Goal: Use online tool/utility: Use online tool/utility

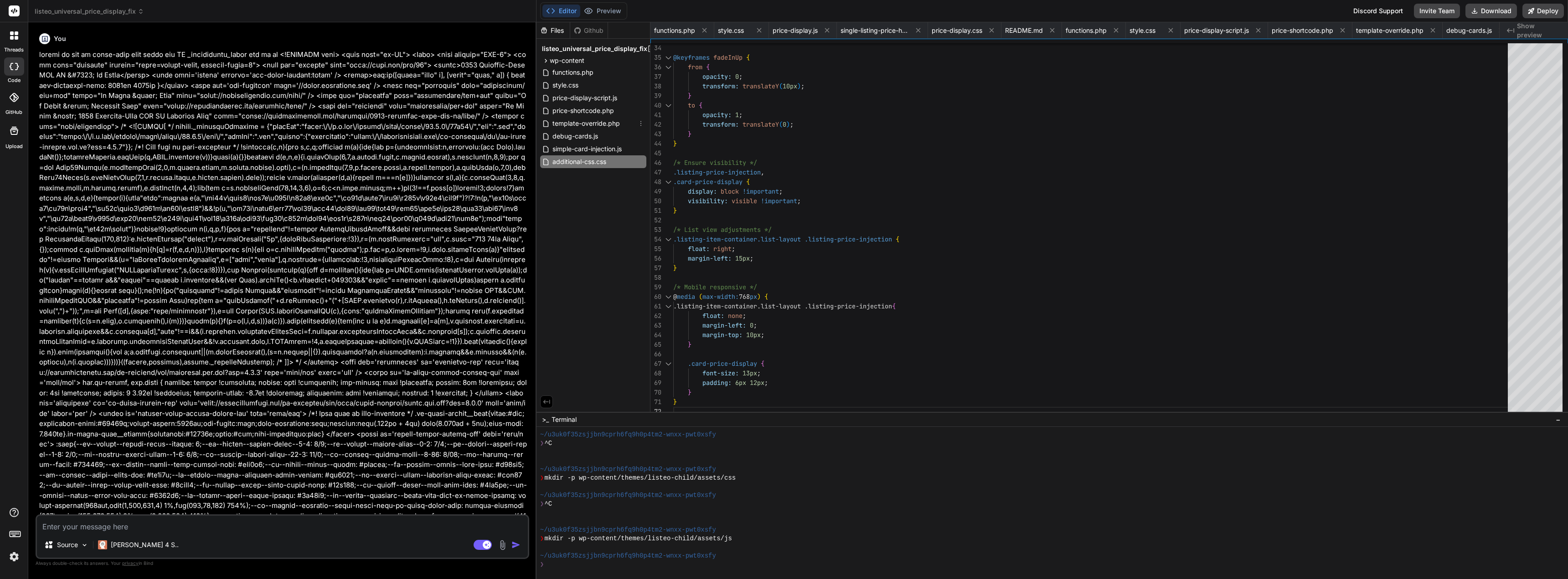
scroll to position [17, 0]
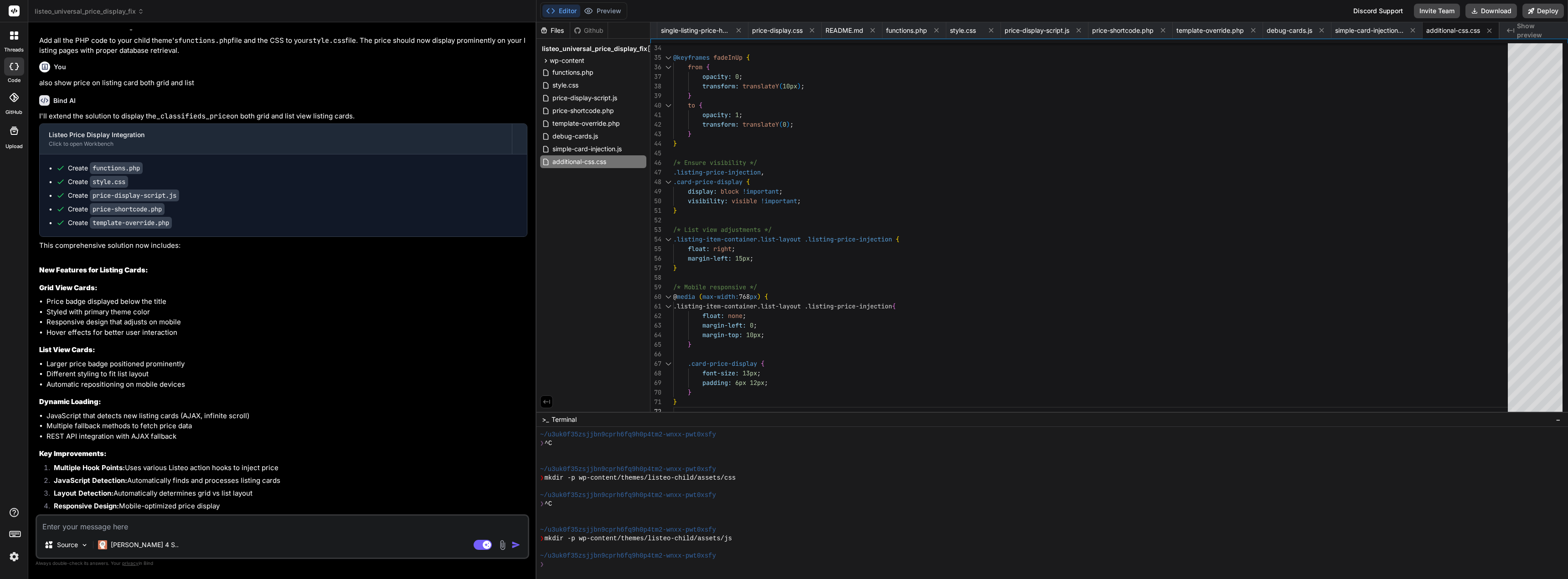
click at [225, 516] on textarea at bounding box center [282, 524] width 491 height 16
type textarea "p"
type textarea "x"
type textarea "pr"
type textarea "x"
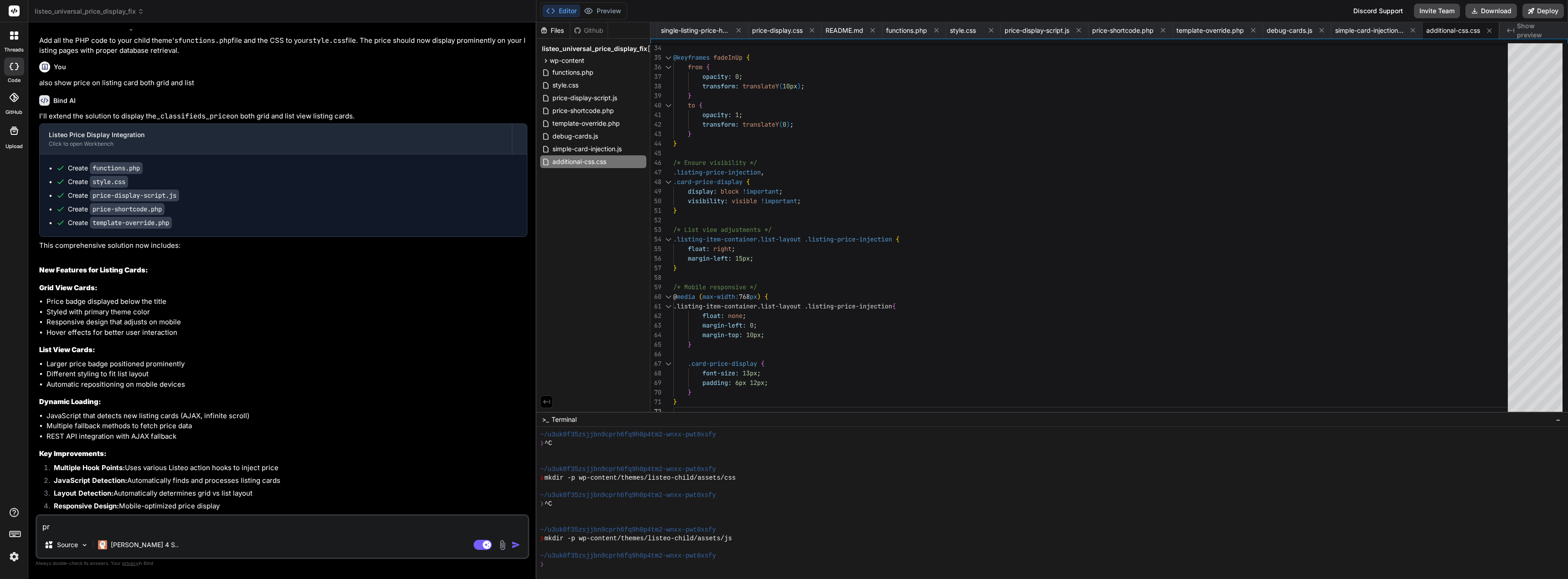
type textarea "pri"
type textarea "x"
type textarea "pric"
type textarea "x"
type textarea "price"
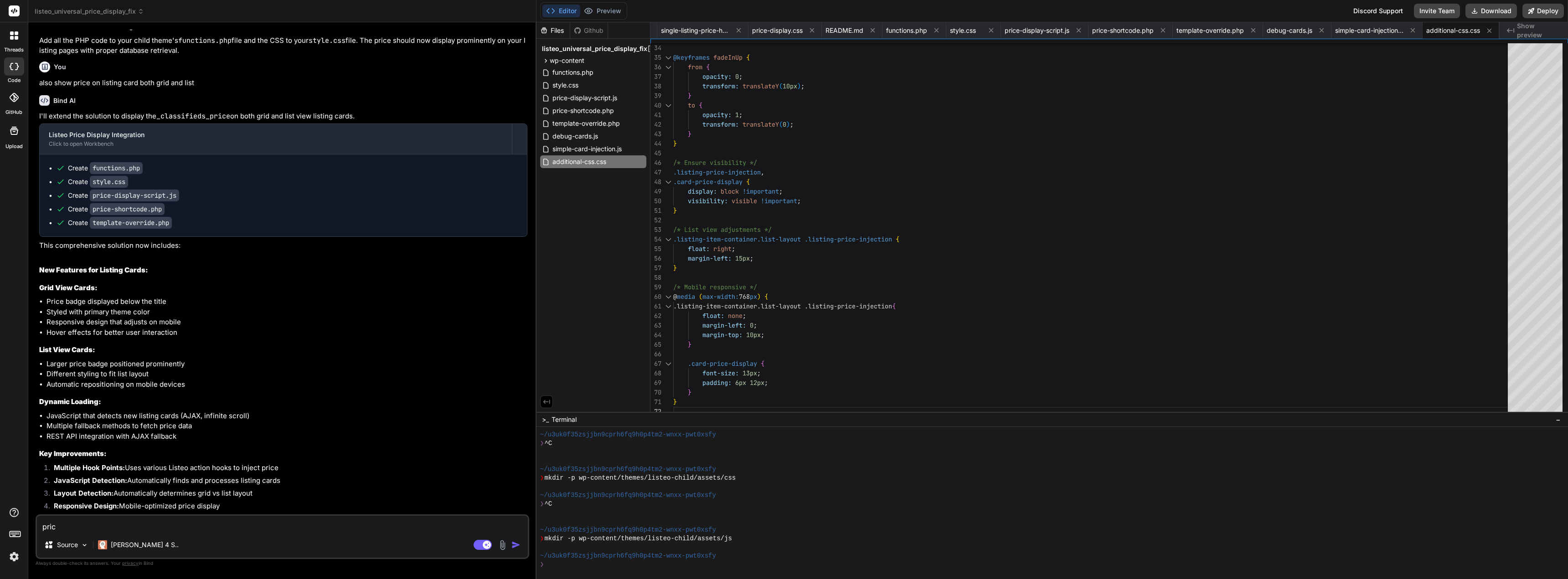
type textarea "x"
type textarea "price"
type textarea "x"
type textarea "price i"
type textarea "x"
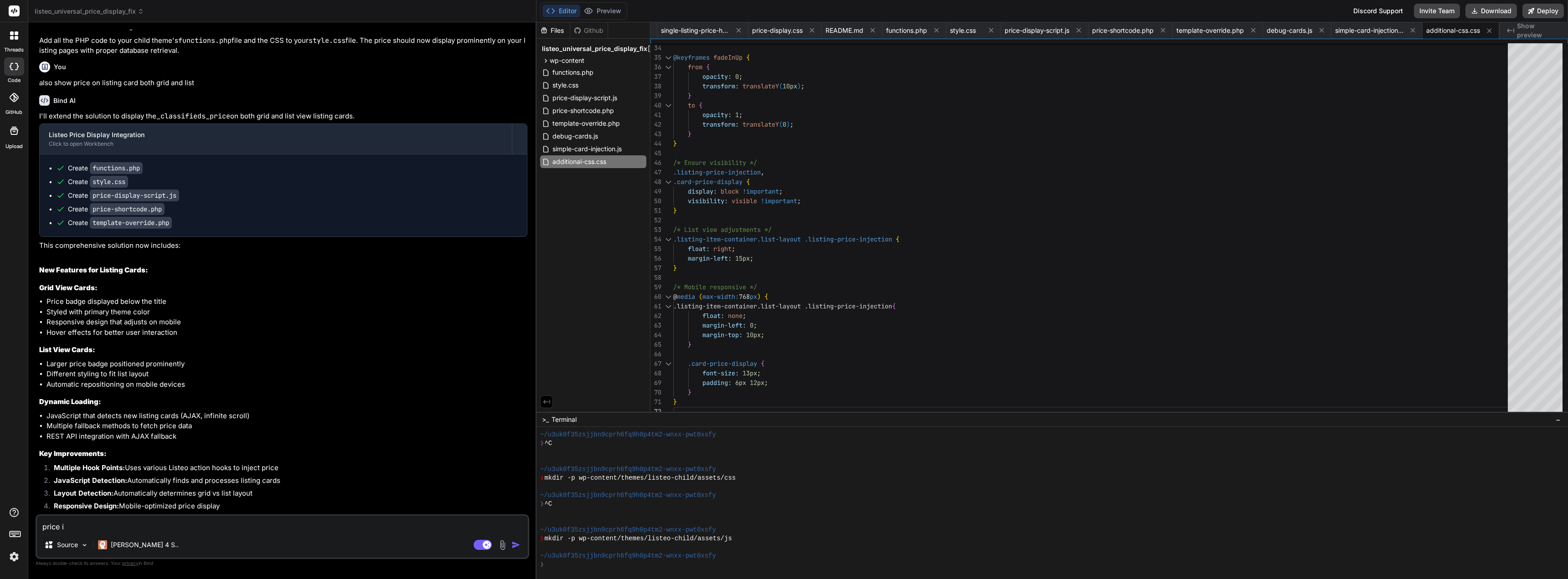
type textarea "price is"
type textarea "x"
type textarea "price is"
type textarea "x"
type textarea "price is n"
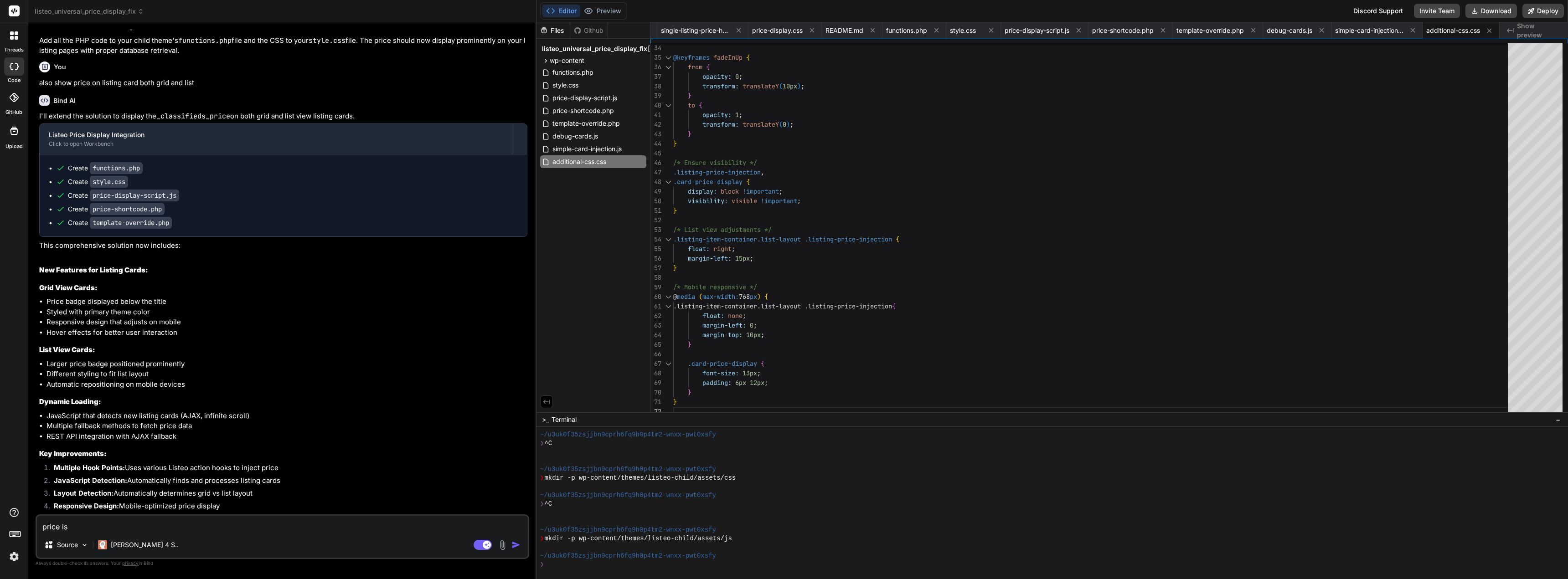
type textarea "x"
type textarea "price is no"
type textarea "x"
type textarea "price is not"
type textarea "x"
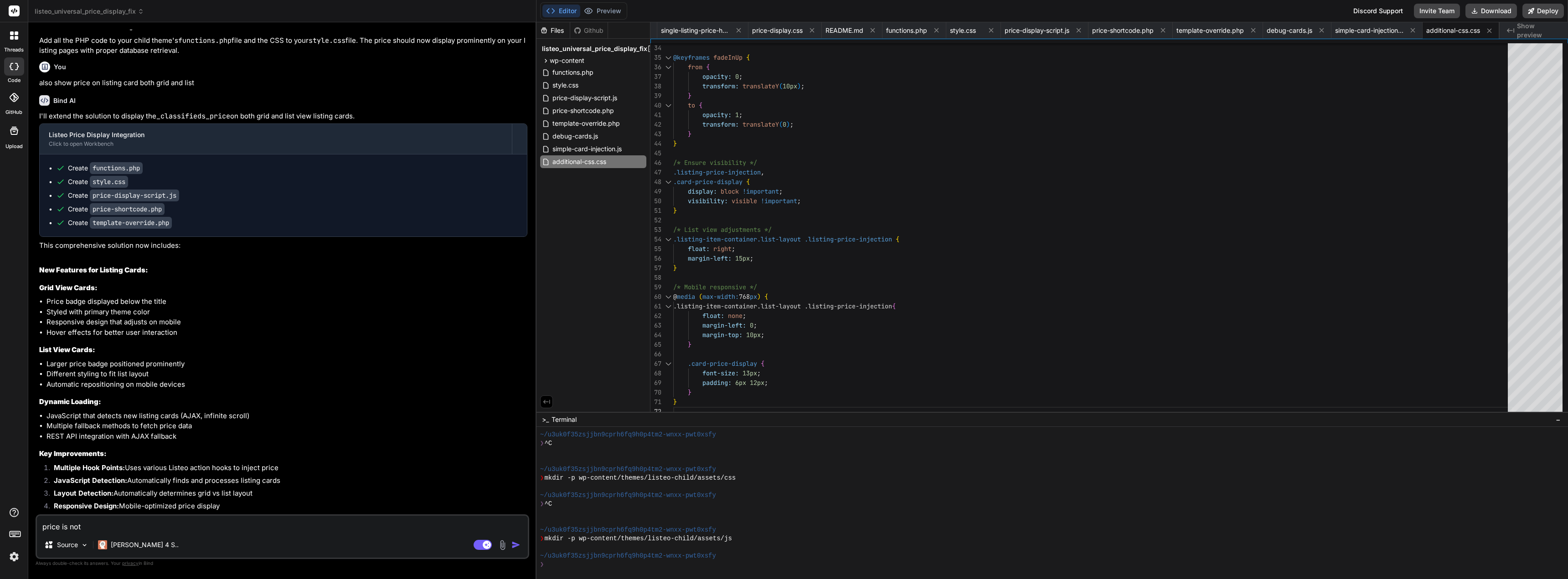
type textarea "price is not"
type textarea "x"
type textarea "price is not s"
type textarea "x"
type textarea "price is not sh"
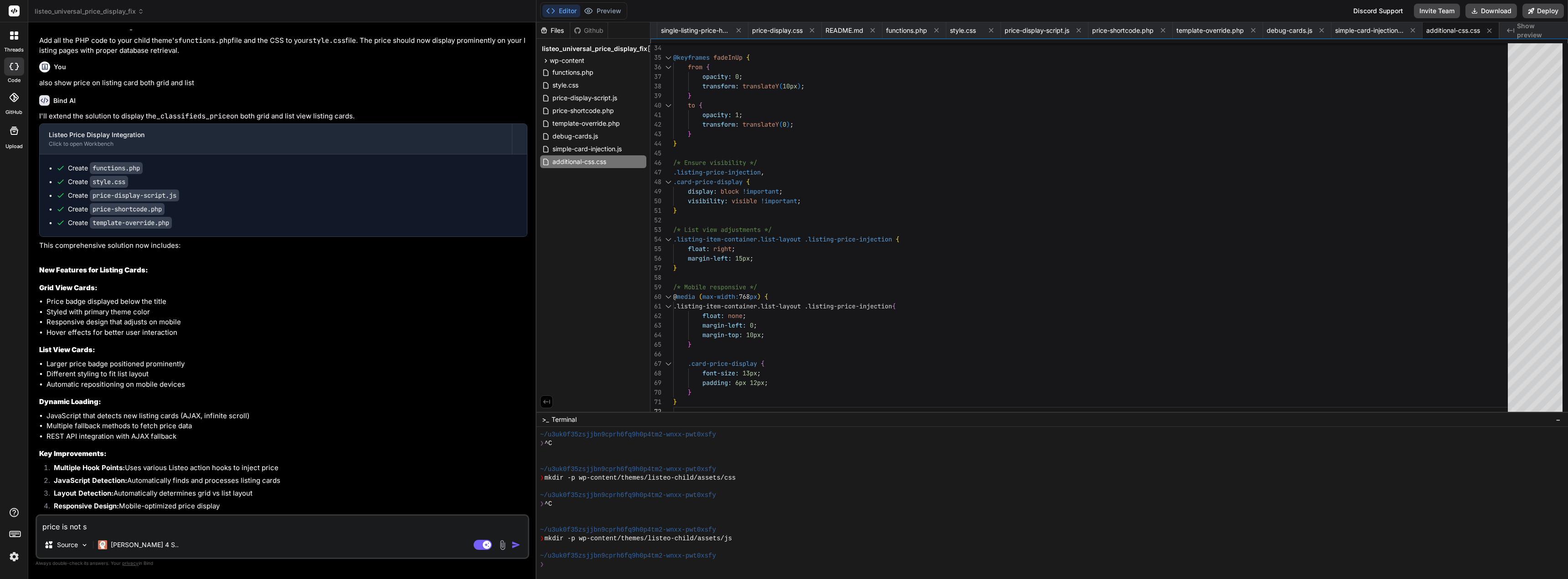
type textarea "x"
type textarea "price is not sho"
type textarea "x"
type textarea "price is not show"
type textarea "x"
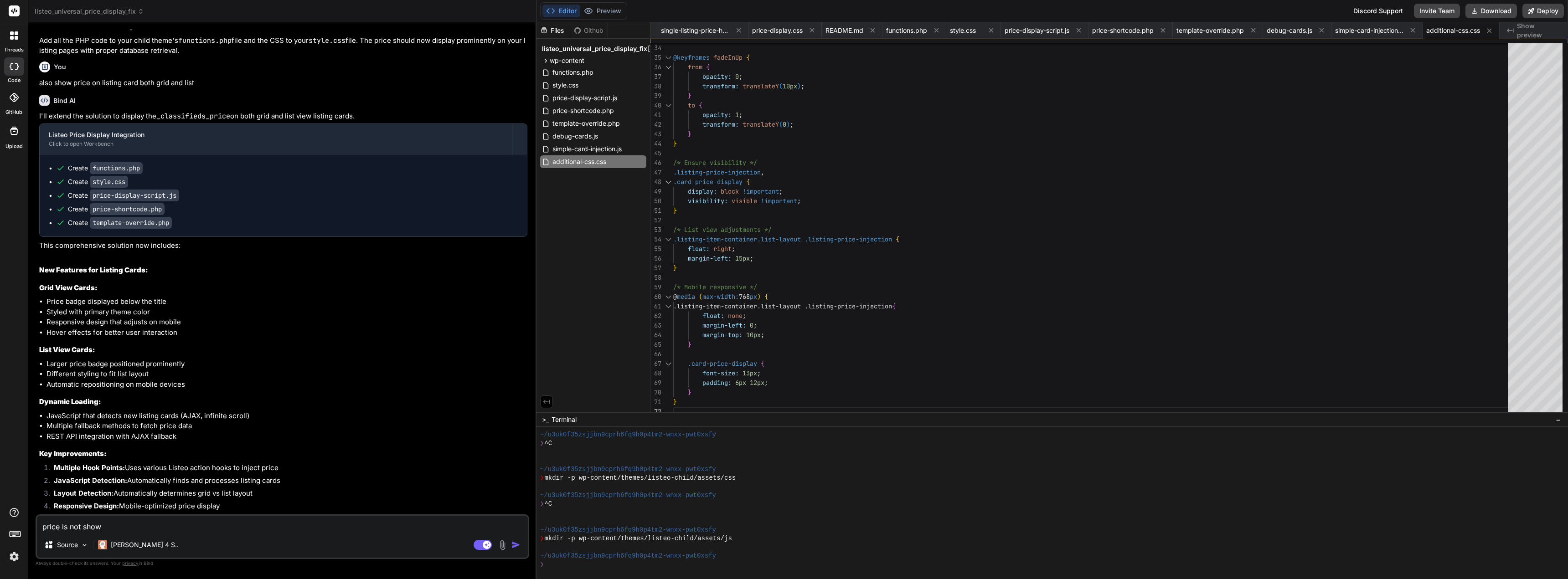
type textarea "price is not showi"
type textarea "x"
type textarea "price is not showin"
type textarea "x"
type textarea "price is not showing"
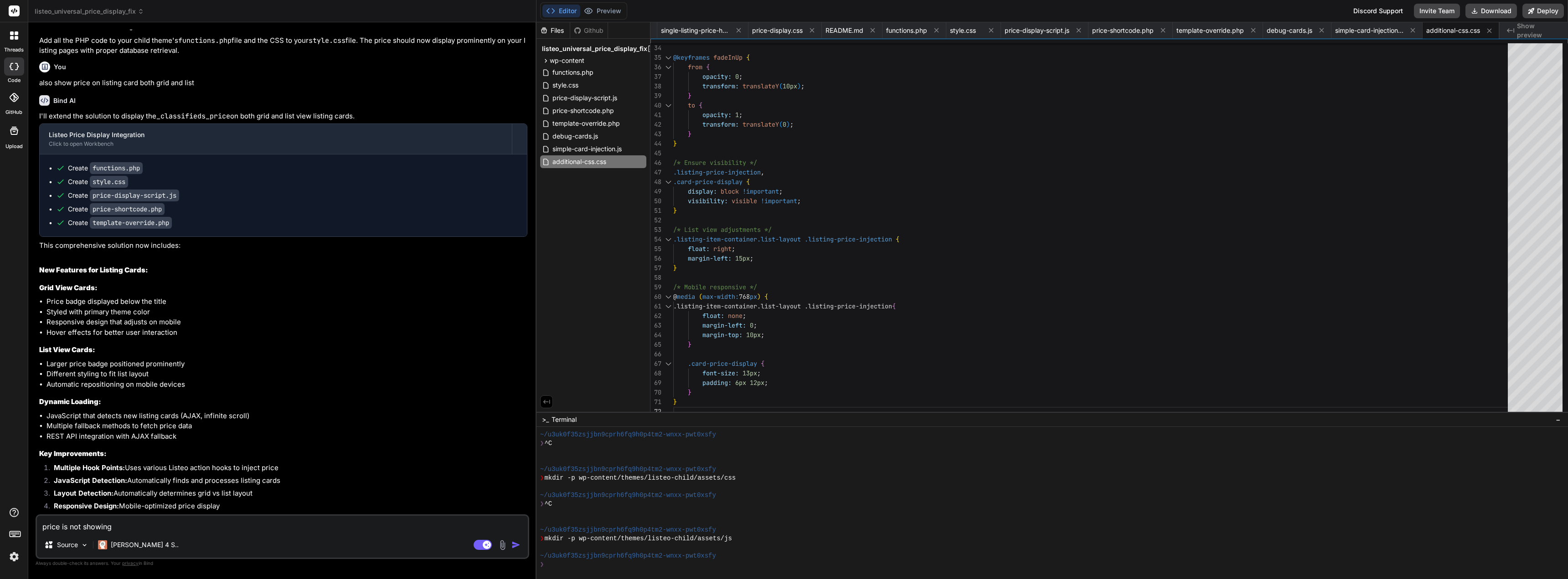
type textarea "x"
type textarea "price is not showing"
type textarea "x"
type textarea "price is not showing o"
type textarea "x"
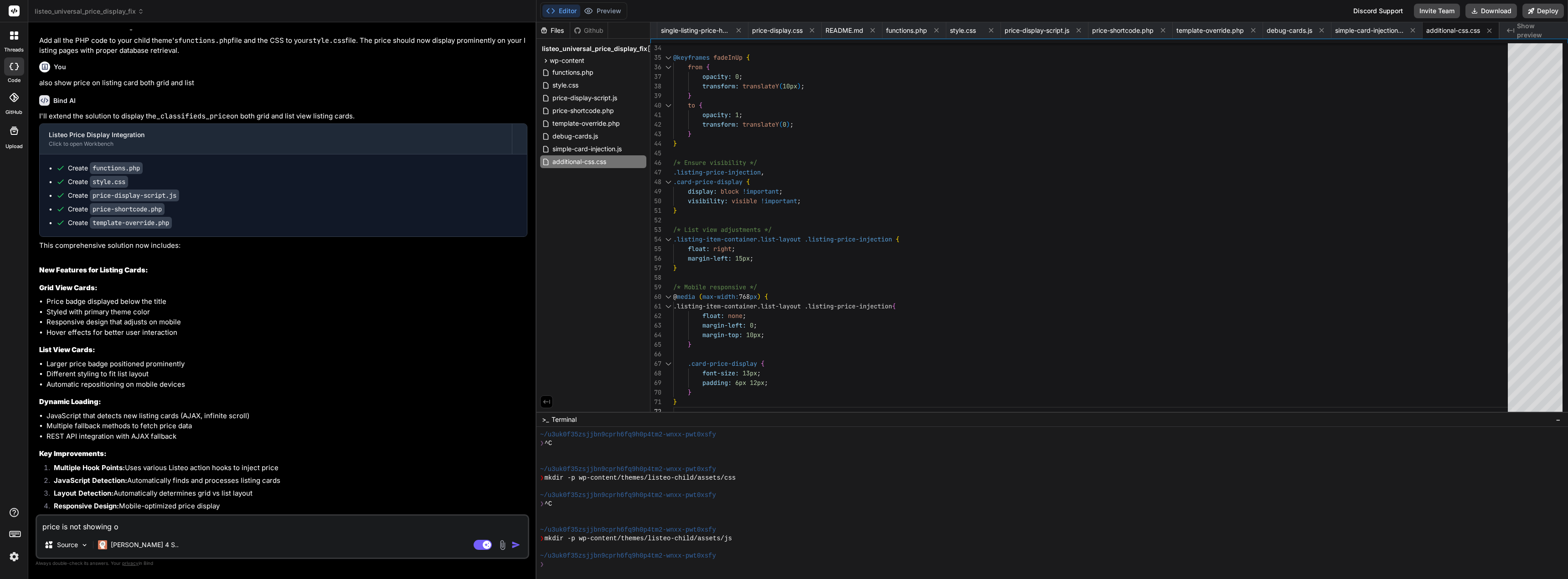
type textarea "price is not showing on"
type textarea "x"
type textarea "price is not showing o"
type textarea "x"
type textarea "price is not showing"
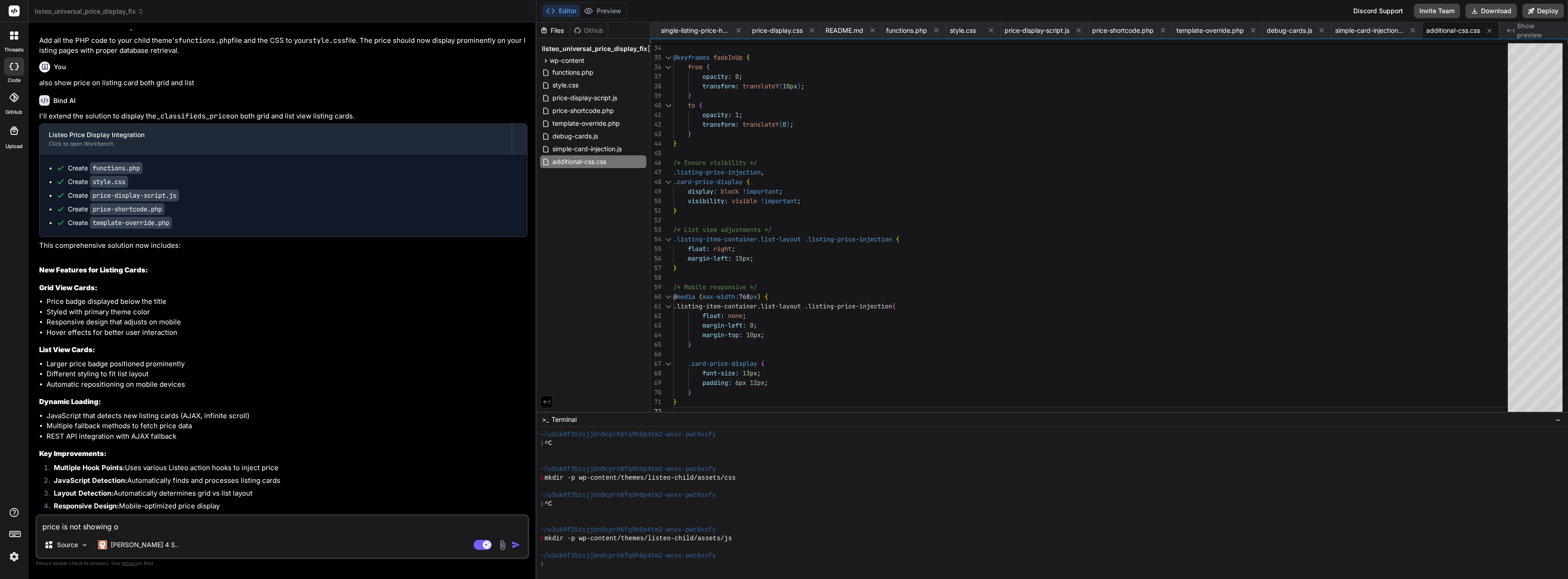
type textarea "x"
type textarea "price is not showing"
type textarea "x"
type textarea "price is not showin"
type textarea "x"
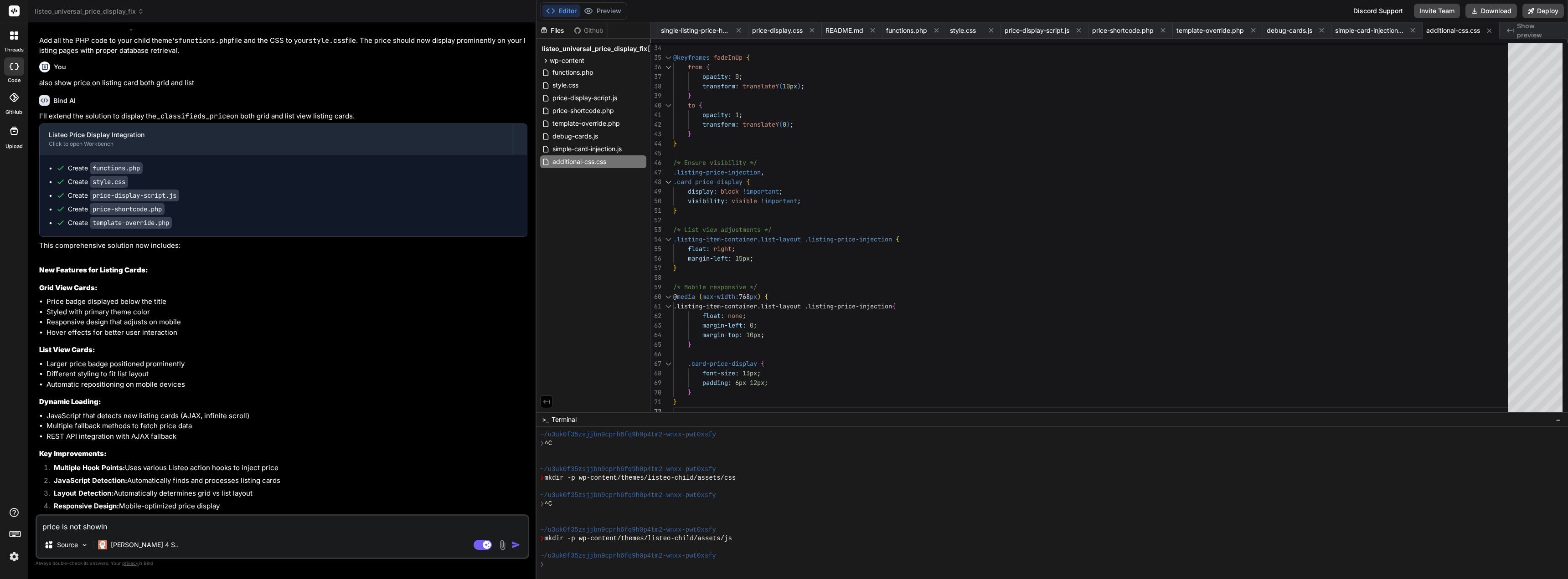
type textarea "price is not showi"
type textarea "x"
type textarea "price is not show"
type textarea "x"
type textarea "price is not sho"
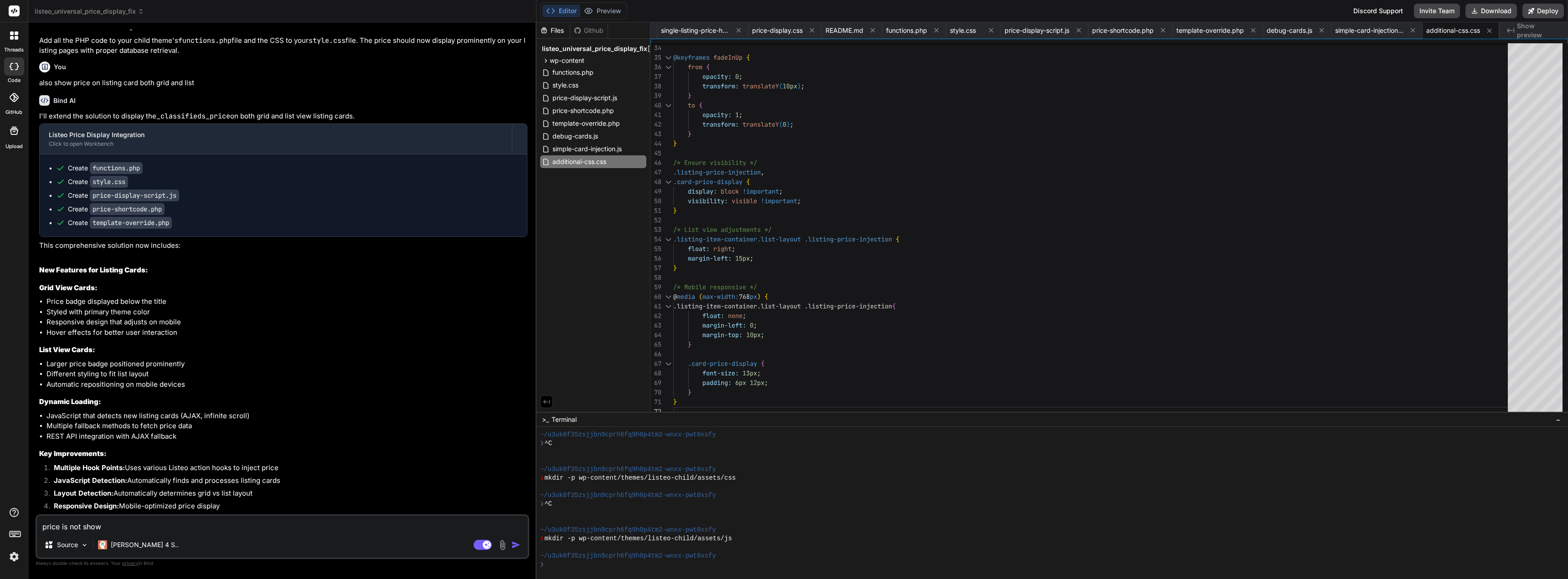
type textarea "x"
type textarea "price is not sh"
type textarea "x"
type textarea "price is not s"
type textarea "x"
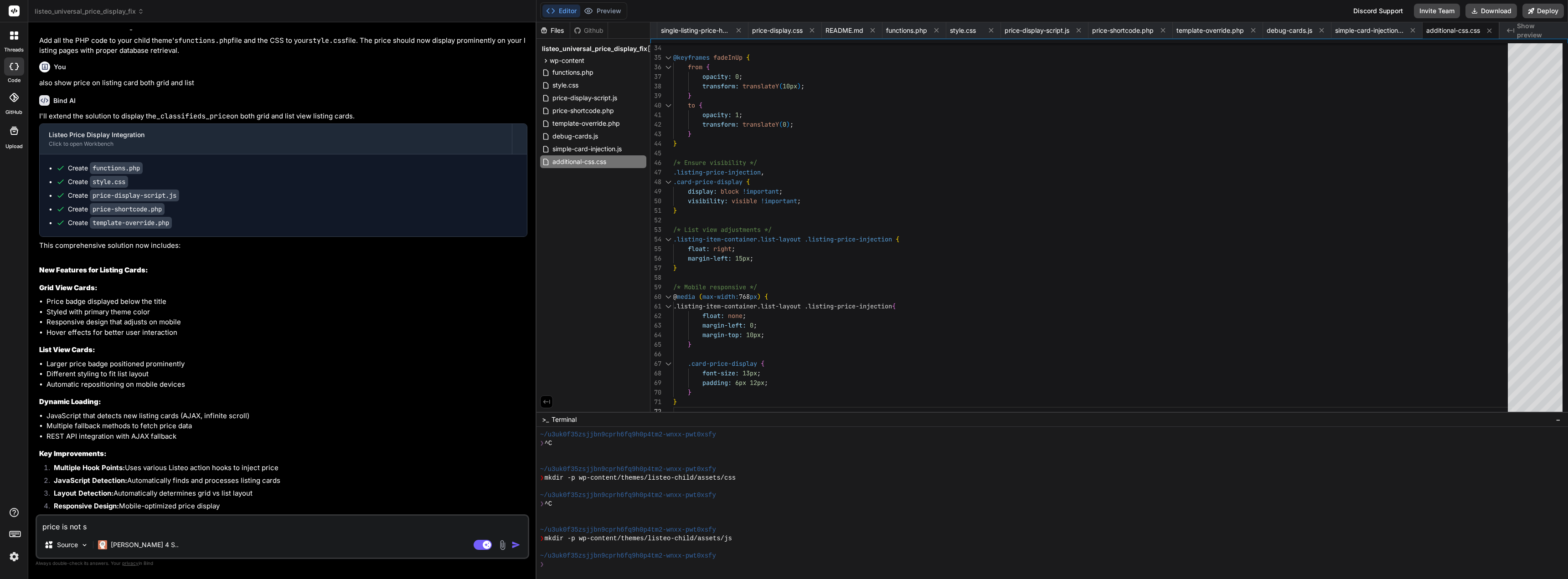
type textarea "price is not"
type textarea "x"
type textarea "price is not"
type textarea "x"
type textarea "price is no"
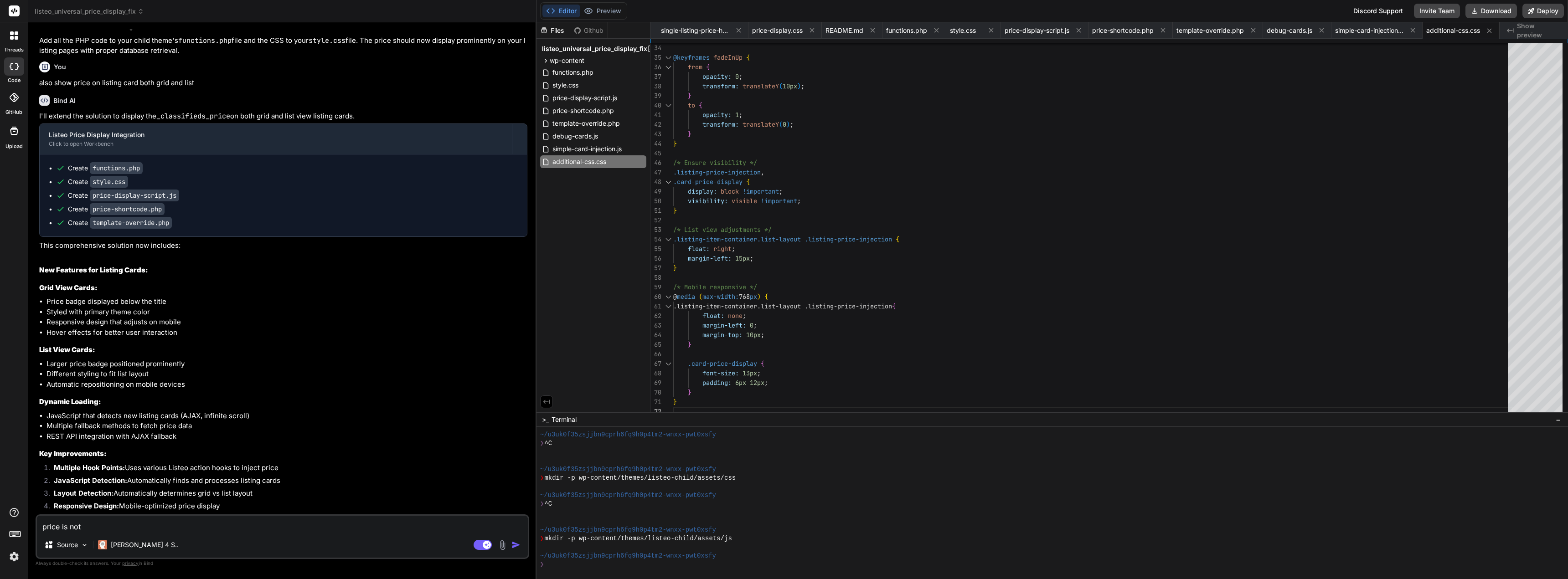
type textarea "x"
type textarea "price is n"
type textarea "x"
type textarea "price is"
type textarea "x"
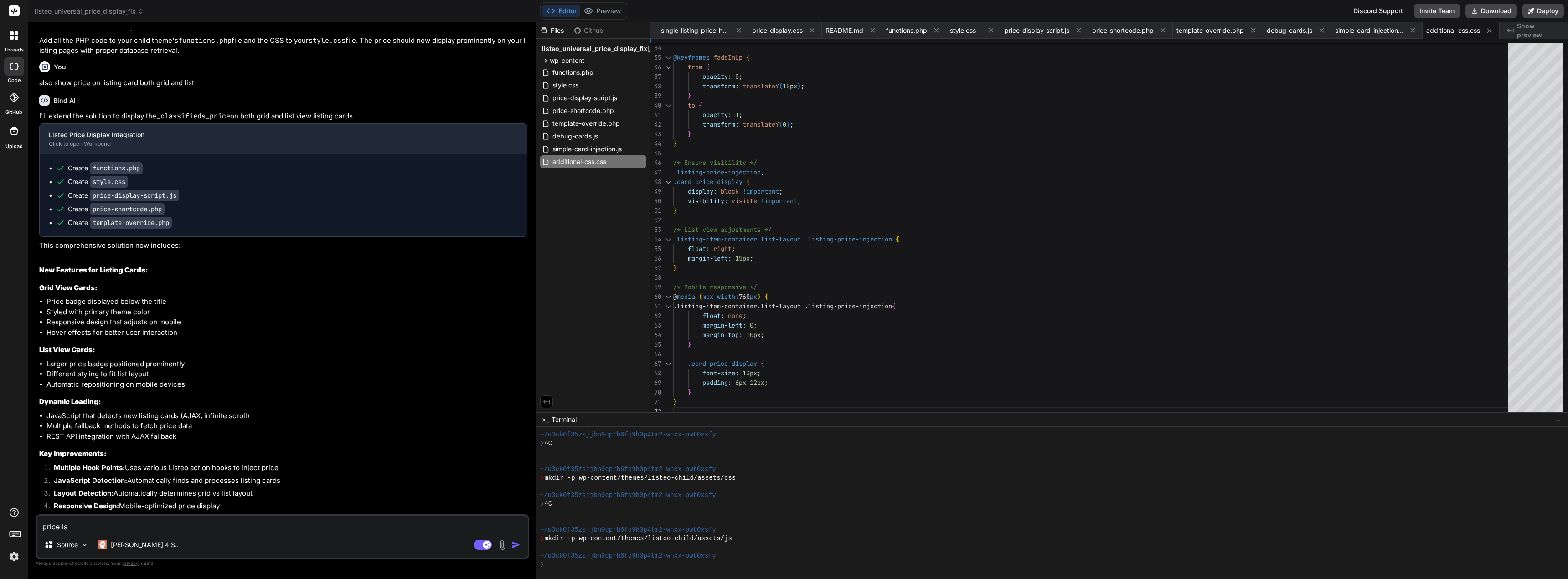
type textarea "price is"
type textarea "x"
type textarea "price i"
type textarea "x"
type textarea "price"
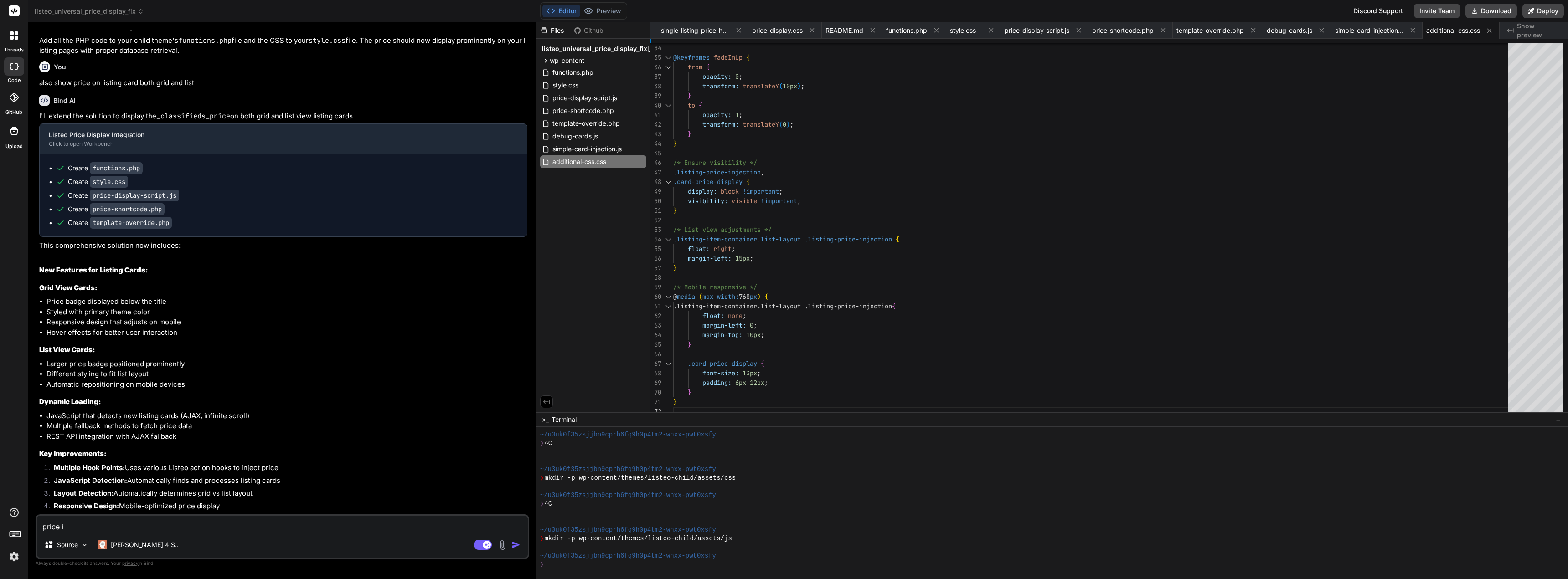
type textarea "x"
type textarea "price"
type textarea "x"
type textarea "pric"
type textarea "x"
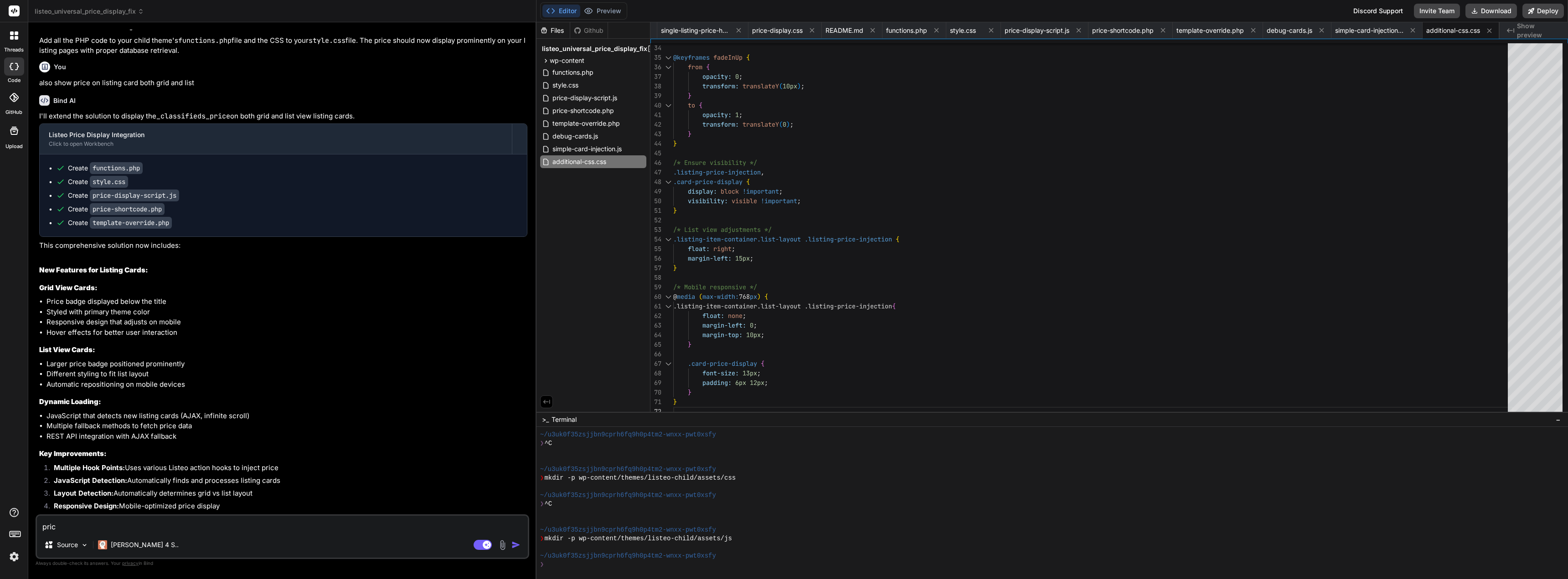
type textarea "pri"
type textarea "x"
type textarea "pr"
type textarea "x"
type textarea "p"
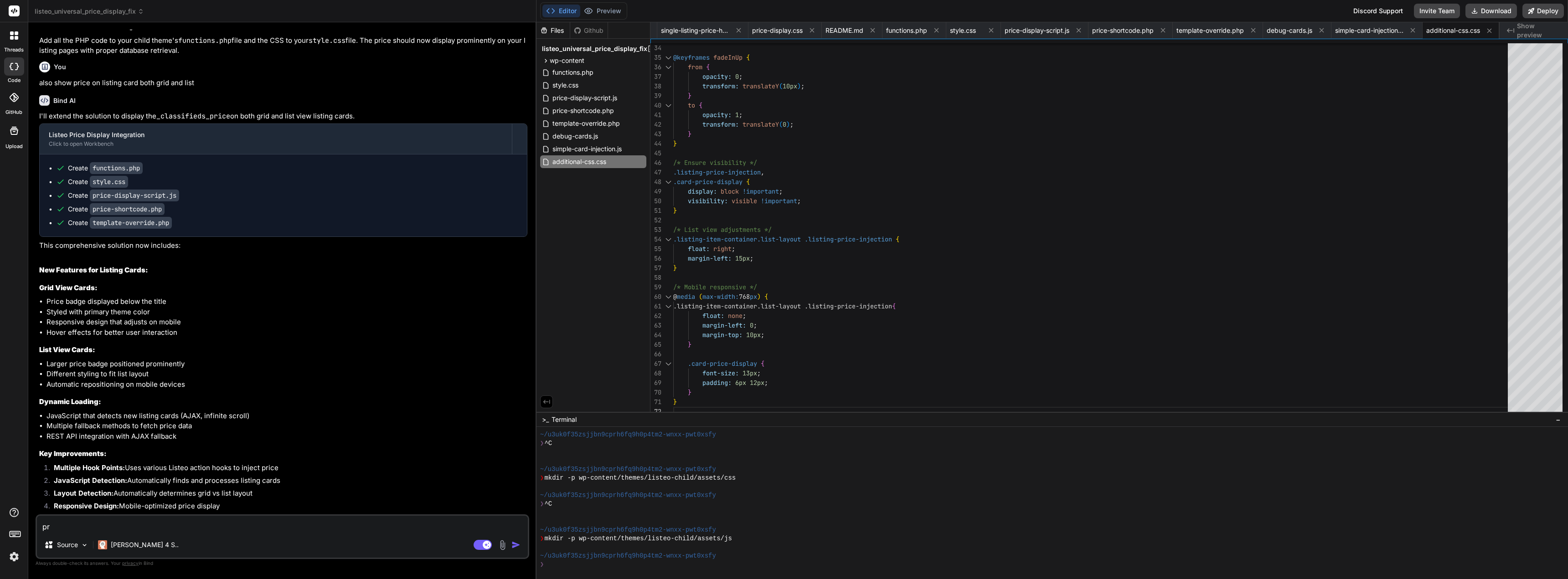
type textarea "x"
type textarea "t"
type textarea "x"
type textarea "th"
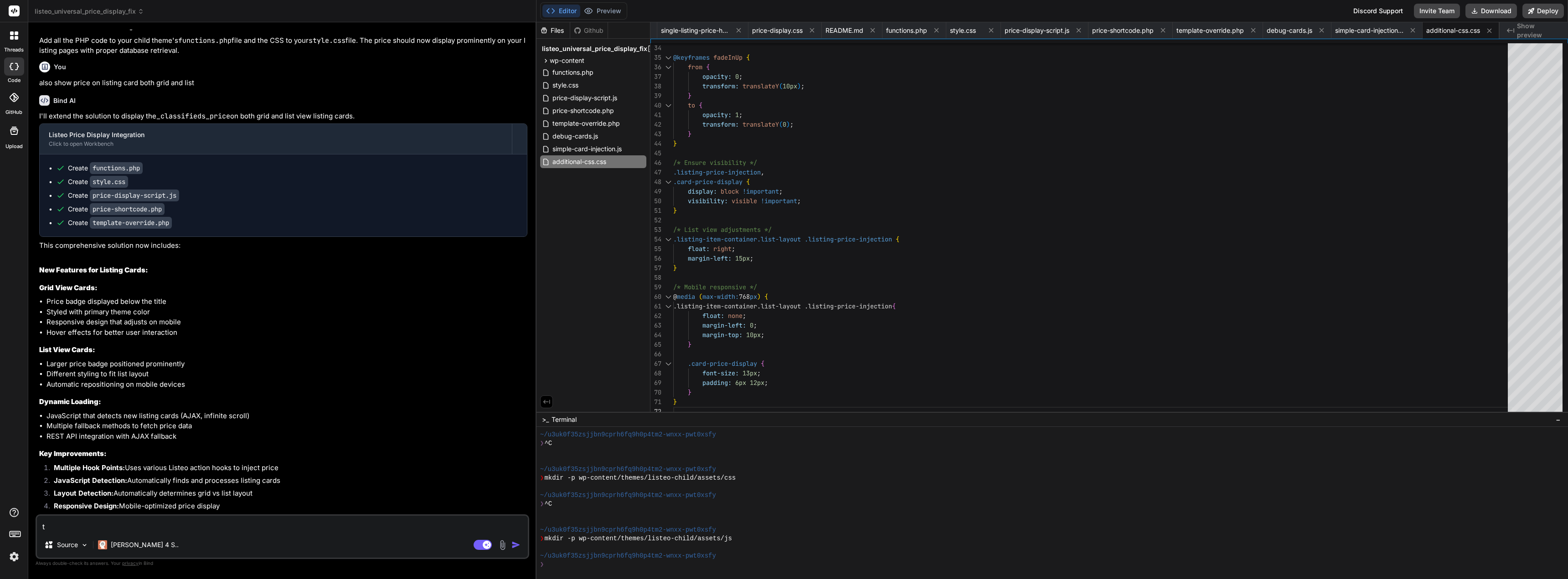
type textarea "x"
type textarea "thi"
type textarea "x"
type textarea "this"
type textarea "x"
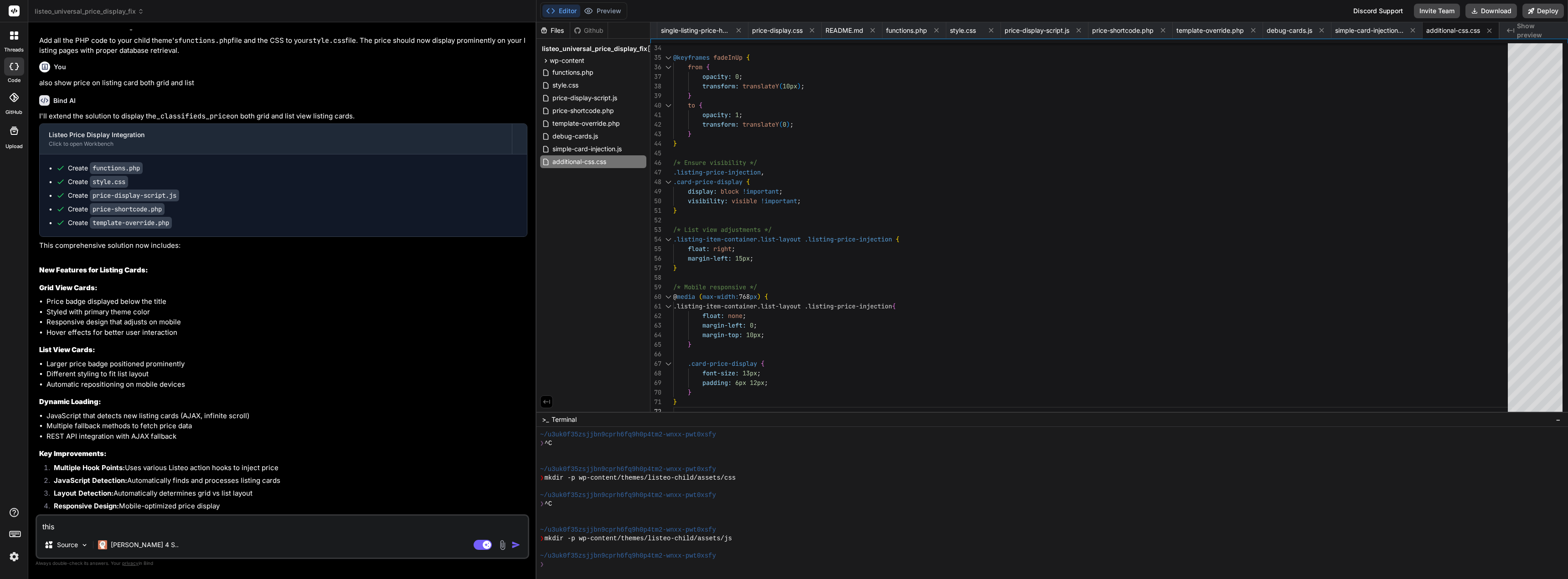
type textarea "this"
type textarea "x"
type textarea "this i"
type textarea "x"
type textarea "this is"
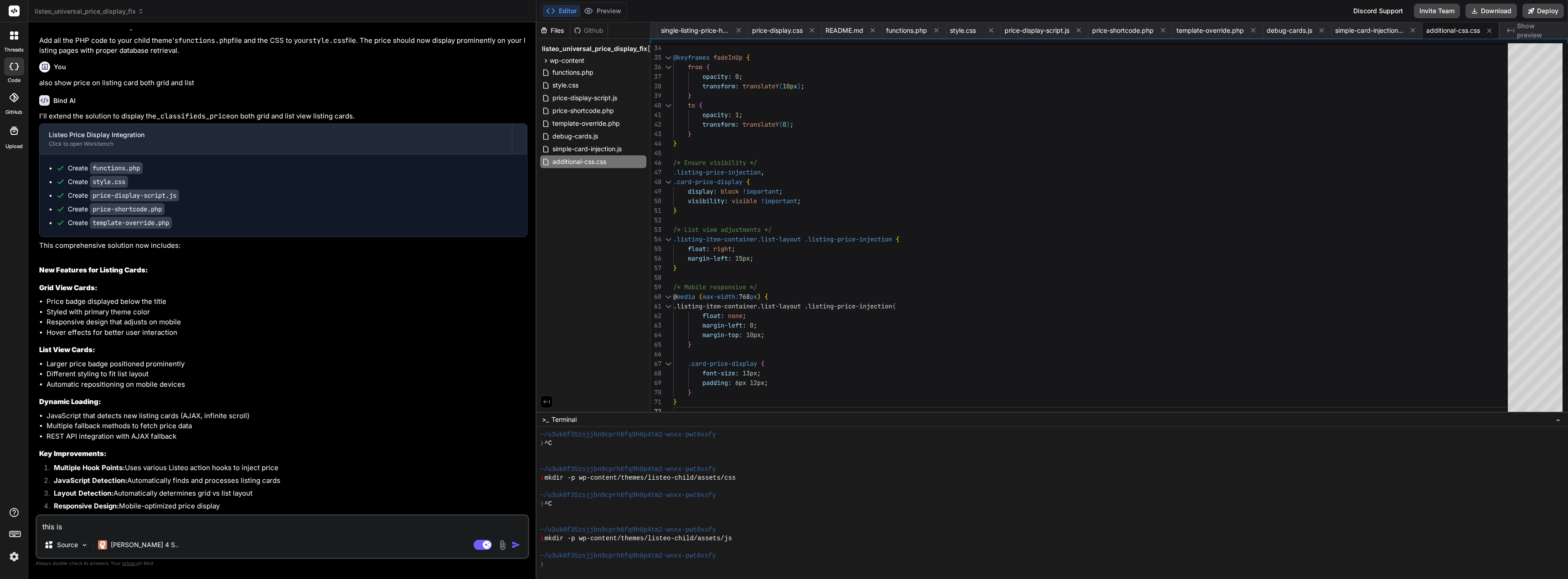
type textarea "x"
type textarea "this is"
type textarea "x"
type textarea "this is t"
type textarea "x"
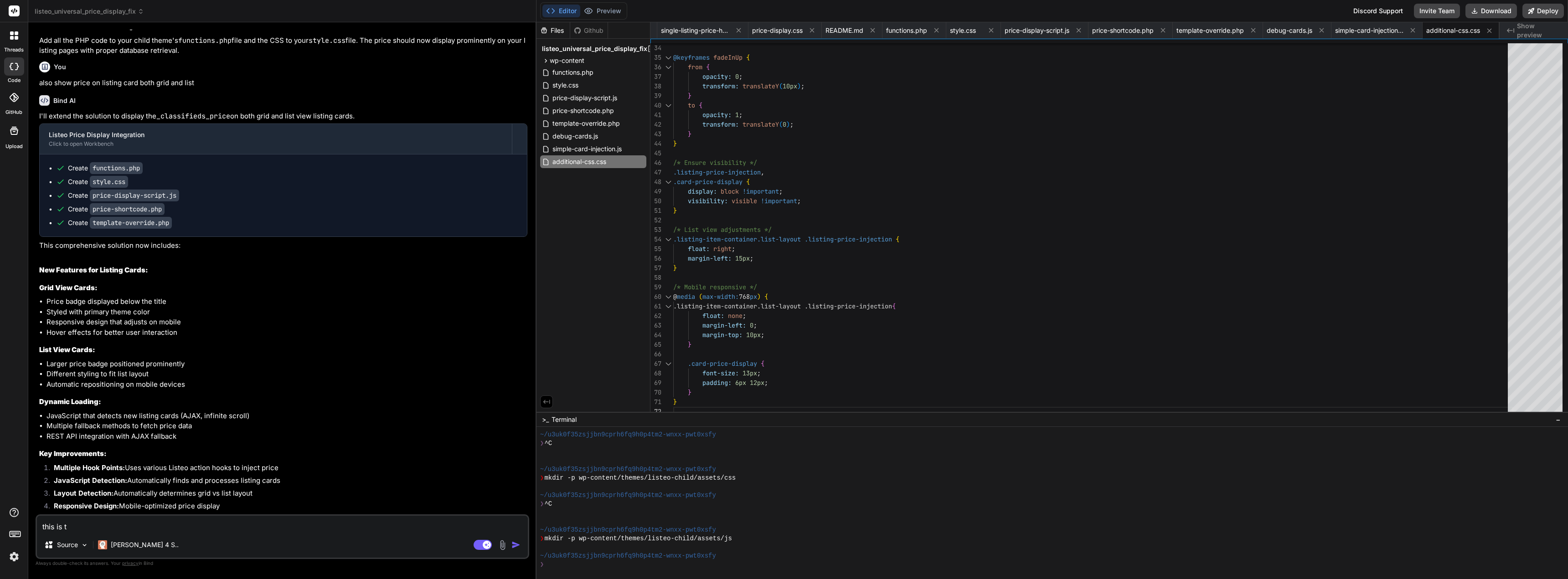
type textarea "this is th"
type textarea "x"
type textarea "this is the"
type textarea "x"
type textarea "this is the"
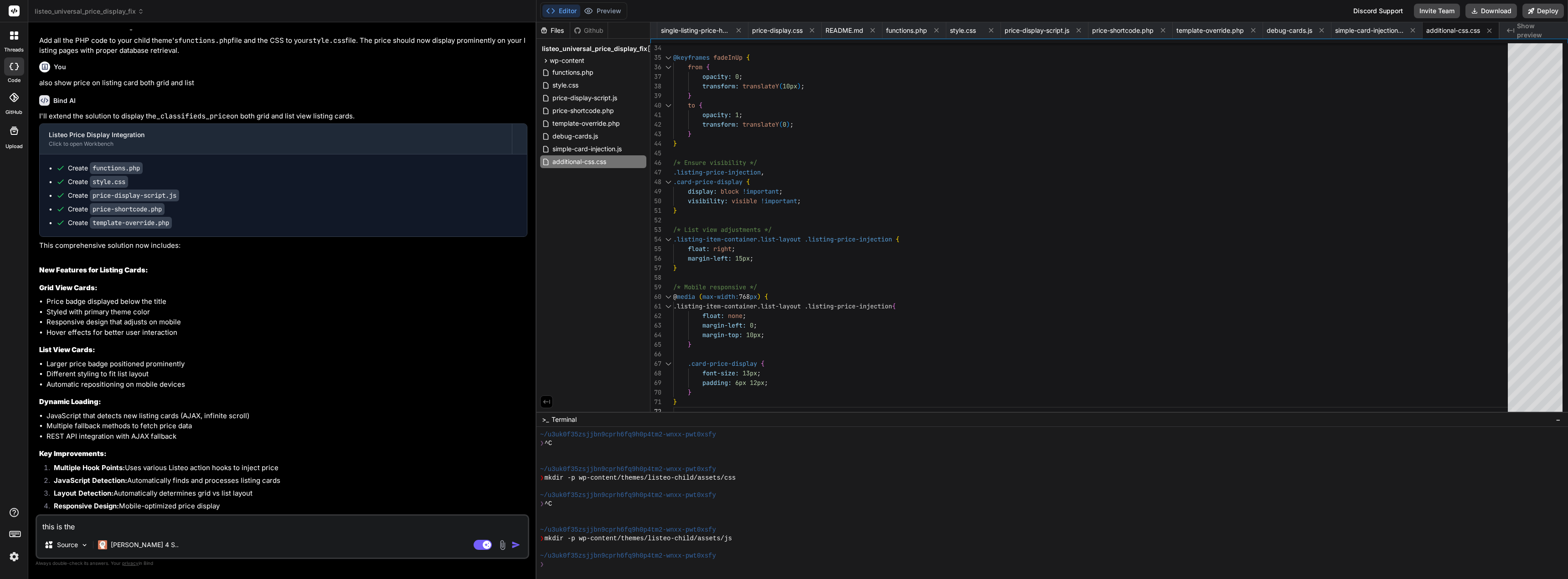
type textarea "x"
type textarea "this is the c"
type textarea "x"
type textarea "this is the cs"
type textarea "x"
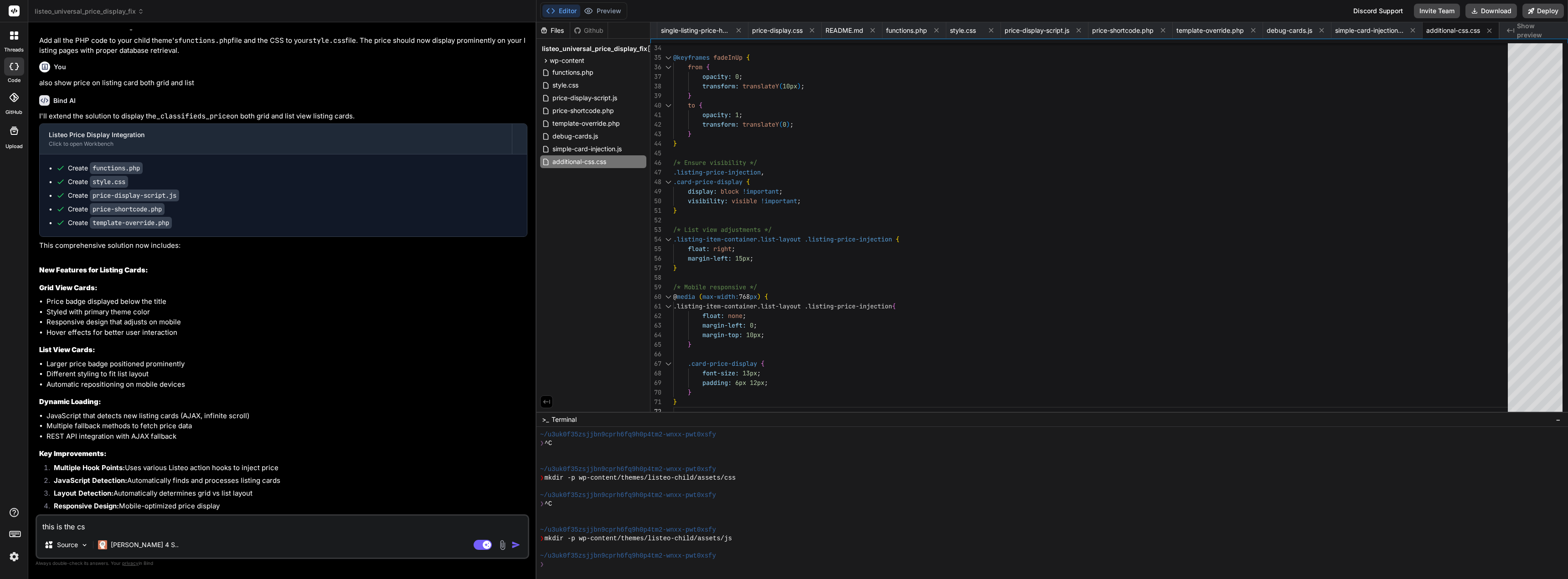
type textarea "this is the css"
type textarea "x"
type textarea "this is the css"
type textarea "x"
type textarea "this is the css f"
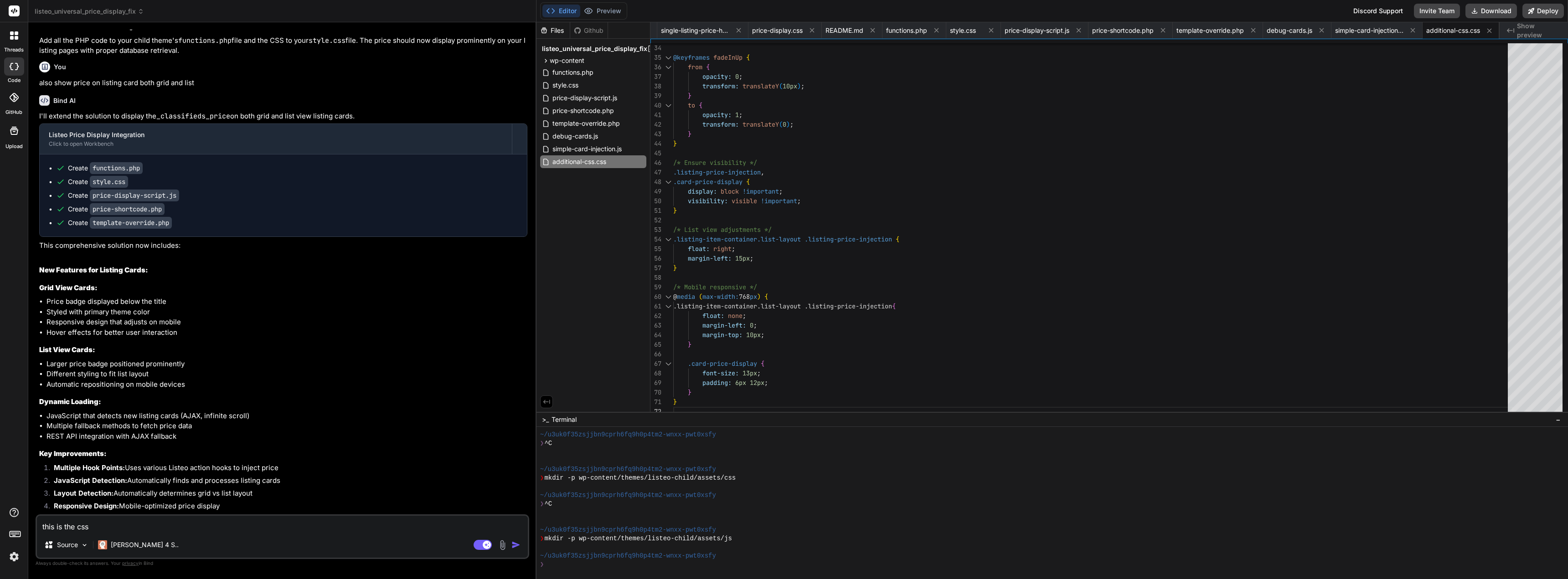
type textarea "x"
type textarea "this is the css fo"
type textarea "x"
type textarea "this is the css for"
type textarea "x"
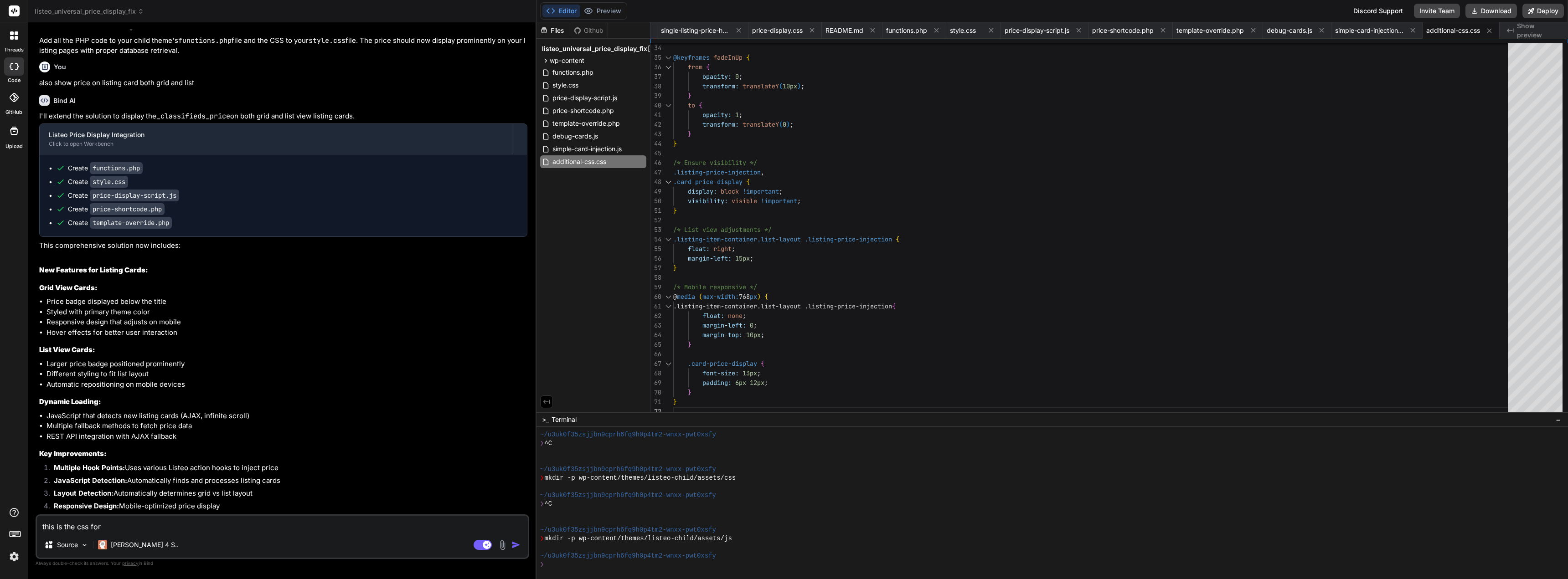
type textarea "this is the css for"
type textarea "x"
type textarea "this is the css for w"
type textarea "x"
type textarea "this is the css for wh"
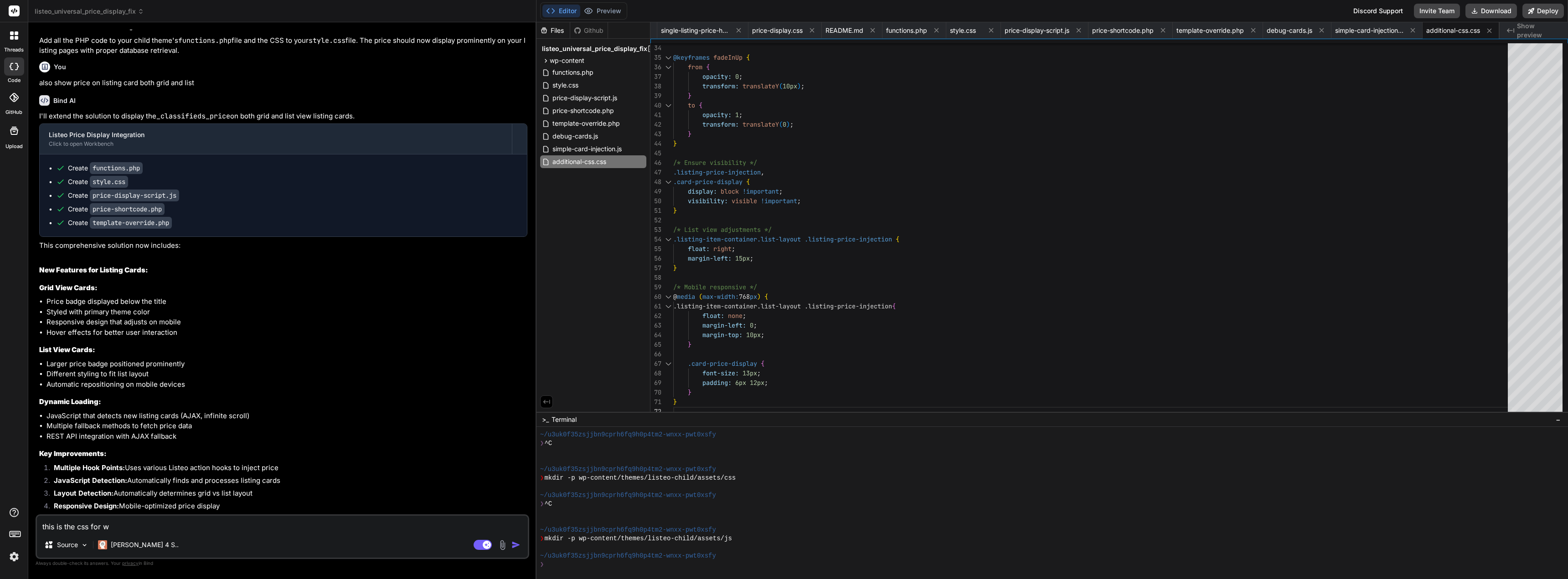
type textarea "x"
type textarea "this is the css for whe"
type textarea "x"
type textarea "this is the css for wher"
type textarea "x"
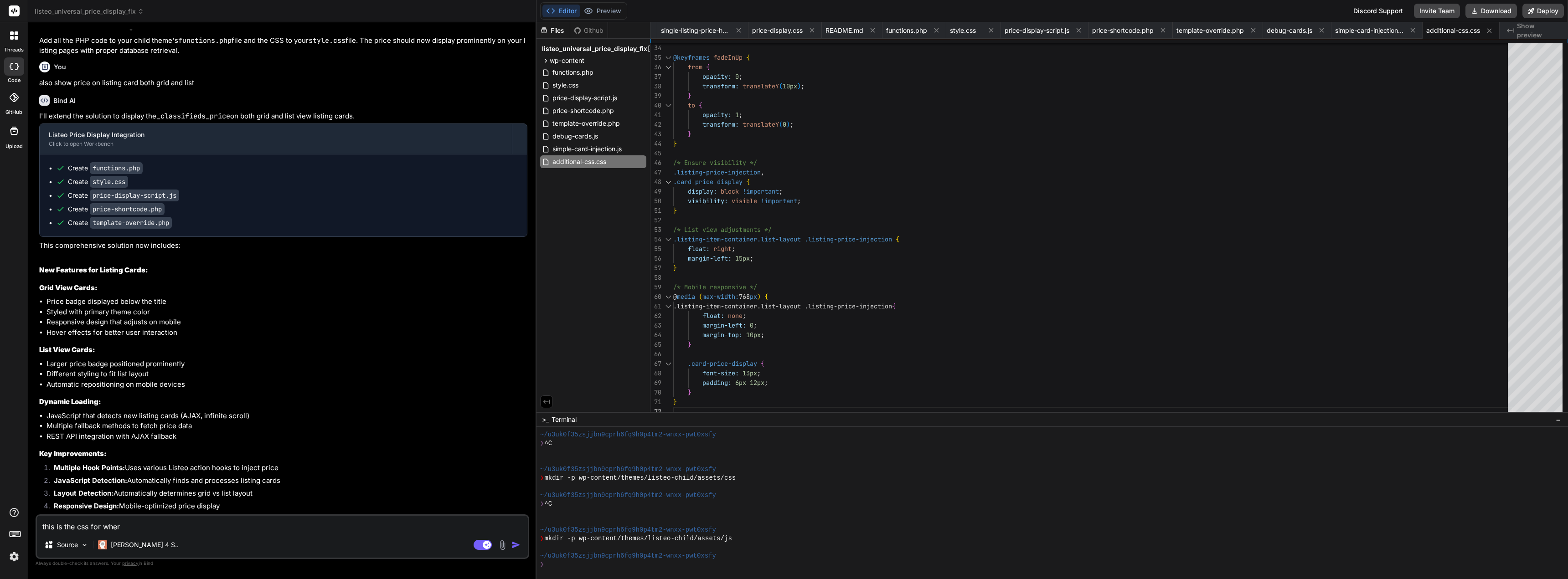
type textarea "this is the css for where"
type textarea "x"
type textarea "this is the css for where"
type textarea "x"
type textarea "this is the css for where p"
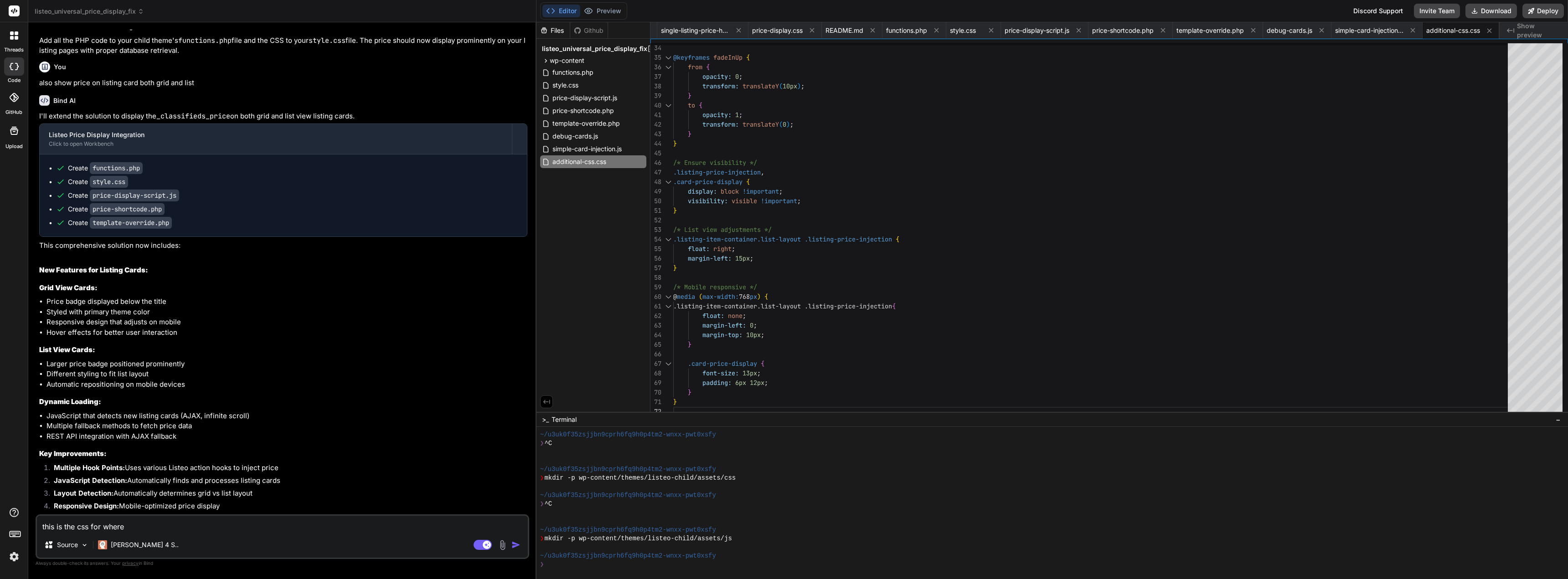
type textarea "x"
type textarea "this is the css for where pr"
type textarea "x"
type textarea "this is the css for where pri"
type textarea "x"
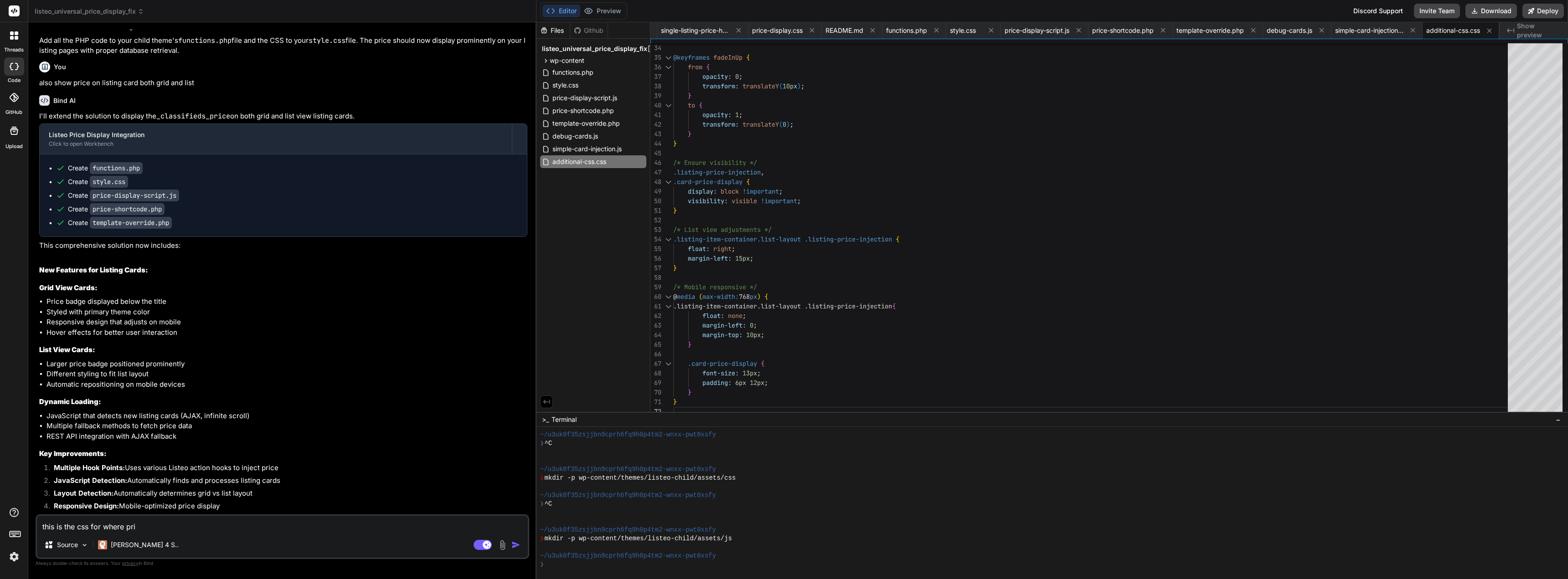
type textarea "this is the css for where pric"
type textarea "x"
type textarea "this is the css for where price"
type textarea "x"
type textarea "this is the css for where price"
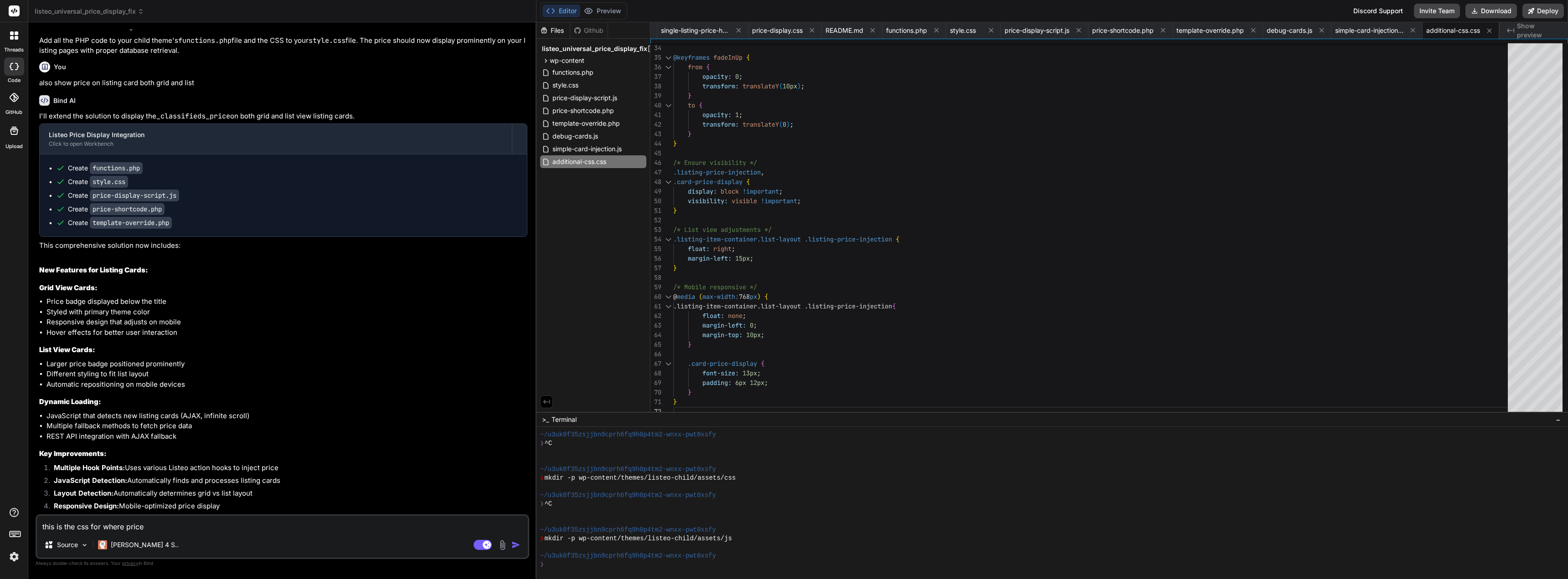
type textarea "x"
type textarea "this is the css for where price i"
type textarea "x"
type textarea "this is the css for where price is"
type textarea "x"
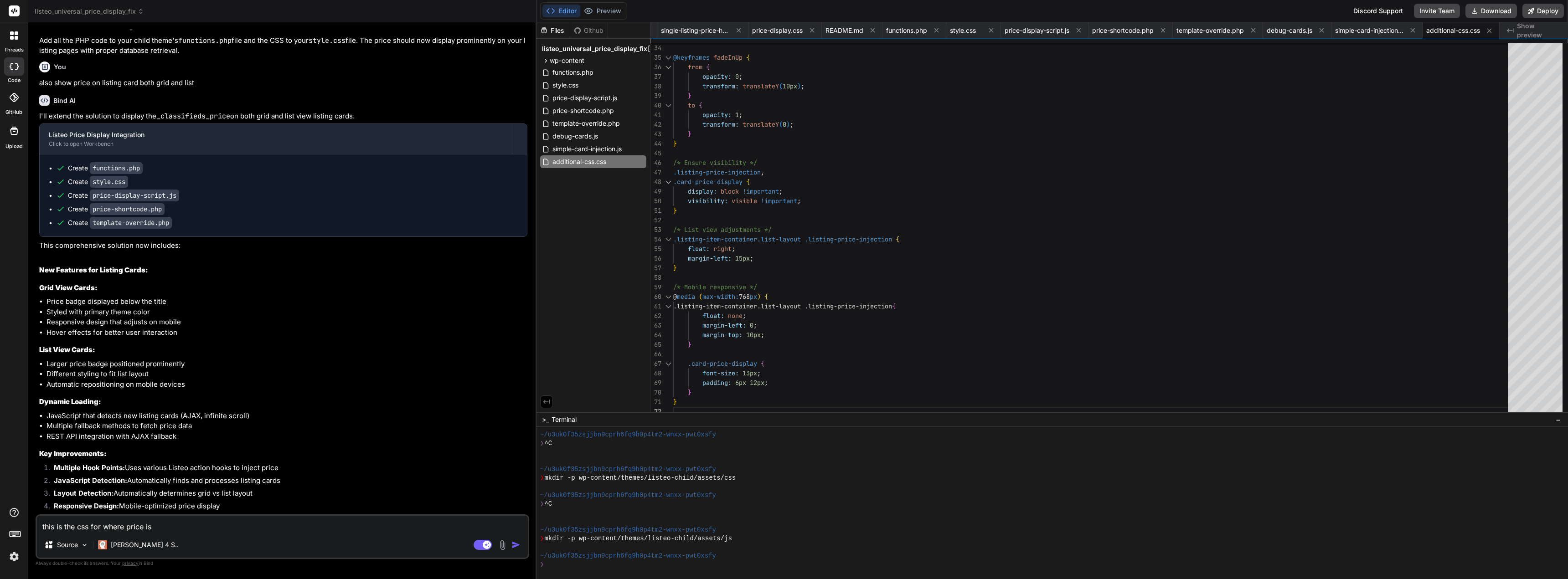
type textarea "this is the css for where price is"
type textarea "x"
type textarea "this is the css for where price is s"
type textarea "x"
type textarea "this is the css for where price is sh"
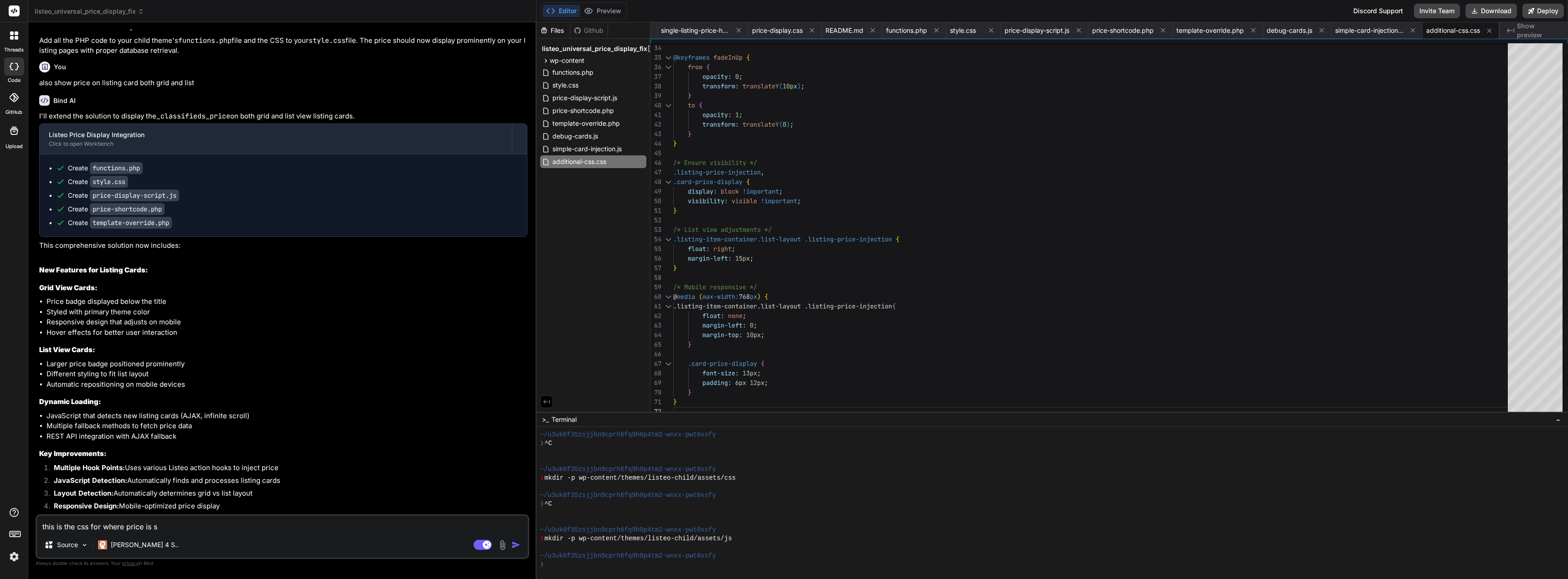
type textarea "x"
type textarea "this is the css for where price is sho"
type textarea "x"
type textarea "this is the css for where price is show"
type textarea "x"
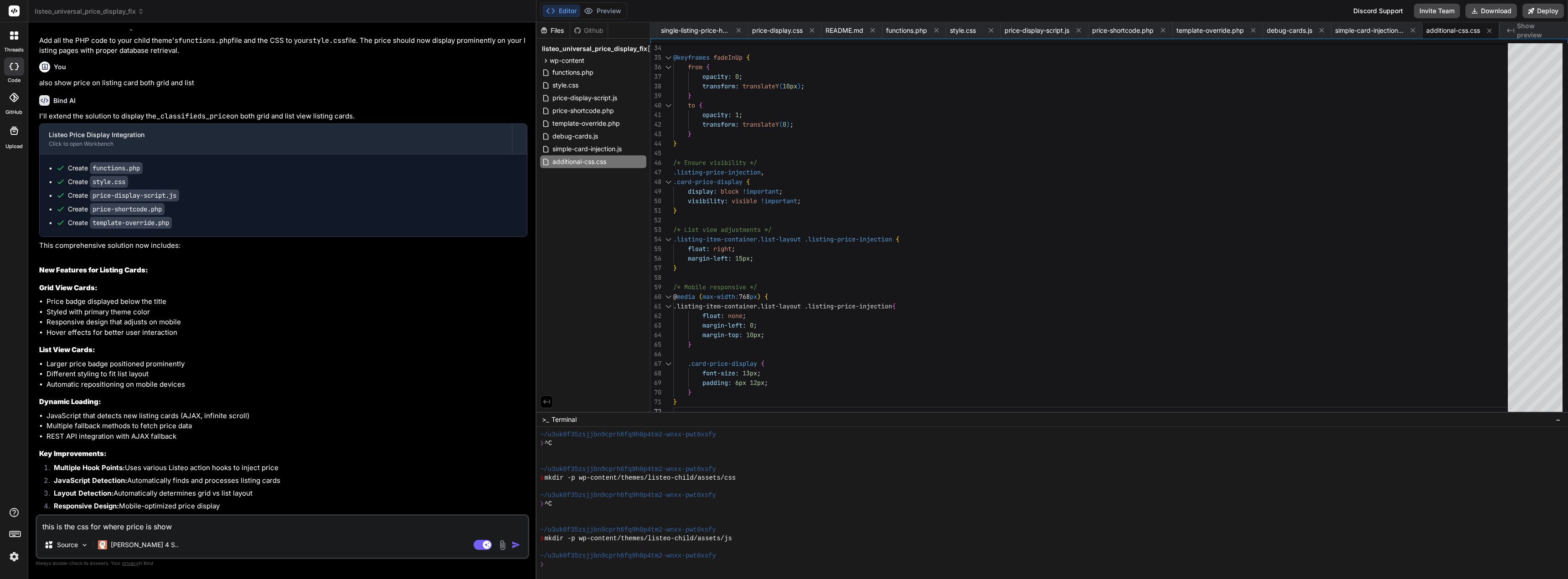
type textarea "this is the css for where price is shown"
type textarea "x"
type textarea "this is the css for where price is shown,"
type textarea "x"
type textarea "this is the css for where price is shown,"
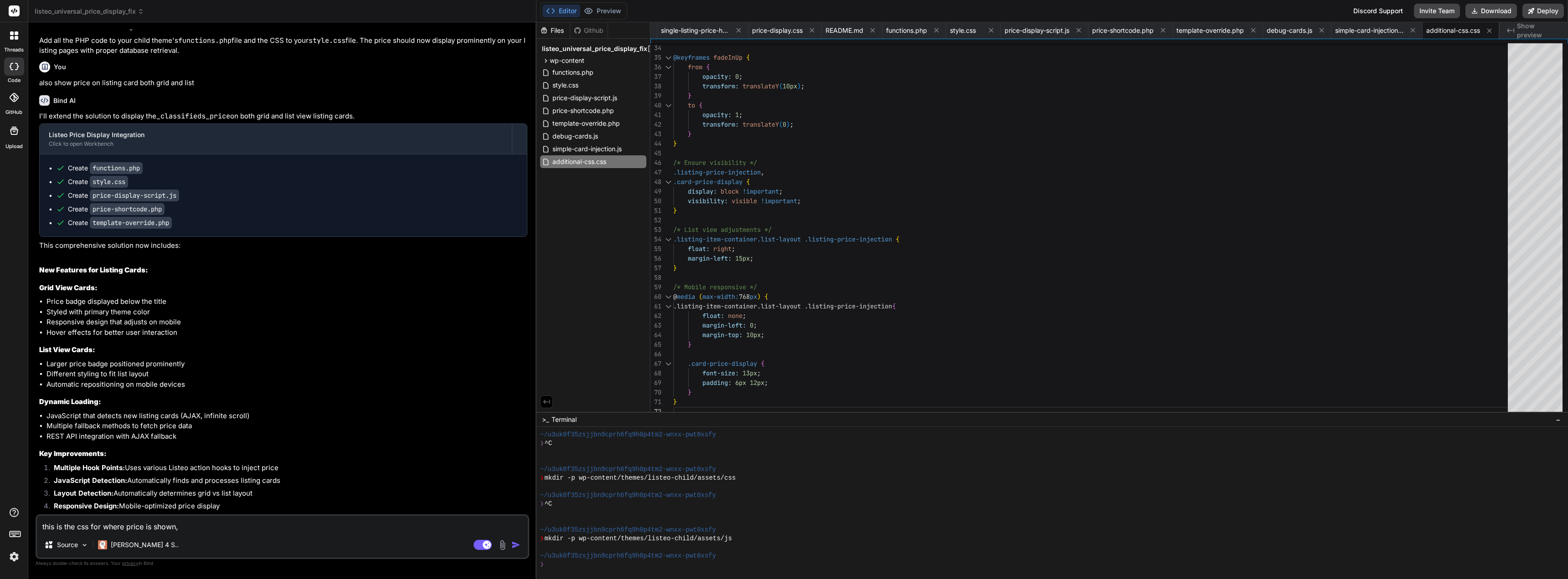
type textarea "x"
type textarea "this is the css for where price is shown, d"
type textarea "x"
type textarea "this is the css for where price is shown, do"
type textarea "x"
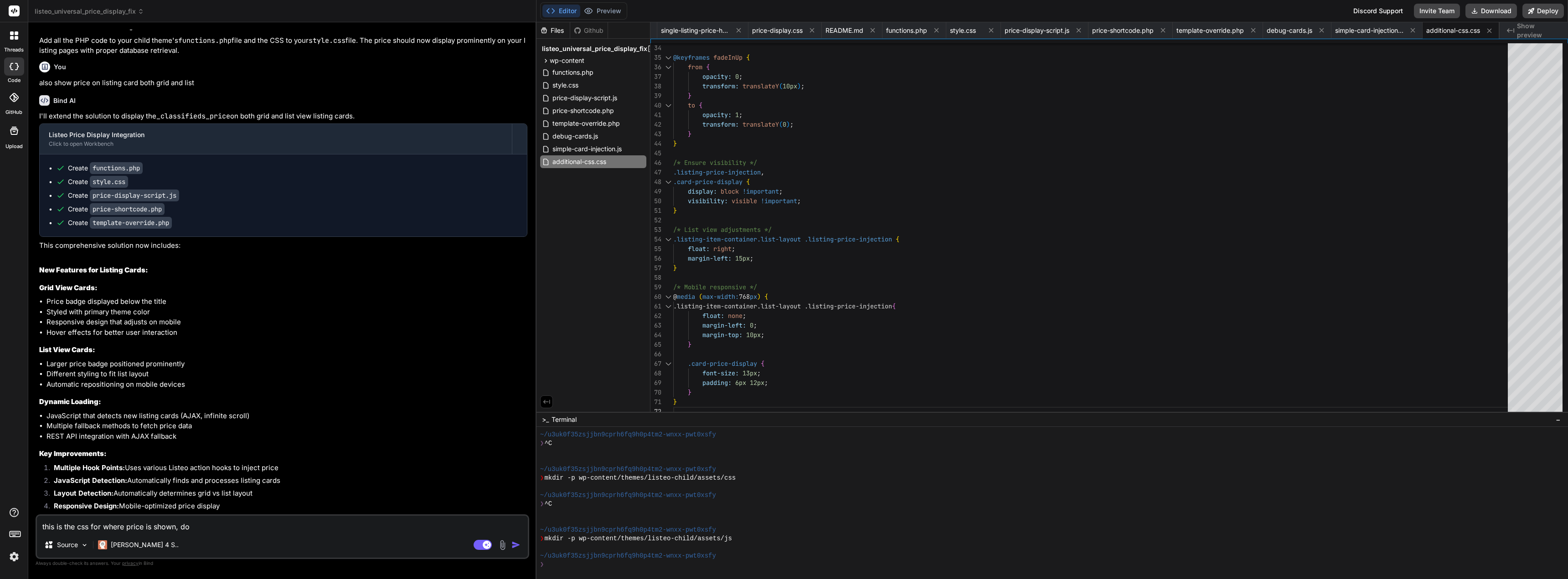
type textarea "this is the css for where price is shown, doe"
type textarea "x"
type textarea "this is the css for where price is shown, does"
type textarea "x"
type textarea "this is the css for where price is shown, does"
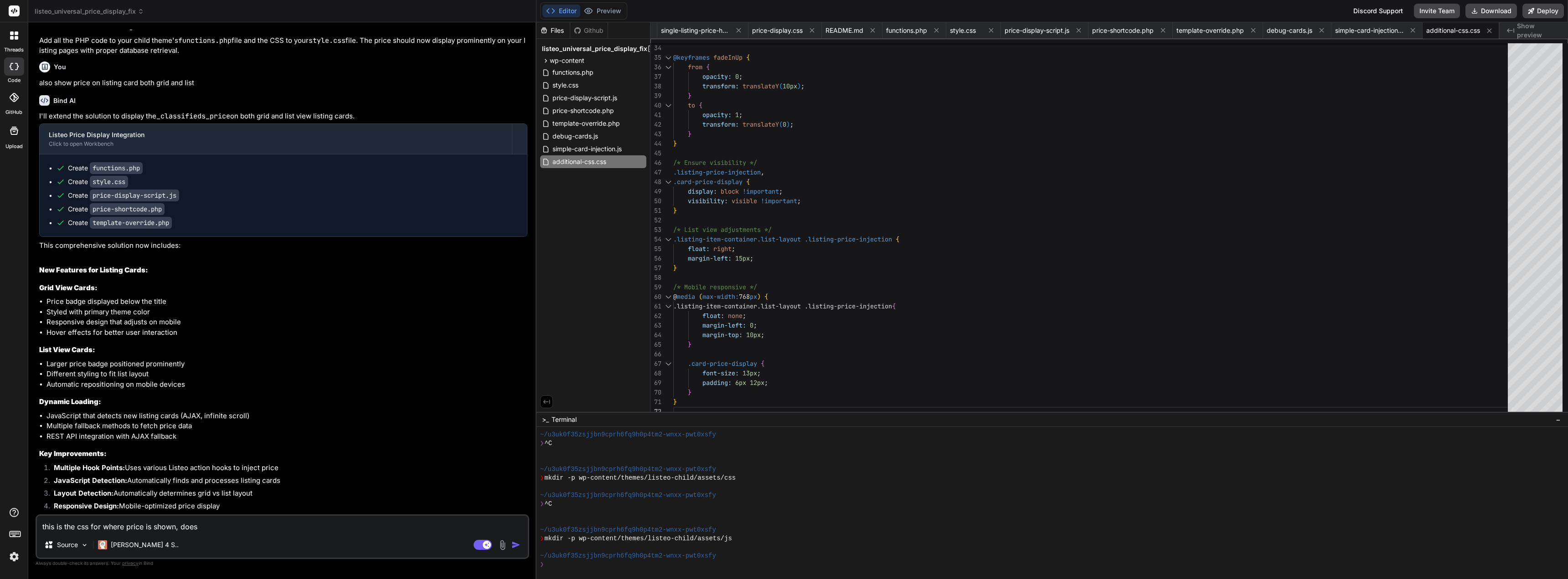
type textarea "x"
type textarea "this is the css for where price is shown, does y"
type textarea "x"
type textarea "this is the css for where price is shown, does yo"
type textarea "x"
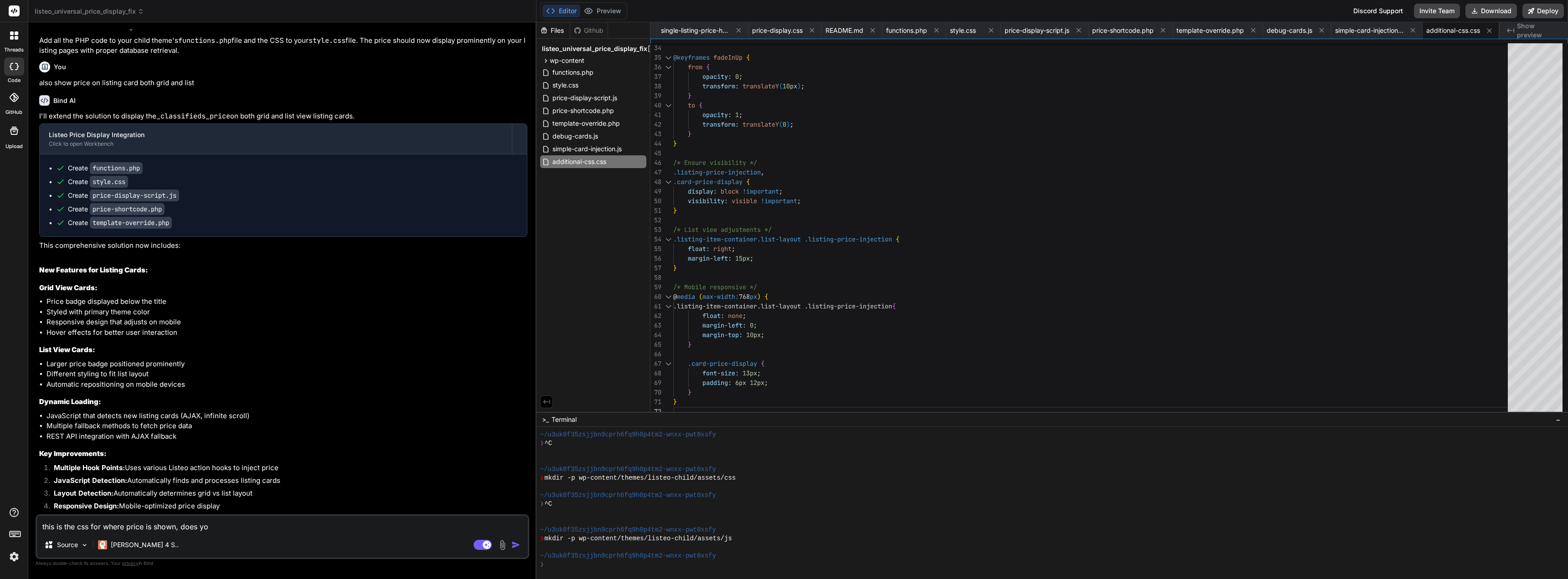
type textarea "this is the css for where price is shown, does you"
type textarea "x"
type textarea "this is the css for where price is shown, does you"
type textarea "x"
type textarea "this is the css for where price is shown, does you c"
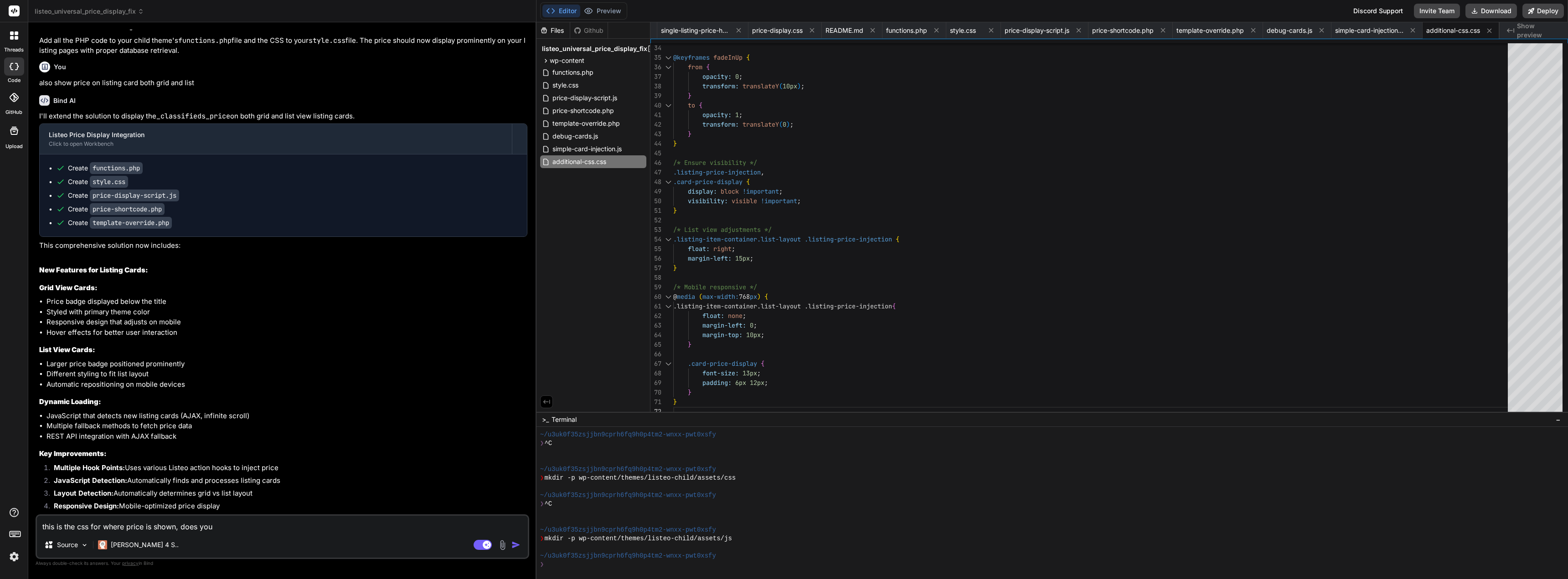
type textarea "x"
type textarea "this is the css for where price is shown, does you co"
type textarea "x"
type textarea "this is the css for where price is shown, does you cod"
type textarea "x"
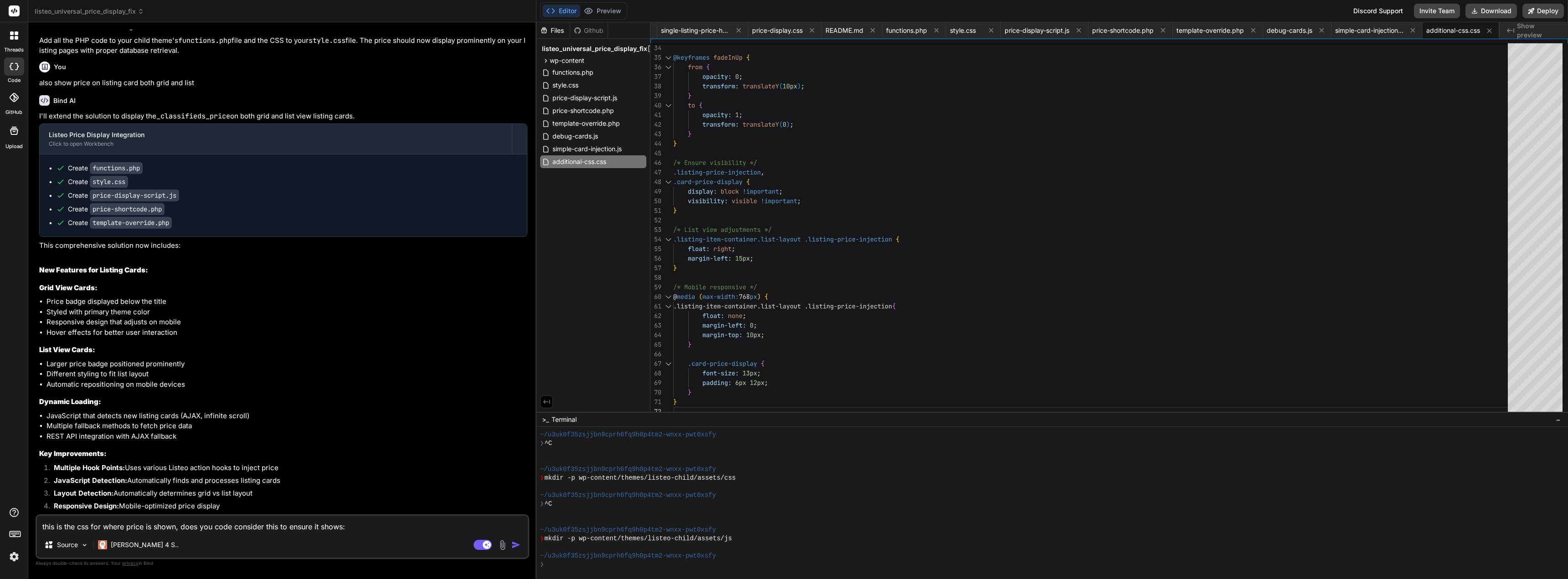
paste textarea "<a href="https://myfaithvillage.com/-/iphone-12-pro-mint-condition/" class="lis…"
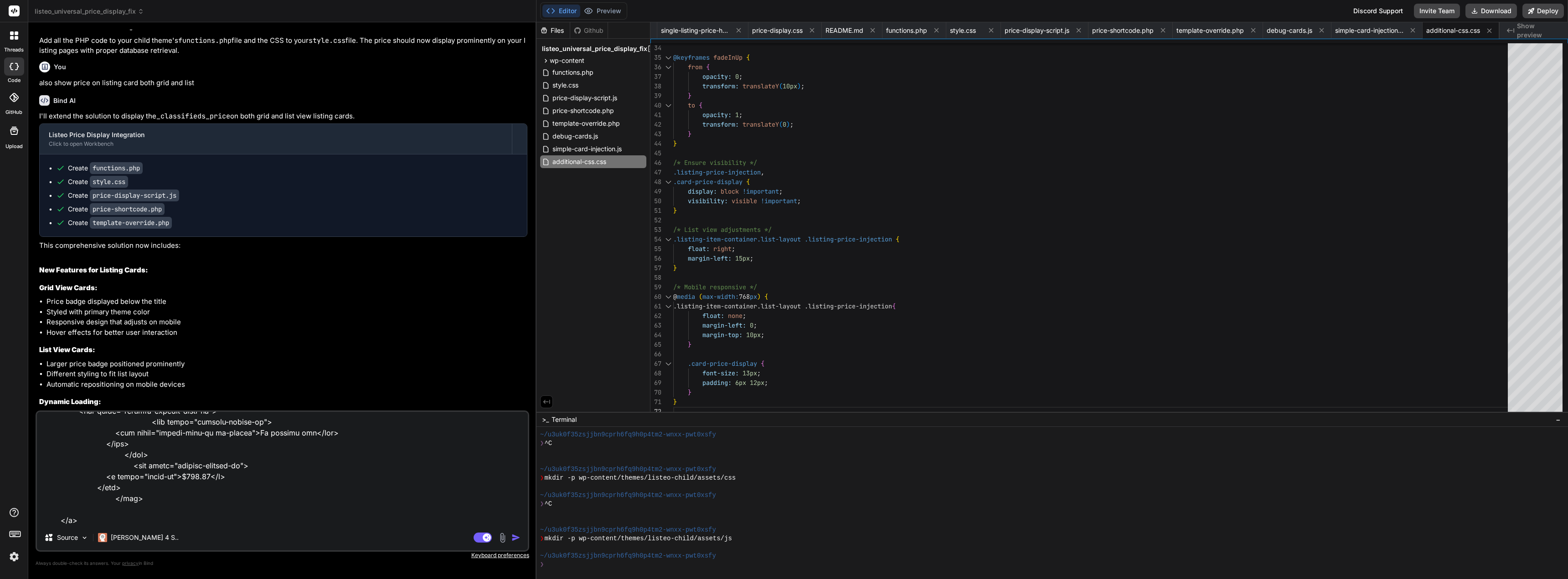
drag, startPoint x: 200, startPoint y: 473, endPoint x: 173, endPoint y: 476, distance: 27.2
click at [173, 476] on textarea at bounding box center [282, 468] width 491 height 113
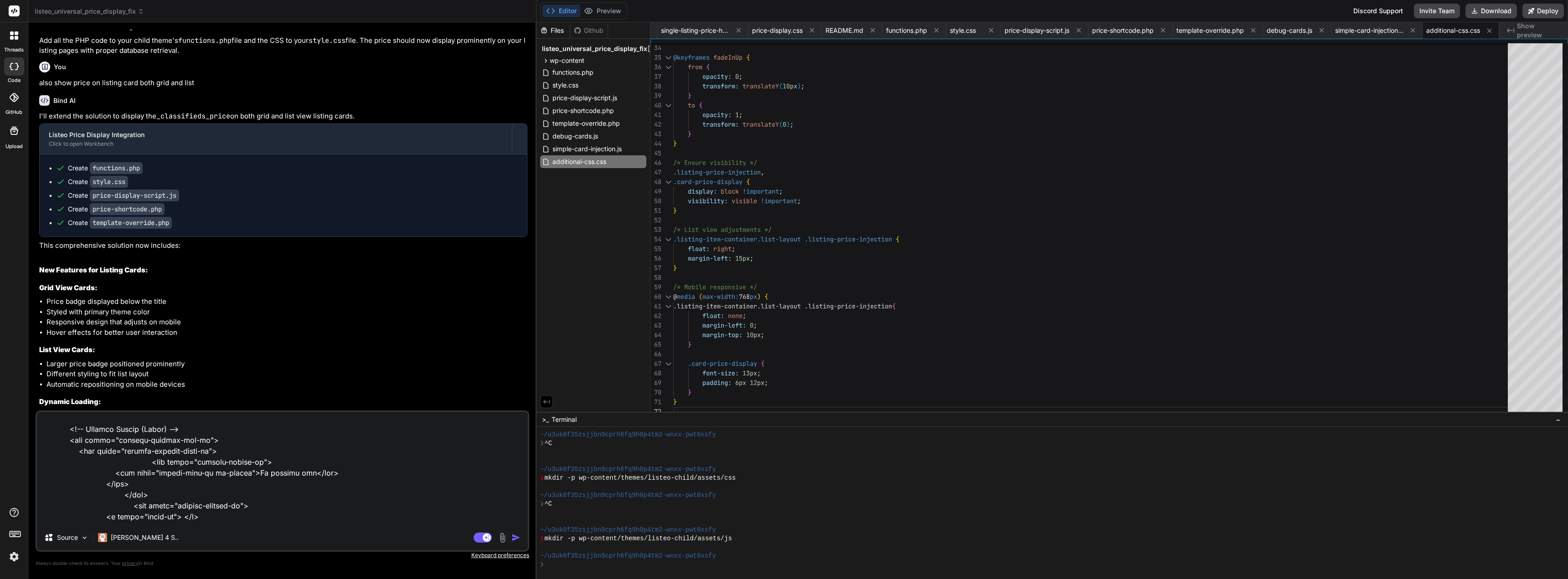
scroll to position [283, 0]
click at [516, 536] on img "button" at bounding box center [516, 537] width 9 height 9
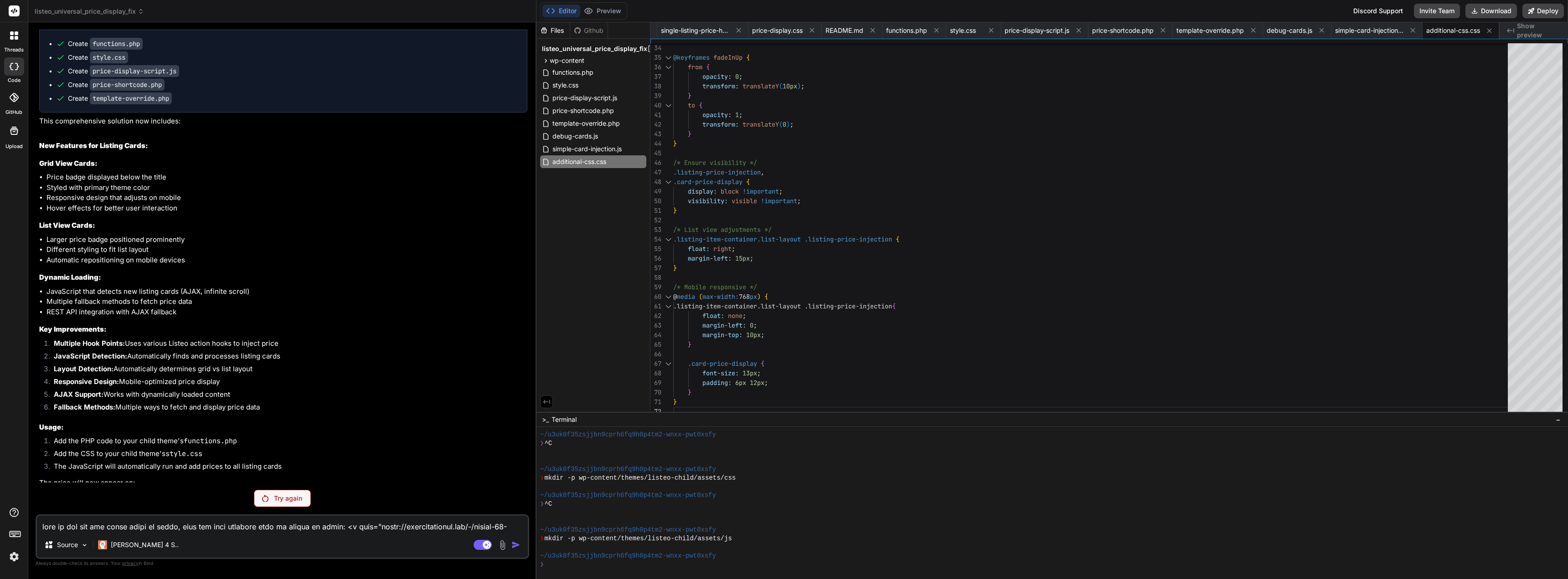
scroll to position [42594, 0]
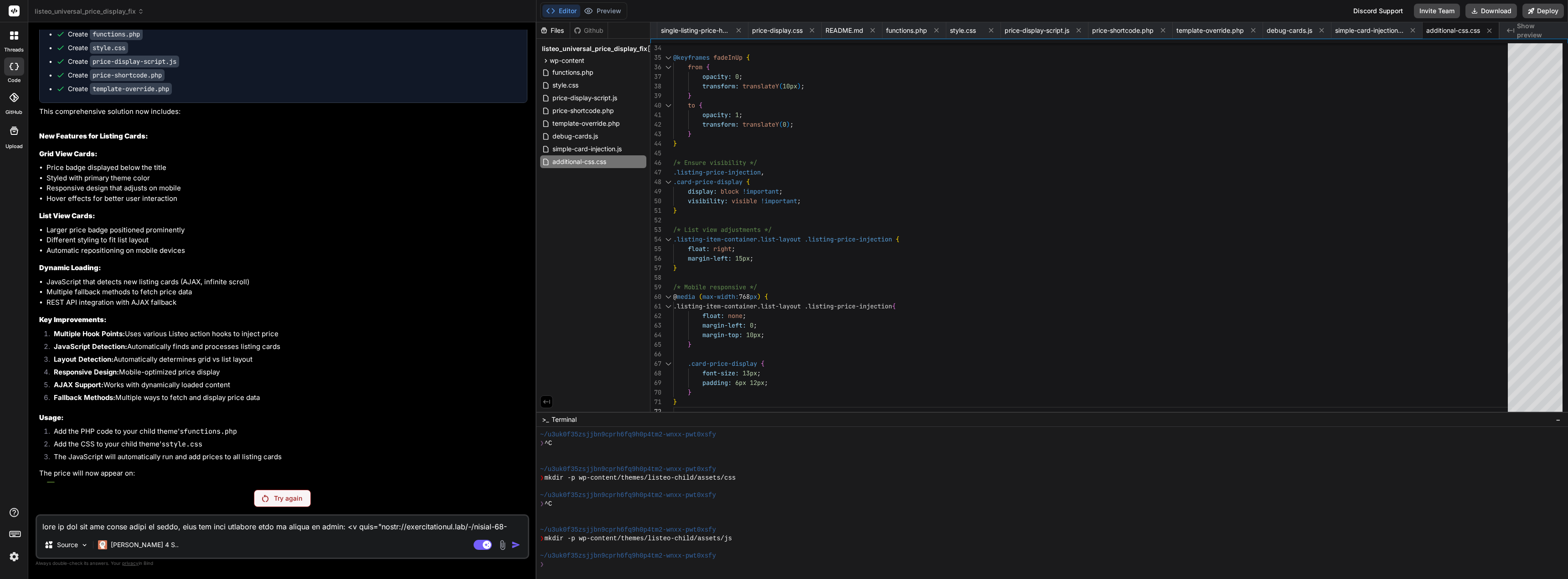
click at [291, 496] on p "Try again" at bounding box center [288, 498] width 28 height 9
drag, startPoint x: 349, startPoint y: 479, endPoint x: 34, endPoint y: 409, distance: 322.7
click at [34, 409] on div "Bind AI Web Search Created with Pixso. Code Generator You Bind AI Looking throu…" at bounding box center [282, 300] width 508 height 556
copy p "this is the css for where price is shown, does you code consider this to ensure…"
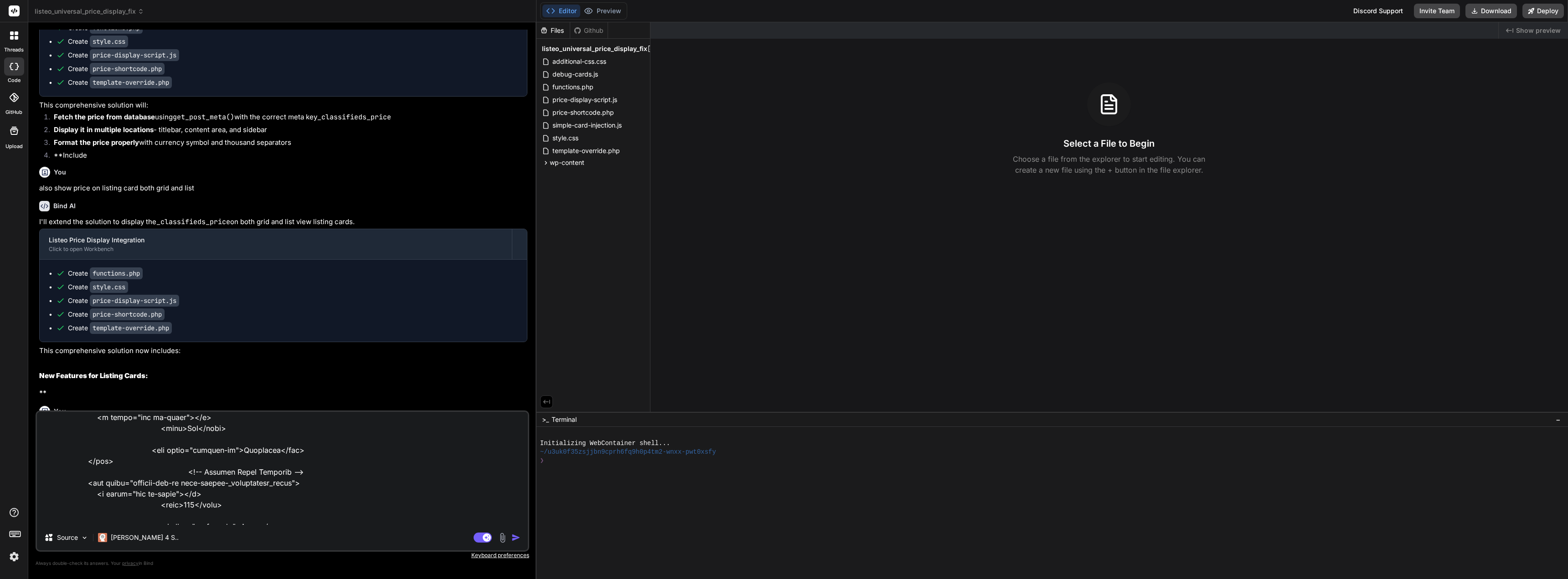
scroll to position [20745, 0]
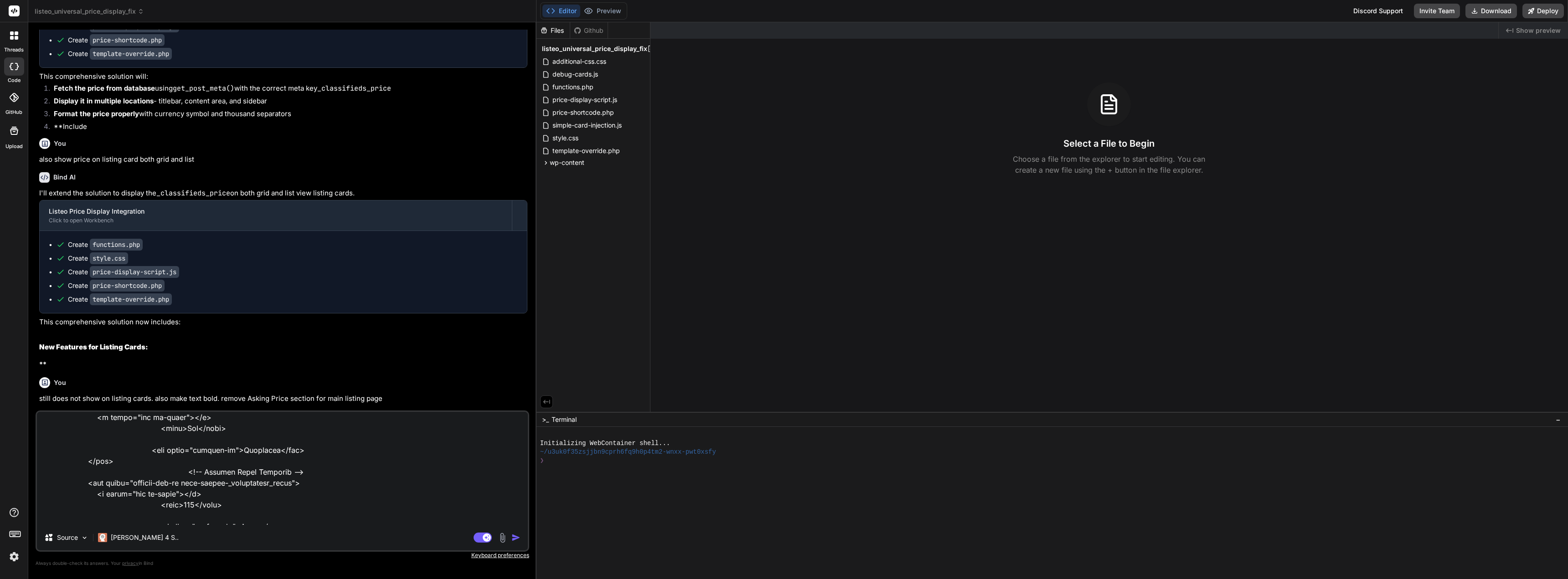
click at [517, 538] on img "button" at bounding box center [516, 537] width 9 height 9
type textarea "x"
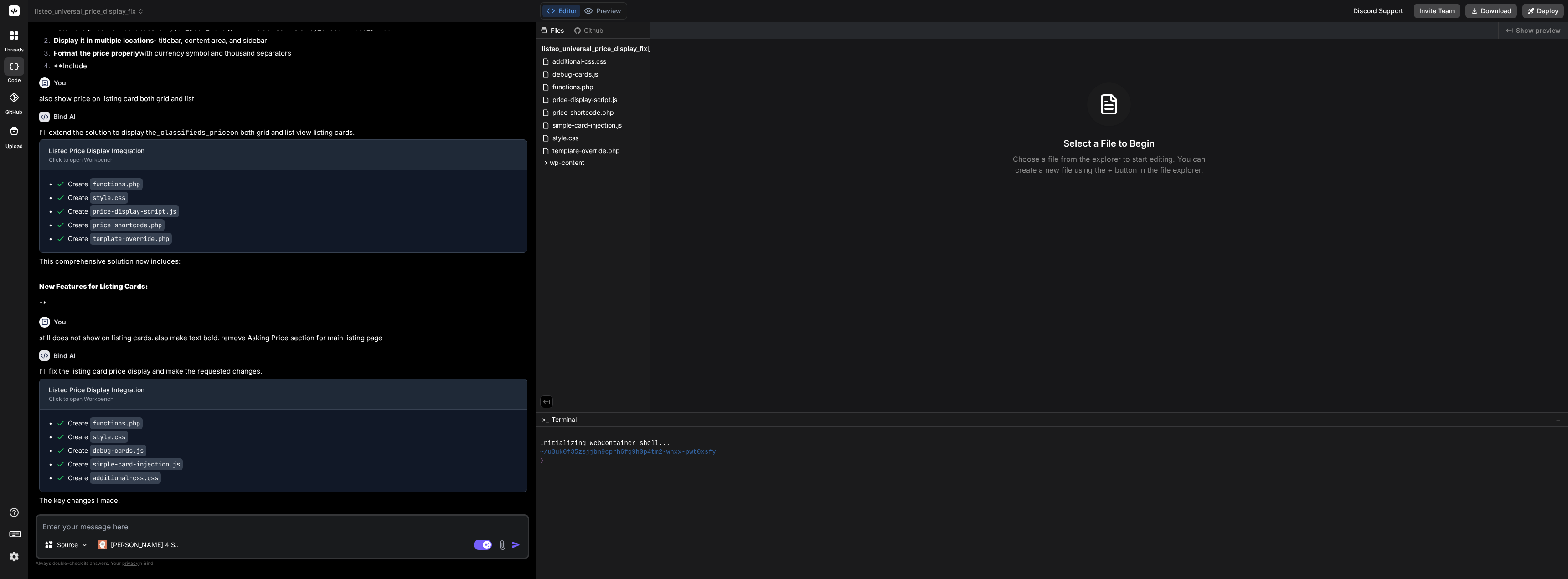
scroll to position [20808, 0]
type textarea "x"
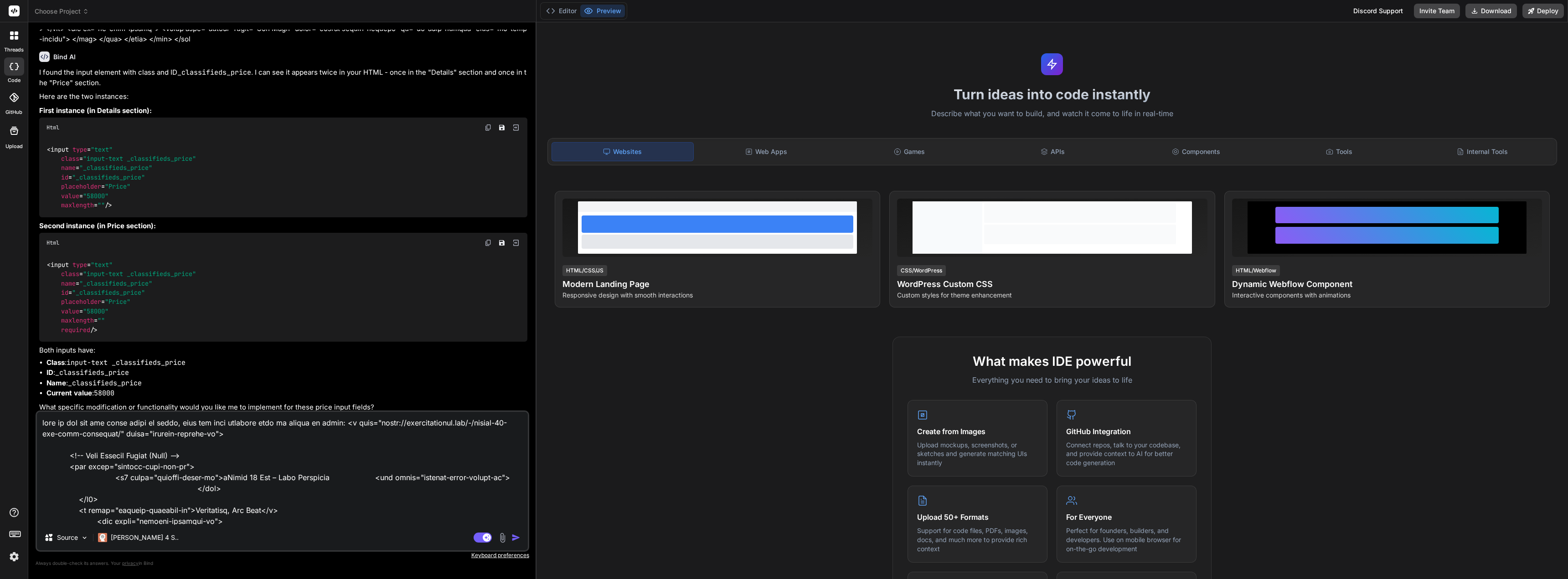
type textarea "x"
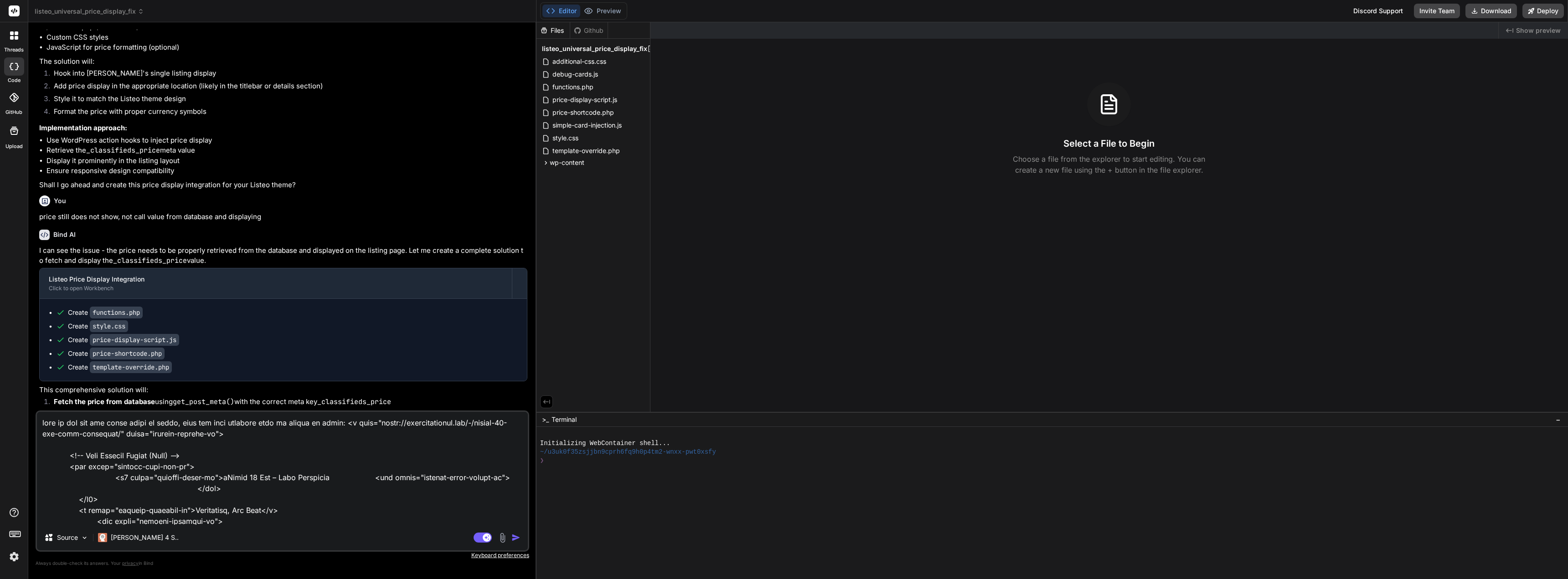
scroll to position [20499, 0]
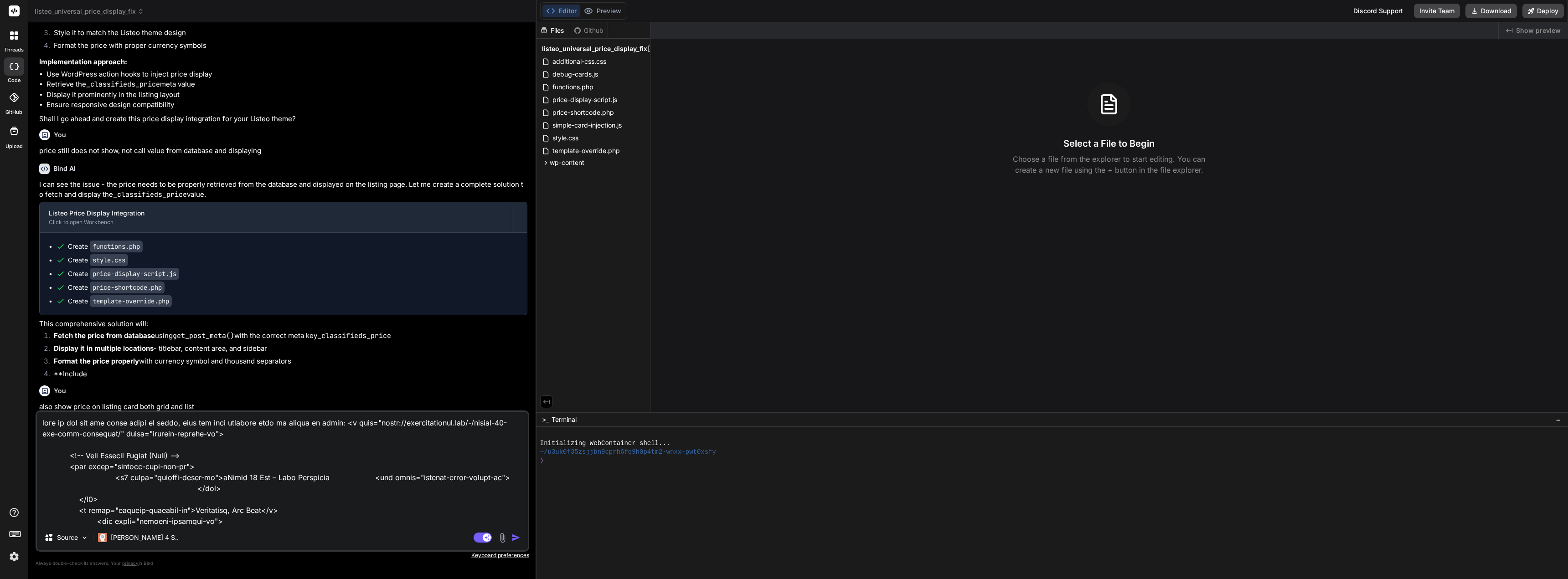
drag, startPoint x: 348, startPoint y: 422, endPoint x: 113, endPoint y: 433, distance: 235.3
click at [113, 433] on textarea at bounding box center [282, 468] width 491 height 113
click at [360, 429] on textarea at bounding box center [282, 468] width 491 height 113
drag, startPoint x: 114, startPoint y: 435, endPoint x: 348, endPoint y: 425, distance: 234.2
click at [348, 425] on textarea at bounding box center [282, 468] width 491 height 113
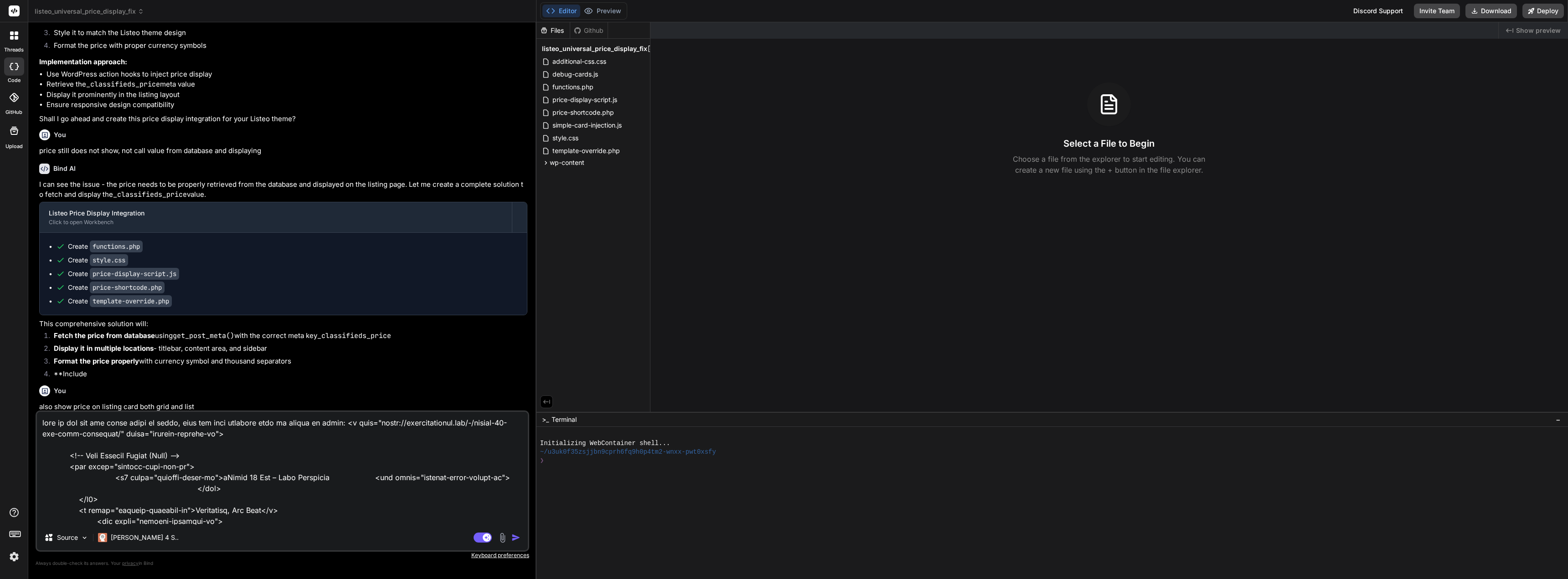
type textarea "this is the css for where price is shown, does you code consider this to ensure…"
type textarea "x"
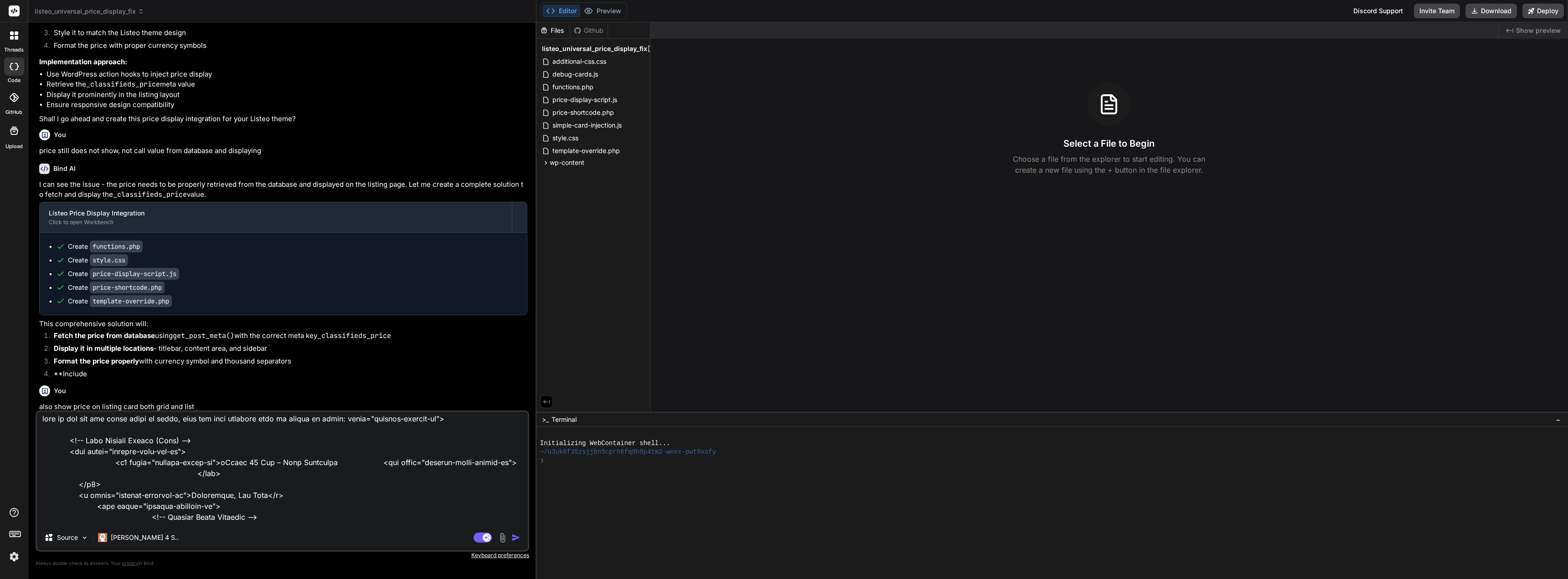
scroll to position [0, 0]
drag, startPoint x: 203, startPoint y: 466, endPoint x: 346, endPoint y: 467, distance: 143.0
click at [346, 467] on textarea at bounding box center [282, 468] width 491 height 113
type textarea "this is the css for where price is shown, does you code consider this to ensure…"
type textarea "x"
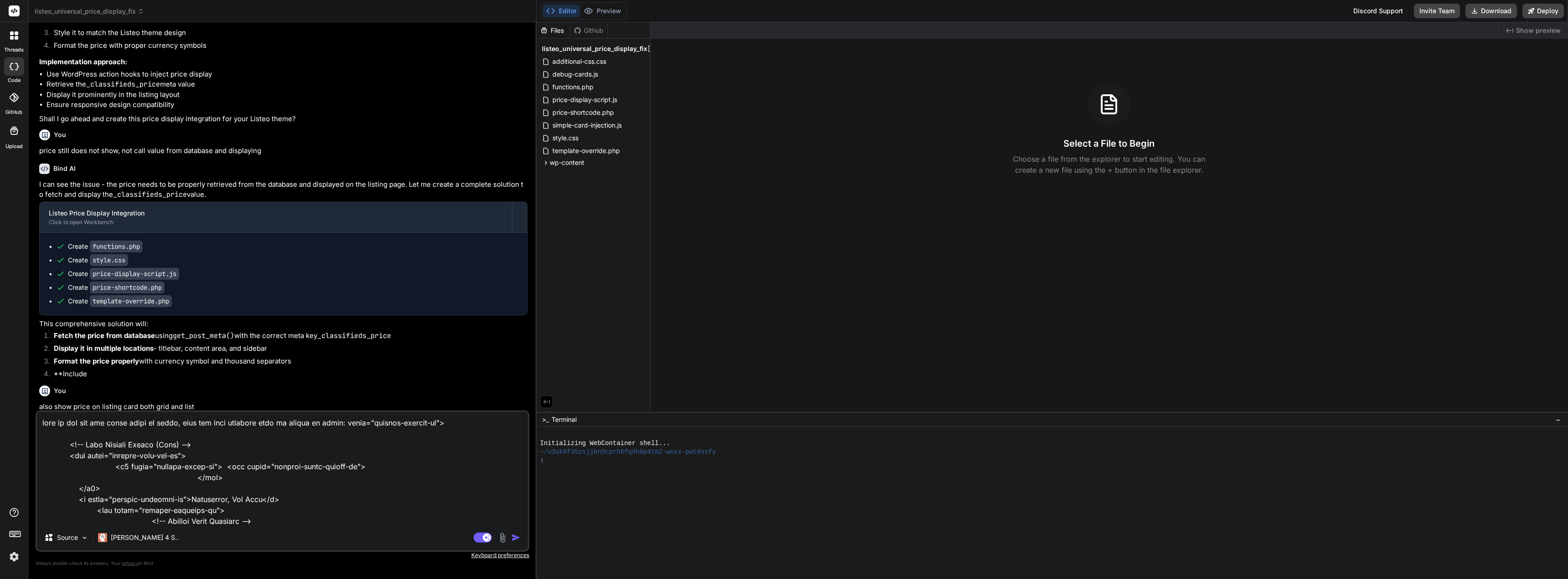
drag, startPoint x: 183, startPoint y: 498, endPoint x: 262, endPoint y: 501, distance: 79.1
click at [262, 501] on textarea at bounding box center [282, 468] width 491 height 113
type textarea "this is the css for where price is shown, does you code consider this to ensure…"
type textarea "x"
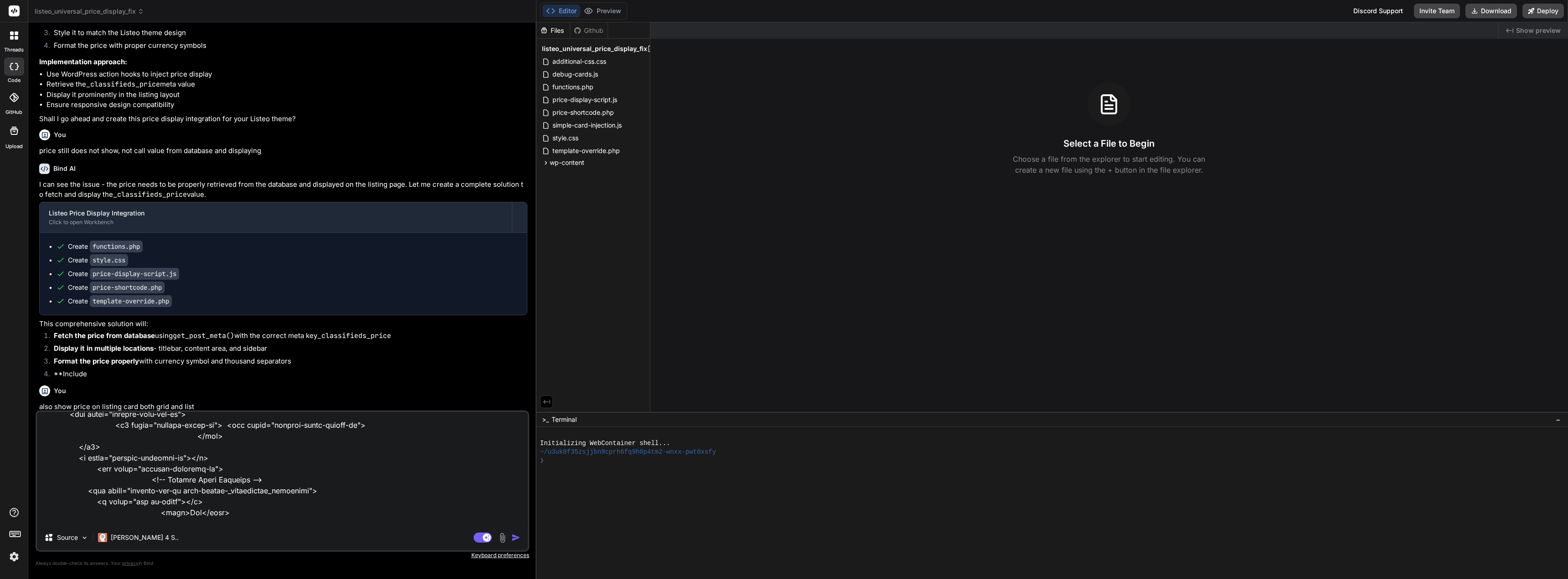
scroll to position [46, 0]
click at [192, 507] on textarea at bounding box center [282, 468] width 491 height 113
drag, startPoint x: 230, startPoint y: 508, endPoint x: 223, endPoint y: 508, distance: 7.0
click at [223, 508] on textarea at bounding box center [282, 468] width 491 height 113
drag, startPoint x: 215, startPoint y: 508, endPoint x: 149, endPoint y: 508, distance: 66.0
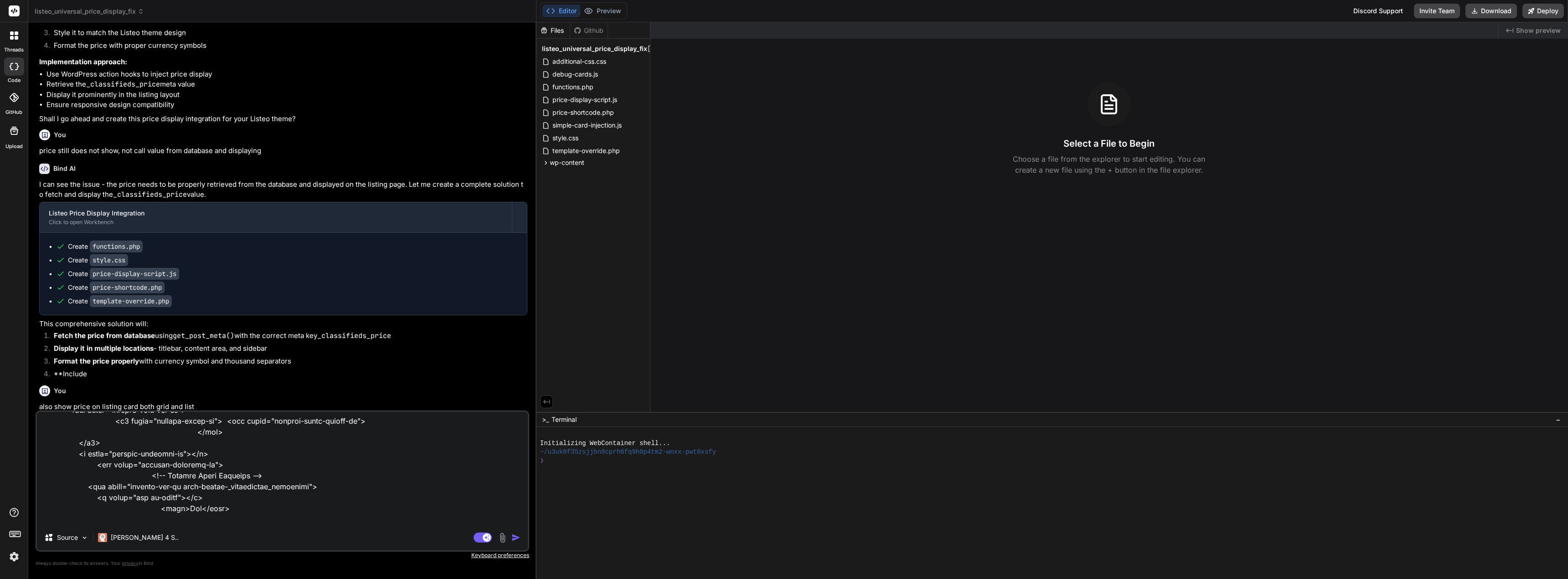
click at [149, 508] on textarea at bounding box center [282, 468] width 491 height 113
click at [184, 508] on textarea at bounding box center [282, 468] width 491 height 113
drag, startPoint x: 175, startPoint y: 510, endPoint x: 191, endPoint y: 507, distance: 16.3
click at [191, 507] on textarea at bounding box center [282, 468] width 491 height 113
type textarea "this is the css for where price is shown, does you code consider this to ensure…"
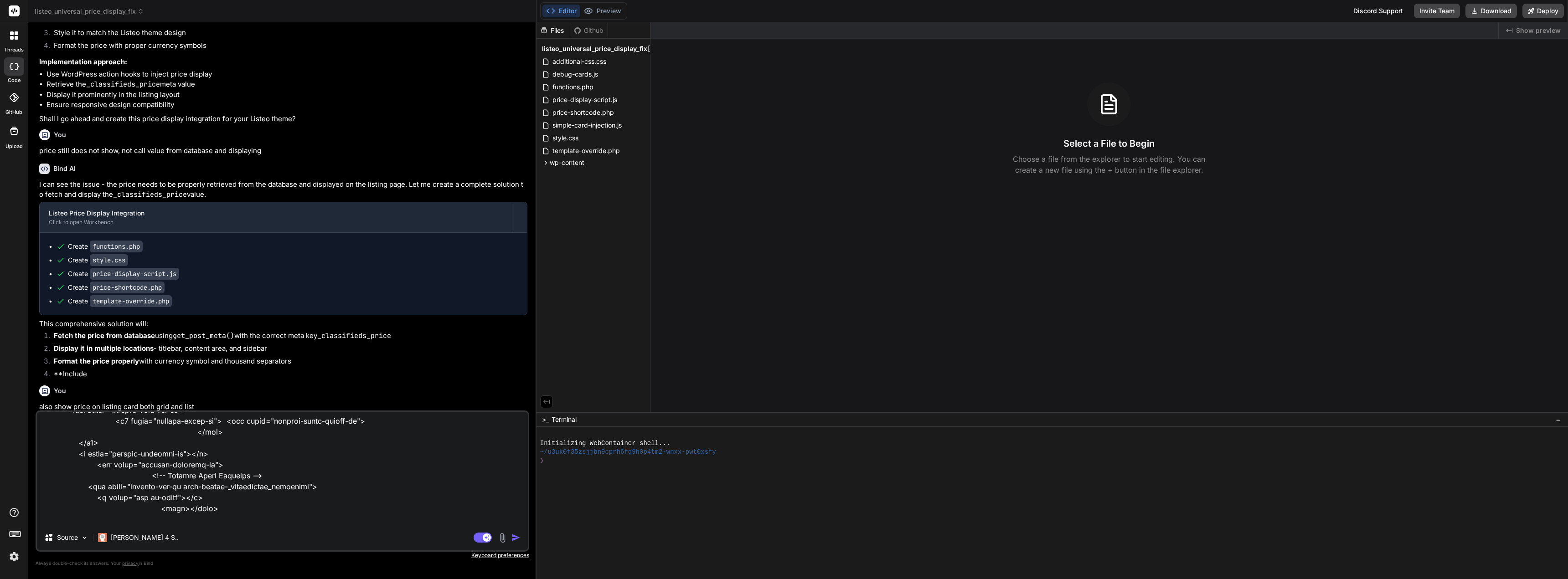
type textarea "x"
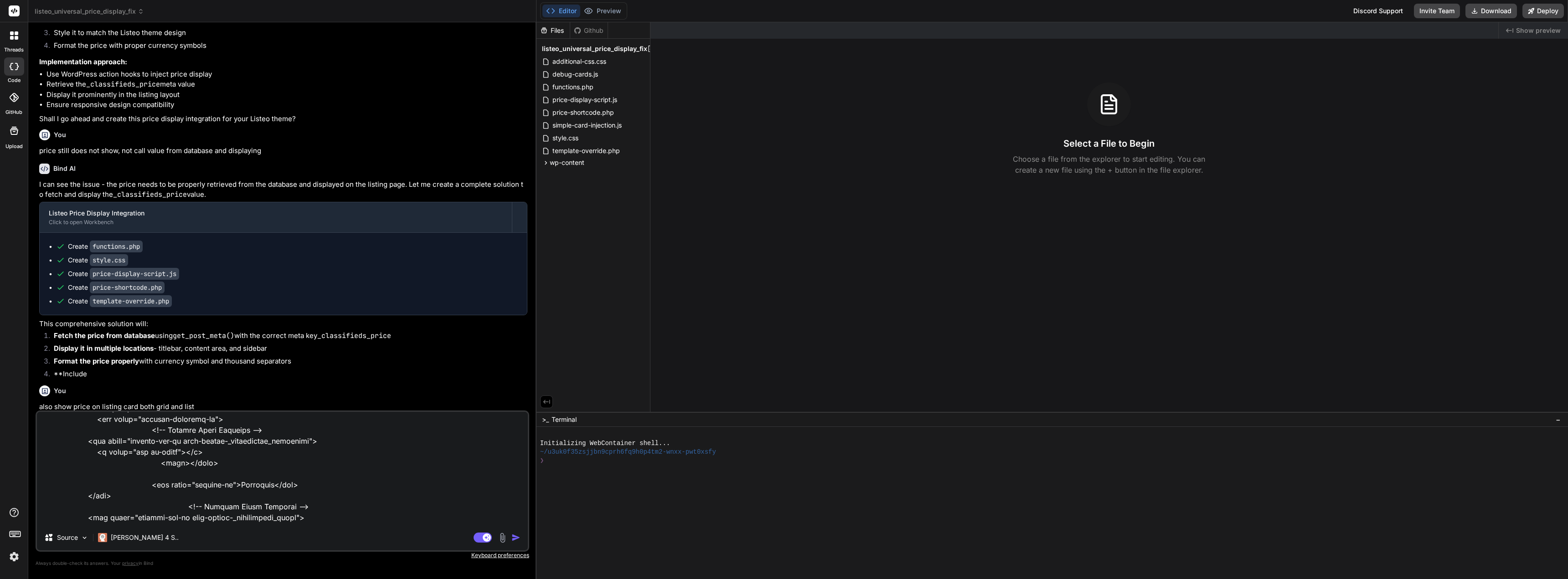
click at [227, 460] on textarea at bounding box center [282, 468] width 491 height 113
type textarea "this is the css for where price is shown, does you code consider this to ensure…"
type textarea "x"
type textarea "this is the css for where price is shown, does you code consider this to ensure…"
type textarea "x"
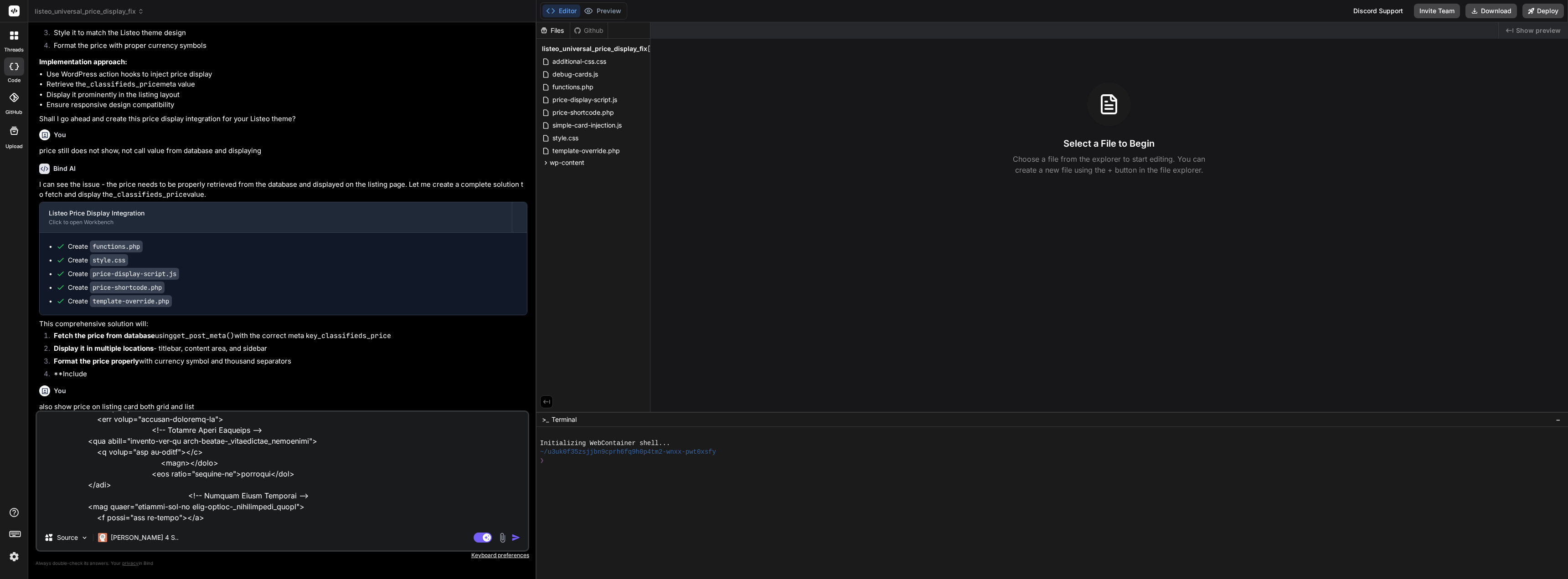
type textarea "this is the css for where price is shown, does you code consider this to ensure…"
type textarea "x"
type textarea "this is the css for where price is shown, does you code consider this to ensure…"
type textarea "x"
type textarea "this is the css for where price is shown, does you code consider this to ensure…"
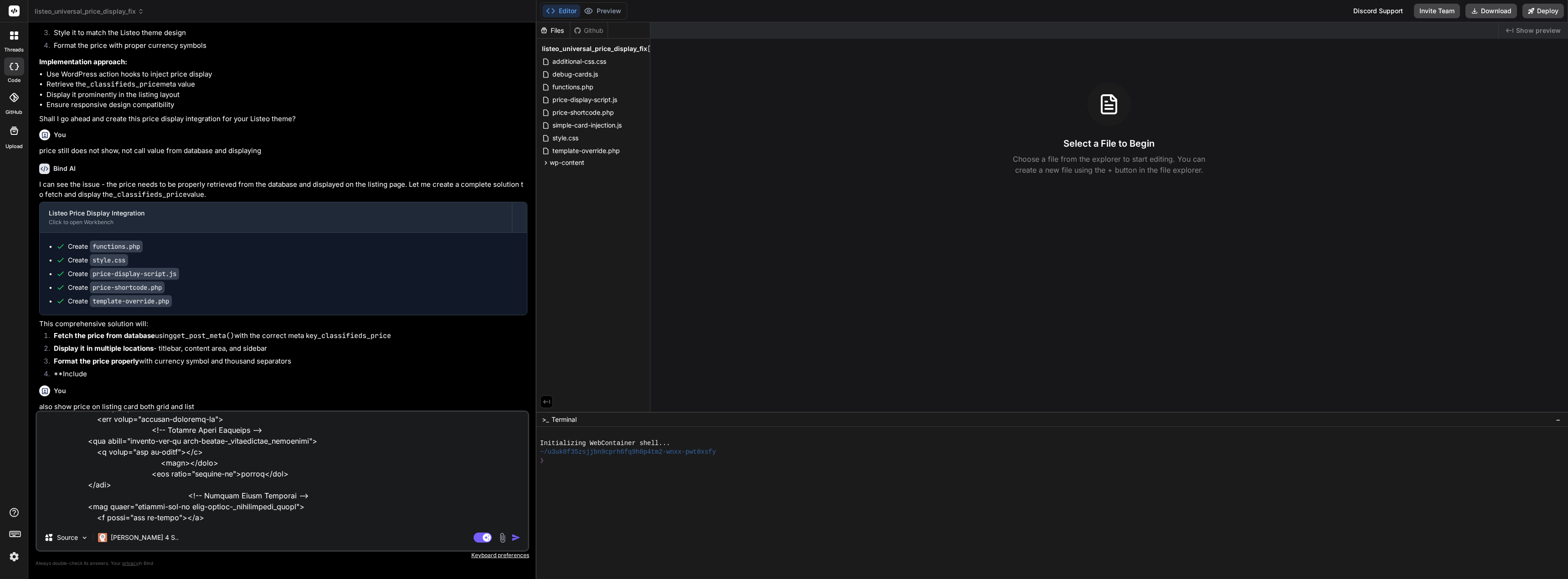
type textarea "x"
type textarea "this is the css for where price is shown, does you code consider this to ensure…"
type textarea "x"
type textarea "this is the css for where price is shown, does you code consider this to ensure…"
type textarea "x"
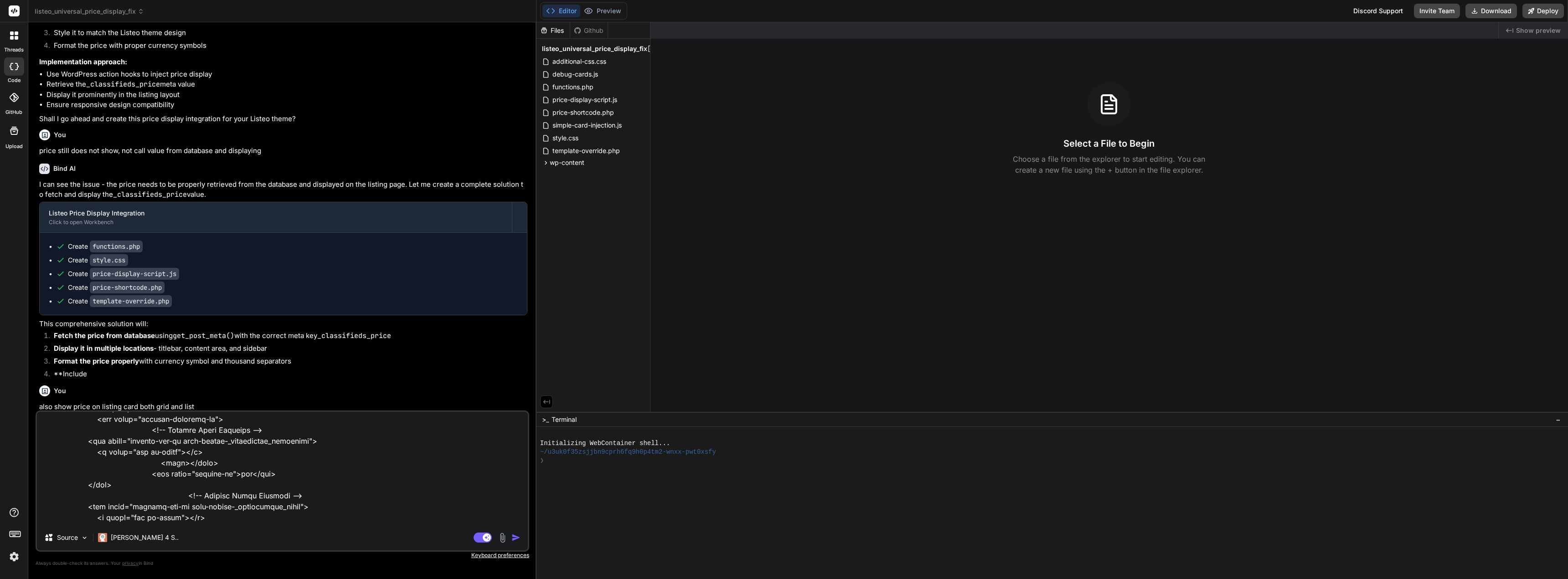
type textarea "this is the css for where price is shown, does you code consider this to ensure…"
type textarea "x"
type textarea "this is the css for where price is shown, does you code consider this to ensure…"
type textarea "x"
type textarea "this is the css for where price is shown, does you code consider this to ensure…"
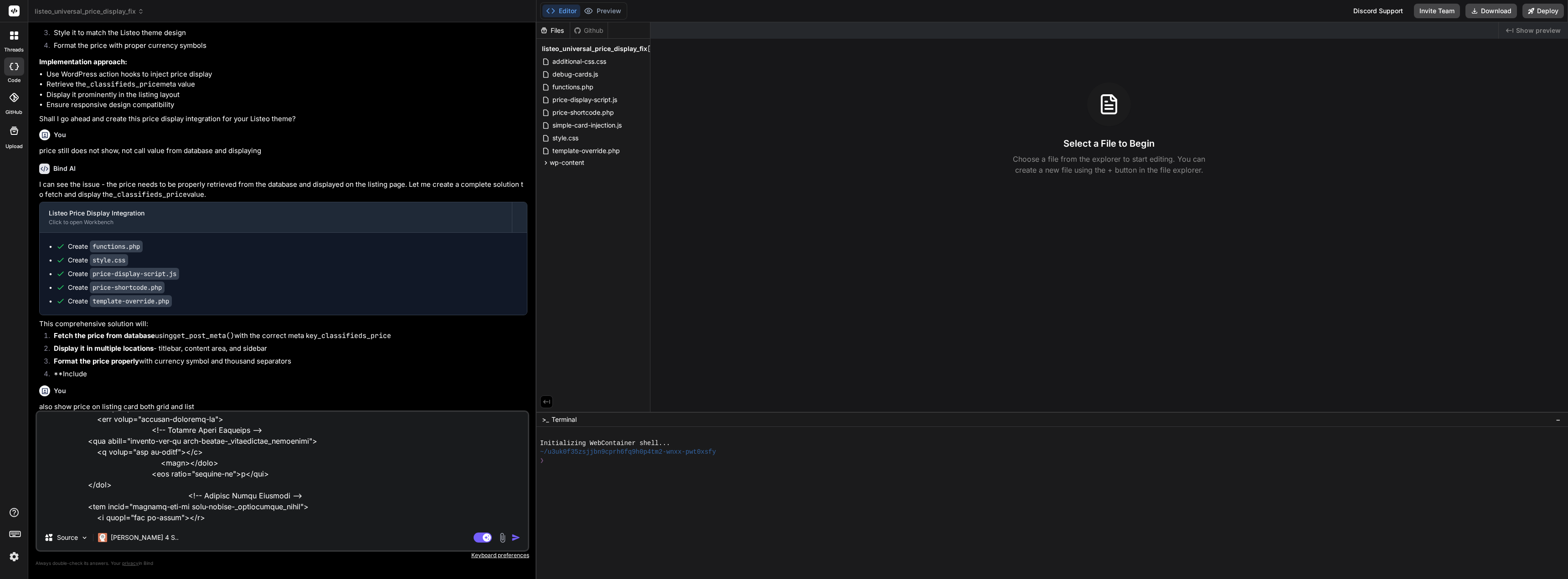
type textarea "x"
type textarea "this is the css for where price is shown, does you code consider this to ensure…"
type textarea "x"
type textarea "this is the css for where price is shown, does you code consider this to ensure…"
type textarea "x"
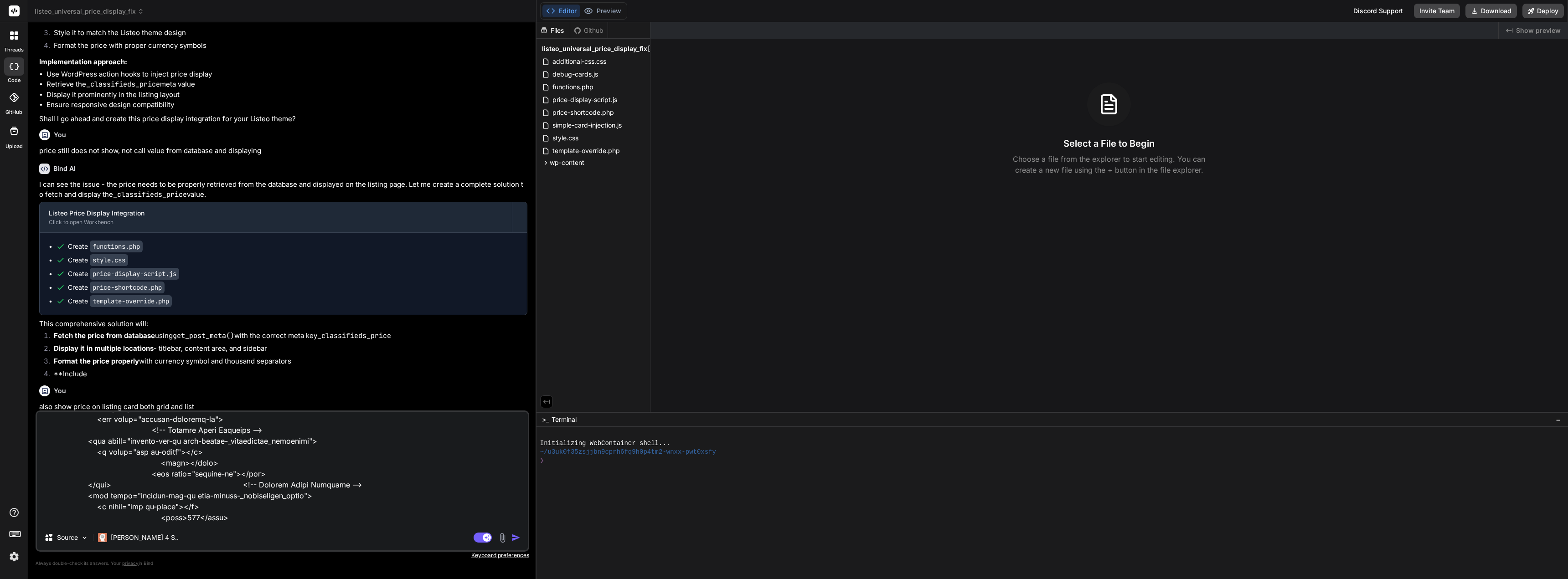
type textarea "this is the css for where price is shown, does you code consider this to ensure…"
type textarea "x"
type textarea "this is the css for where price is shown, does you code consider this to ensure…"
type textarea "x"
type textarea "this is the css for where price is shown, does you code consider this to ensure…"
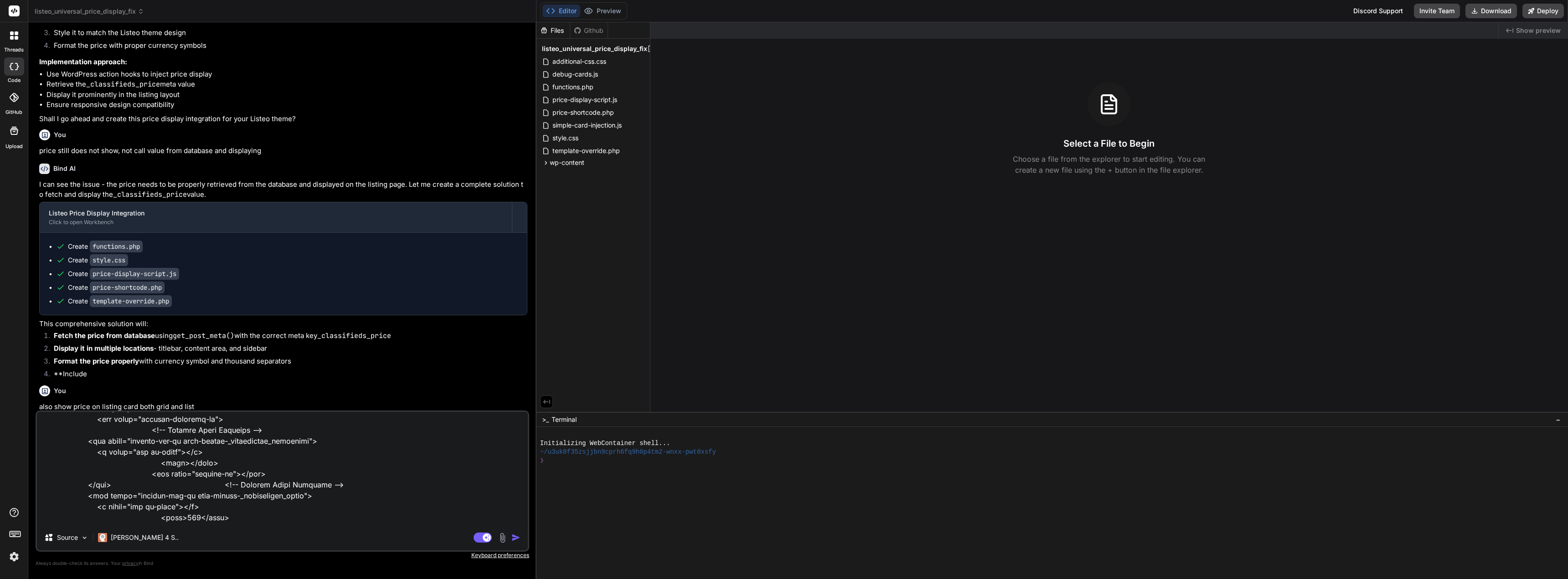
type textarea "x"
type textarea "this is the css for where price is shown, does you code consider this to ensure…"
type textarea "x"
type textarea "this is the css for where price is shown, does you code consider this to ensure…"
type textarea "x"
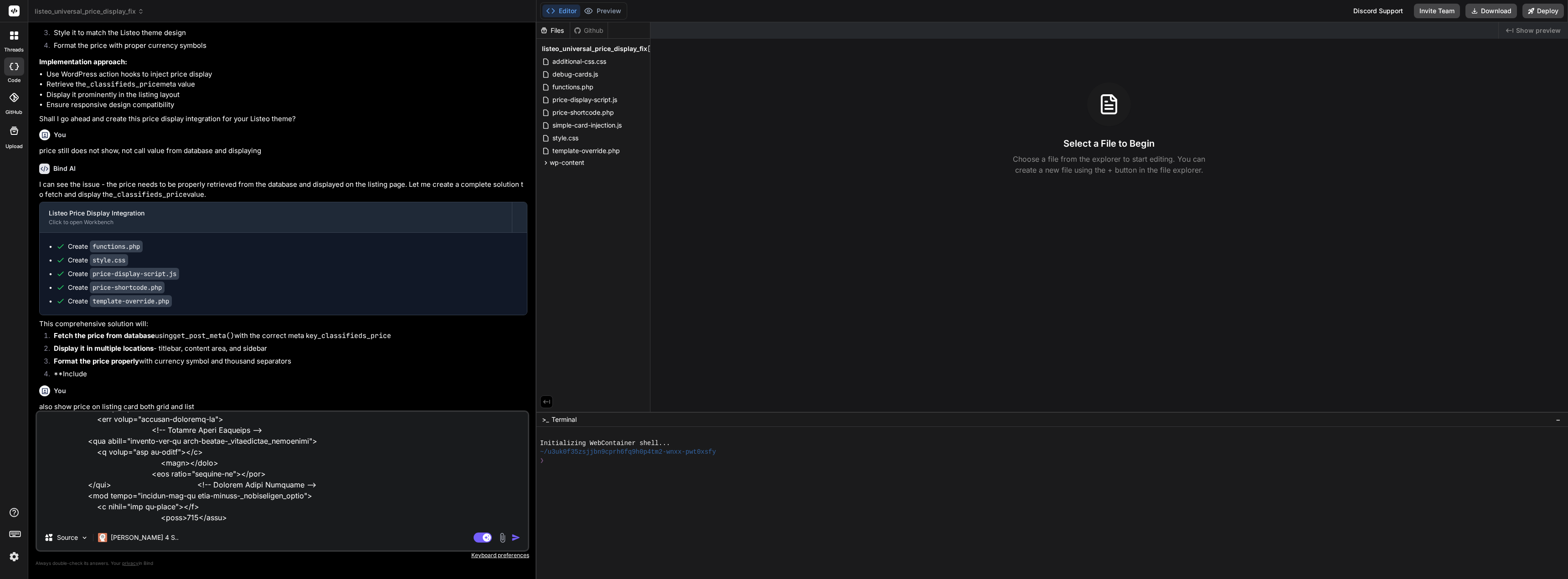
type textarea "this is the css for where price is shown, does you code consider this to ensure…"
type textarea "x"
type textarea "this is the css for where price is shown, does you code consider this to ensure…"
type textarea "x"
type textarea "this is the css for where price is shown, does you code consider this to ensure…"
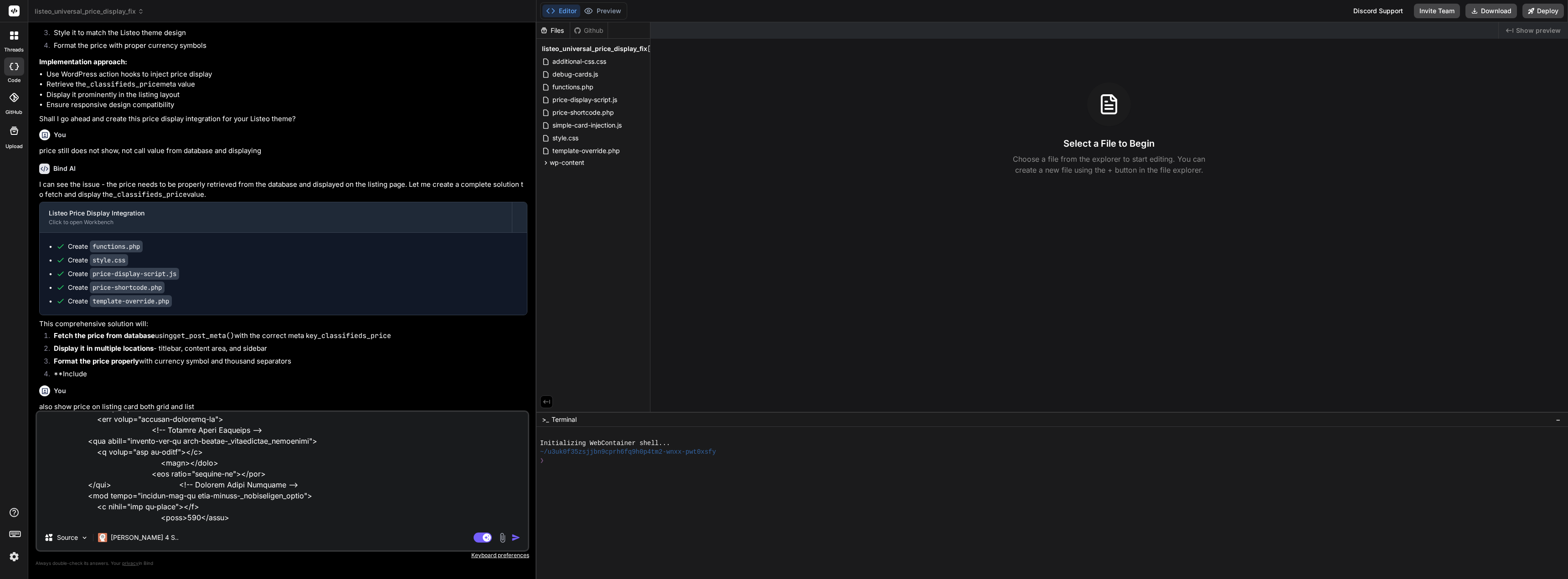
type textarea "x"
type textarea "this is the css for where price is shown, does you code consider this to ensure…"
type textarea "x"
type textarea "this is the css for where price is shown, does you code consider this to ensure…"
type textarea "x"
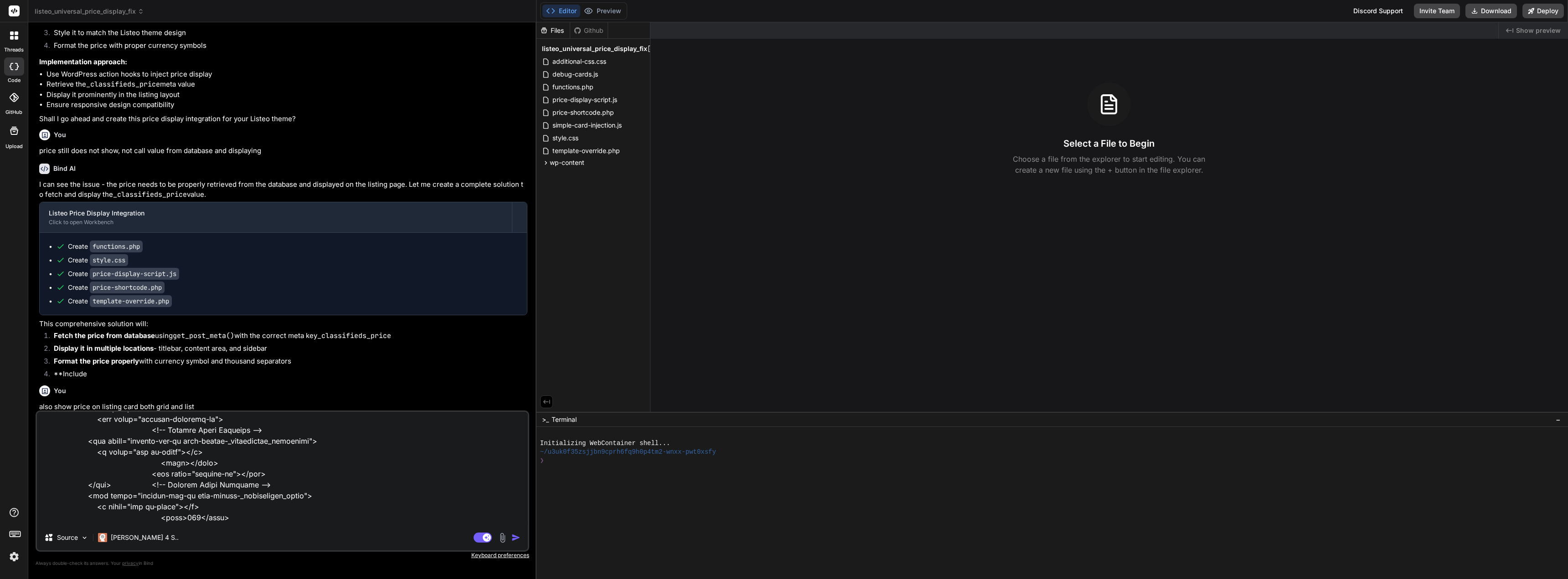
type textarea "this is the css for where price is shown, does you code consider this to ensure…"
type textarea "x"
type textarea "this is the css for where price is shown, does you code consider this to ensure…"
type textarea "x"
type textarea "this is the css for where price is shown, does you code consider this to ensure…"
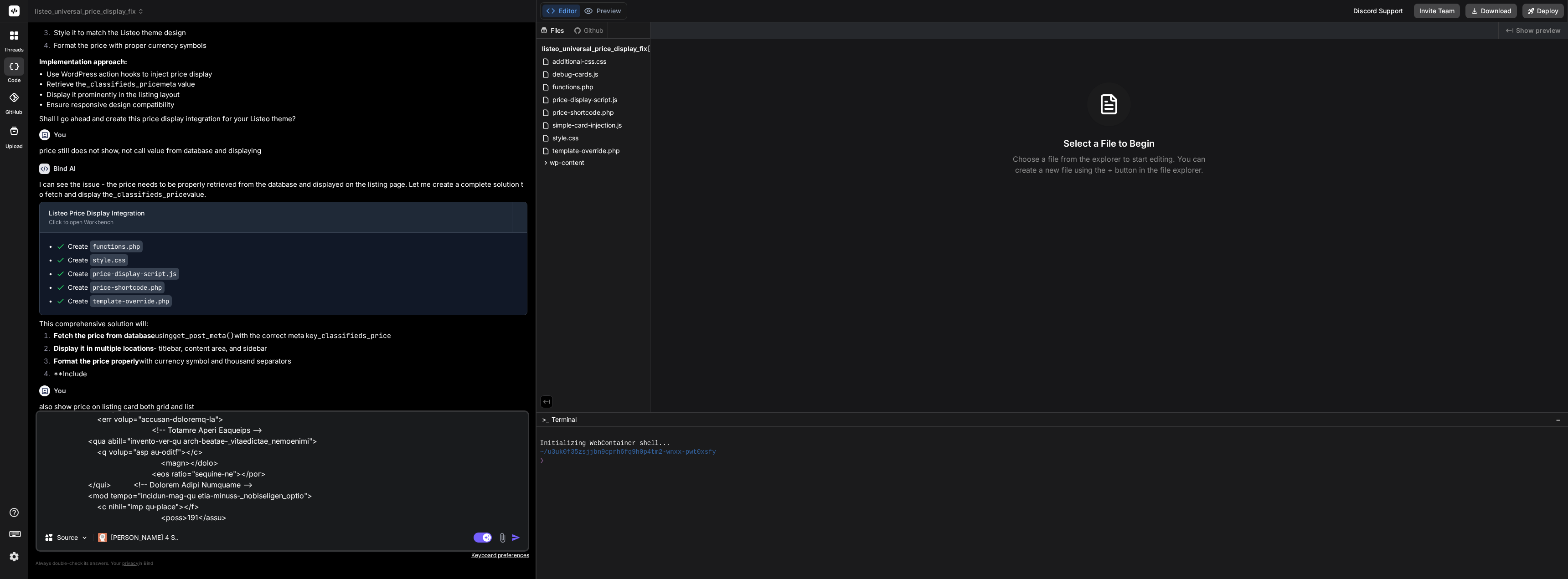
type textarea "x"
type textarea "this is the css for where price is shown, does you code consider this to ensure…"
type textarea "x"
click at [215, 508] on textarea at bounding box center [282, 468] width 491 height 113
type textarea "this is the css for where price is shown, does you code consider this to ensure…"
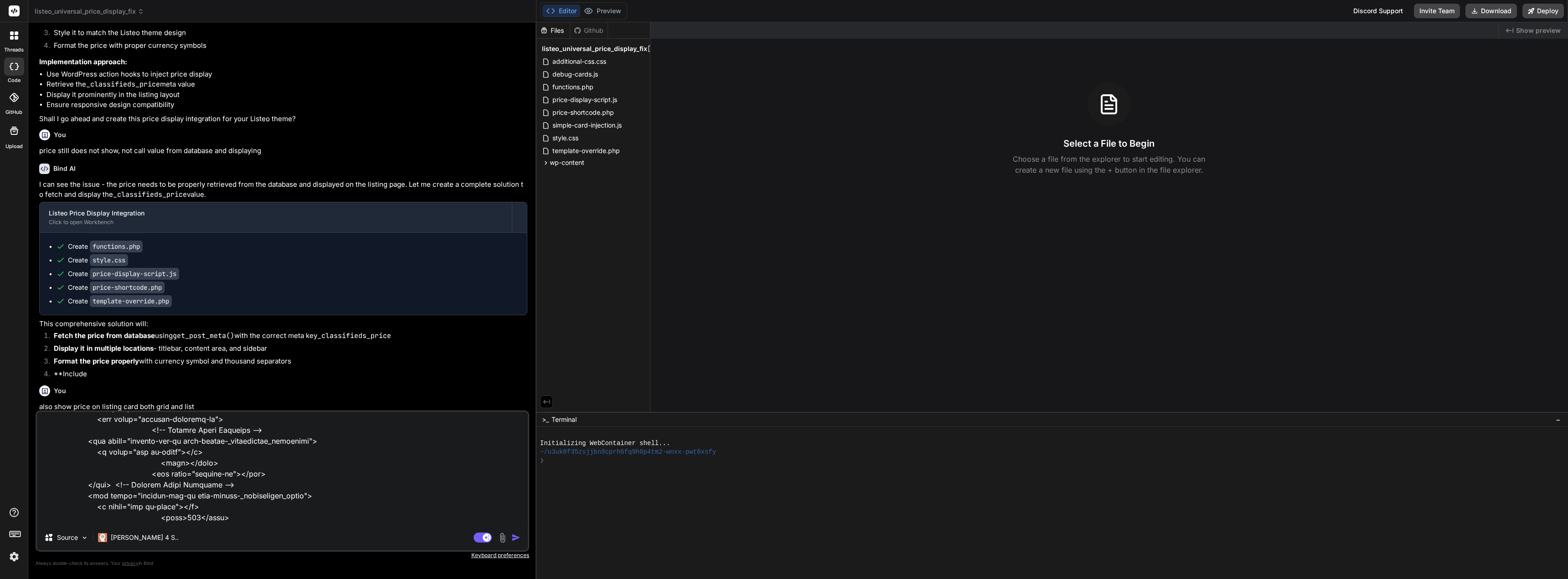
type textarea "x"
type textarea "this is the css for where price is shown, does you code consider this to ensure…"
type textarea "x"
type textarea "this is the css for where price is shown, does you code consider this to ensure…"
type textarea "x"
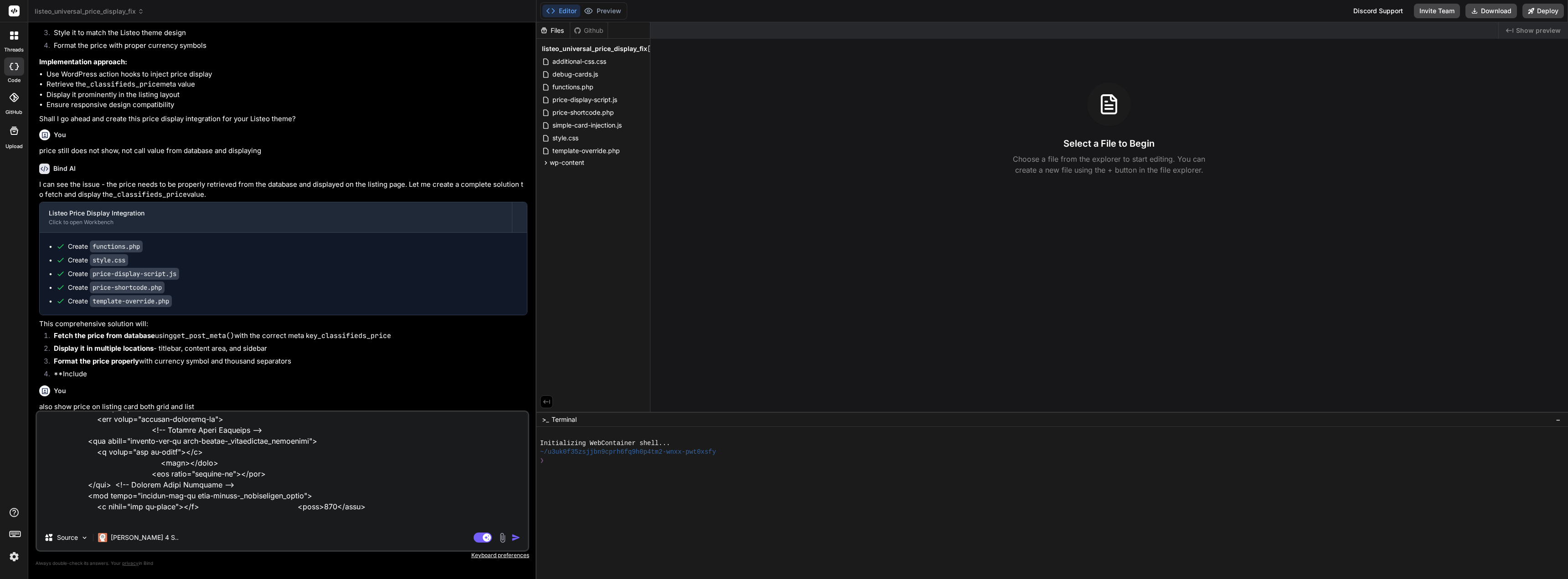
type textarea "this is the css for where price is shown, does you code consider this to ensure…"
type textarea "x"
type textarea "this is the css for where price is shown, does you code consider this to ensure…"
type textarea "x"
type textarea "this is the css for where price is shown, does you code consider this to ensure…"
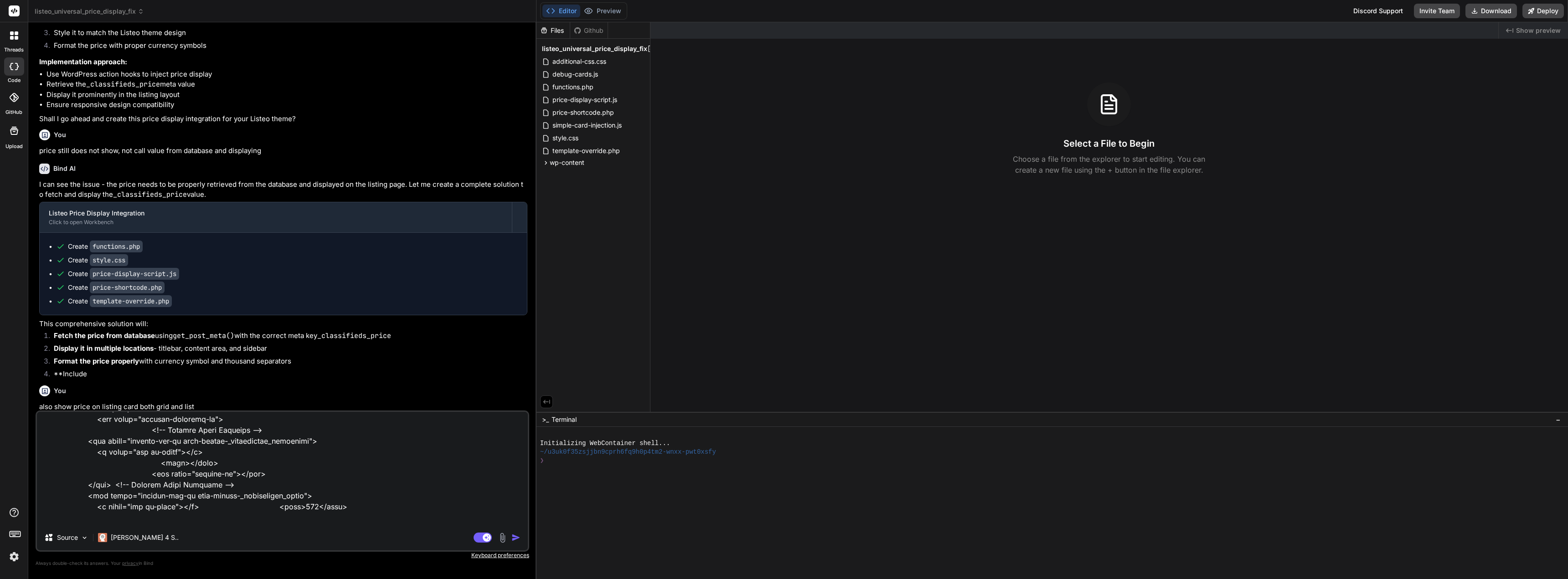
type textarea "x"
type textarea "this is the css for where price is shown, does you code consider this to ensure…"
type textarea "x"
type textarea "this is the css for where price is shown, does you code consider this to ensure…"
type textarea "x"
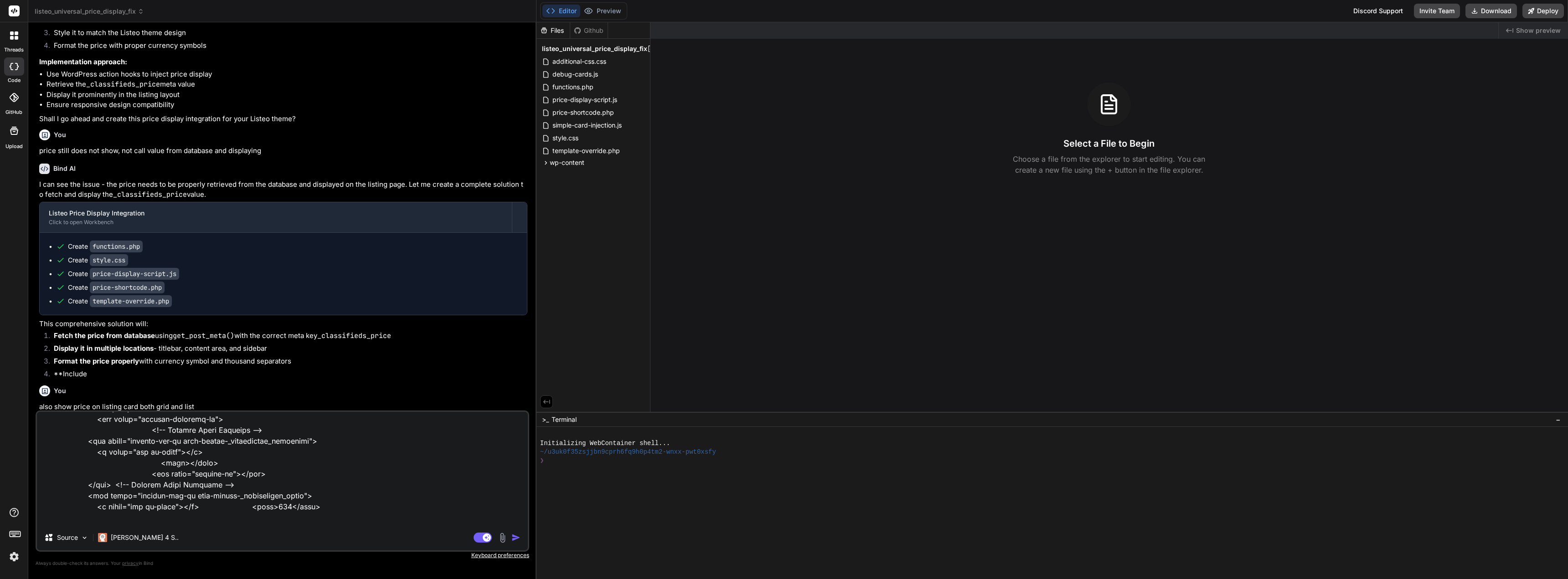
type textarea "this is the css for where price is shown, does you code consider this to ensure…"
type textarea "x"
type textarea "this is the css for where price is shown, does you code consider this to ensure…"
type textarea "x"
type textarea "this is the css for where price is shown, does you code consider this to ensure…"
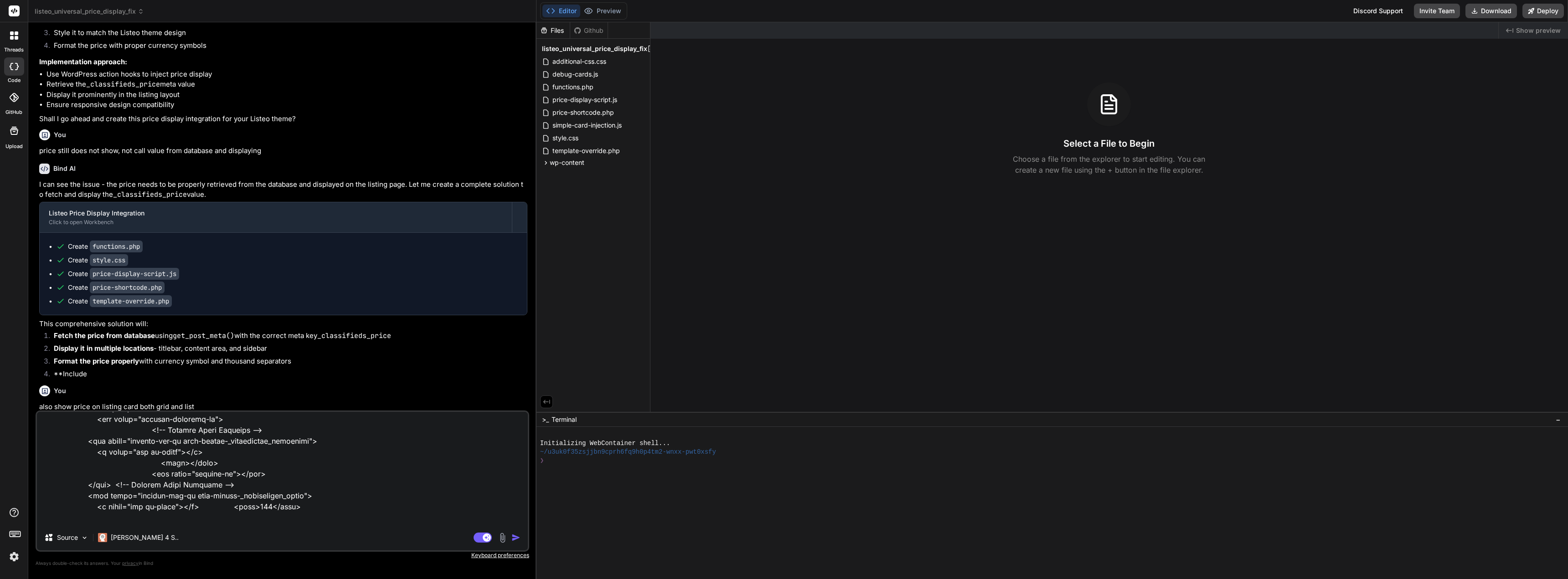
type textarea "x"
type textarea "this is the css for where price is shown, does you code consider this to ensure…"
type textarea "x"
type textarea "this is the css for where price is shown, does you code consider this to ensure…"
type textarea "x"
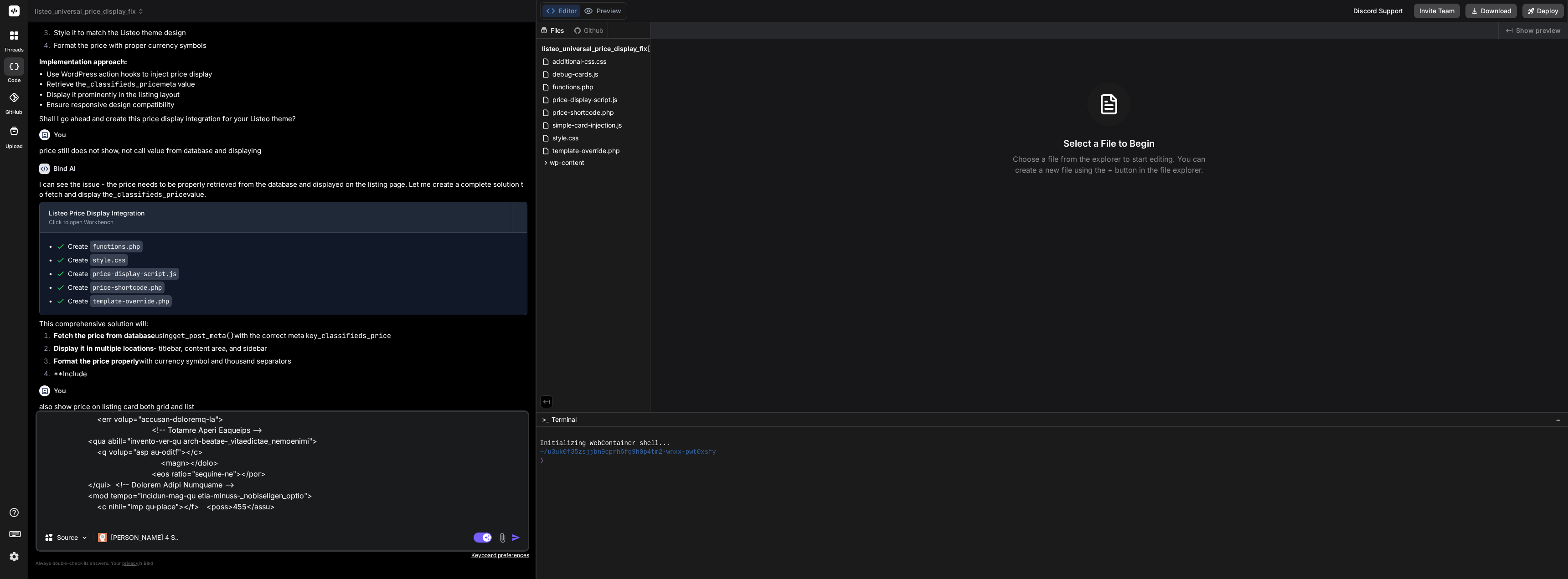
type textarea "this is the css for where price is shown, does you code consider this to ensure…"
type textarea "x"
type textarea "this is the css for where price is shown, does you code consider this to ensure…"
type textarea "x"
type textarea "this is the css for where price is shown, does you code consider this to ensure…"
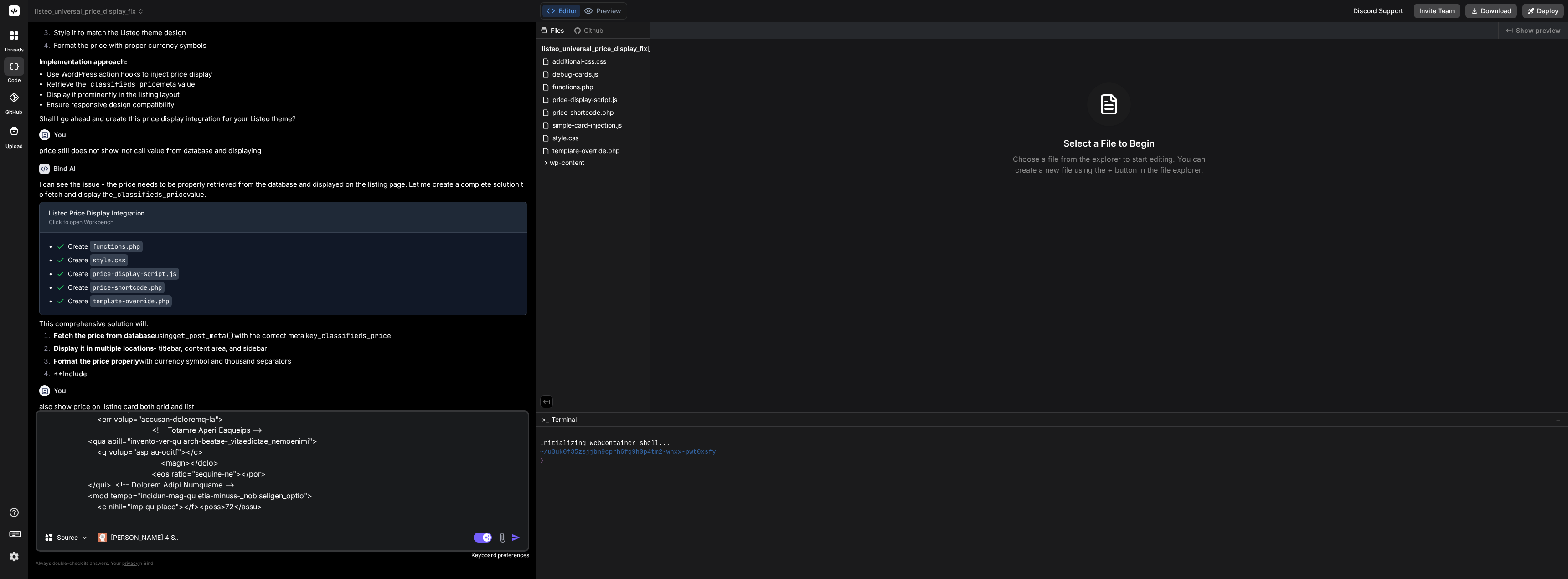
type textarea "x"
type textarea "this is the css for where price is shown, does you code consider this to ensure…"
type textarea "x"
type textarea "this is the css for where price is shown, does you code consider this to ensure…"
type textarea "x"
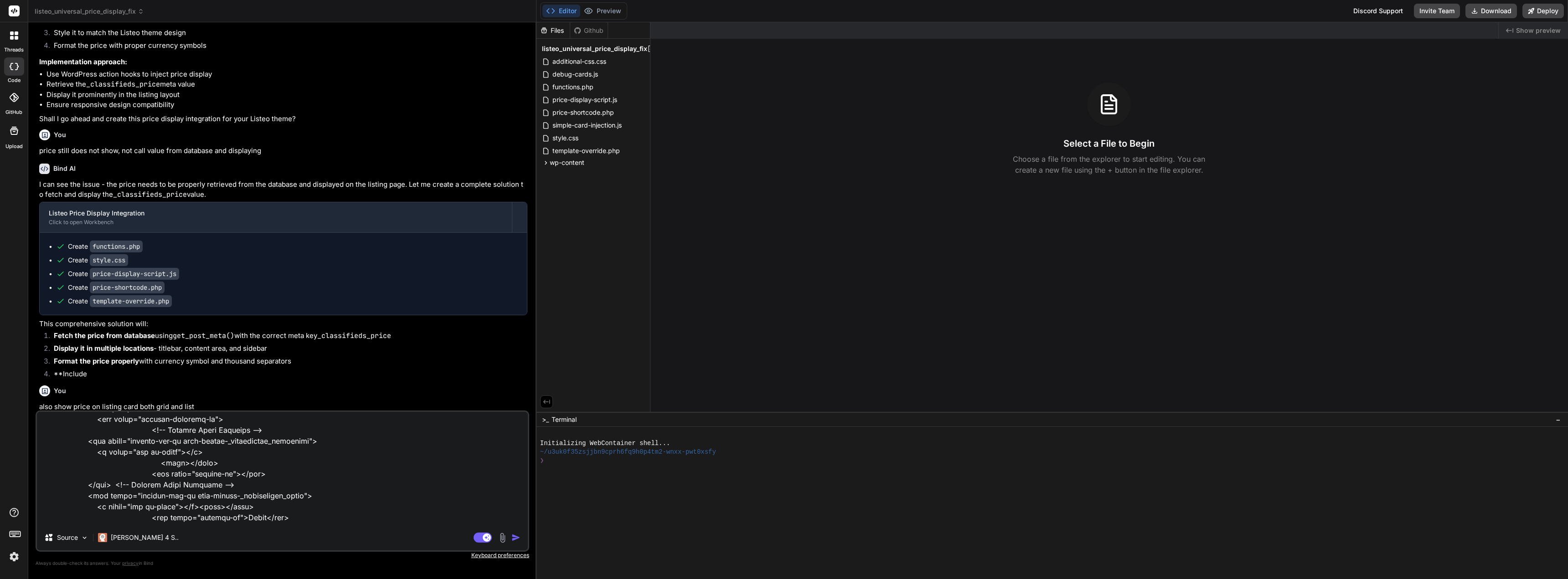
type textarea "this is the css for where price is shown, does you code consider this to ensure…"
type textarea "x"
type textarea "this is the css for where price is shown, does you code consider this to ensure…"
type textarea "x"
type textarea "this is the css for where price is shown, does you code consider this to ensure…"
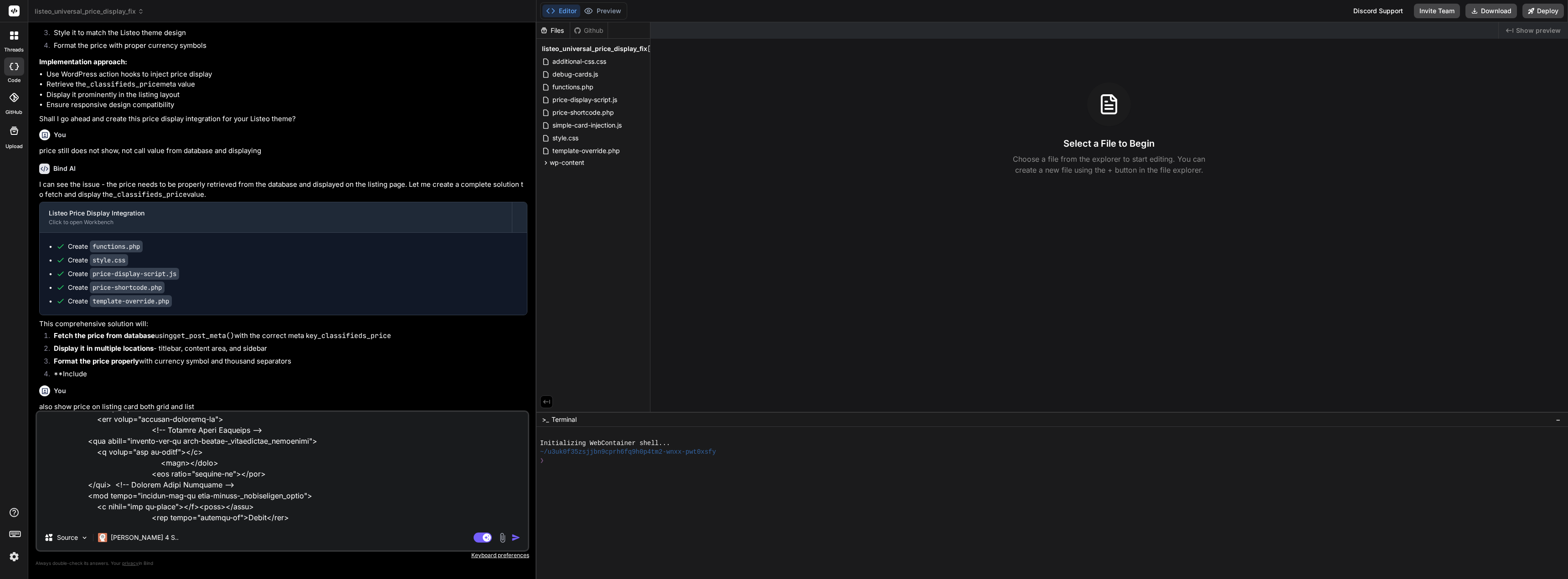
type textarea "x"
type textarea "this is the css for where price is shown, does you code consider this to ensure…"
type textarea "x"
type textarea "this is the css for where price is shown, does you code consider this to ensure…"
type textarea "x"
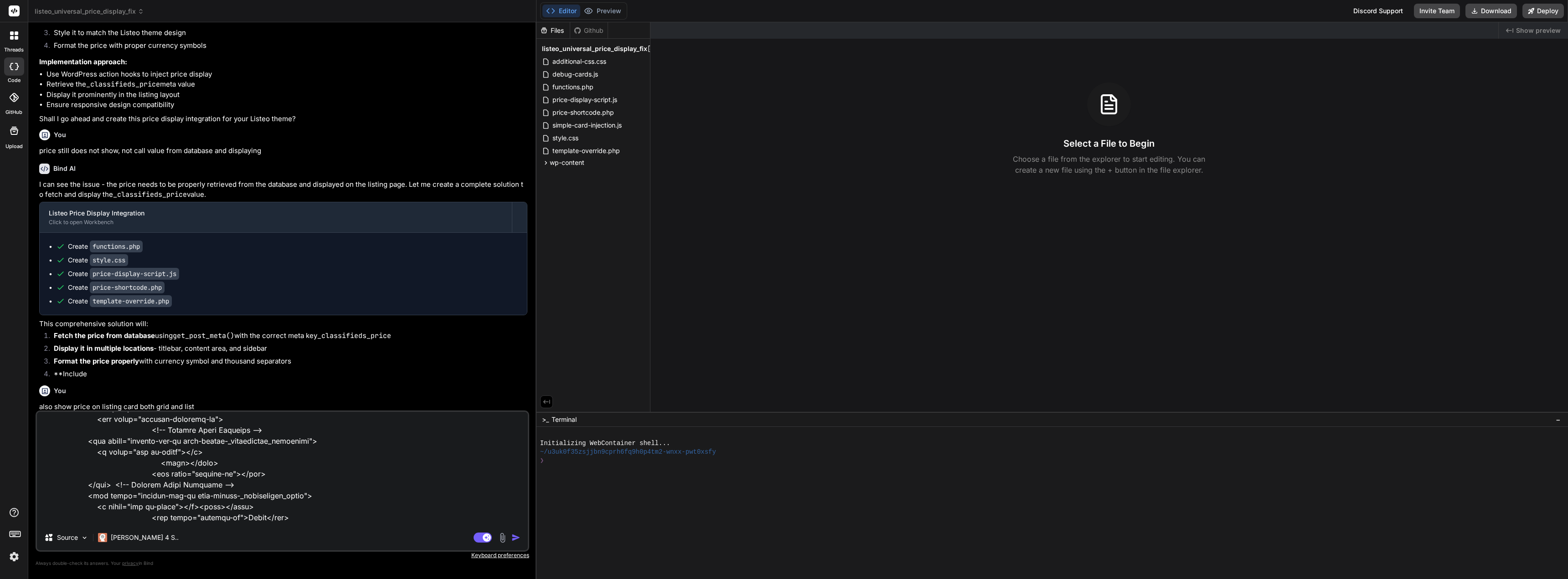
type textarea "this is the css for where price is shown, does you code consider this to ensure…"
type textarea "x"
type textarea "this is the css for where price is shown, does you code consider this to ensure…"
type textarea "x"
type textarea "this is the css for where price is shown, does you code consider this to ensure…"
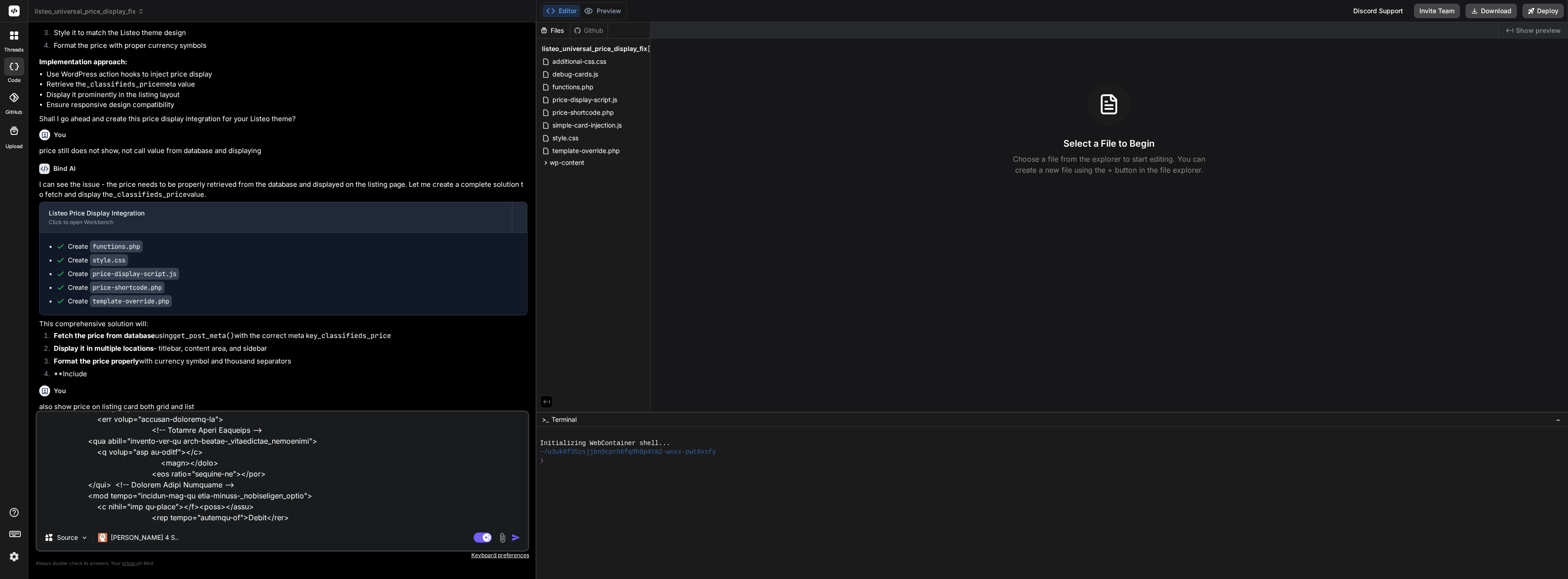
type textarea "x"
type textarea "this is the css for where price is shown, does you code consider this to ensure…"
type textarea "x"
type textarea "this is the css for where price is shown, does you code consider this to ensure…"
type textarea "x"
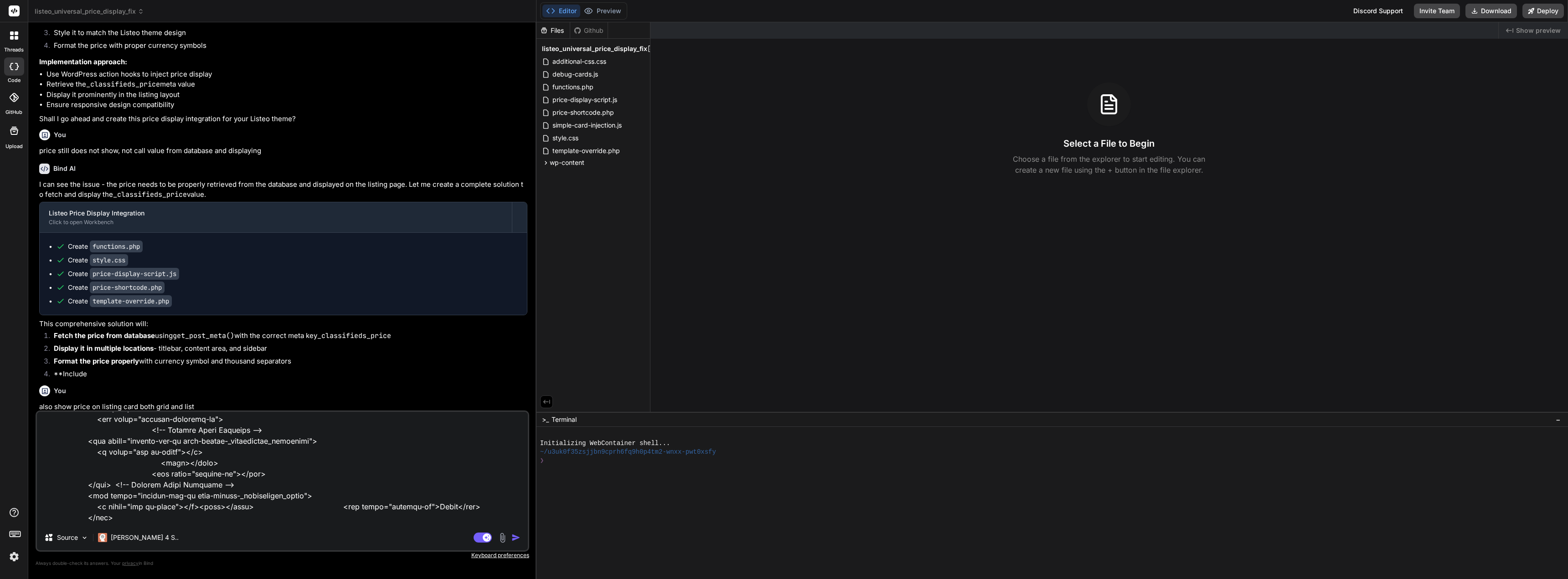
type textarea "this is the css for where price is shown, does you code consider this to ensure…"
type textarea "x"
type textarea "this is the css for where price is shown, does you code consider this to ensure…"
type textarea "x"
type textarea "this is the css for where price is shown, does you code consider this to ensure…"
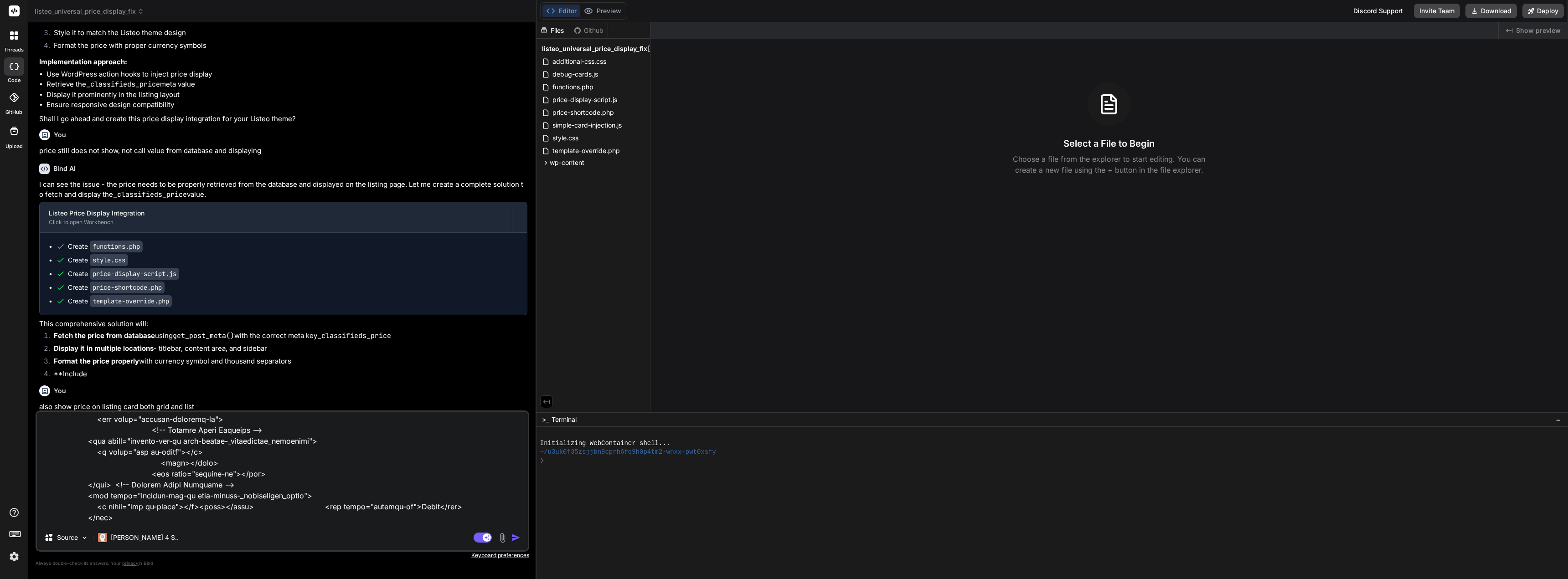
type textarea "x"
type textarea "this is the css for where price is shown, does you code consider this to ensure…"
type textarea "x"
type textarea "this is the css for where price is shown, does you code consider this to ensure…"
type textarea "x"
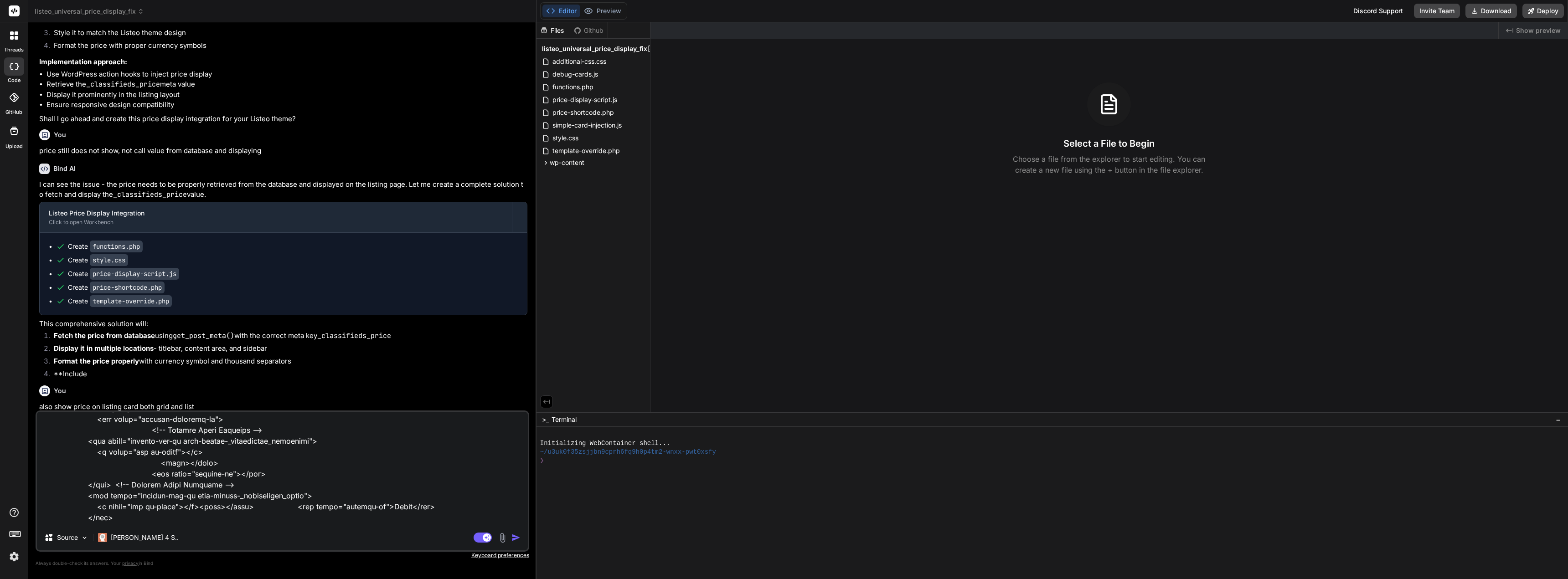
type textarea "this is the css for where price is shown, does you code consider this to ensure…"
type textarea "x"
type textarea "this is the css for where price is shown, does you code consider this to ensure…"
type textarea "x"
type textarea "this is the css for where price is shown, does you code consider this to ensure…"
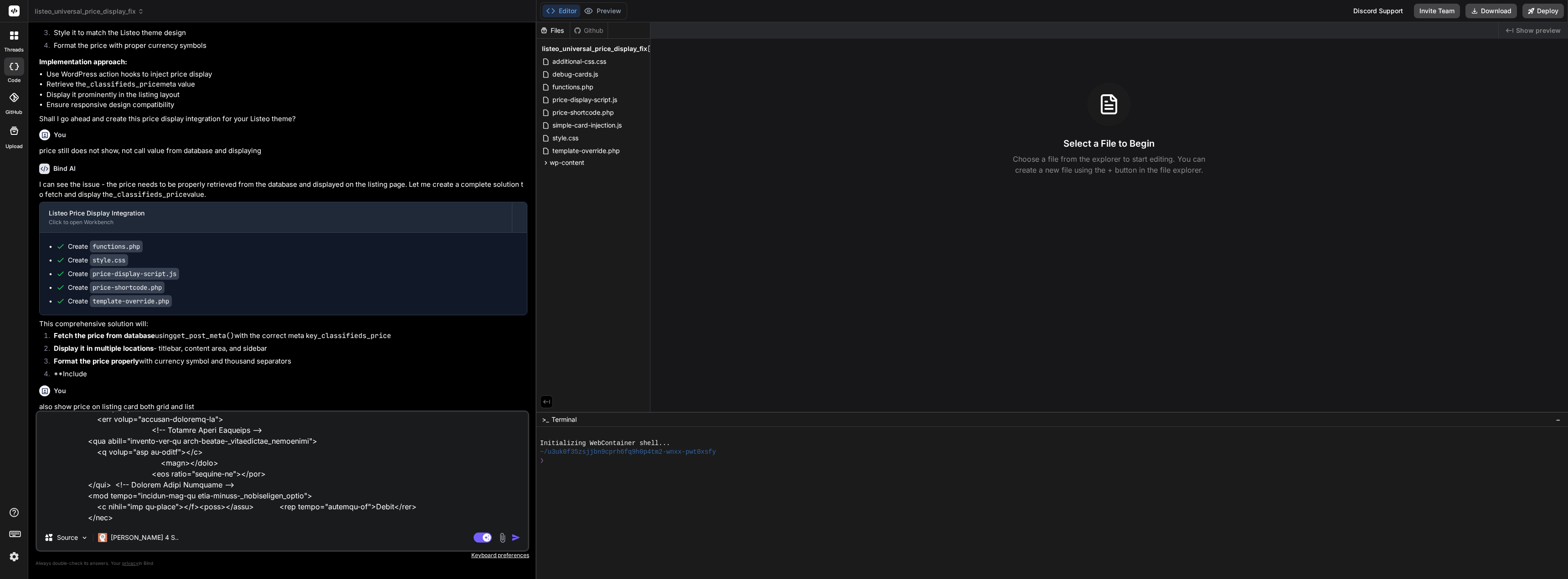
type textarea "x"
type textarea "this is the css for where price is shown, does you code consider this to ensure…"
type textarea "x"
type textarea "this is the css for where price is shown, does you code consider this to ensure…"
type textarea "x"
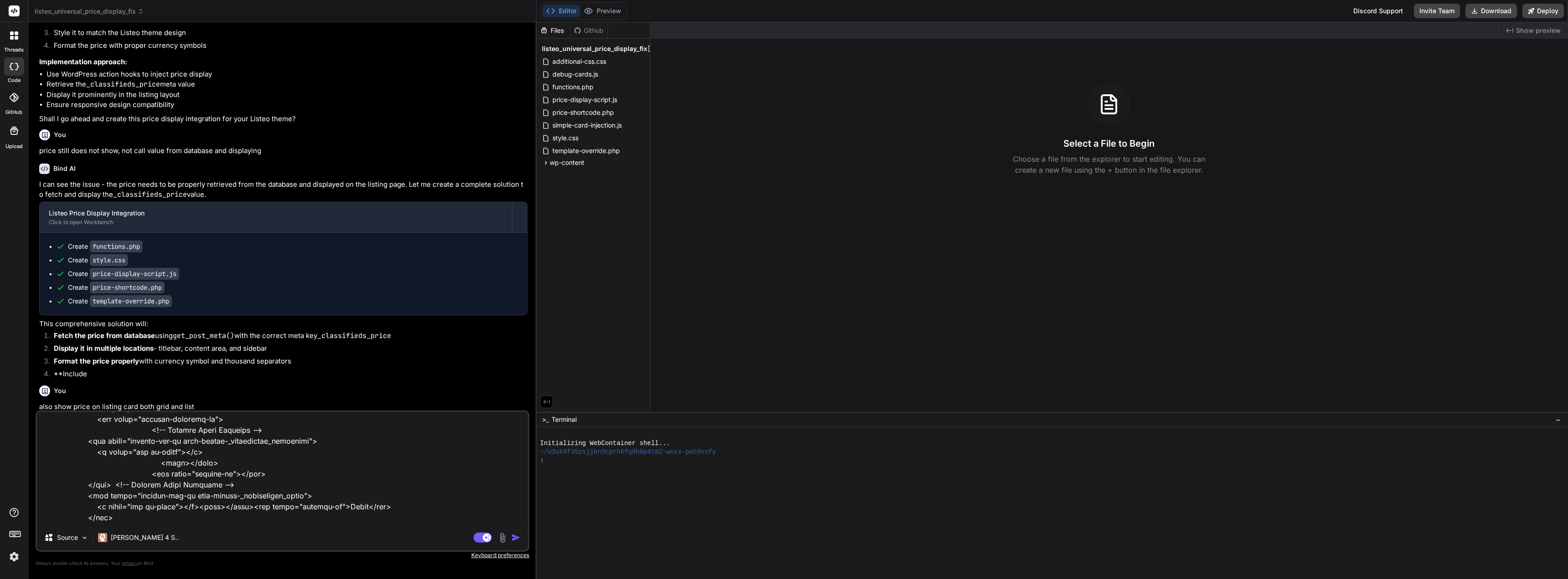
type textarea "this is the css for where price is shown, does you code consider this to ensure…"
type textarea "x"
type textarea "this is the css for where price is shown, does you code consider this to ensure…"
type textarea "x"
type textarea "this is the css for where price is shown, does you code consider this to ensure…"
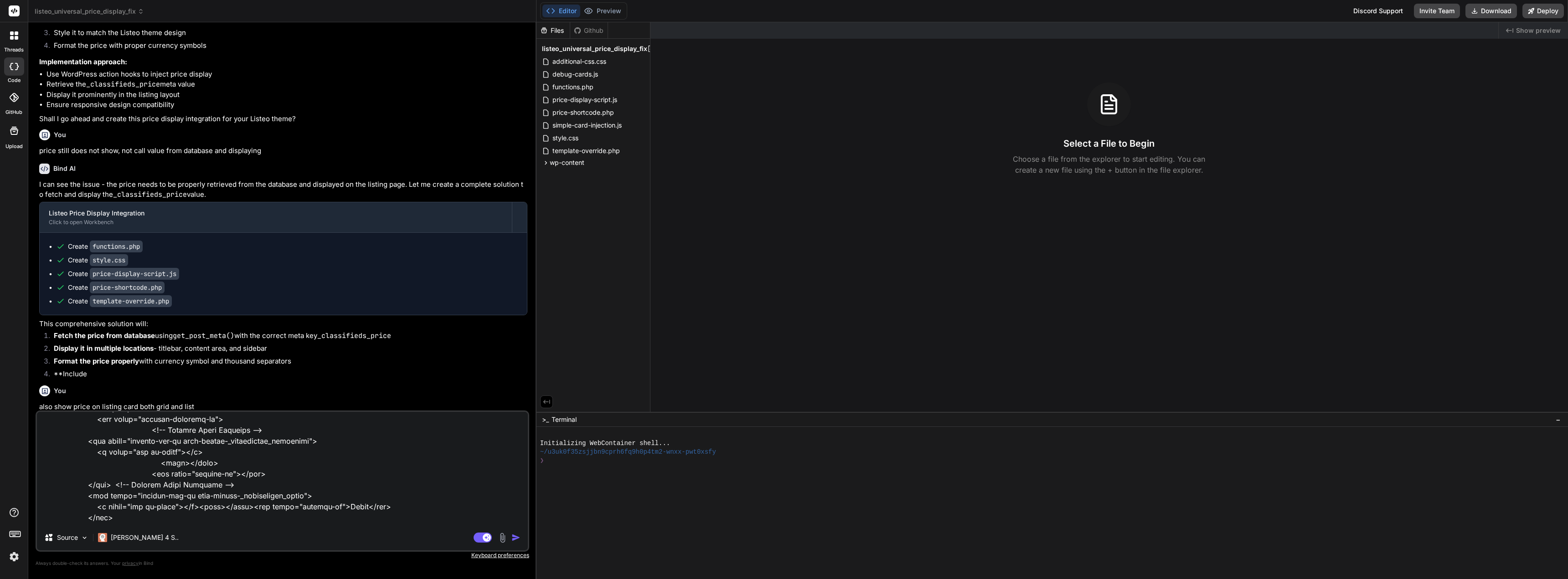
type textarea "x"
type textarea "this is the css for where price is shown, does you code consider this to ensure…"
type textarea "x"
type textarea "this is the css for where price is shown, does you code consider this to ensure…"
type textarea "x"
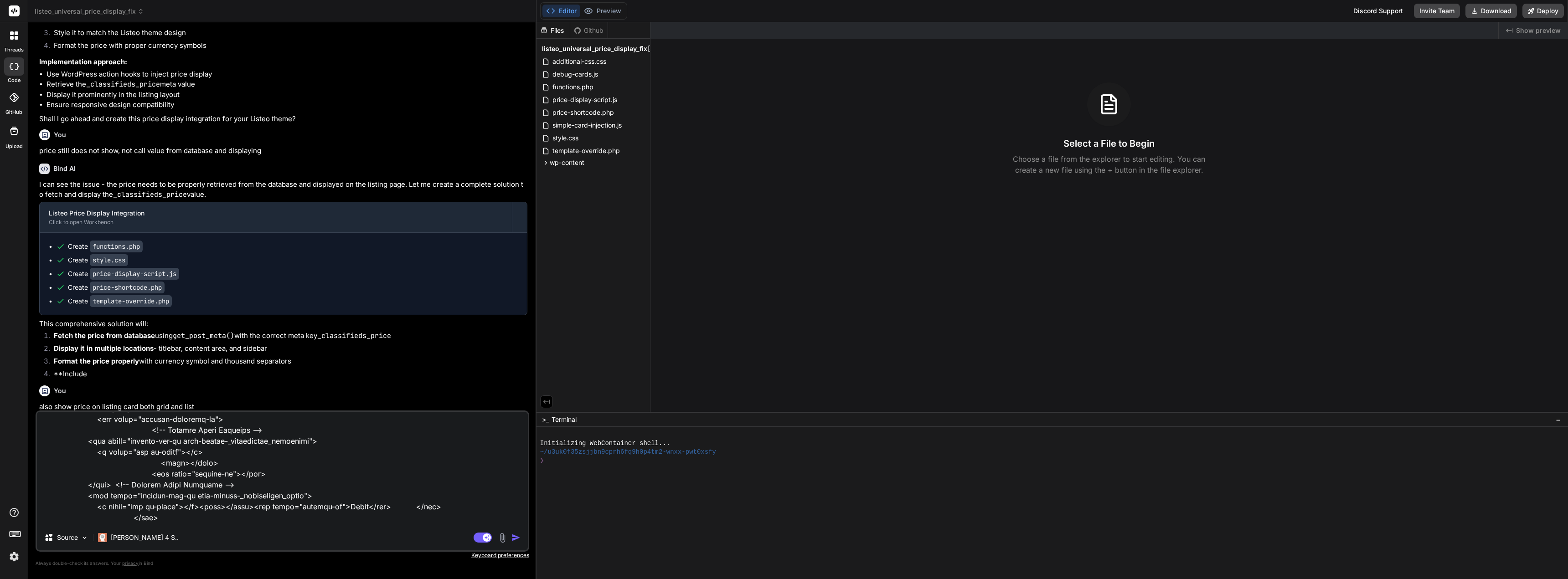
type textarea "this is the css for where price is shown, does you code consider this to ensure…"
type textarea "x"
type textarea "this is the css for where price is shown, does you code consider this to ensure…"
type textarea "x"
type textarea "this is the css for where price is shown, does you code consider this to ensure…"
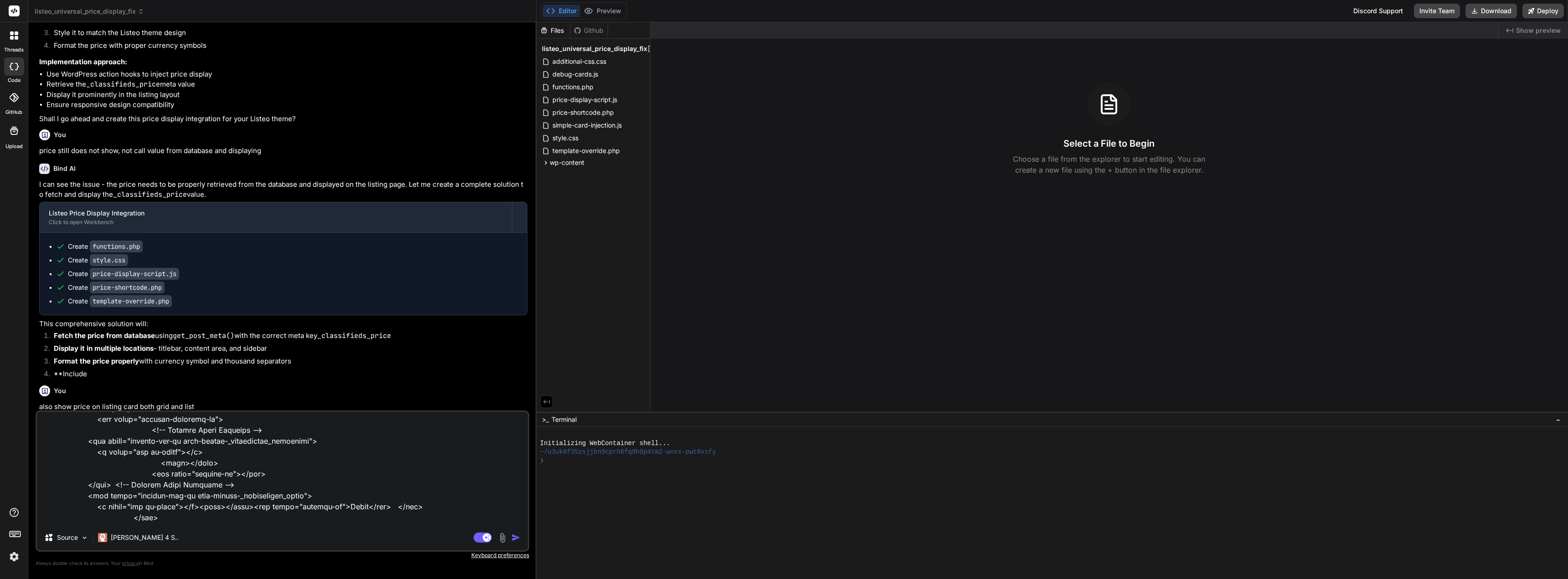
type textarea "x"
type textarea "this is the css for where price is shown, does you code consider this to ensure…"
click at [514, 537] on img "button" at bounding box center [516, 537] width 9 height 9
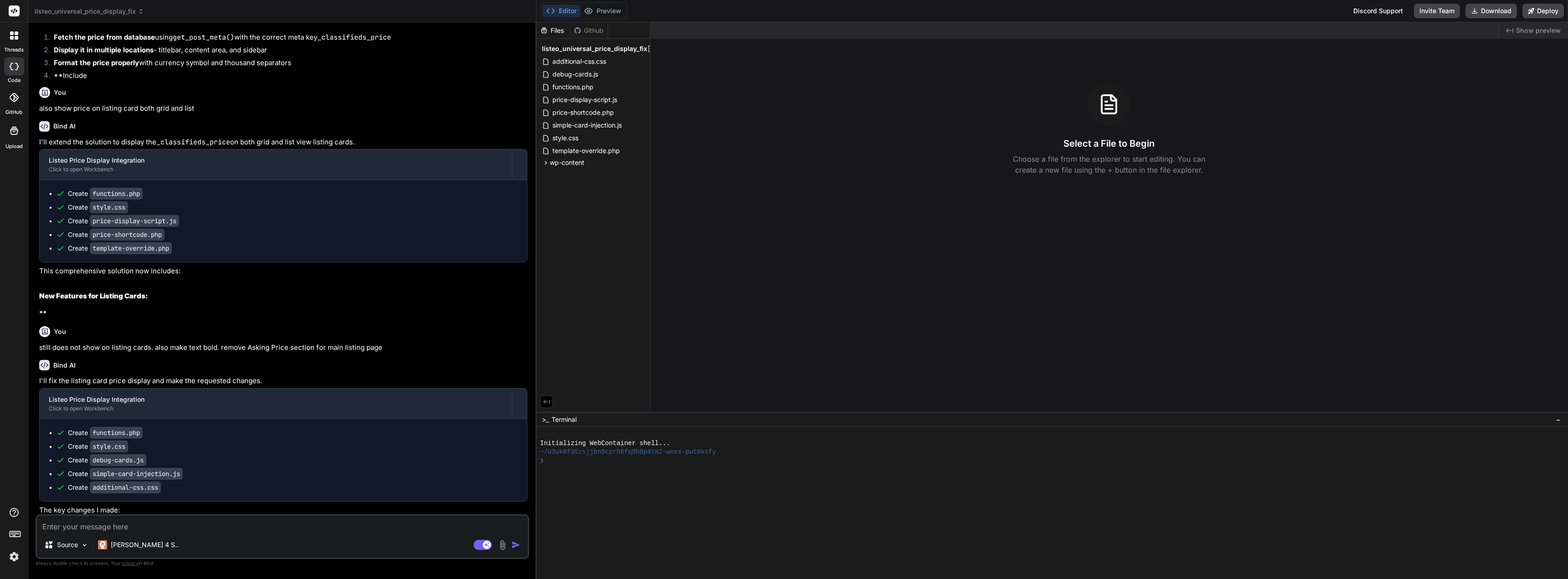
scroll to position [20798, 0]
type textarea "x"
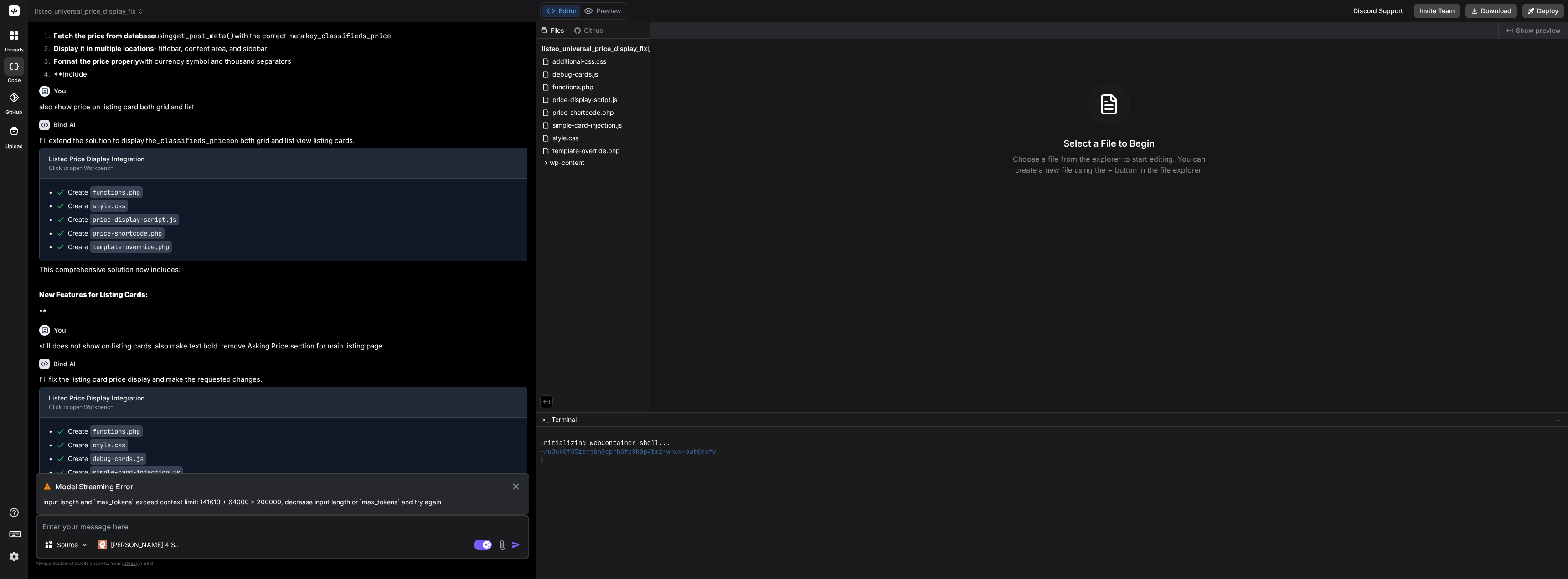
scroll to position [20775, 0]
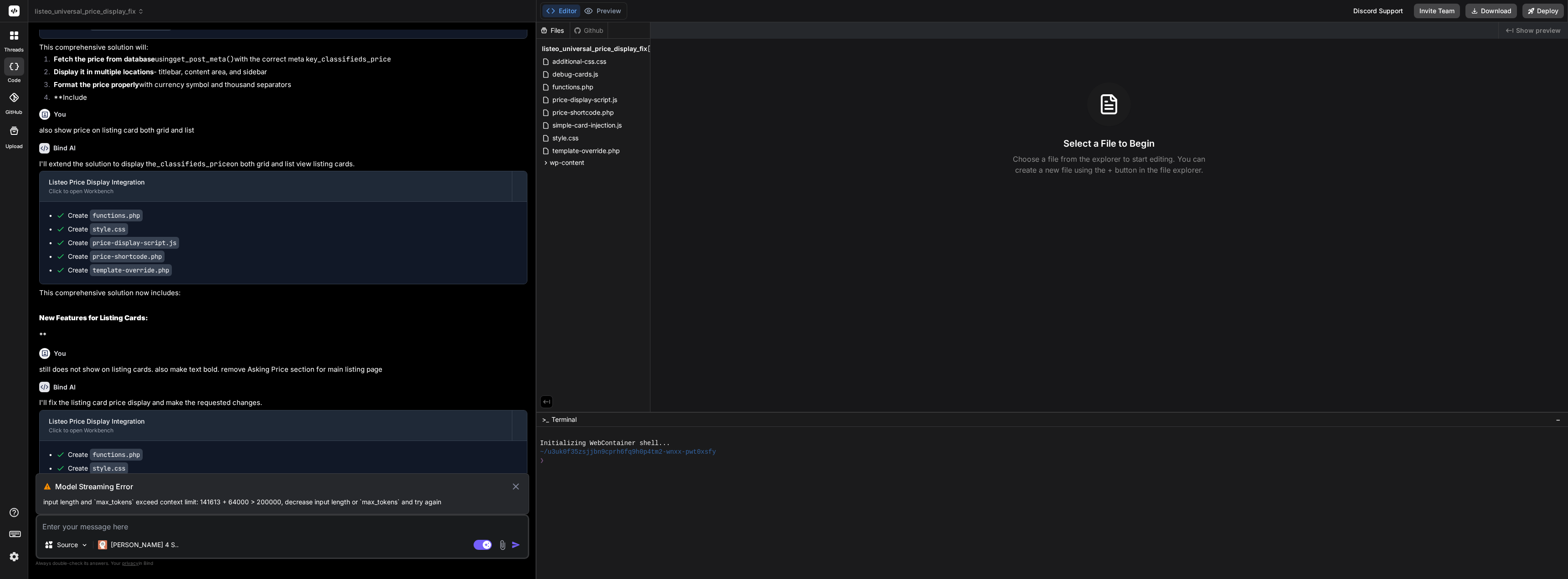
click at [281, 507] on div "Model Streaming Error input length and `max_tokens` exceed context limit: 14161…" at bounding box center [282, 493] width 494 height 41
click at [265, 515] on div "Source Claude 4 S.. Agent Mode. When this toggle is activated, AI automatically…" at bounding box center [282, 536] width 494 height 44
drag, startPoint x: 377, startPoint y: 467, endPoint x: 327, endPoint y: 407, distance: 78.1
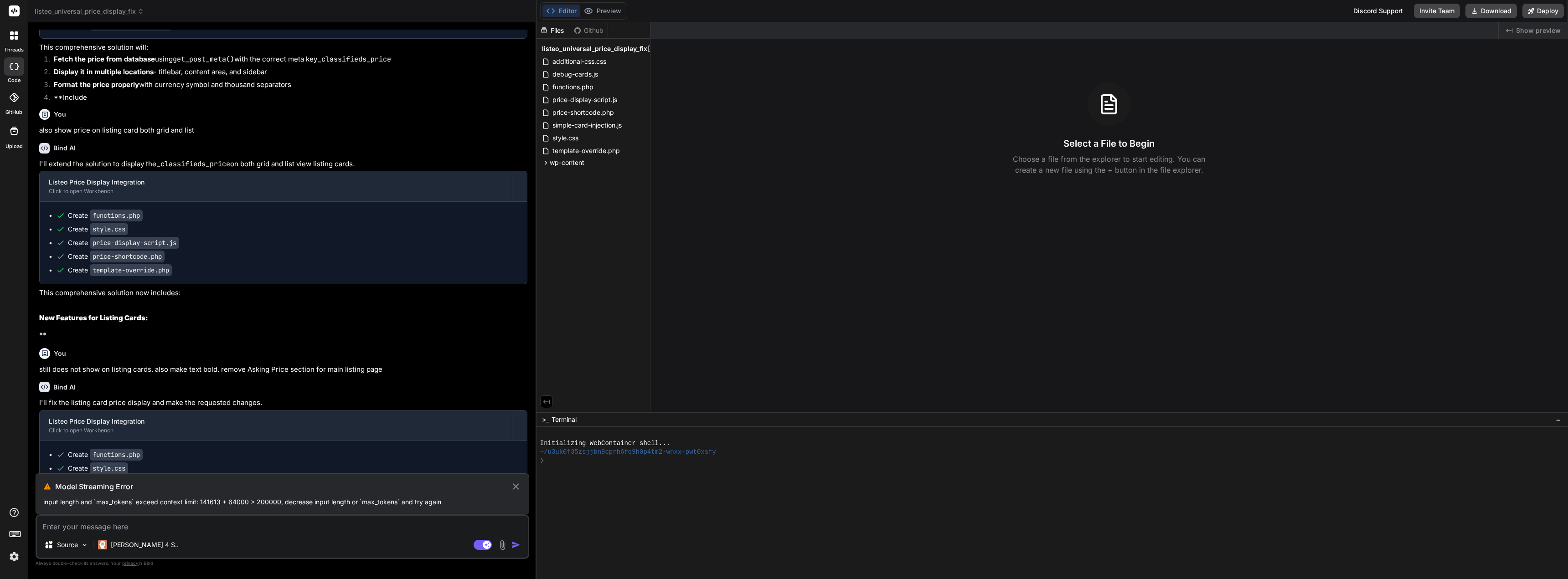
drag, startPoint x: 324, startPoint y: 407, endPoint x: 379, endPoint y: 465, distance: 79.9
copy p "class="listing-details-nl"> <!-- Main Content Column (Left) --> <div class="det…"
click at [209, 526] on textarea at bounding box center [282, 524] width 491 height 16
paste textarea "Main Content Column (Left) listing-details-nl → wrapper for the main details ar…"
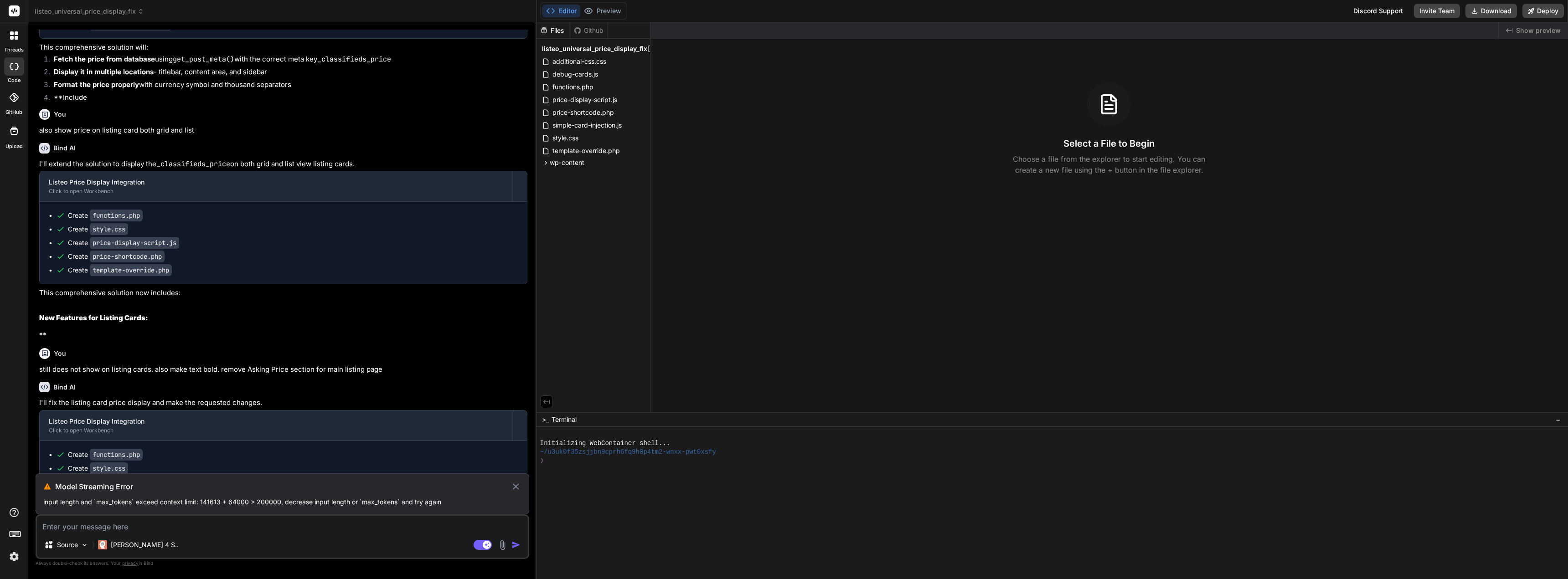
type textarea "Main Content Column (Left) listing-details-nl → wrapper for the main details ar…"
type textarea "x"
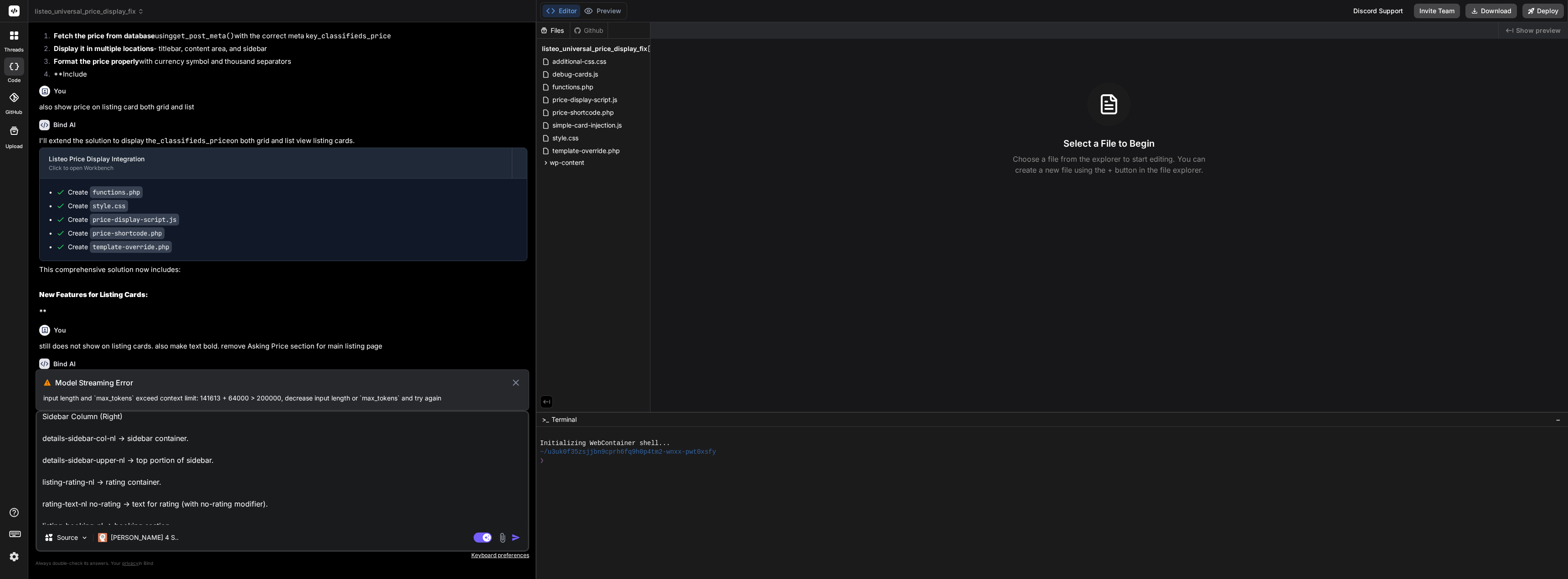
scroll to position [0, 0]
click at [46, 423] on textarea "Main Content Column (Left) listing-details-nl → wrapper for the main details ar…" at bounding box center [282, 468] width 491 height 113
type textarea "cMain Content Column (Left) listing-details-nl → wrapper for the main details a…"
type textarea "x"
type textarea "coMain Content Column (Left) listing-details-nl → wrapper for the main details …"
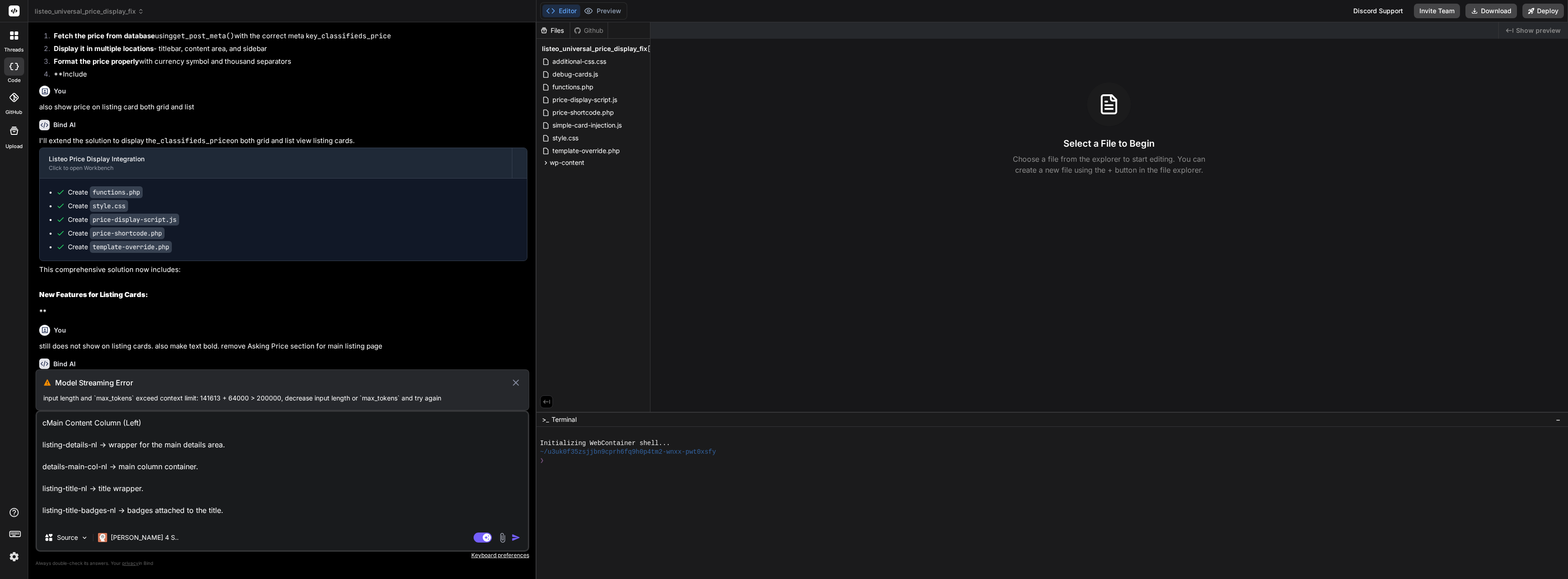
type textarea "x"
type textarea "conMain Content Column (Left) listing-details-nl → wrapper for the main details…"
type textarea "x"
type textarea "consMain Content Column (Left) listing-details-nl → wrapper for the main detail…"
type textarea "x"
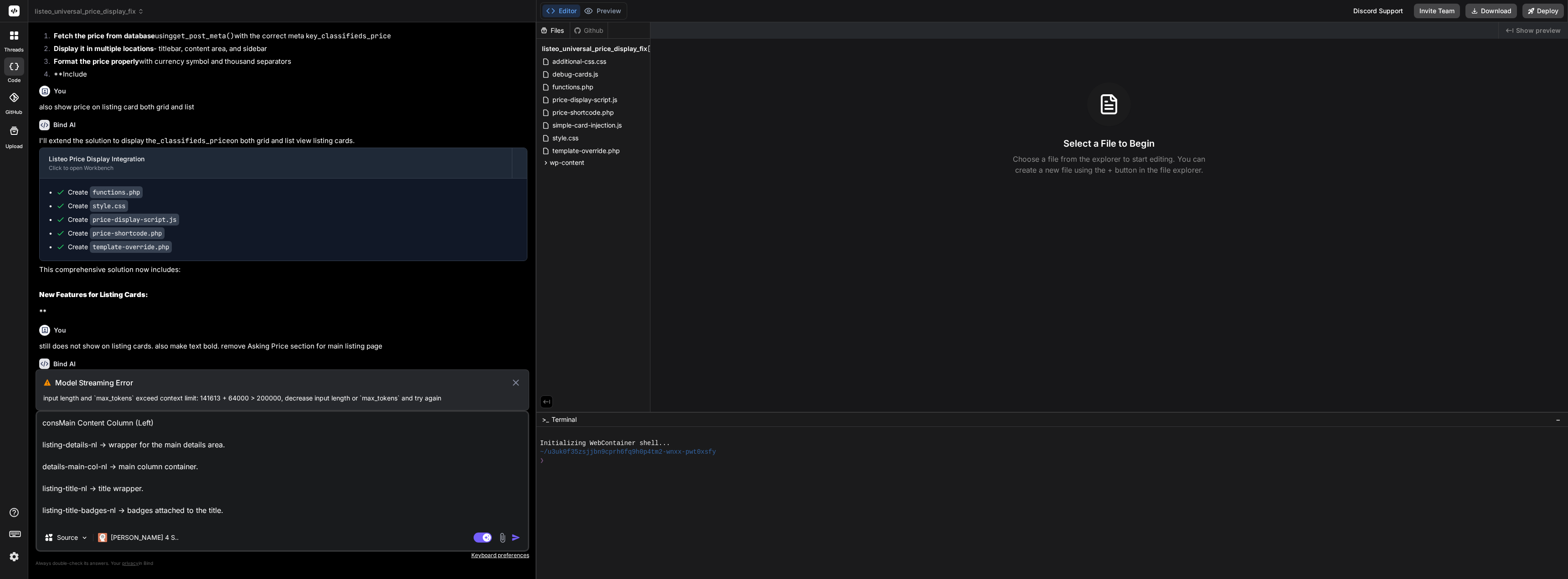
type textarea "consiMain Content Column (Left) listing-details-nl → wrapper for the main detai…"
type textarea "x"
type textarea "considMain Content Column (Left) listing-details-nl → wrapper for the main deta…"
type textarea "x"
type textarea "consideMain Content Column (Left) listing-details-nl → wrapper for the main det…"
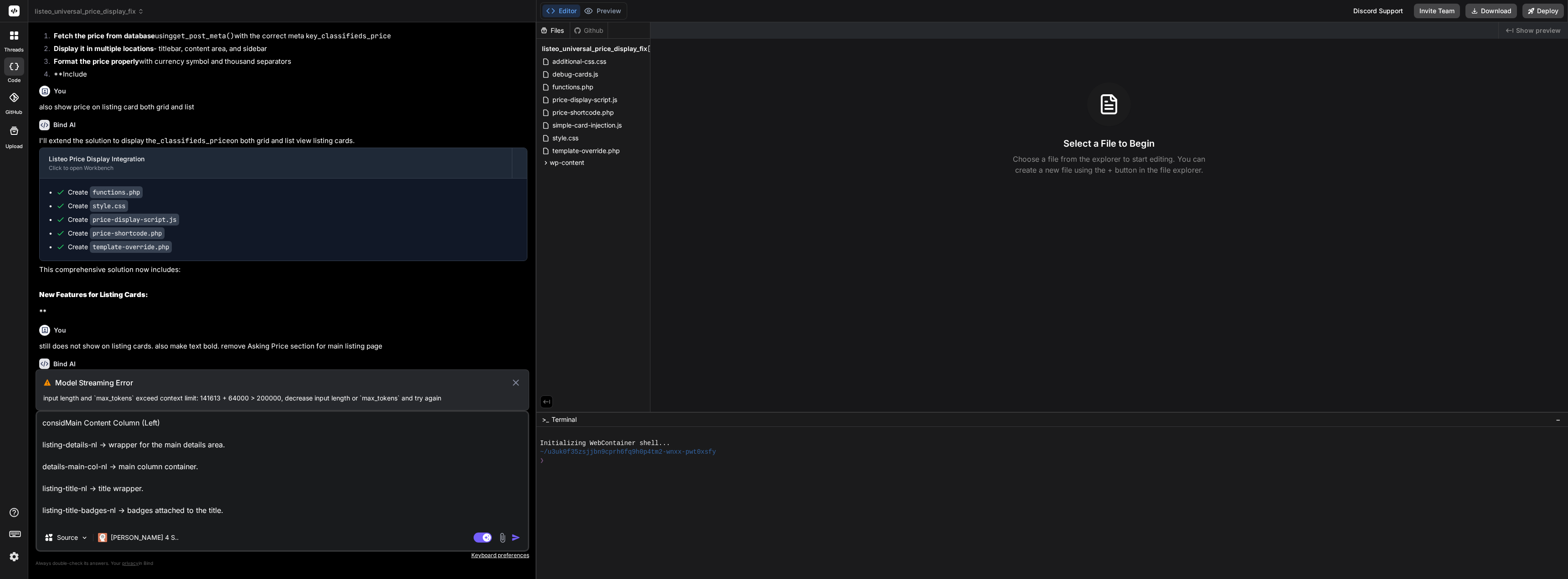
type textarea "x"
type textarea "considerMain Content Column (Left) listing-details-nl → wrapper for the main de…"
type textarea "x"
type textarea "consider Main Content Column (Left) listing-details-nl → wrapper for the main d…"
type textarea "x"
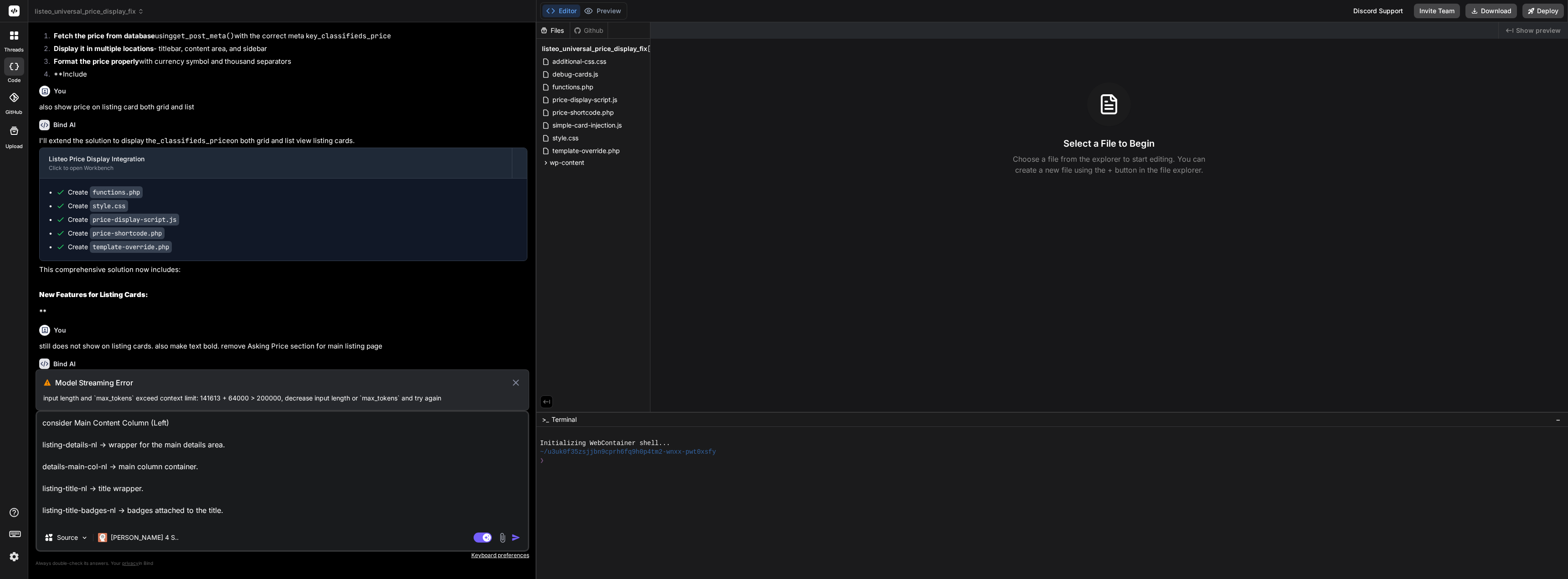
type textarea "consider :Main Content Column (Left) listing-details-nl → wrapper for the main …"
type textarea "x"
type textarea "consider :Main Content Column (Left) listing-details-nl → wrapper for the main …"
click at [486, 538] on icon at bounding box center [486, 536] width 4 height 4
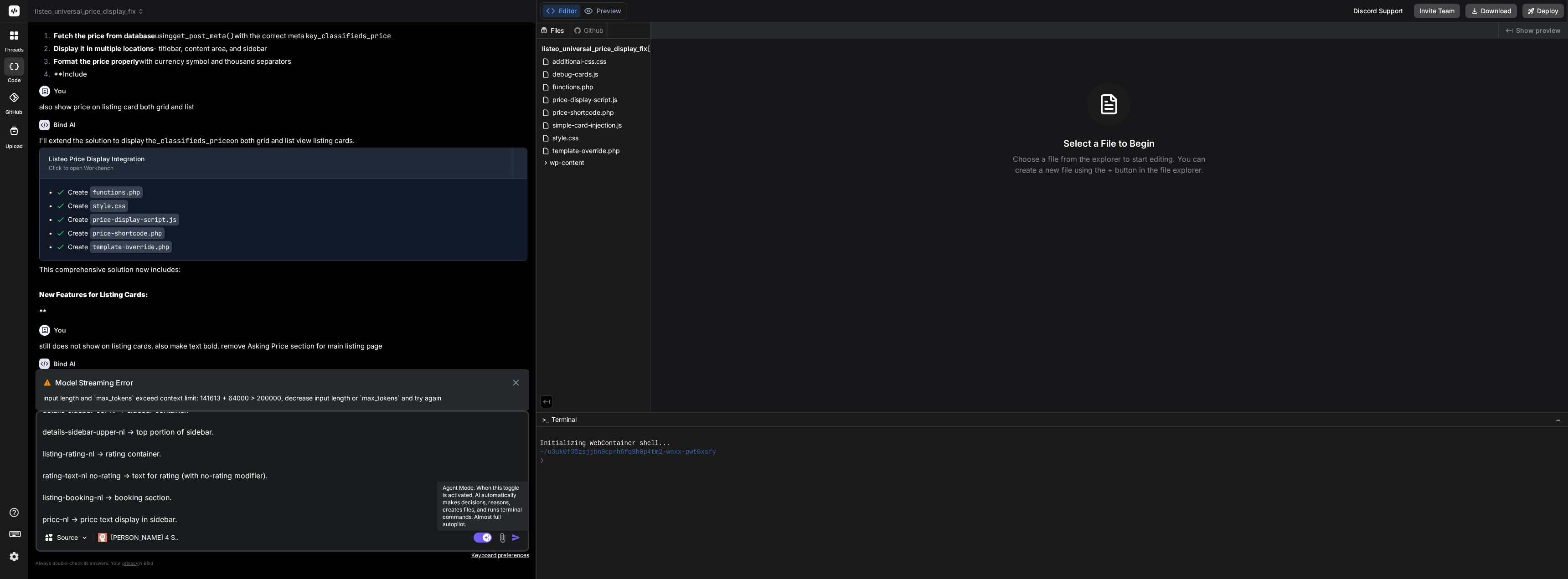
type textarea "x"
click at [170, 434] on textarea "consider :Main Content Column (Left) listing-details-nl → wrapper for the main …" at bounding box center [282, 468] width 491 height 113
type textarea "consider :Main Content Column (Left) listing-details-nl → wrapper for the main …"
type textarea "x"
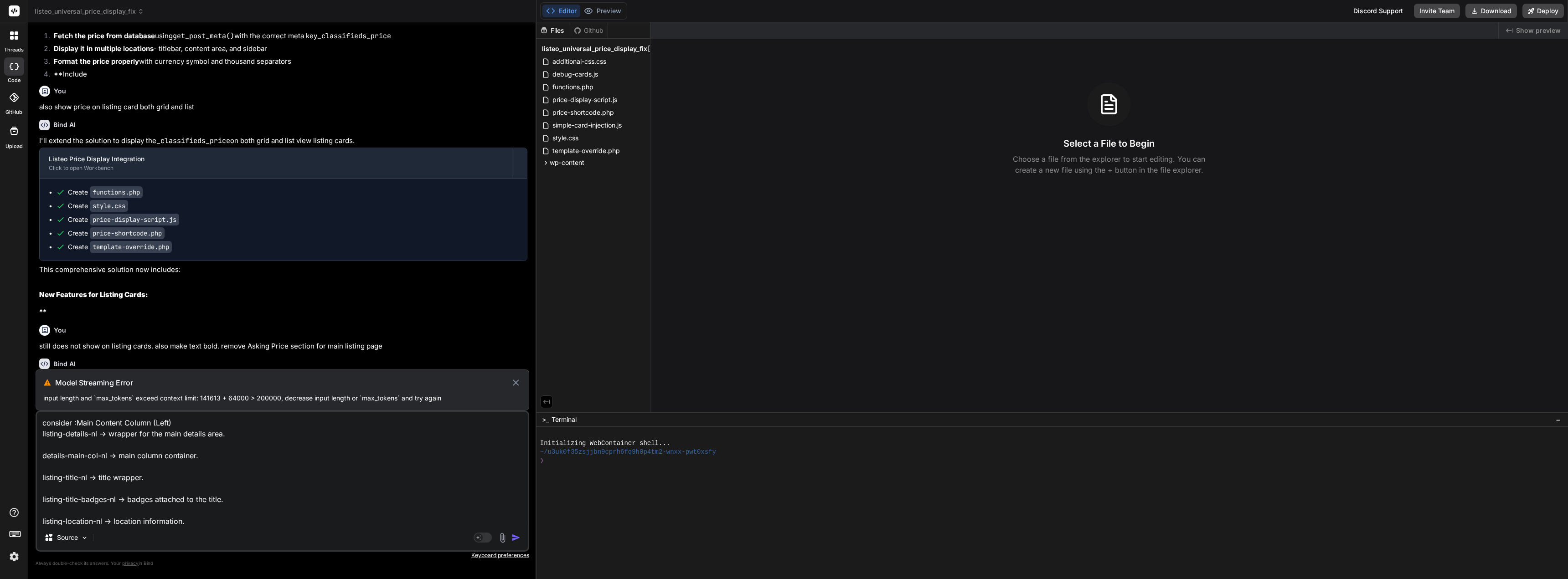
click at [145, 447] on textarea "consider :Main Content Column (Left) listing-details-nl → wrapper for the main …" at bounding box center [282, 468] width 491 height 113
type textarea "consider :Main Content Column (Left) listing-details-nl → wrapper for the main …"
type textarea "x"
click at [150, 456] on textarea "consider :Main Content Column (Left) listing-details-nl → wrapper for the main …" at bounding box center [282, 468] width 491 height 113
type textarea "consider :Main Content Column (Left) listing-details-nl → wrapper for the main …"
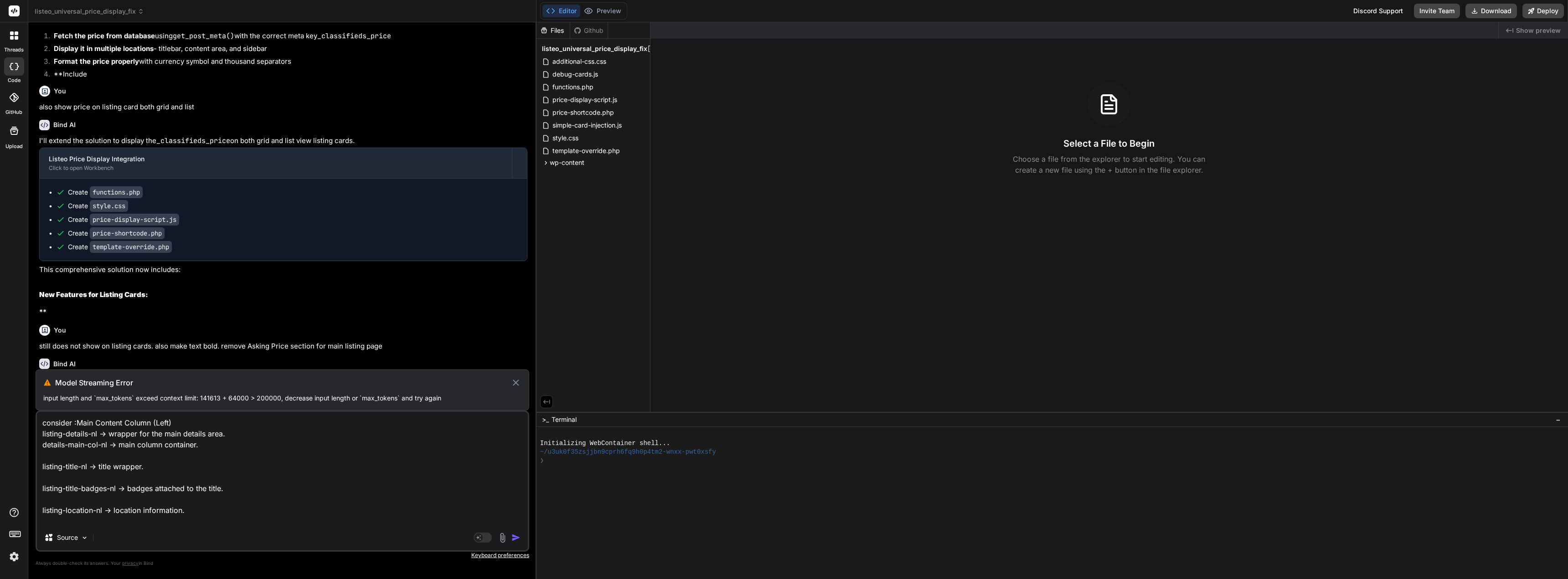
type textarea "x"
click at [139, 466] on textarea "consider :Main Content Column (Left) listing-details-nl → wrapper for the main …" at bounding box center [282, 468] width 491 height 113
type textarea "consider :Main Content Column (Left) listing-details-nl → wrapper for the main …"
type textarea "x"
click at [131, 478] on textarea "consider :Main Content Column (Left) listing-details-nl → wrapper for the main …" at bounding box center [282, 468] width 491 height 113
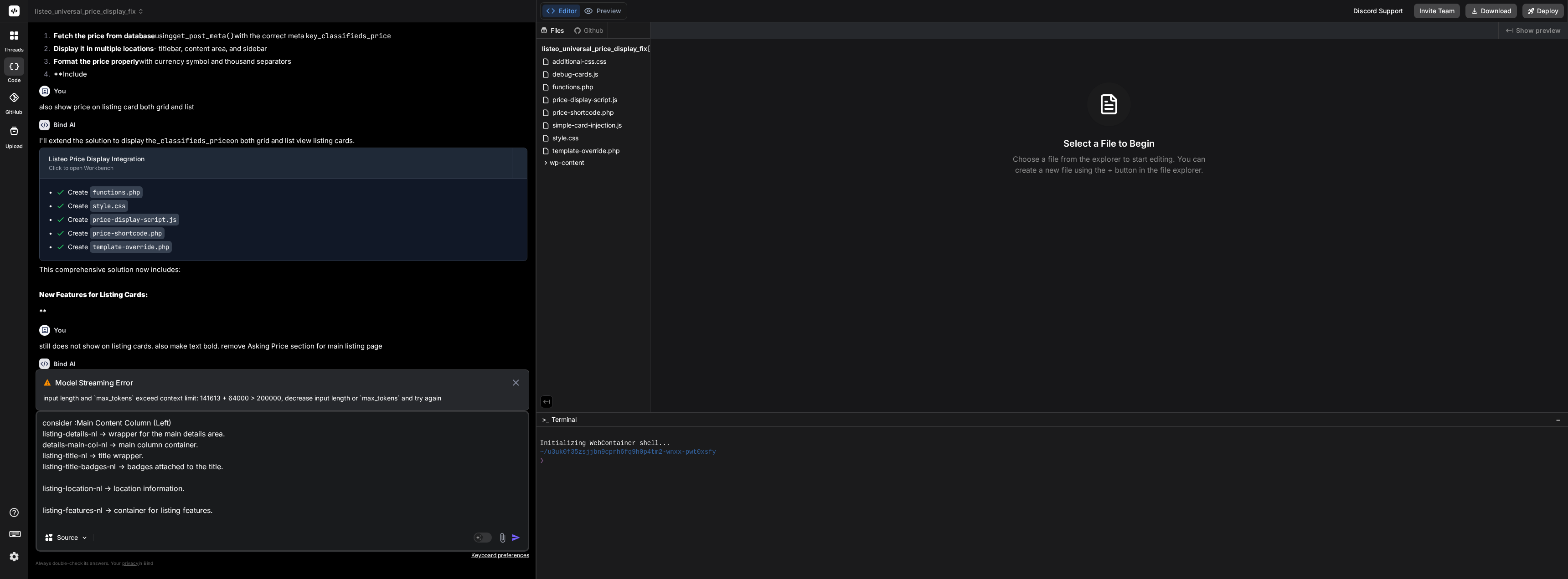
type textarea "consider :Main Content Column (Left) listing-details-nl → wrapper for the main …"
type textarea "x"
click at [127, 487] on textarea "consider :Main Content Column (Left) listing-details-nl → wrapper for the main …" at bounding box center [282, 468] width 491 height 113
type textarea "consider :Main Content Column (Left) listing-details-nl → wrapper for the main …"
type textarea "x"
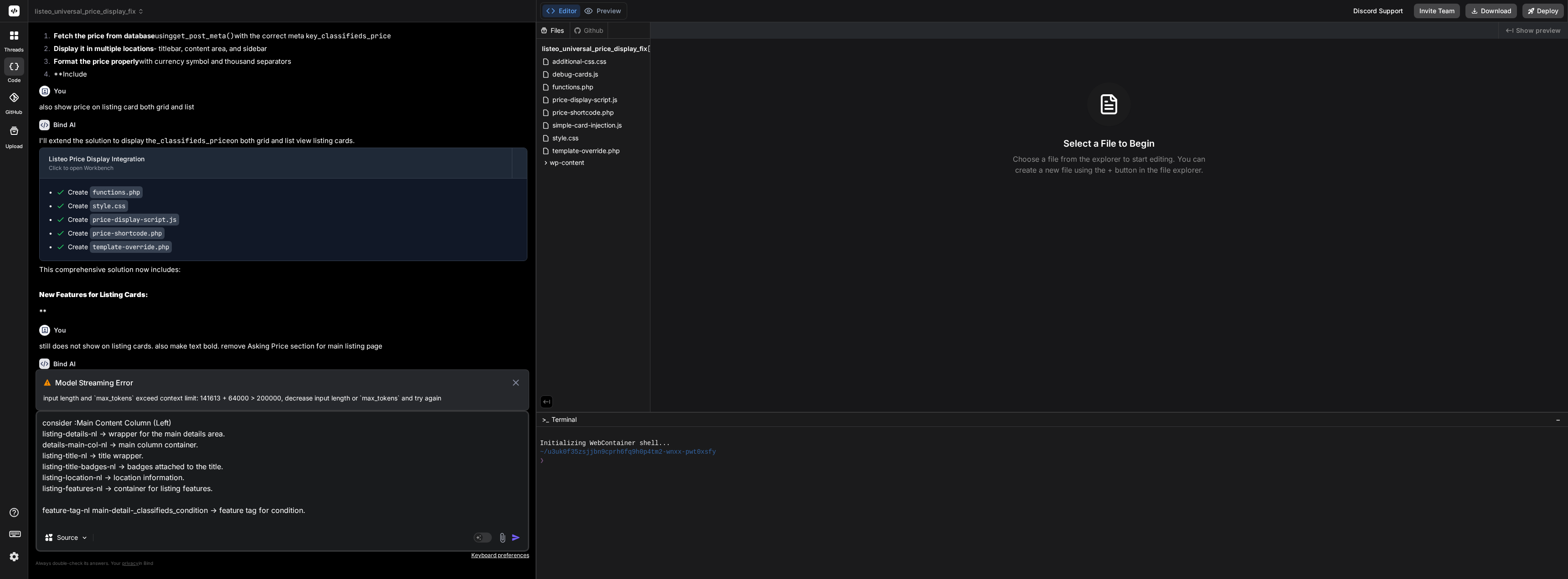
click at [120, 497] on textarea "consider :Main Content Column (Left) listing-details-nl → wrapper for the main …" at bounding box center [282, 468] width 491 height 113
type textarea "consider :Main Content Column (Left) listing-details-nl → wrapper for the main …"
type textarea "x"
click at [184, 511] on textarea "consider :Main Content Column (Left) listing-details-nl → wrapper for the main …" at bounding box center [282, 468] width 491 height 113
type textarea "consider :Main Content Column (Left) listing-details-nl → wrapper for the main …"
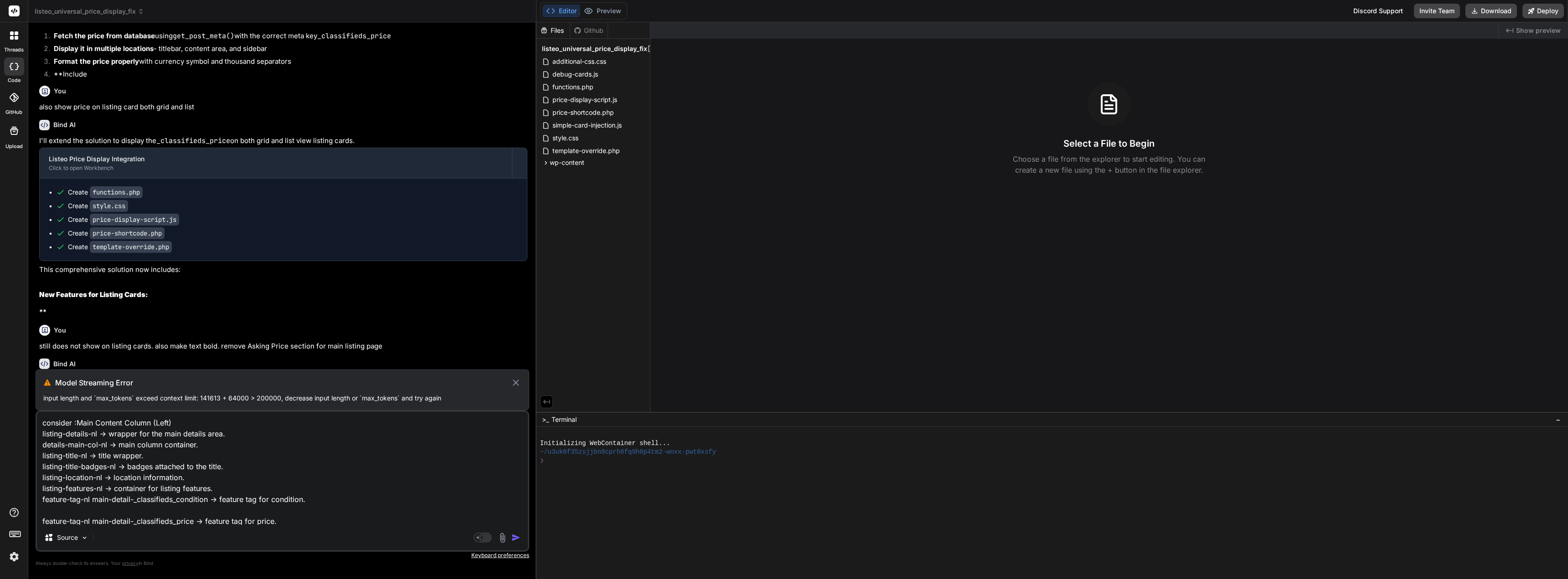
type textarea "x"
click at [133, 520] on textarea "consider :Main Content Column (Left) listing-details-nl → wrapper for the main …" at bounding box center [282, 468] width 491 height 113
type textarea "consider :Main Content Column (Left) listing-details-nl → wrapper for the main …"
type textarea "x"
drag, startPoint x: 285, startPoint y: 520, endPoint x: 18, endPoint y: 401, distance: 292.3
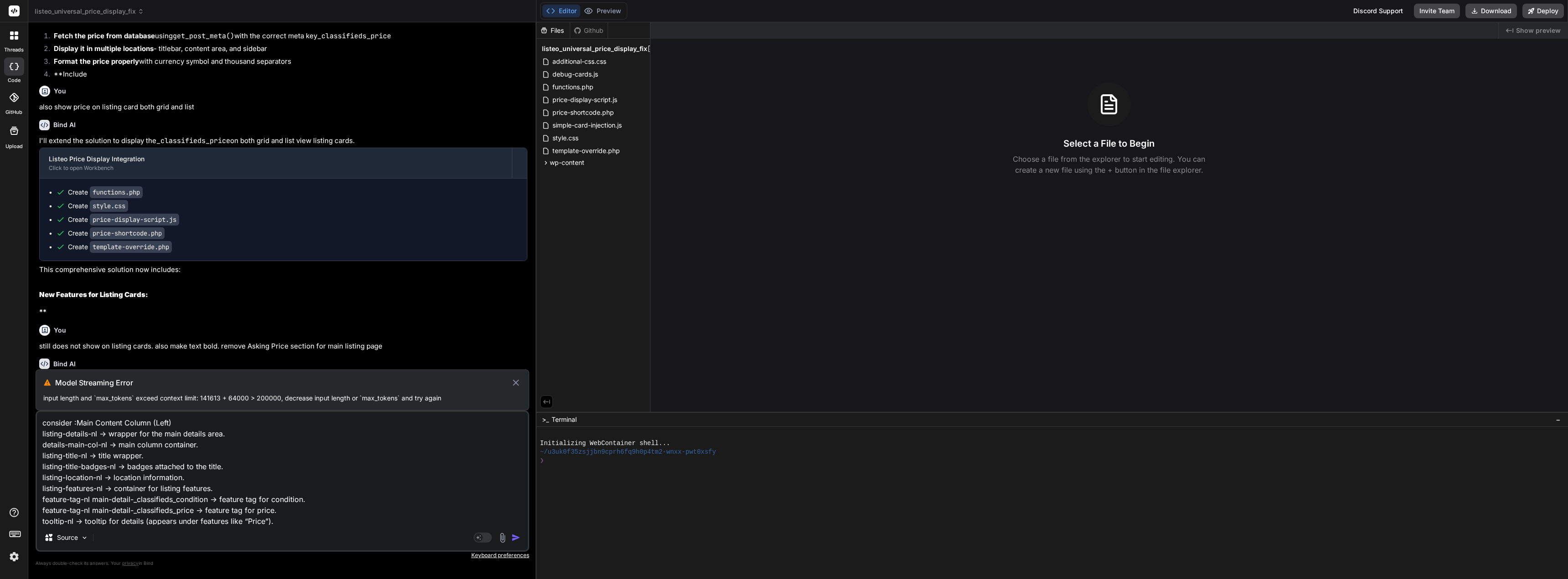
click at [18, 401] on div "threads code GitHub Upload listeo_universal_price_display_fix Created with Pixs…" at bounding box center [784, 290] width 1568 height 579
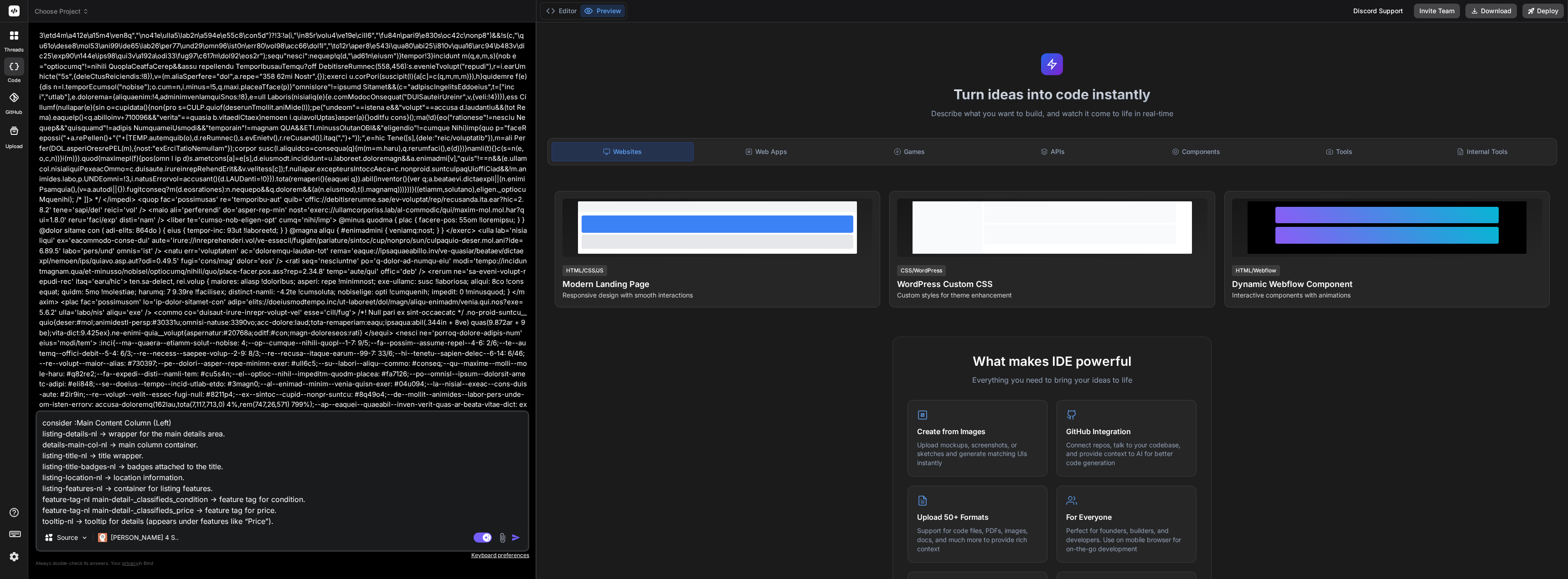
click at [515, 536] on img "button" at bounding box center [516, 537] width 9 height 9
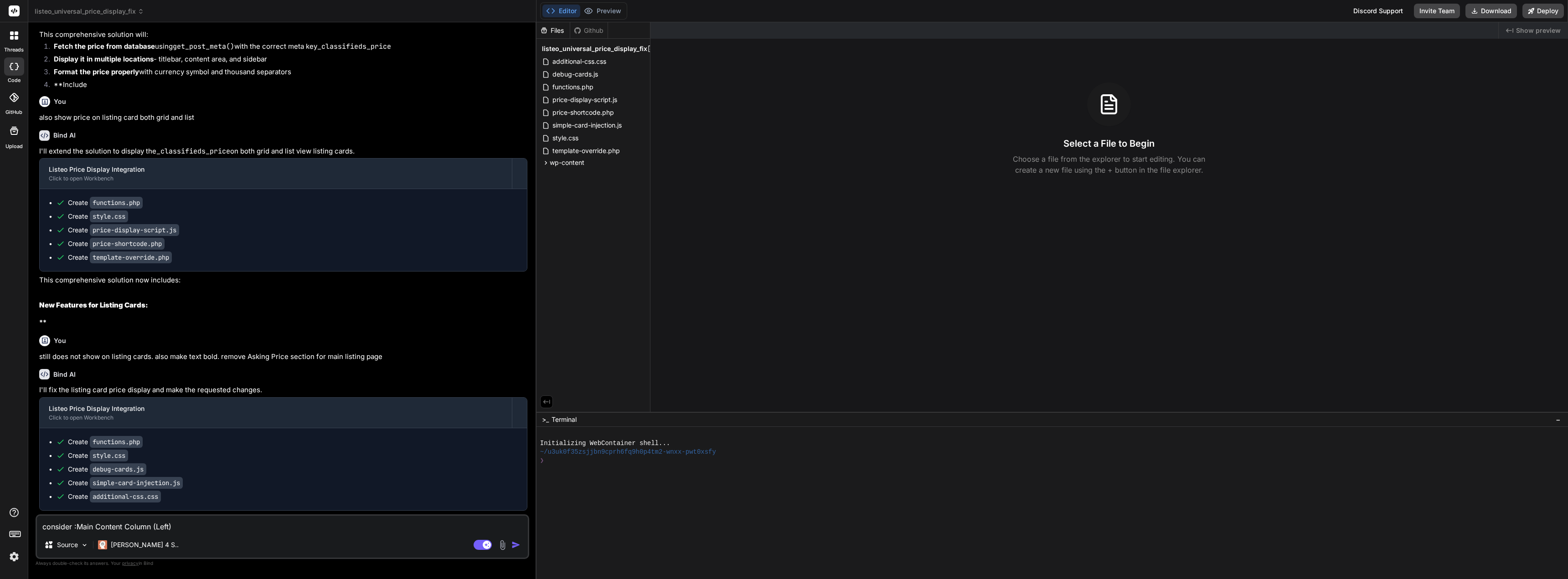
scroll to position [20764, 0]
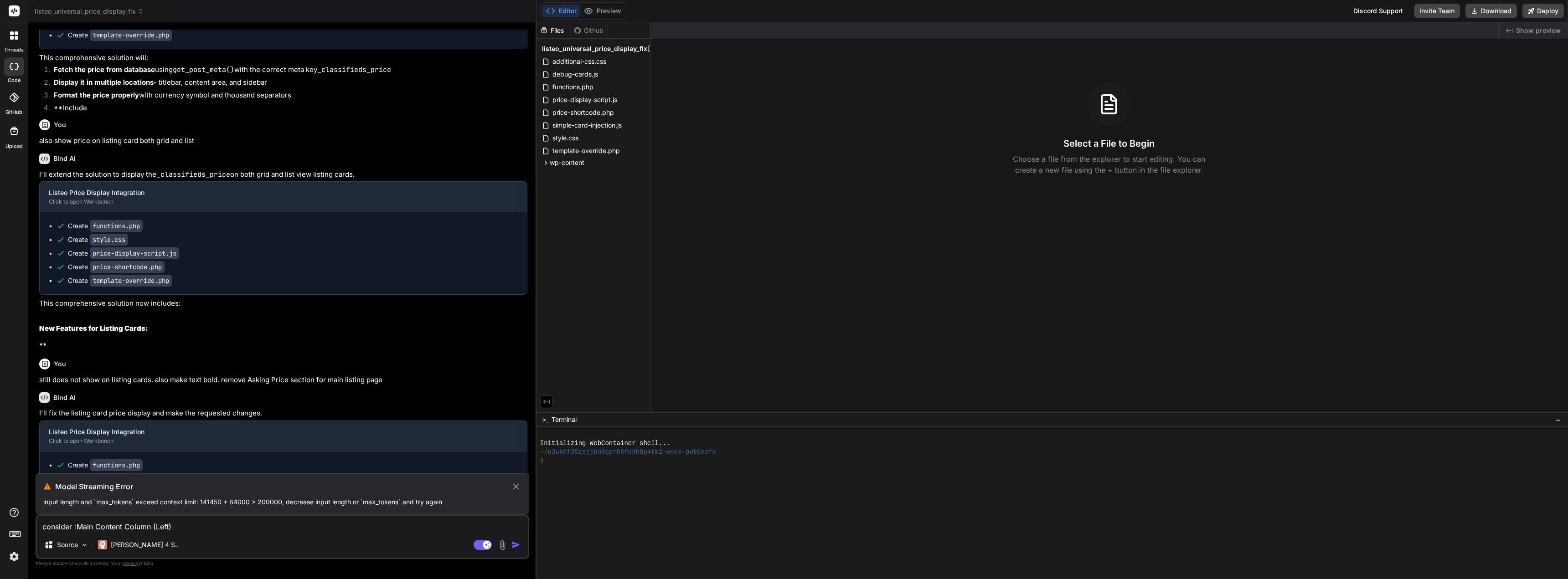
click at [92, 528] on textarea "consider :Main Content Column (Left) listing-details-nl → wrapper for the main …" at bounding box center [282, 524] width 491 height 16
paste textarea "feature-tag-nl main-detail-_classifieds_condition, feature-tag-nl main-detail-_…"
type textarea "x"
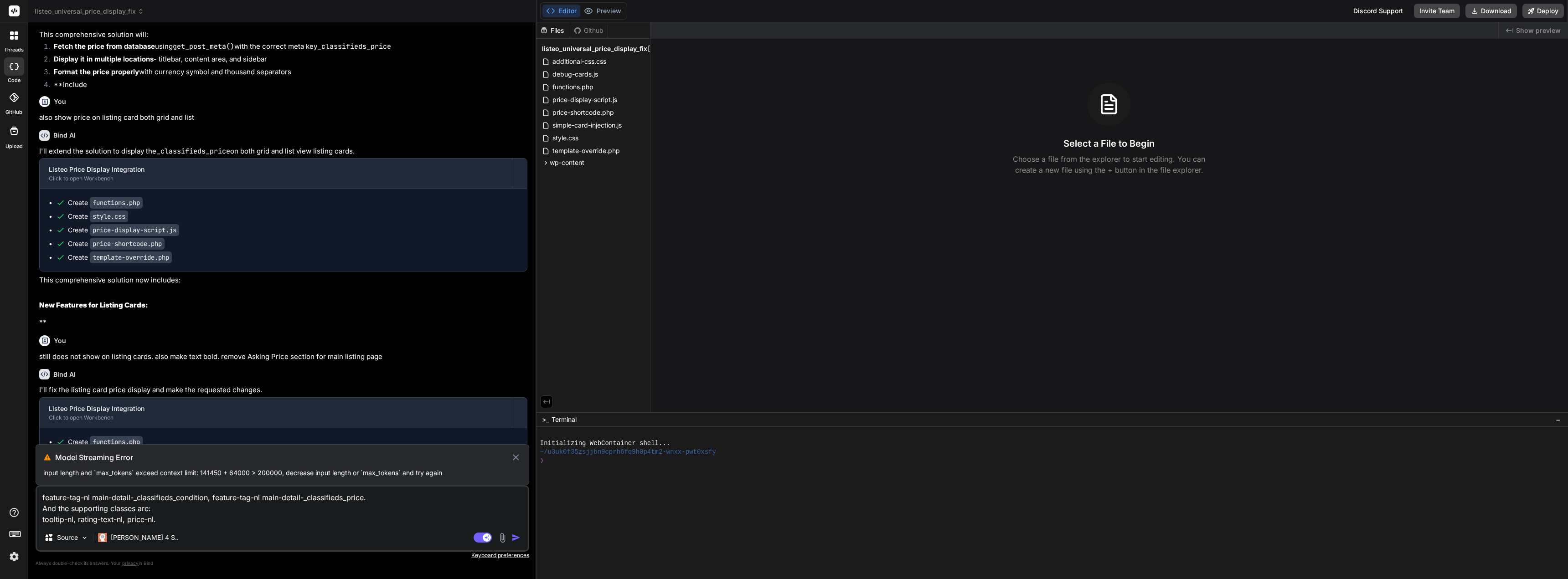
type textarea "feature-tag-nl main-detail-_classifieds_condition, feature-tag-nl main-detail-_…"
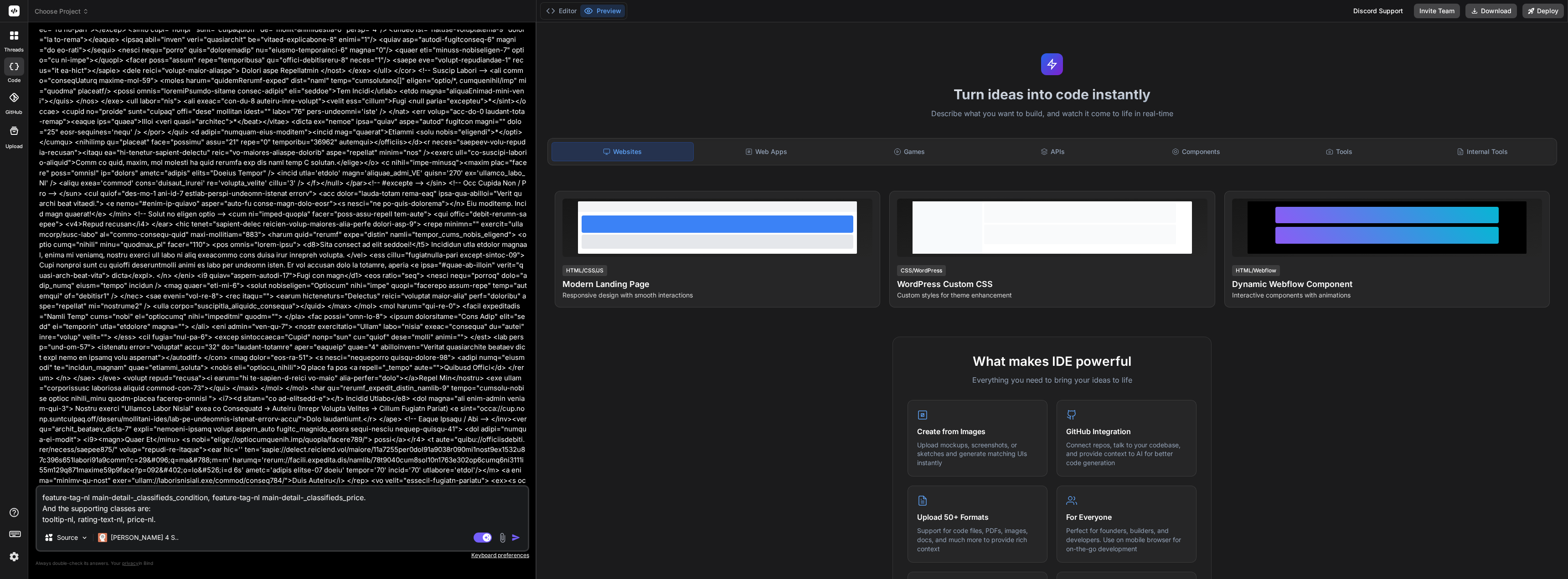
type textarea "x"
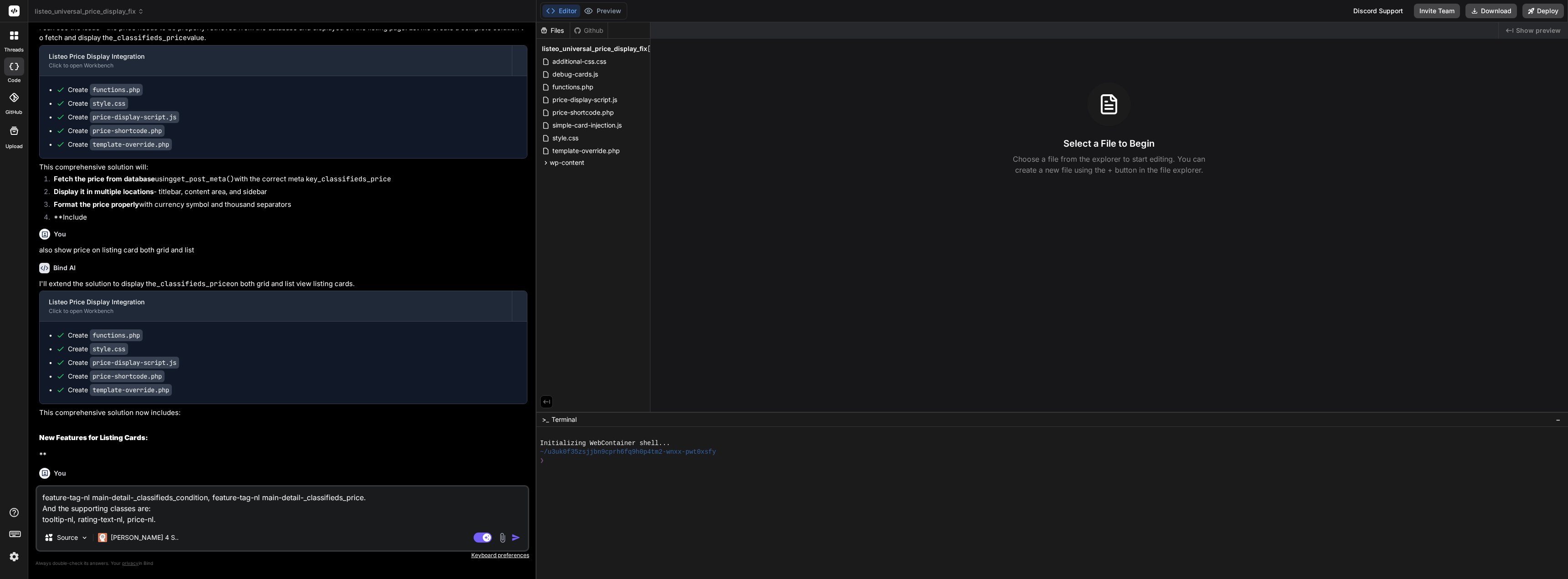
scroll to position [20671, 0]
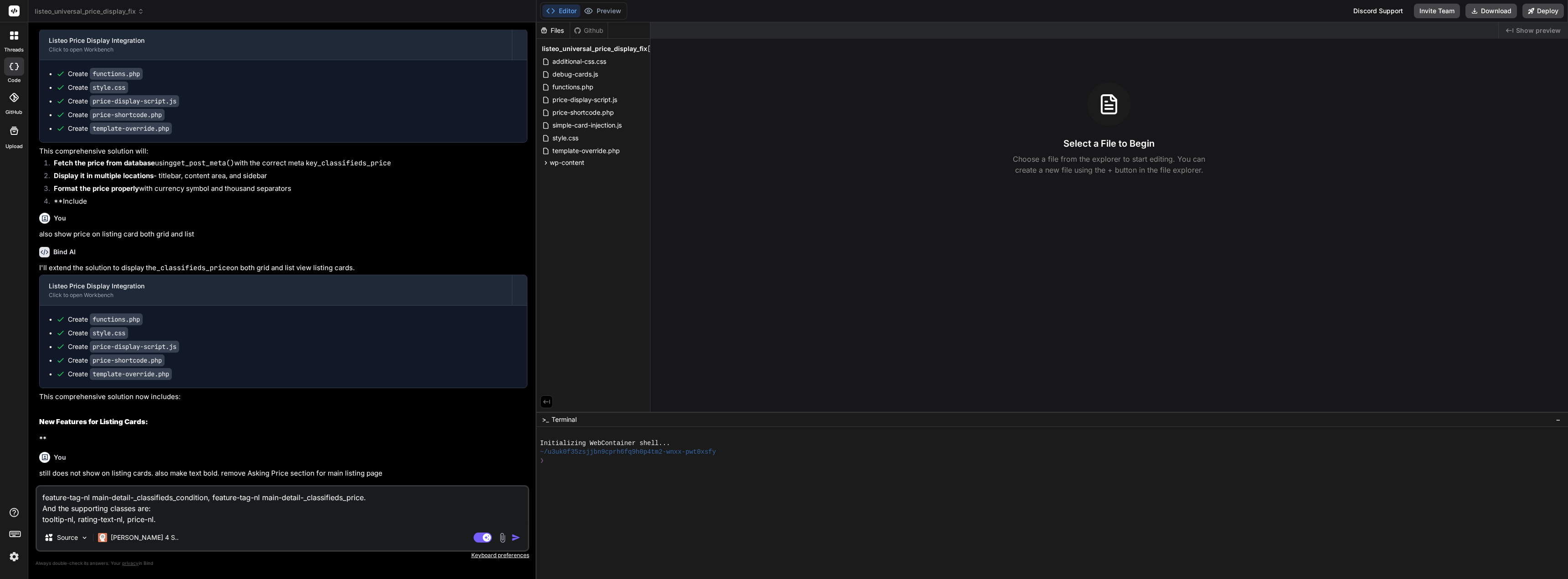
click at [517, 536] on img "button" at bounding box center [516, 537] width 9 height 9
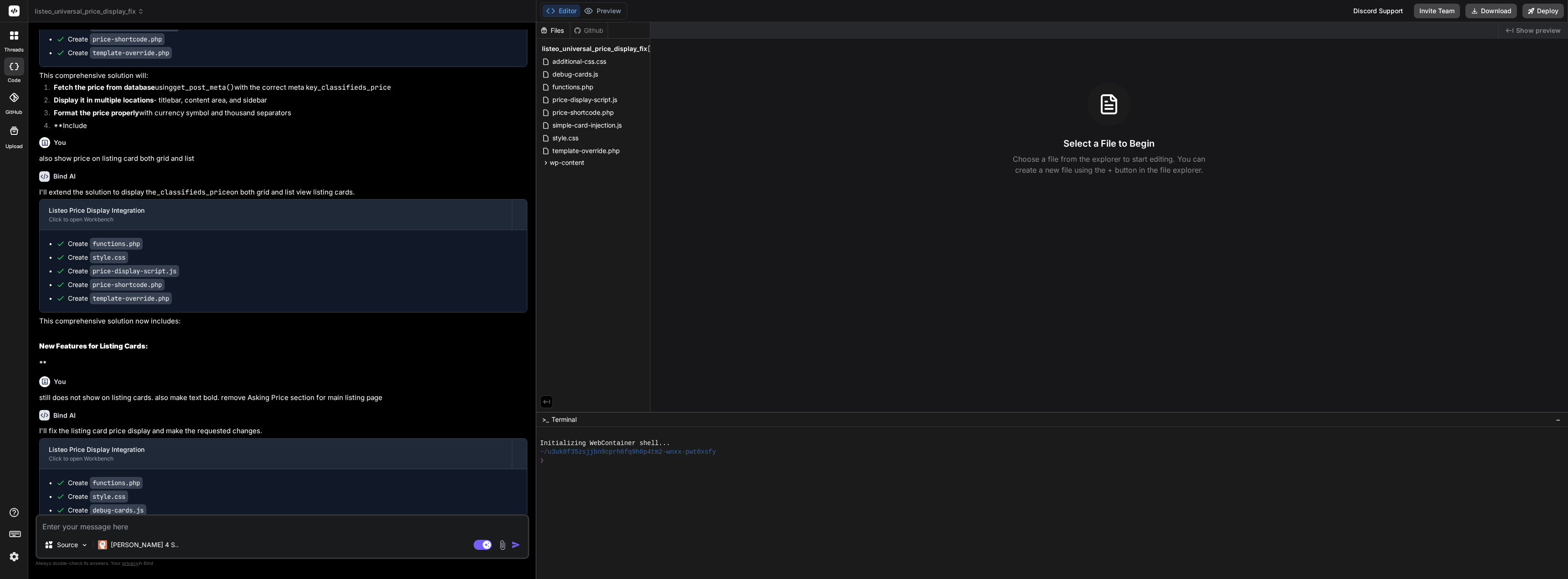
scroll to position [20724, 0]
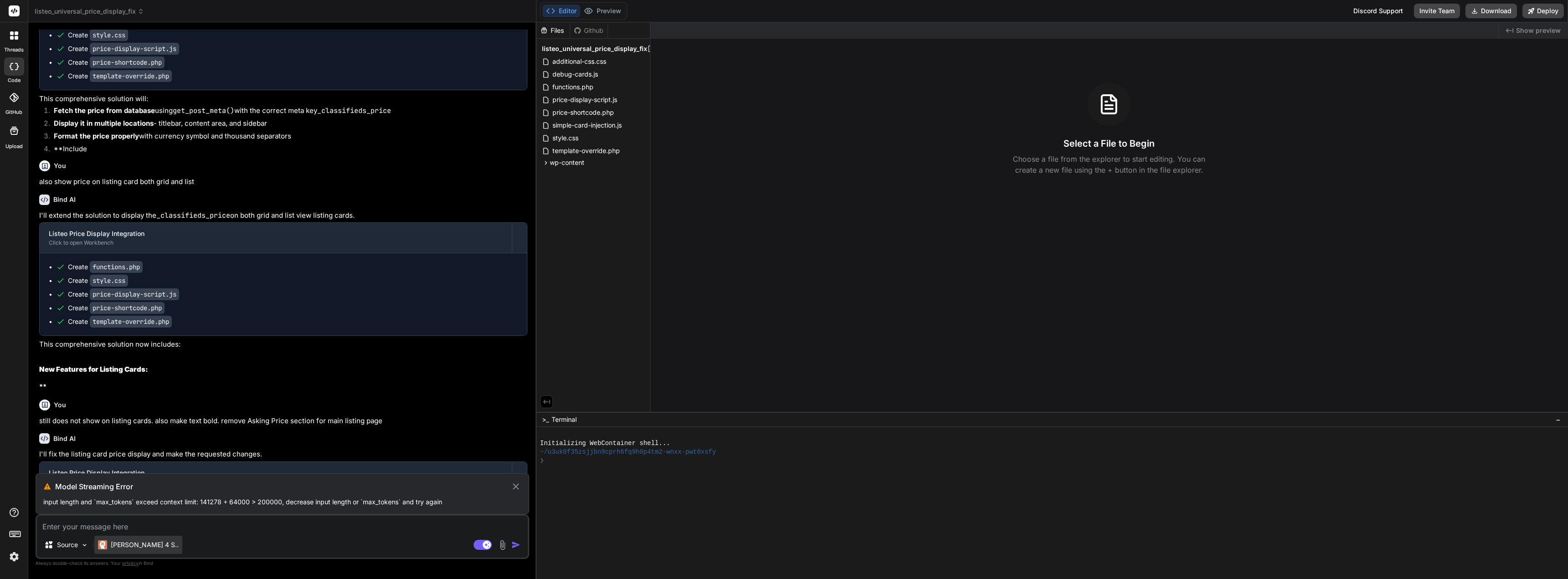
click at [122, 541] on p "[PERSON_NAME] 4 S.." at bounding box center [145, 544] width 68 height 9
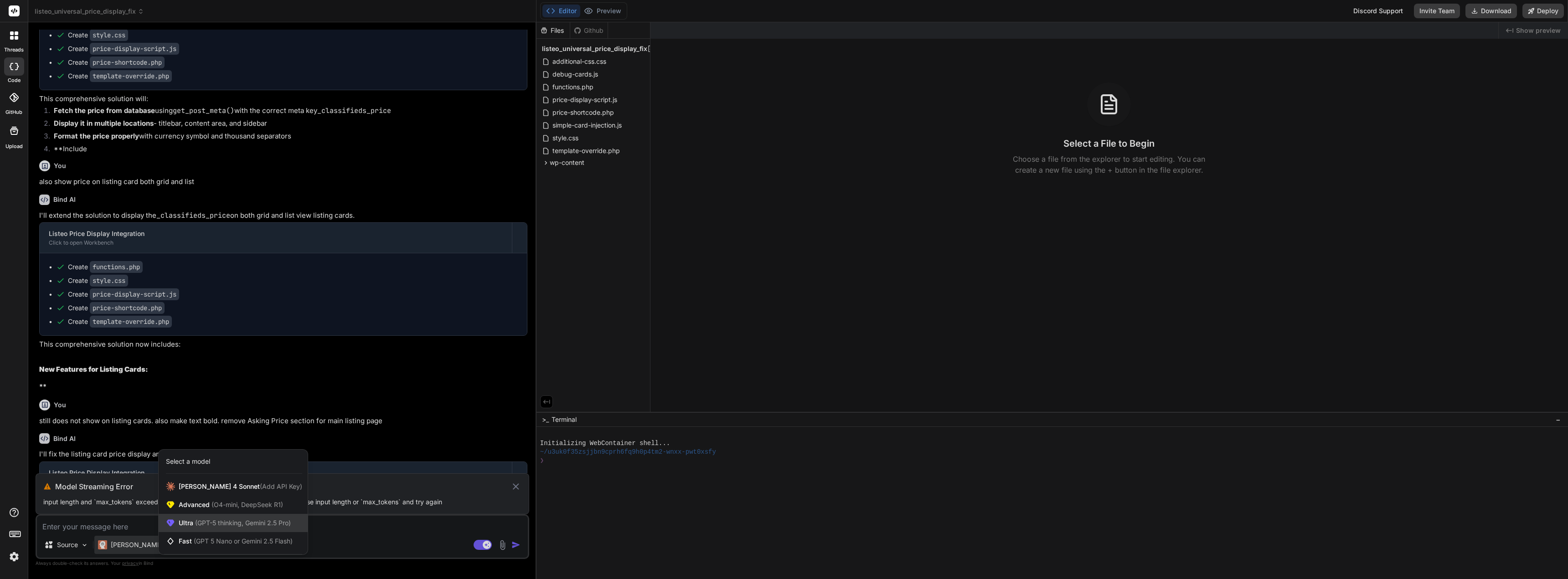
click at [239, 529] on div "Ultra (GPT-5 thinking, Gemini 2.5 Pro)" at bounding box center [233, 523] width 149 height 18
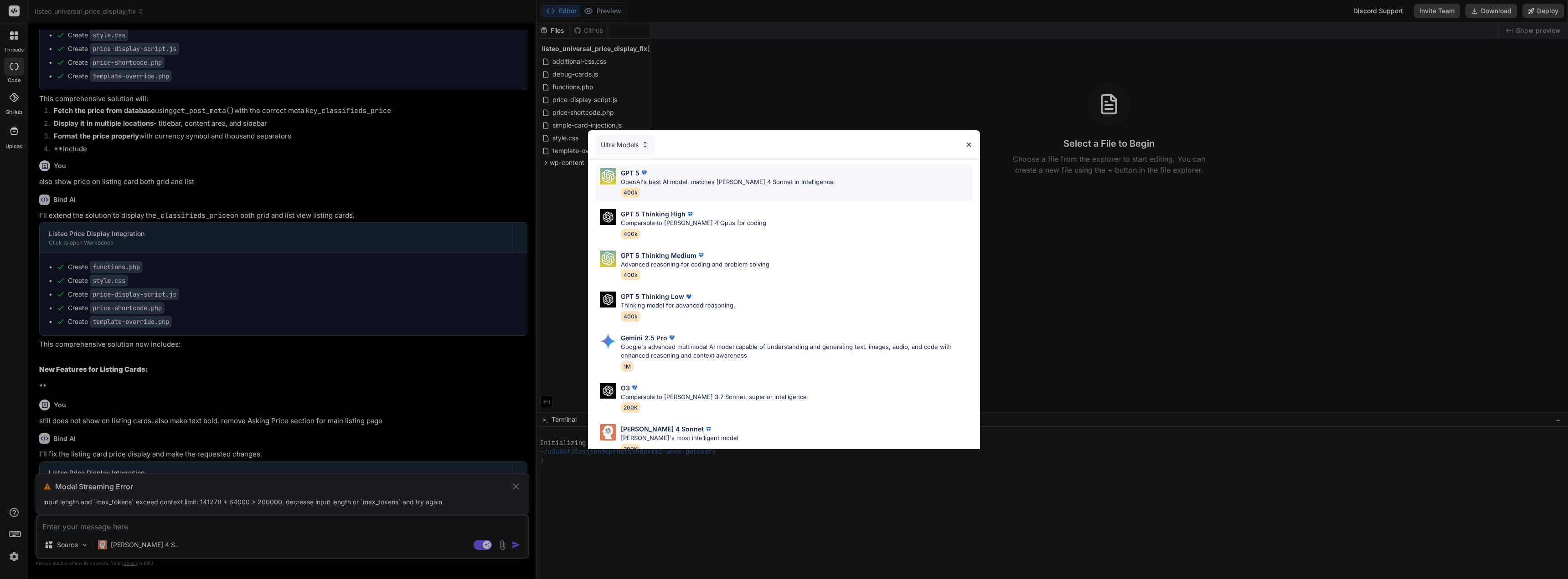
click at [653, 184] on p "OpenAI's best AI model, matches [PERSON_NAME] 4 Sonnet in Intelligence" at bounding box center [727, 182] width 213 height 9
type textarea "x"
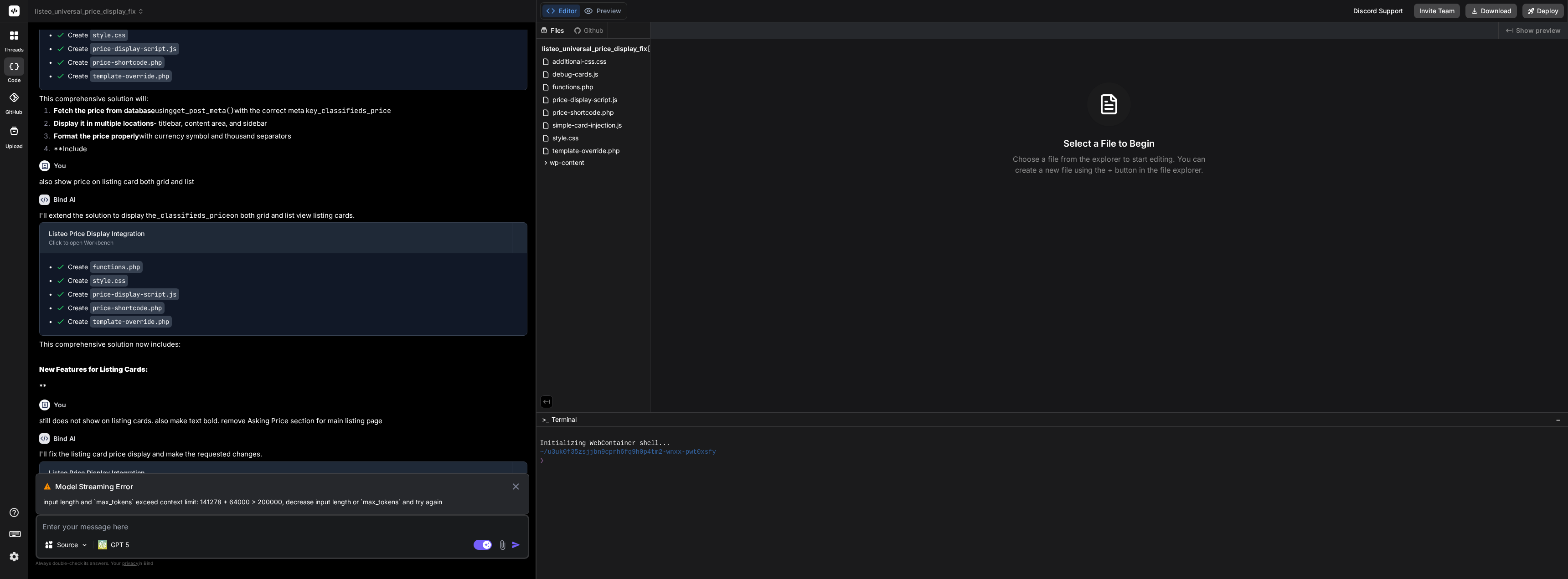
click at [399, 528] on textarea at bounding box center [282, 524] width 491 height 16
paste textarea "feature-tag-nl main-detail-_classifieds_condition, feature-tag-nl main-detail-_…"
type textarea "feature-tag-nl main-detail-_classifieds_condition, feature-tag-nl main-detail-_…"
type textarea "x"
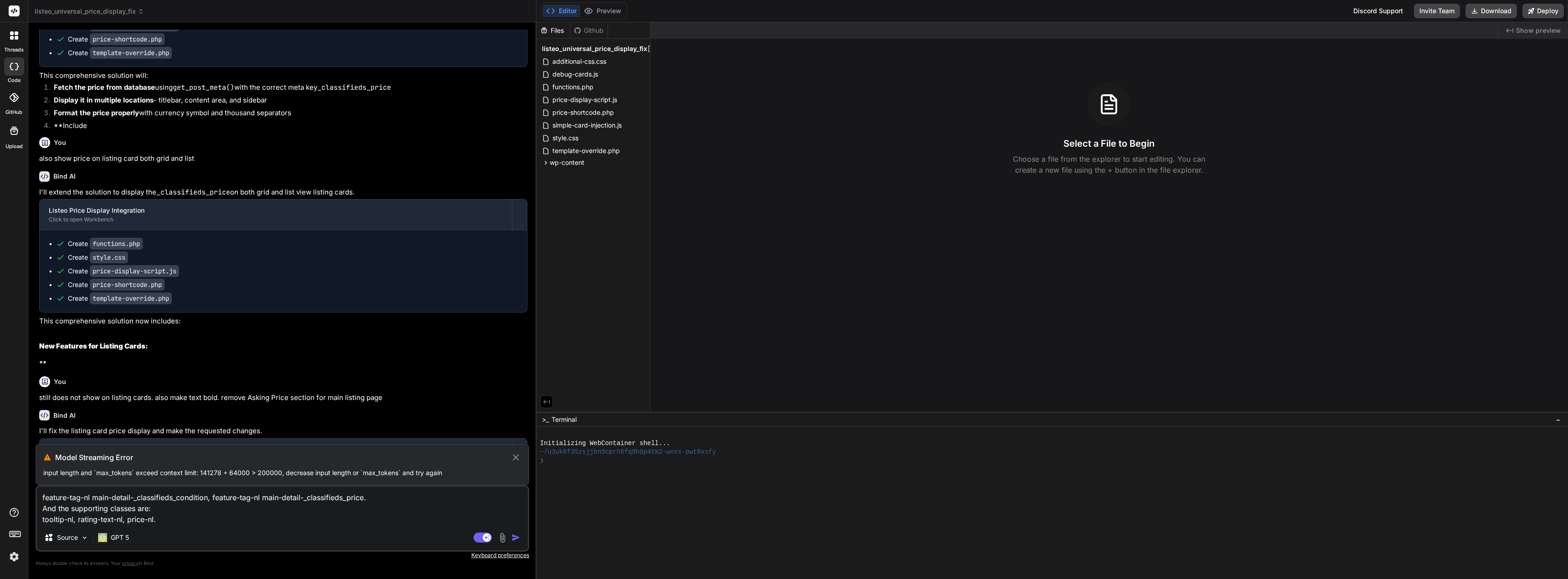
type textarea "feature-tag-nl main-detail-_classifieds_condition, feature-tag-nl main-detail-_…"
click at [484, 538] on rect at bounding box center [486, 537] width 8 height 8
type textarea "x"
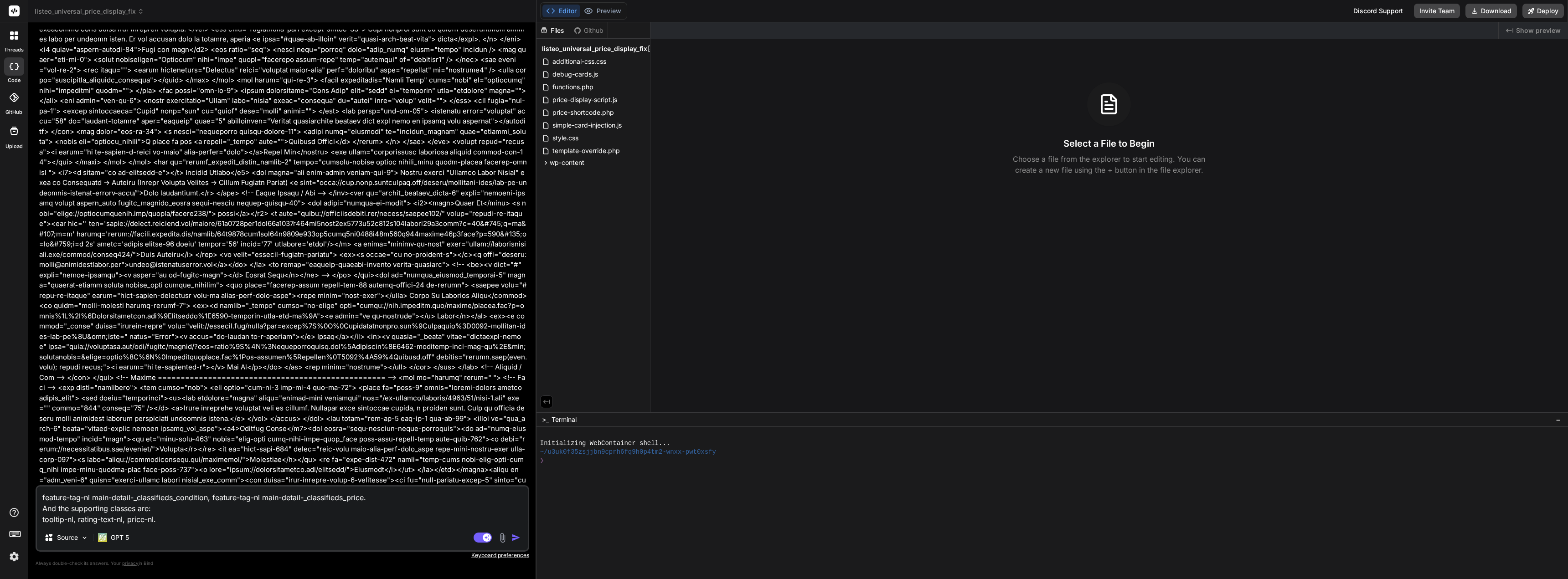
type textarea "x"
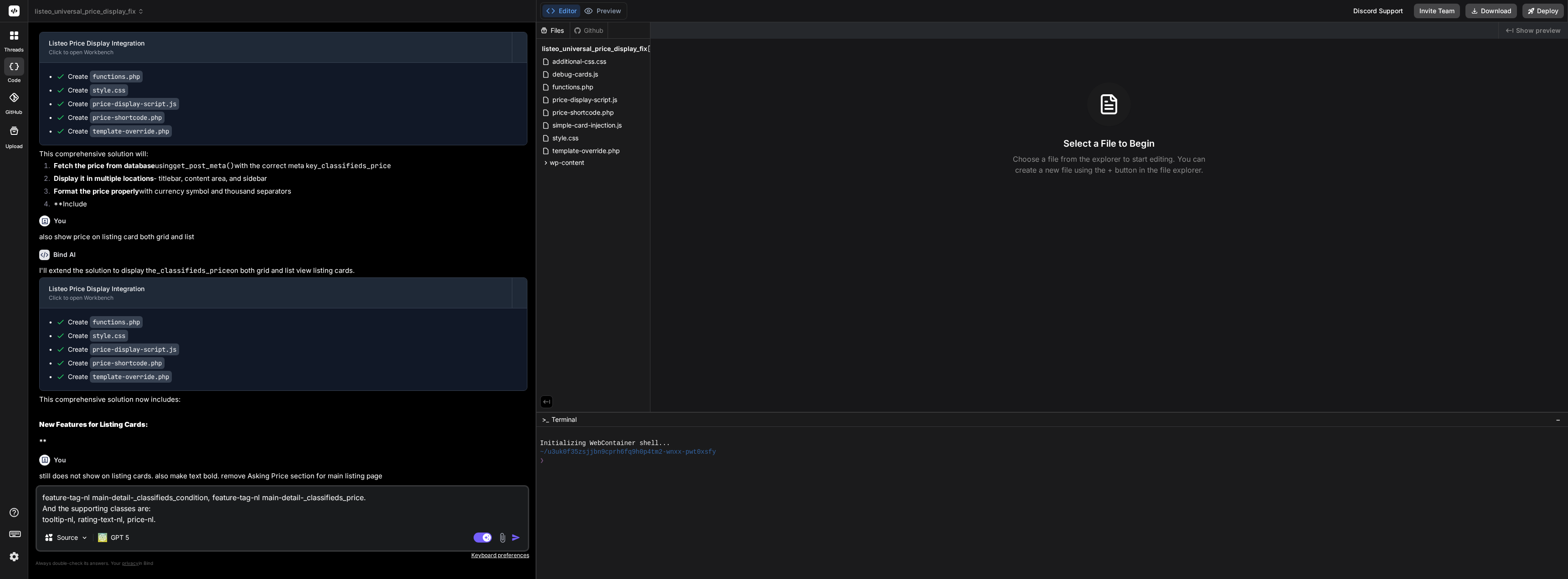
scroll to position [20671, 0]
click at [516, 538] on img "button" at bounding box center [516, 537] width 9 height 9
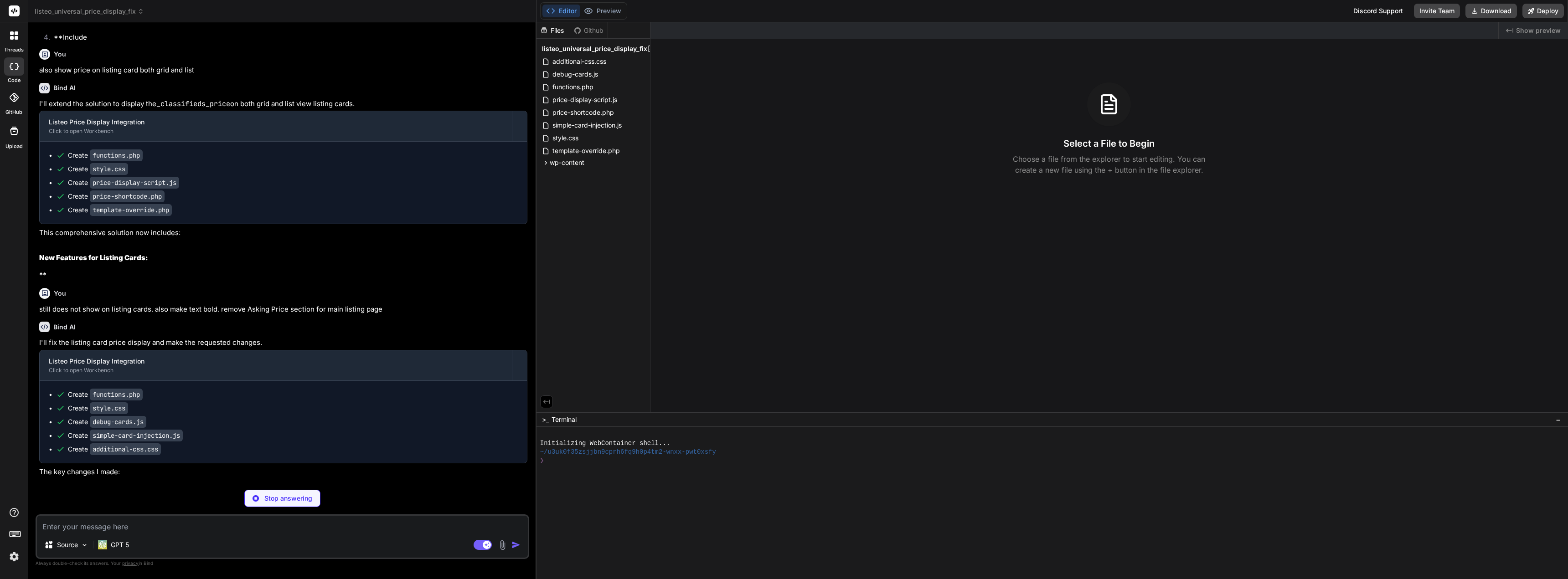
scroll to position [20835, 0]
type textarea "x"
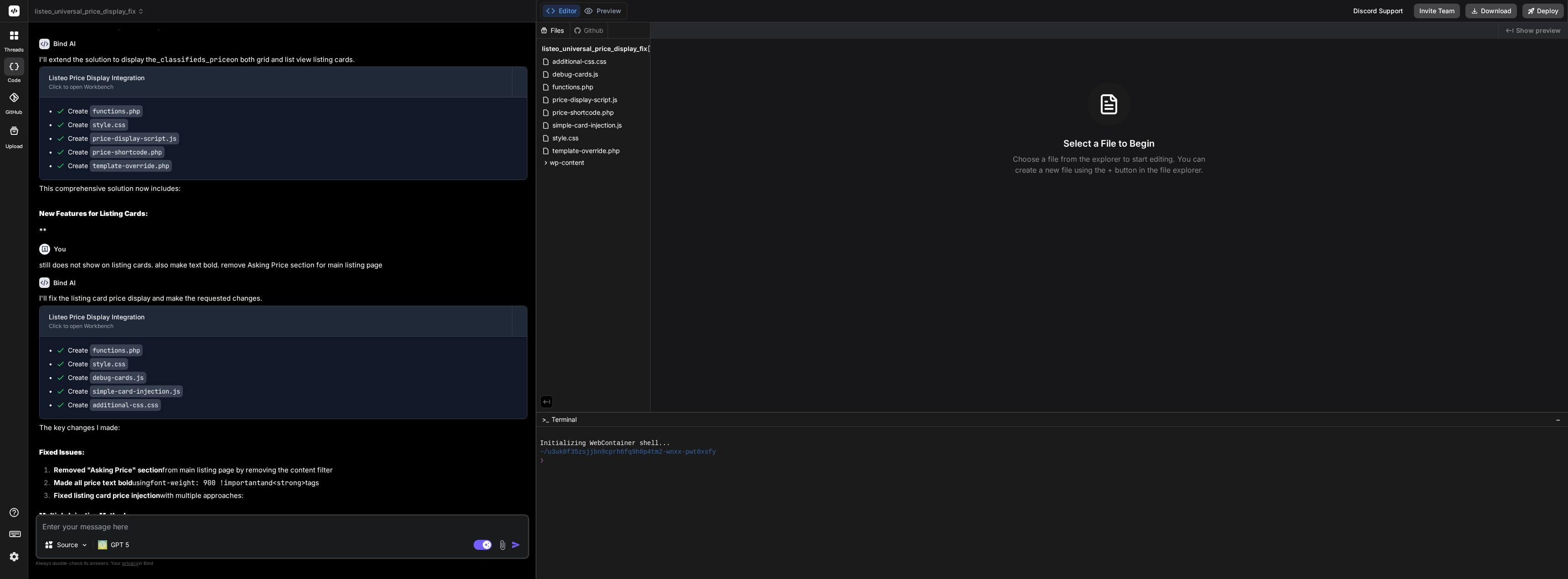
scroll to position [20877, 0]
click at [222, 533] on div "Source GPT 5 Agent Mode. When this toggle is activated, AI automatically makes …" at bounding box center [282, 536] width 494 height 44
click at [219, 530] on textarea at bounding box center [282, 524] width 491 height 16
type textarea "T"
type textarea "x"
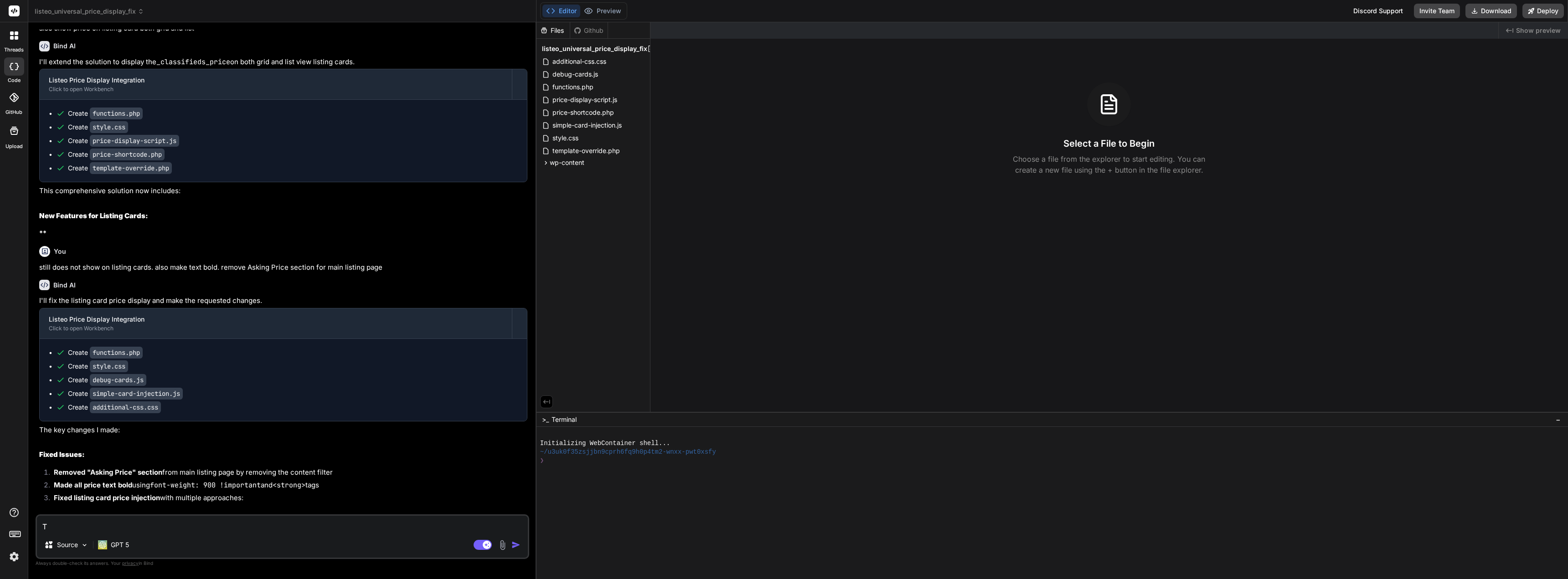
type textarea "Th"
type textarea "x"
type textarea "The"
type textarea "x"
type textarea "The"
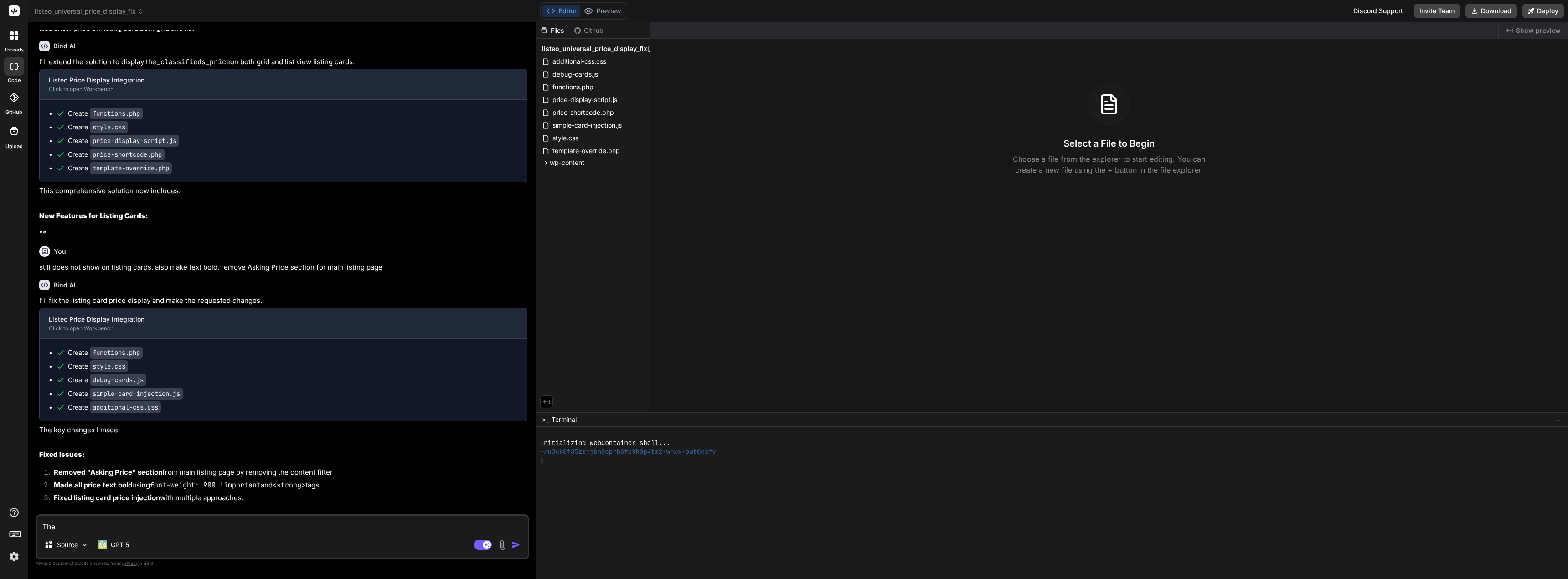
type textarea "x"
type textarea "The c"
type textarea "x"
type textarea "The cl"
type textarea "x"
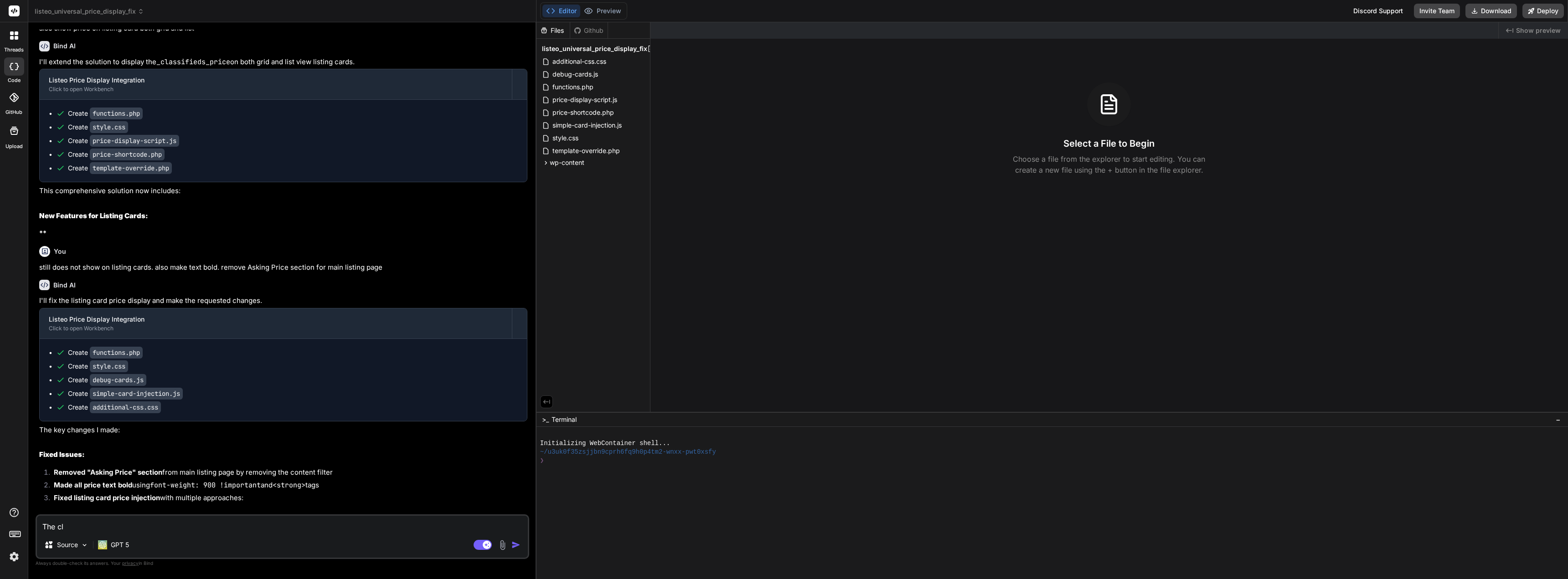
type textarea "The cla"
type textarea "x"
type textarea "The clas"
type textarea "x"
type textarea "The class"
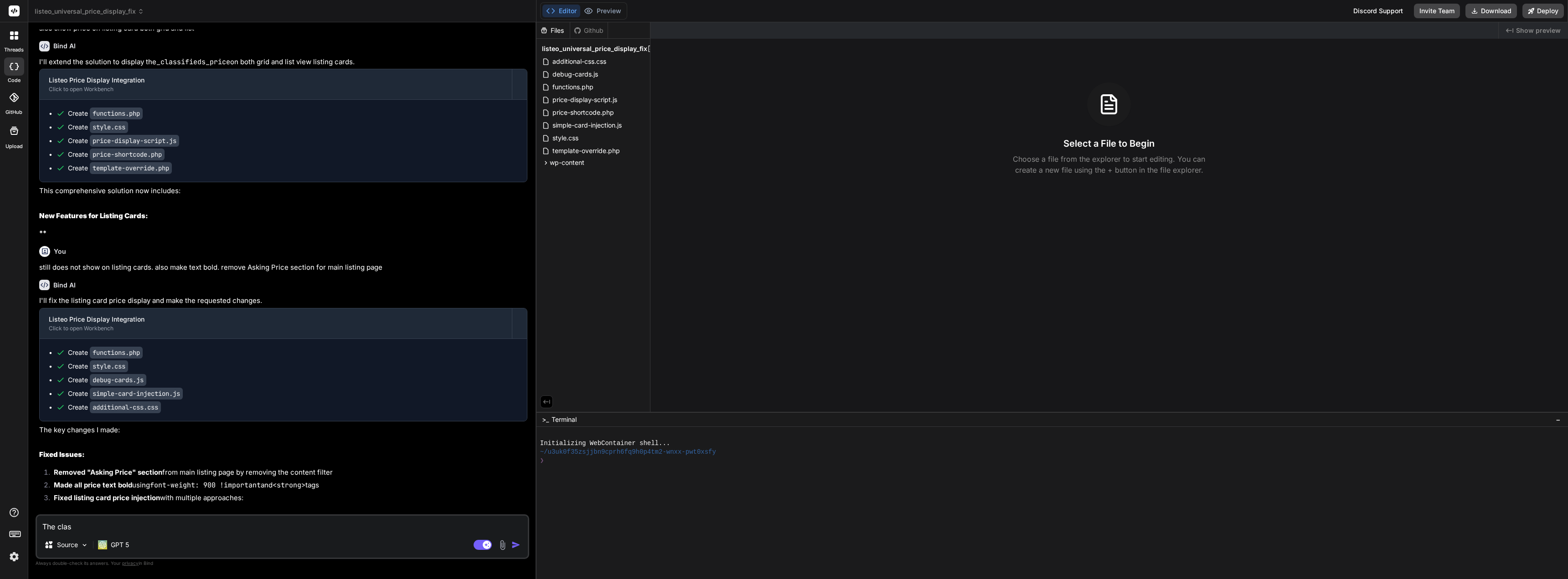
type textarea "x"
type textarea "The classe"
type textarea "x"
type textarea "The classes"
type textarea "x"
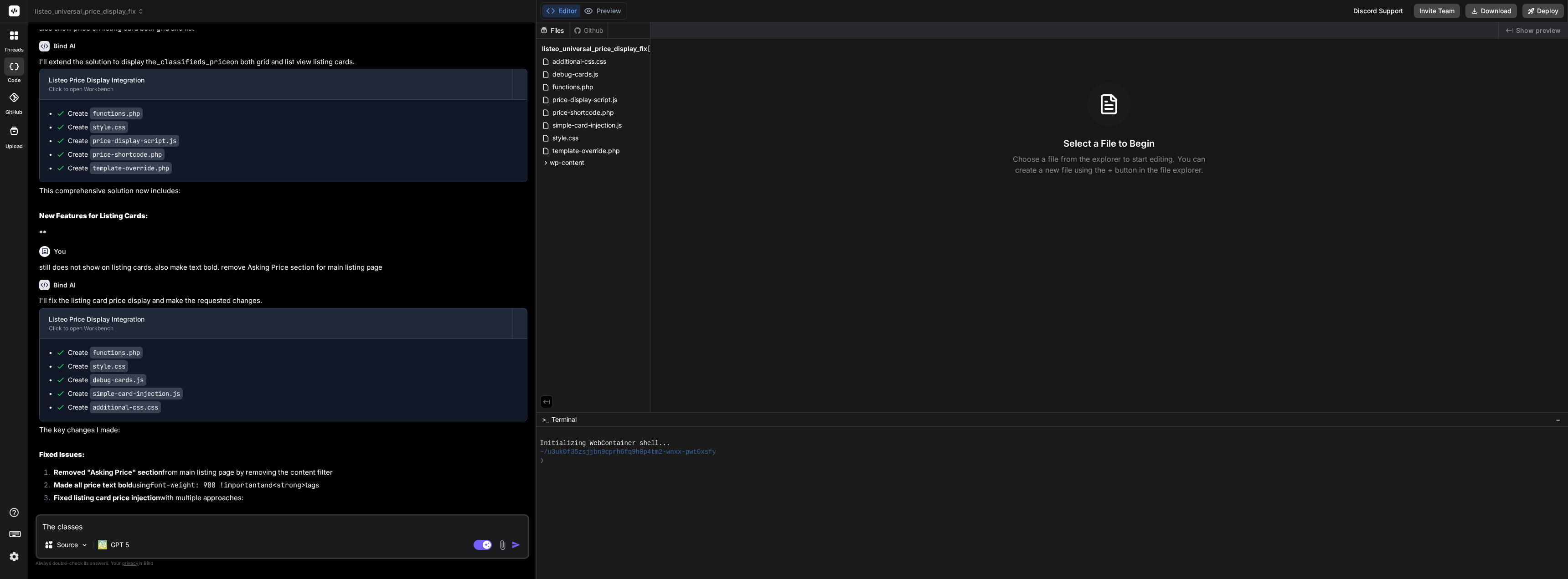
type textarea "The classes"
type textarea "x"
type textarea "The classes a"
type textarea "x"
type textarea "The classes al"
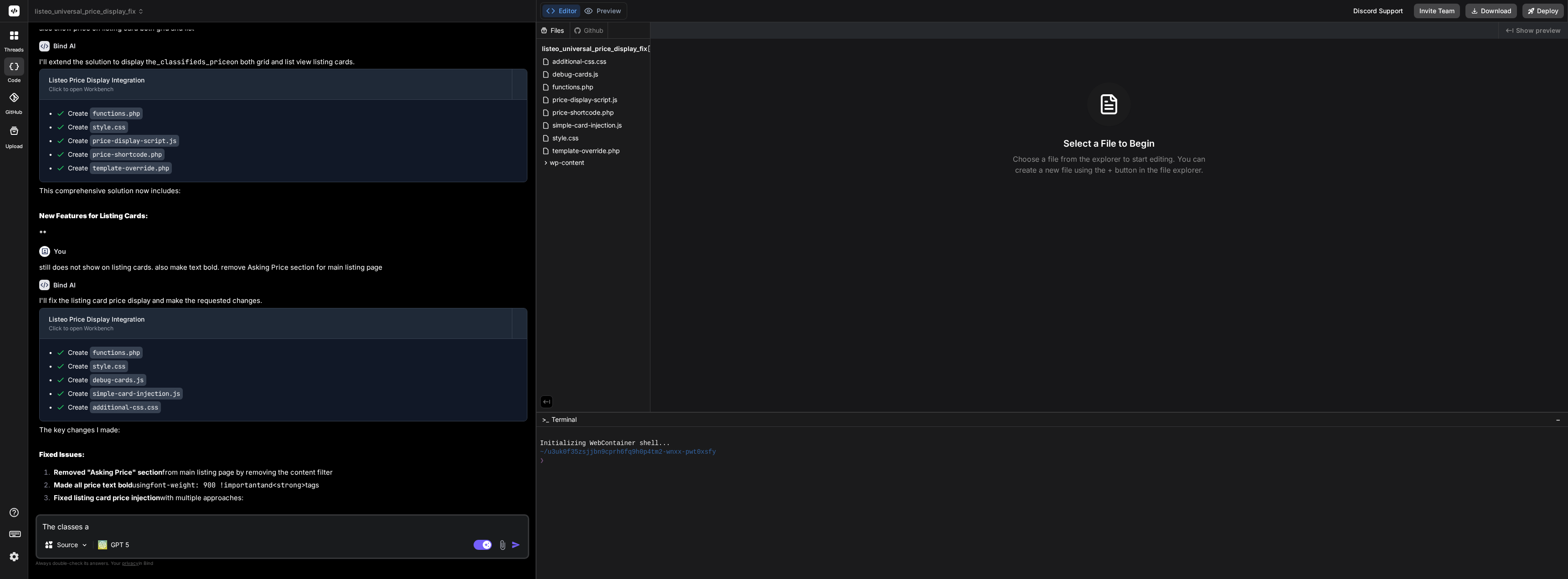
type textarea "x"
type textarea "The classes alr"
type textarea "x"
type textarea "The classes alre"
type textarea "x"
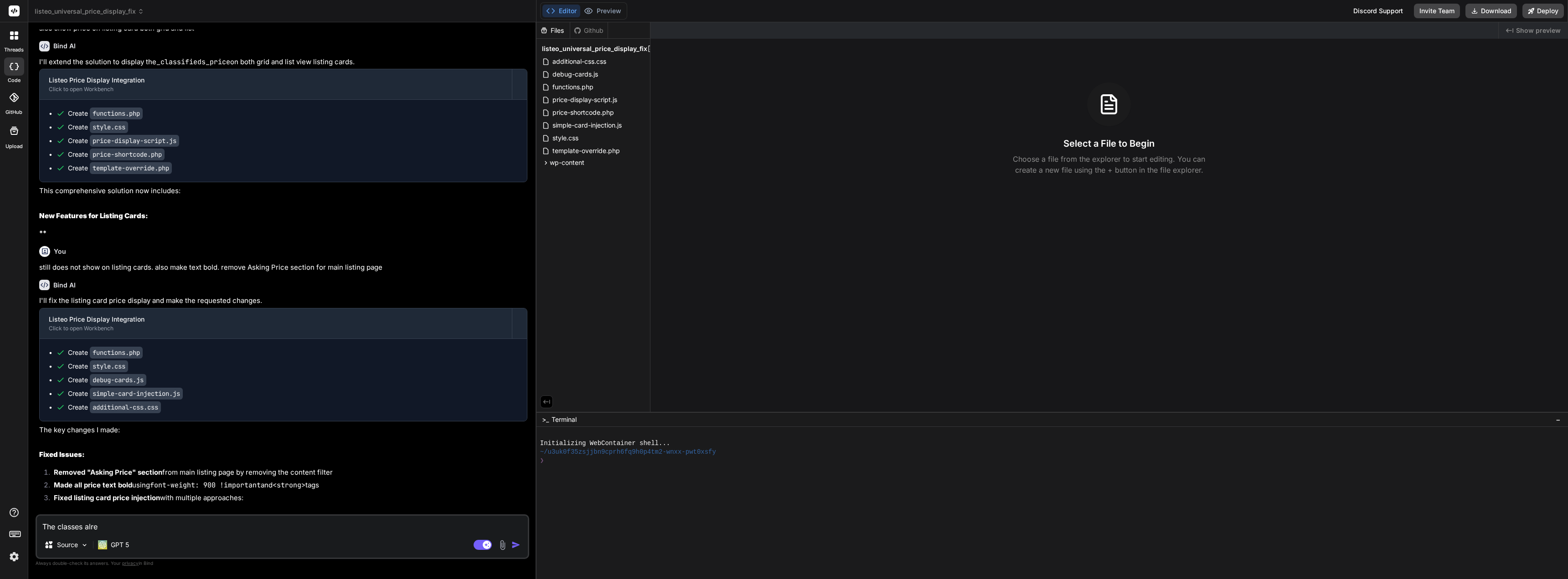
type textarea "The classes alrea"
type textarea "x"
type textarea "The classes alread"
type textarea "x"
type textarea "The classes already"
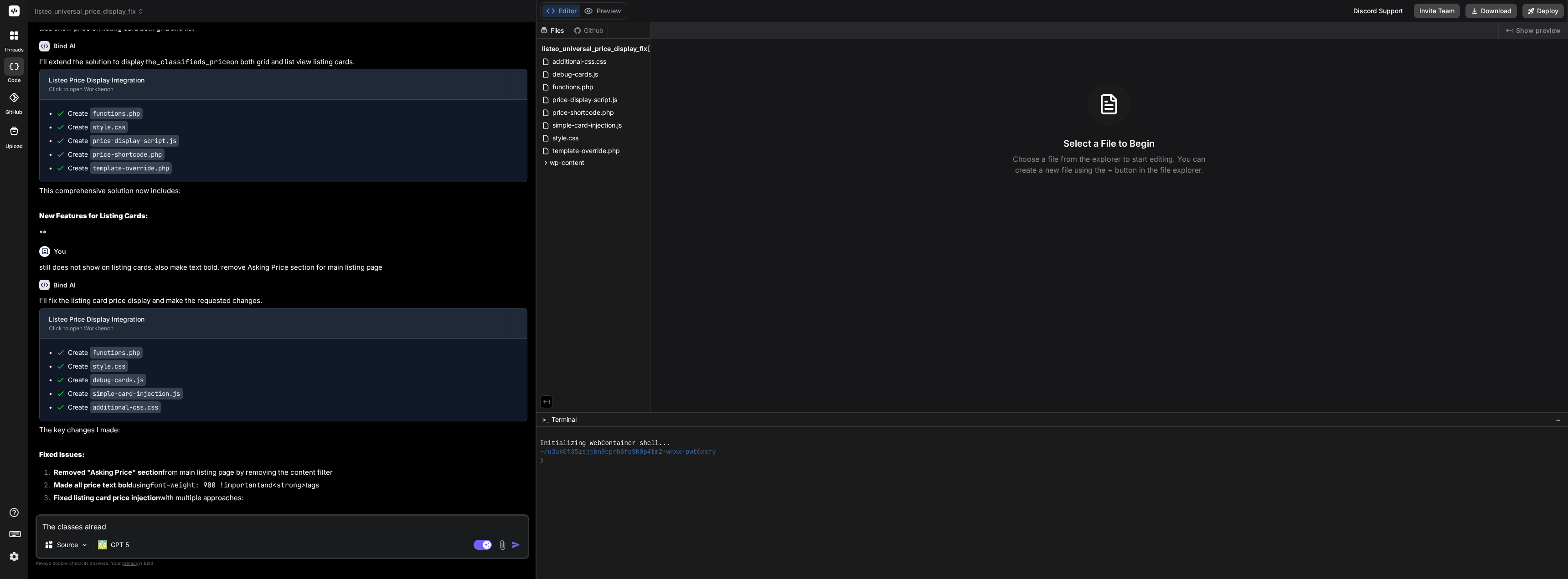
type textarea "x"
type textarea "The classes already"
type textarea "x"
type textarea "The classes already e"
type textarea "x"
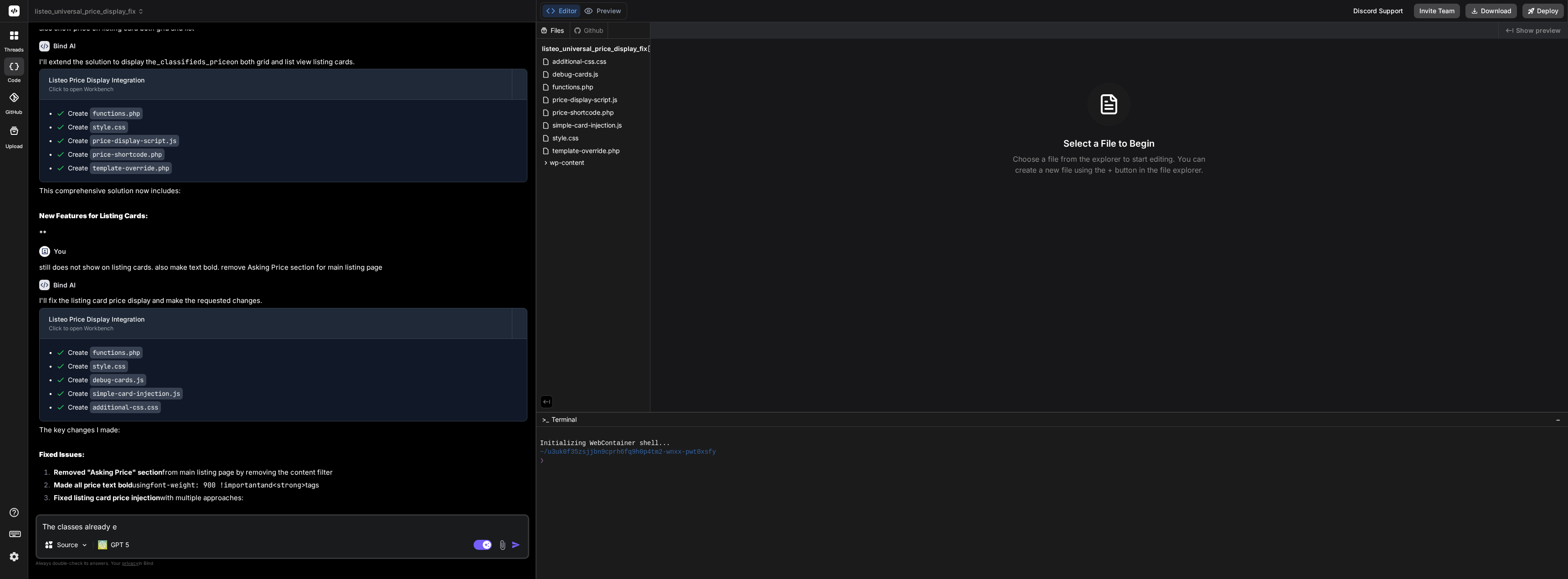
type textarea "The classes already ex"
type textarea "x"
type textarea "The classes already exi"
type textarea "x"
type textarea "The classes already exis"
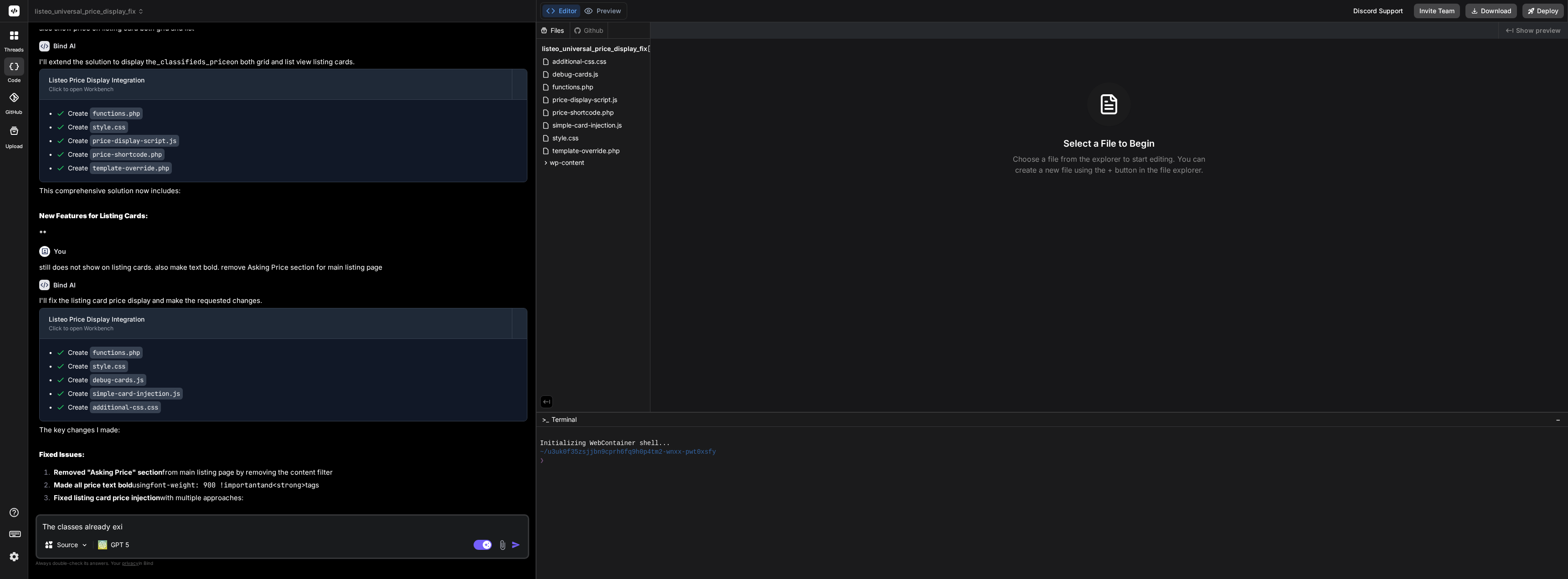
type textarea "x"
type textarea "The classes already exist"
type textarea "x"
type textarea "The classes already exist"
type textarea "x"
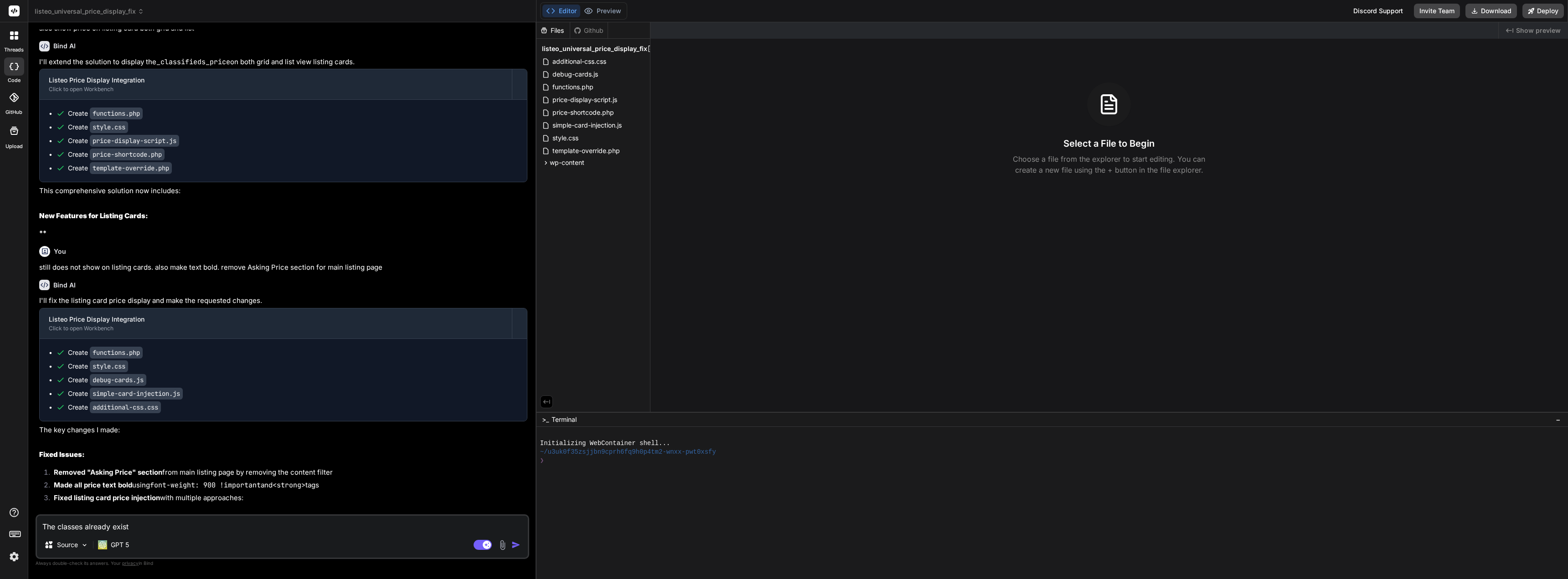
type textarea "The classes already exist o"
type textarea "x"
type textarea "The classes already exist on"
type textarea "x"
type textarea "The classes already exist on"
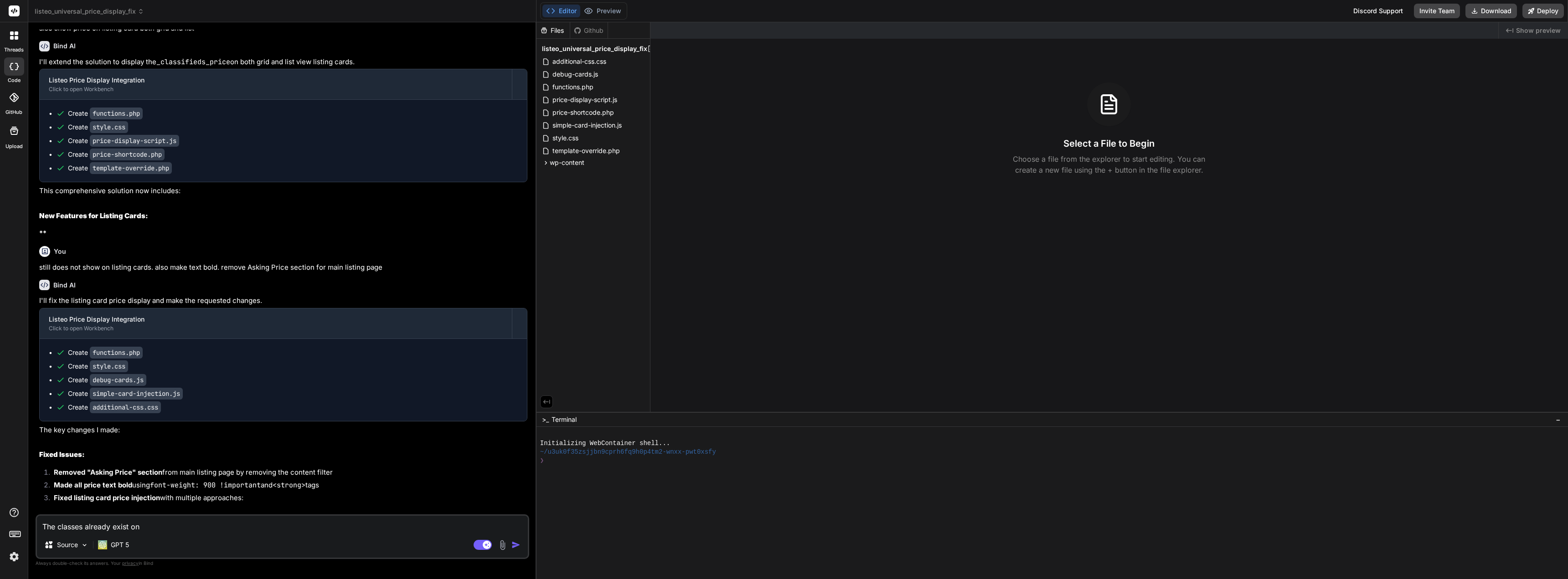
type textarea "x"
type textarea "The classes already exist on t"
type textarea "x"
type textarea "The classes already exist on th"
type textarea "x"
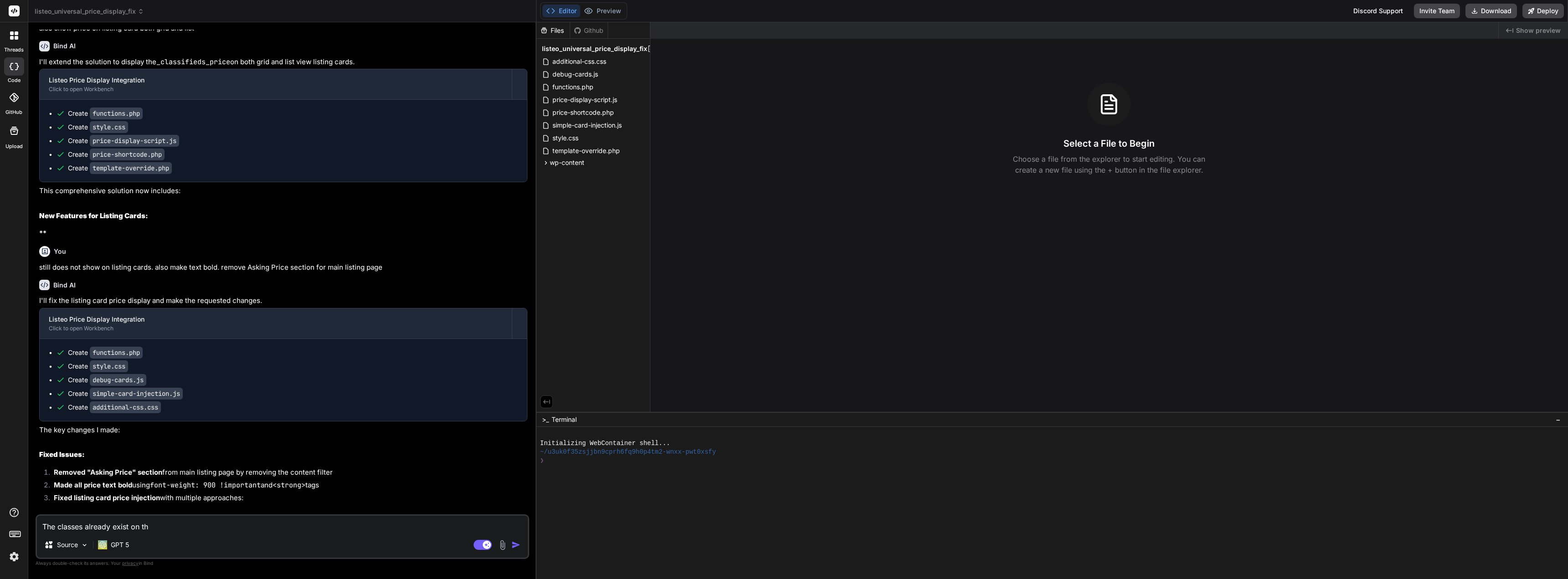
type textarea "The classes already exist on the"
type textarea "x"
type textarea "The classes already exist on the"
type textarea "x"
type textarea "The classes already exist on the s"
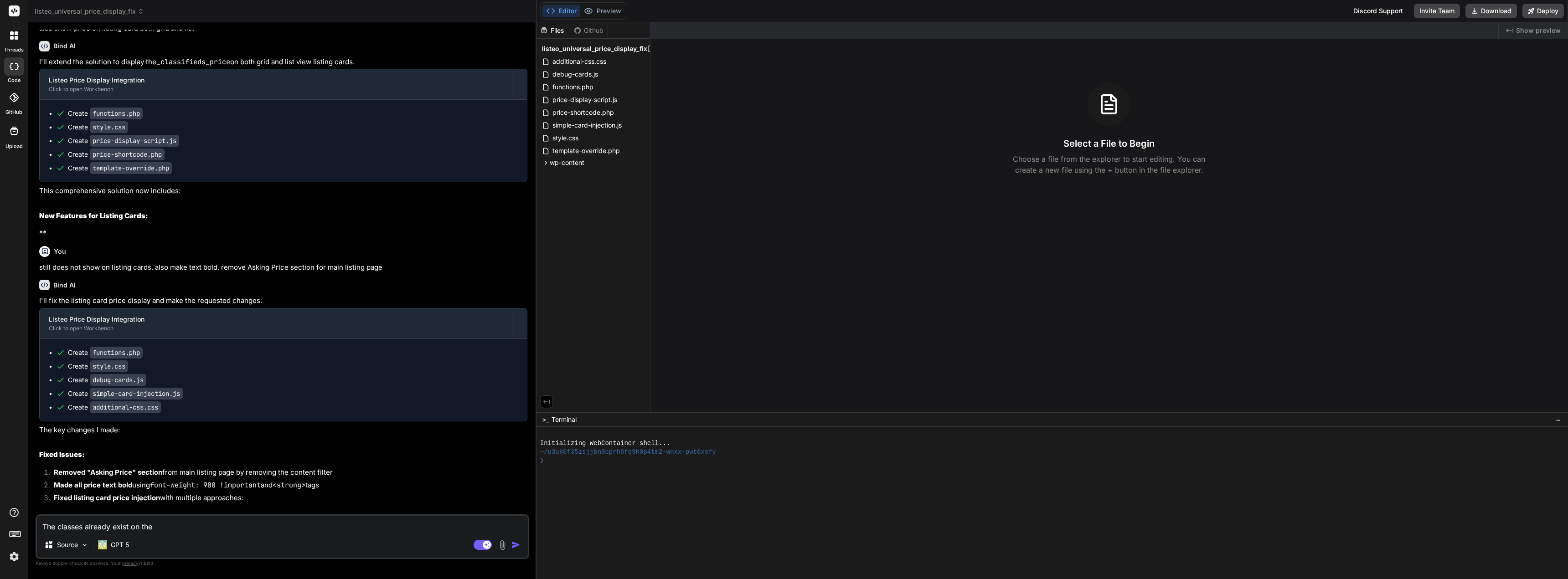
type textarea "x"
type textarea "The classes already exist on the si"
type textarea "x"
type textarea "The classes already exist on the sit"
type textarea "x"
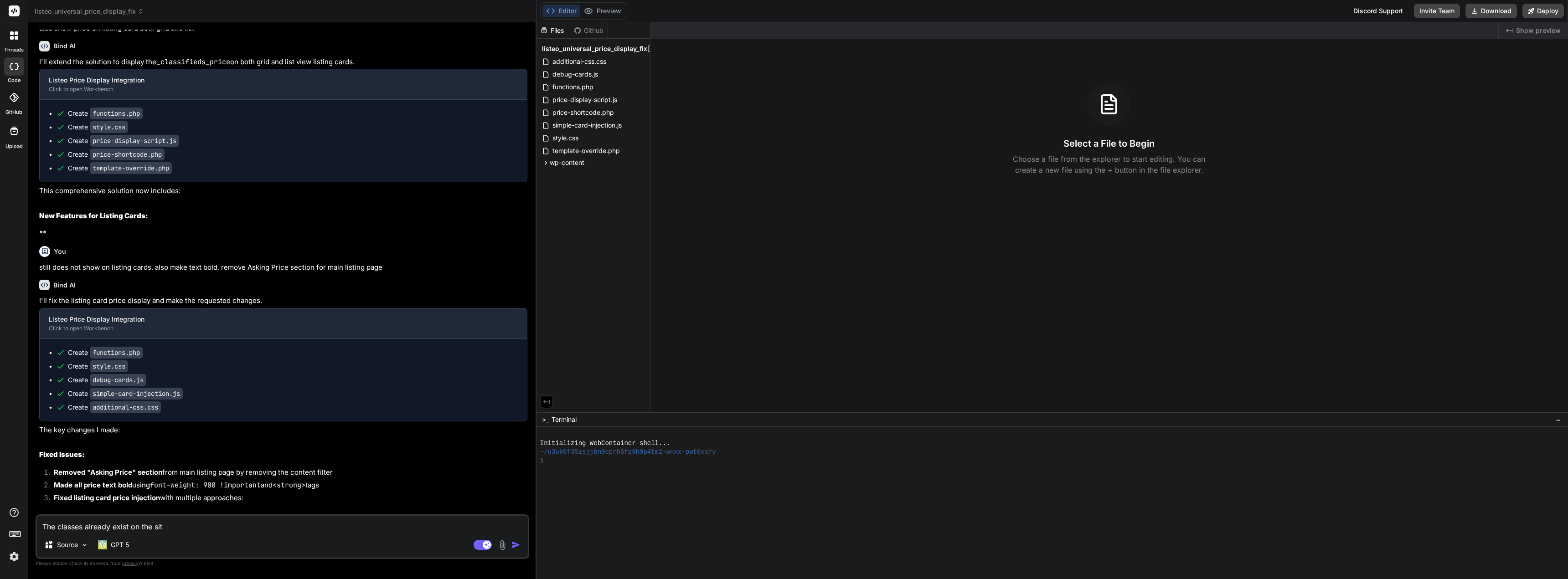
type textarea "The classes already exist on the site"
type textarea "x"
type textarea "The classes already exist on the site,"
type textarea "x"
type textarea "The classes already exist on the site,"
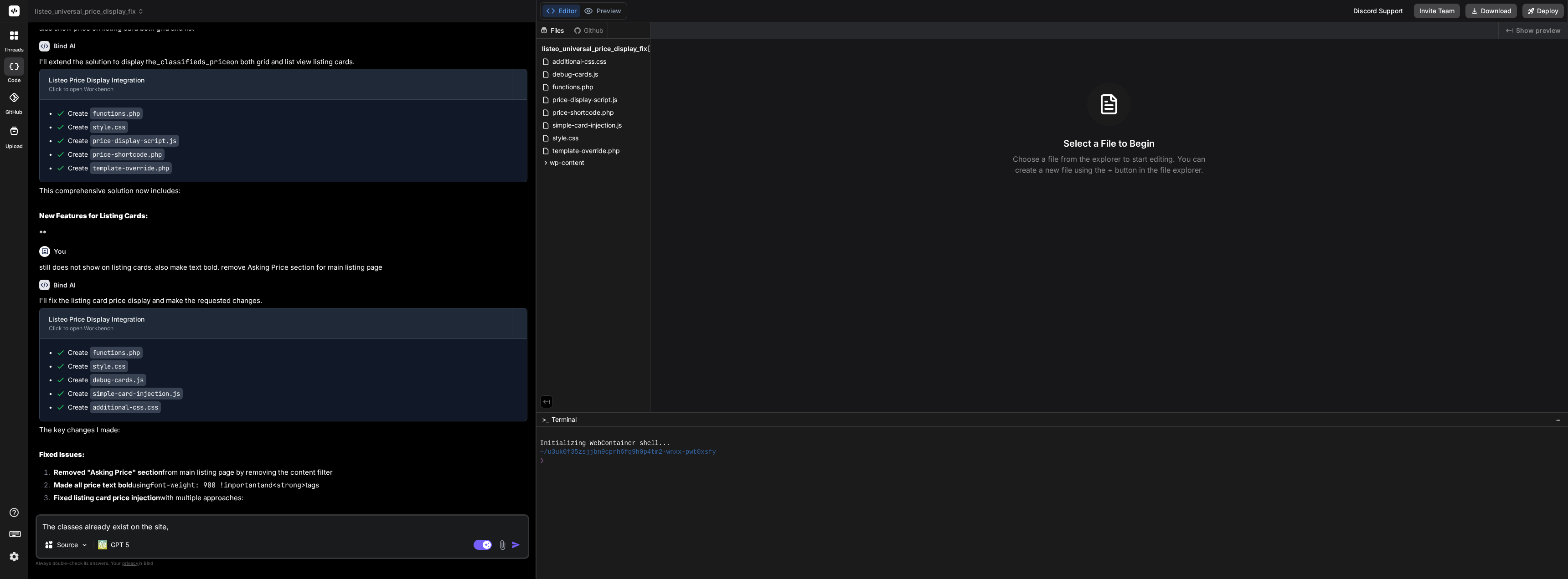
type textarea "x"
type textarea "The classes already exist on the site, i"
type textarea "x"
type textarea "The classes already exist on the site, i"
type textarea "x"
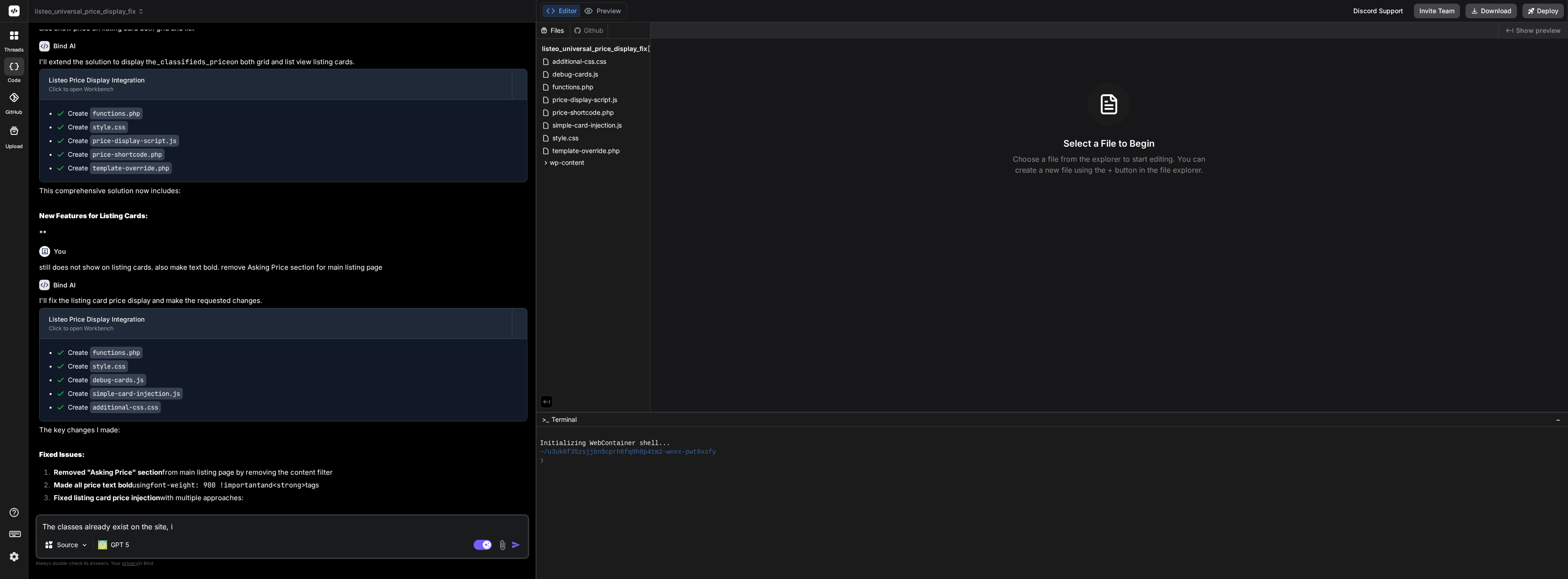
type textarea "The classes already exist on the site, i r"
type textarea "x"
type textarea "The classes already exist on the site, i"
type textarea "x"
type textarea "The classes already exist on the site, i p"
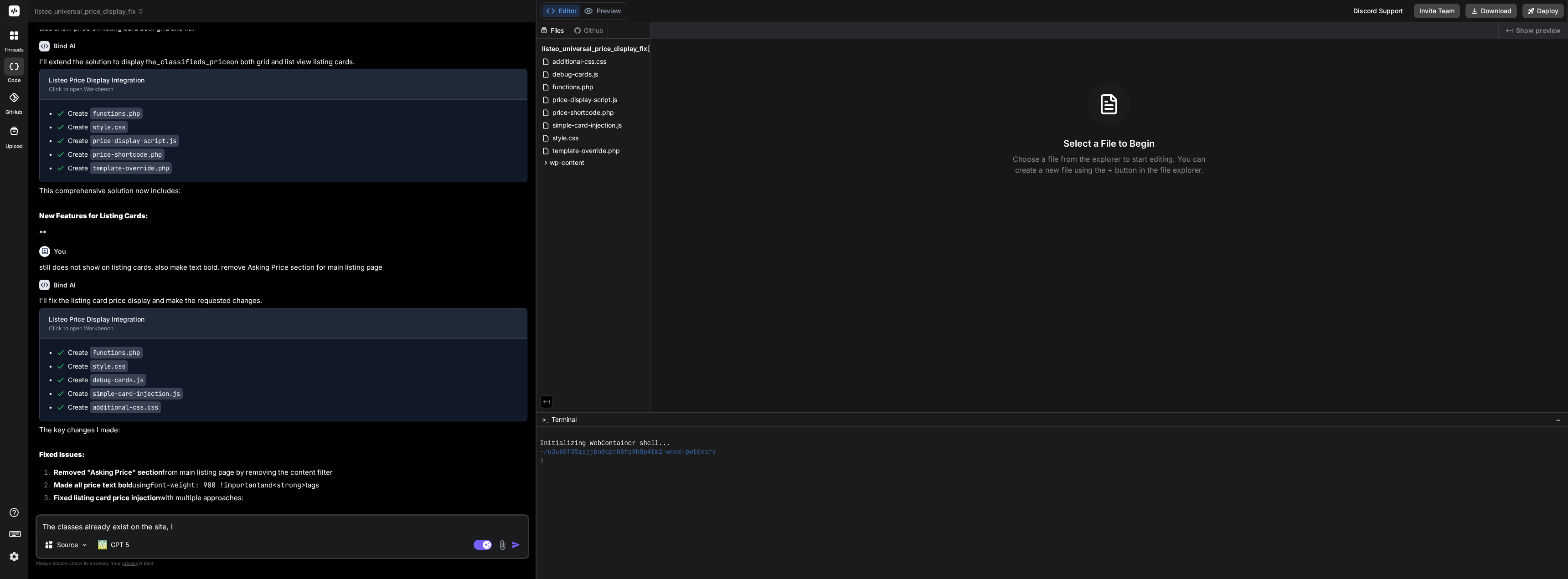
type textarea "x"
type textarea "The classes already exist on the site, i pr"
type textarea "x"
type textarea "The classes already exist on the site, i pro"
type textarea "x"
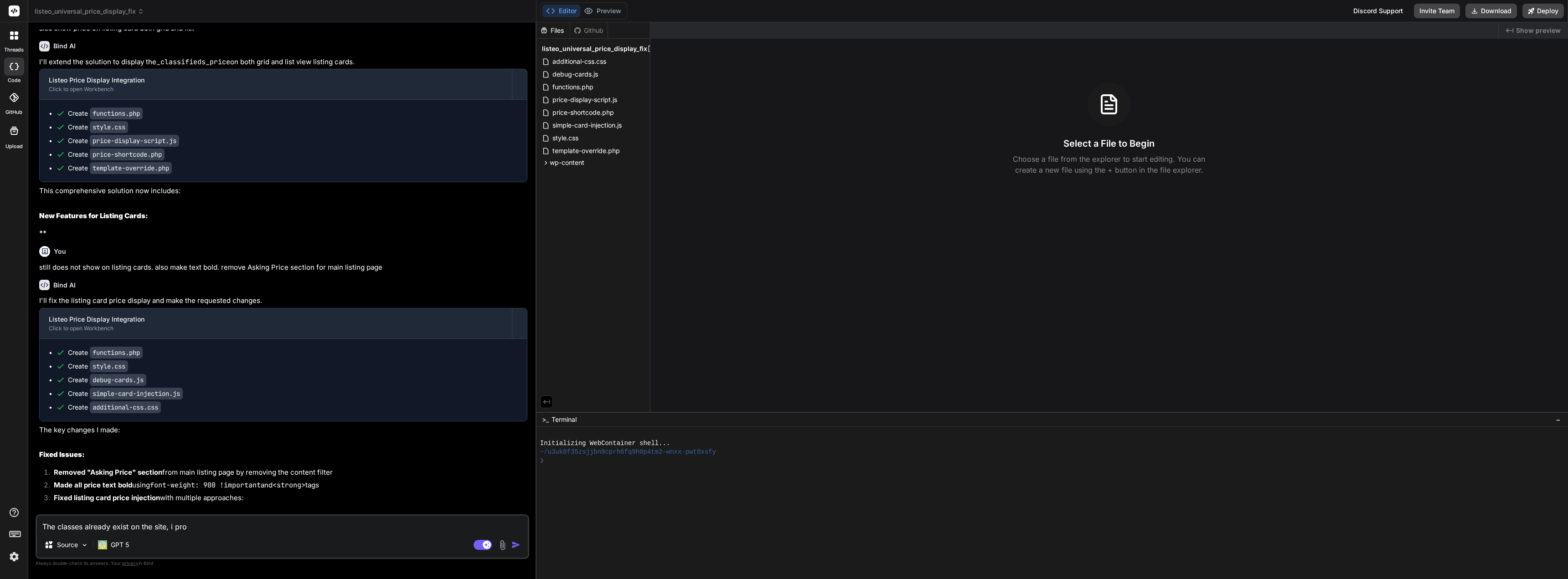
type textarea "The classes already exist on the site, i prov"
type textarea "x"
type textarea "The classes already exist on the site, i provi"
type textarea "x"
type textarea "The classes already exist on the site, i provid"
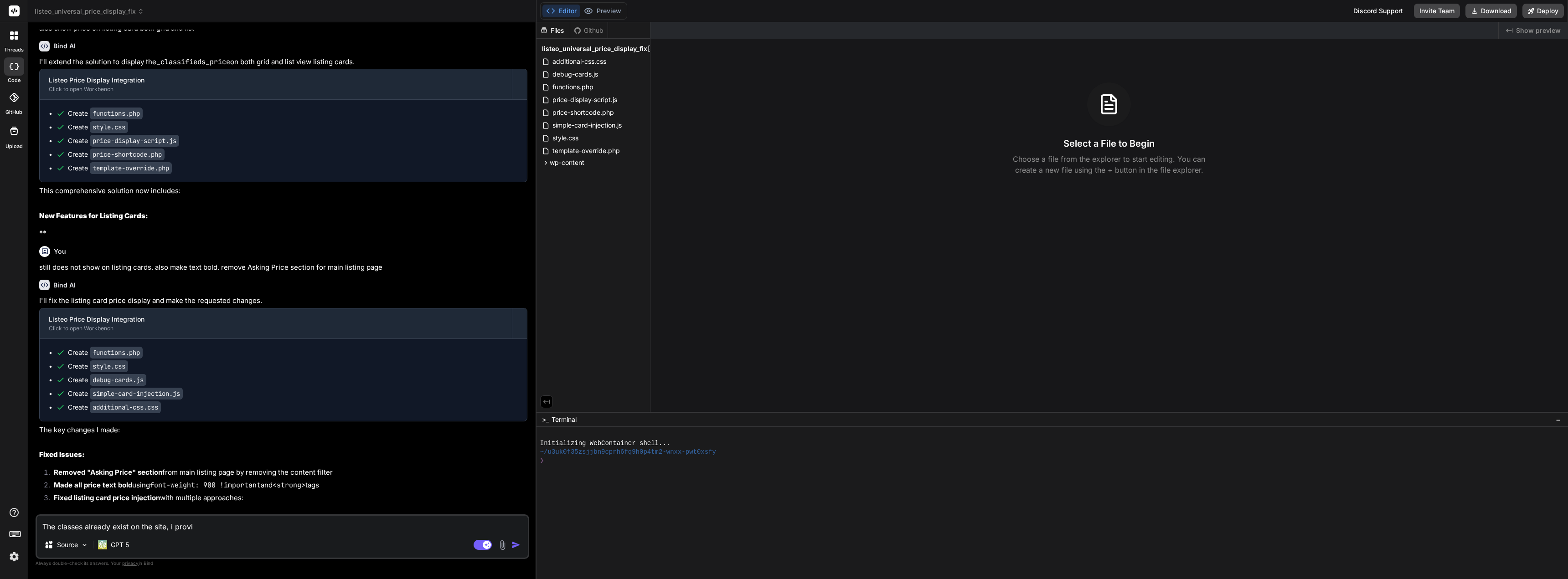
type textarea "x"
type textarea "The classes already exist on the site, i provide"
type textarea "x"
type textarea "The classes already exist on the site, i provided"
type textarea "x"
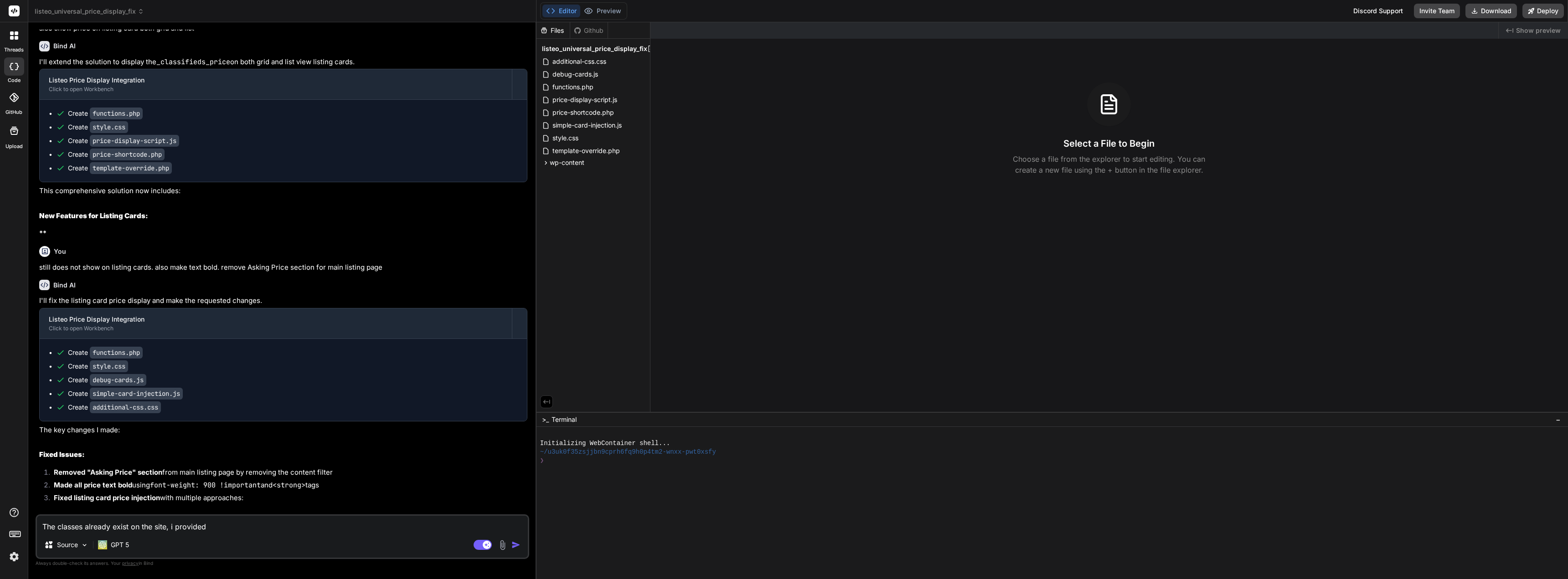
type textarea "The classes already exist on the site, i provided"
type textarea "x"
type textarea "The classes already exist on the site, i provided t"
type textarea "x"
type textarea "The classes already exist on the site, i provided to"
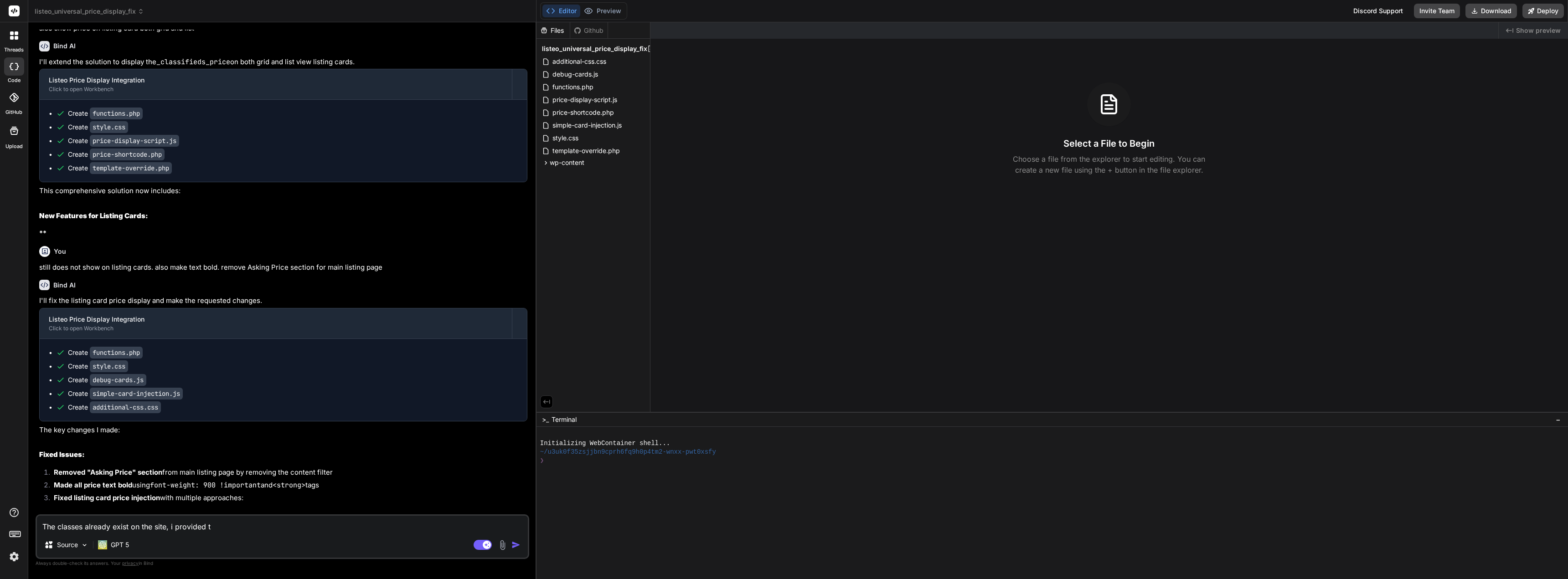
type textarea "x"
type textarea "The classes already exist on the site, i provided to"
type textarea "x"
type textarea "The classes already exist on the site, i provided to y"
type textarea "x"
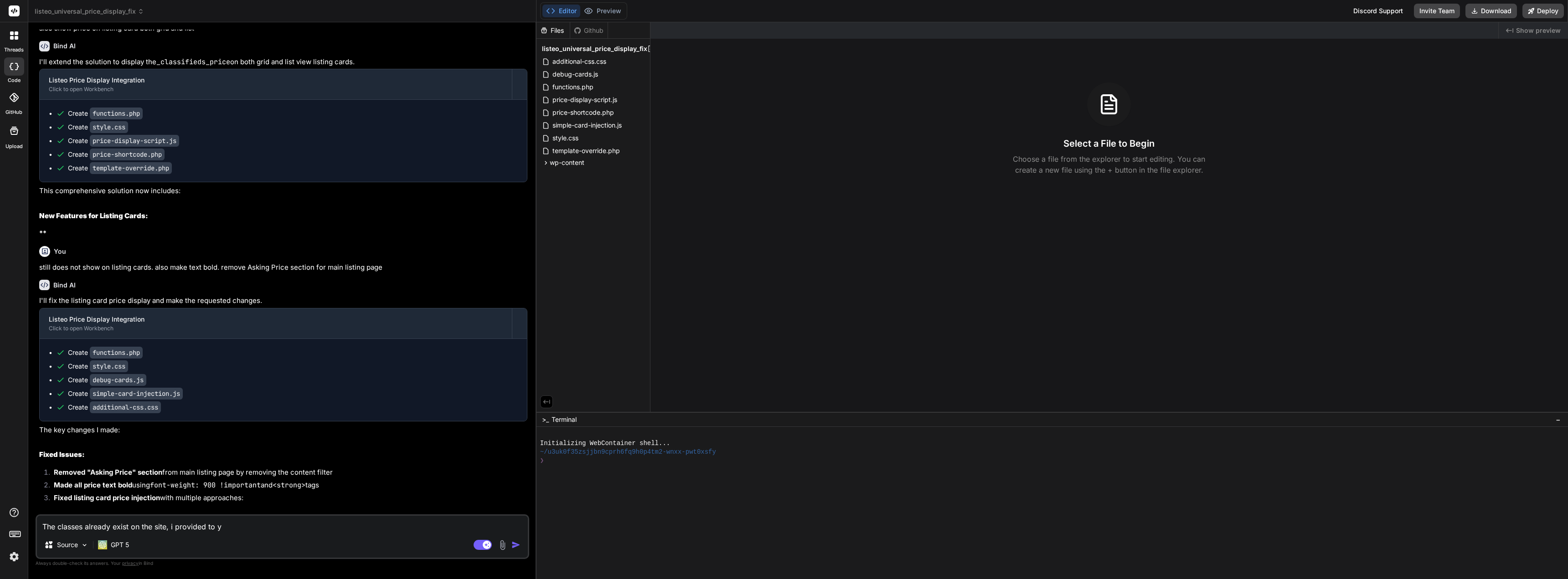
type textarea "The classes already exist on the site, i provided to yo"
type textarea "x"
type textarea "The classes already exist on the site, i provided to you"
type textarea "x"
type textarea "The classes already exist on the site, i provided to you"
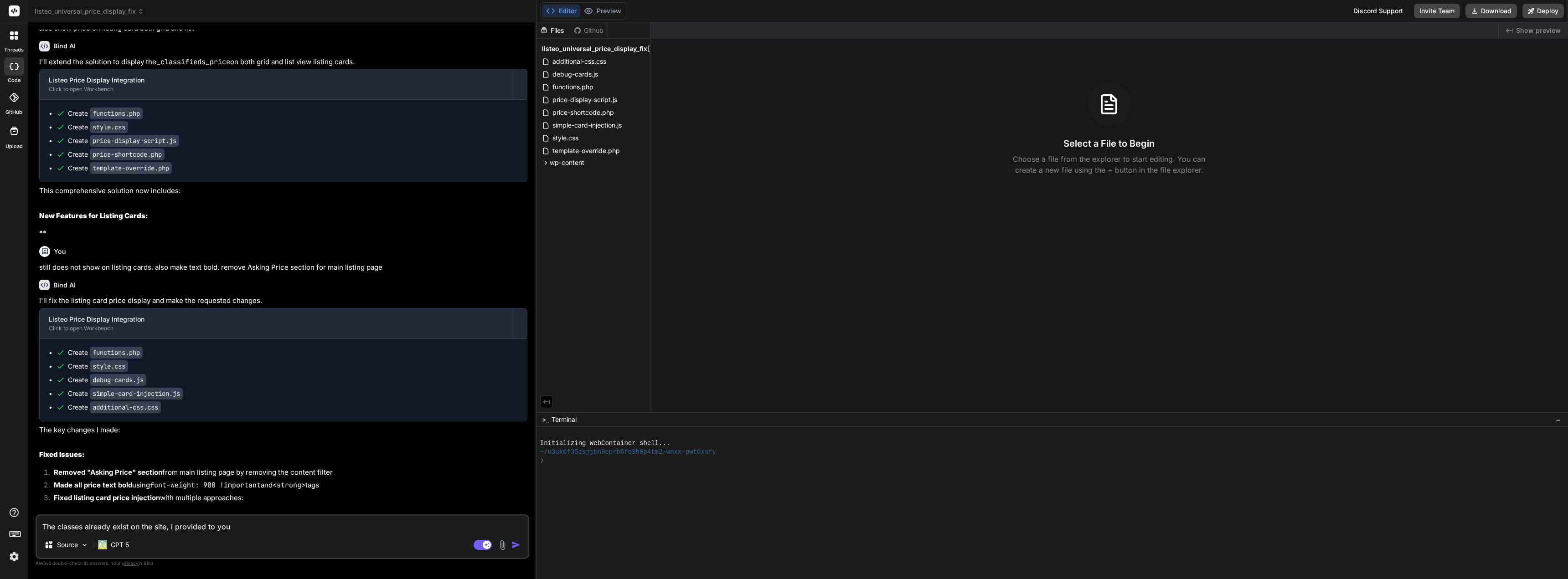
type textarea "x"
type textarea "The classes already exist on the site, i provided to you s"
type textarea "x"
type textarea "The classes already exist on the site, i provided to you so"
type textarea "x"
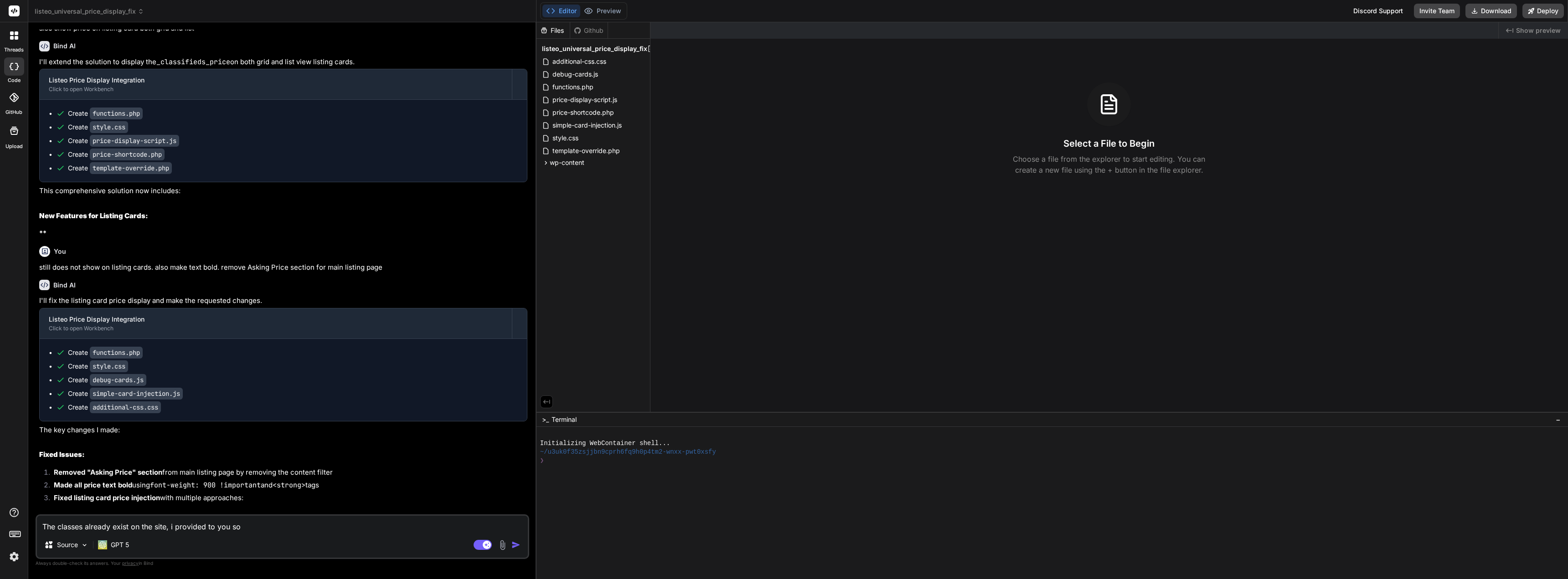
type textarea "The classes already exist on the site, i provided to you so"
type textarea "x"
type textarea "The classes already exist on the site, i provided to you so y"
type textarea "x"
type textarea "The classes already exist on the site, i provided to you so yo"
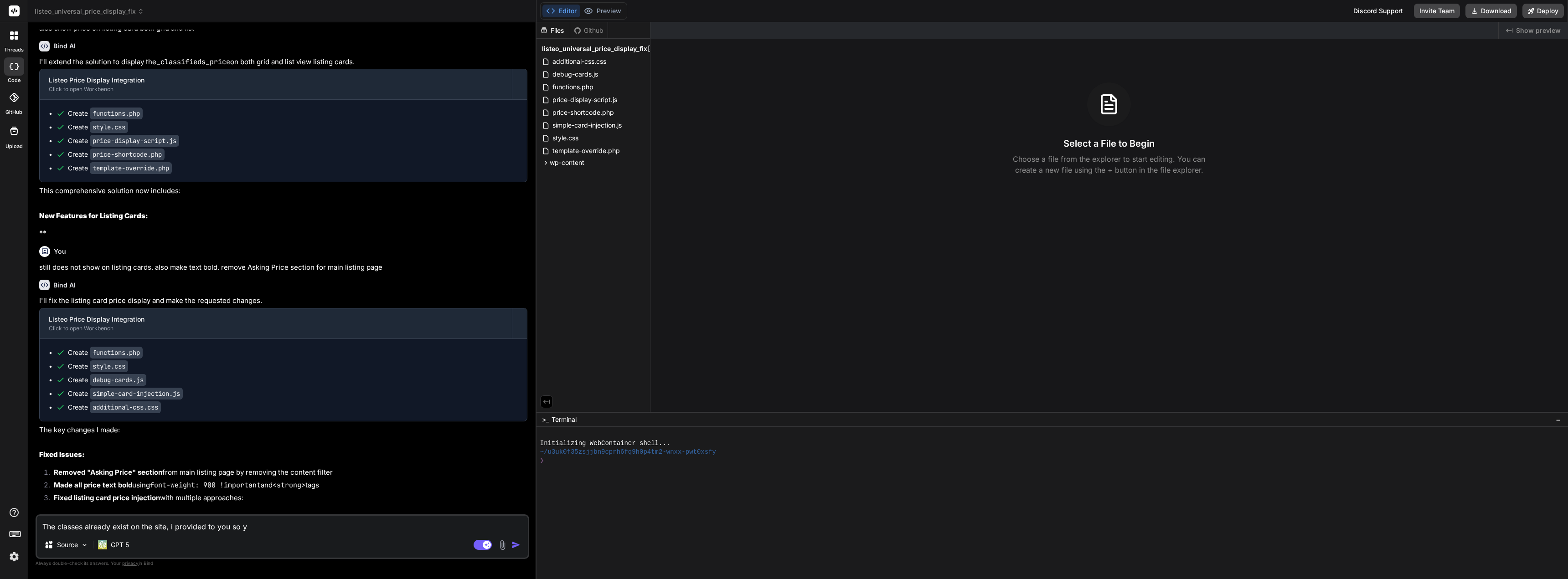
type textarea "x"
type textarea "The classes already exist on the site, i provided to you so you"
type textarea "x"
type textarea "The classes already exist on the site, i provided to you so you"
type textarea "x"
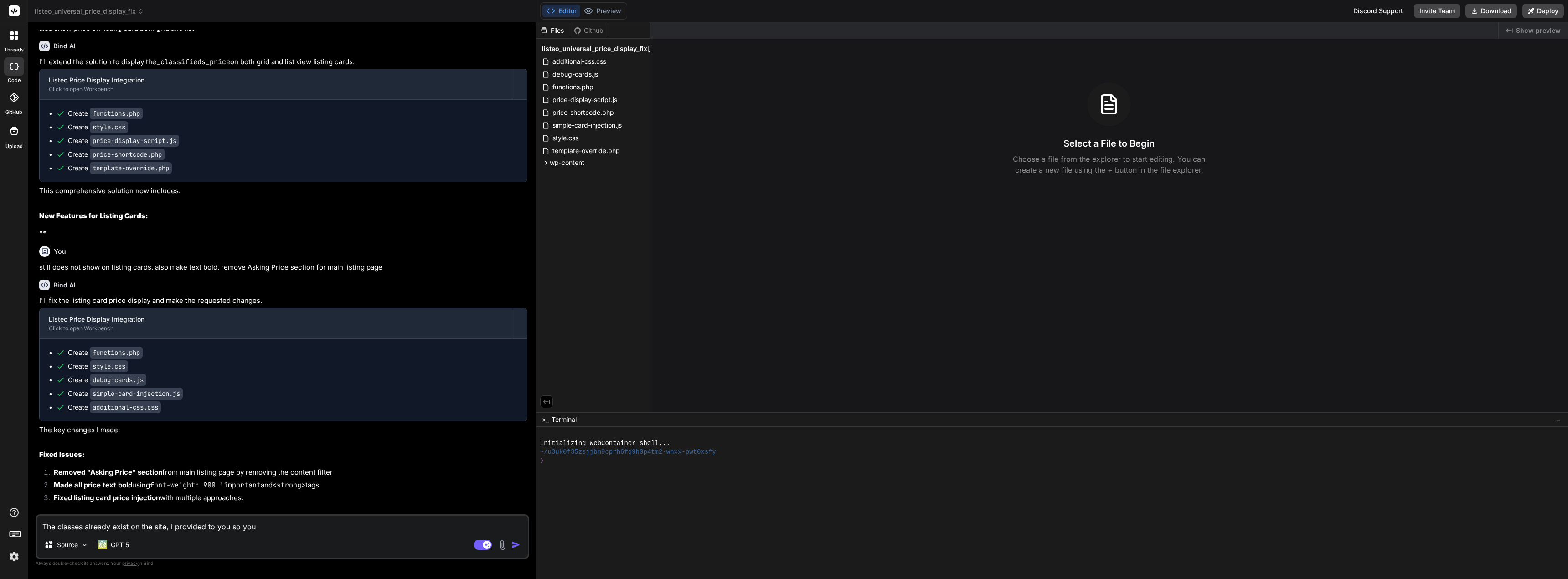
type textarea "The classes already exist on the site, i provided to you so you c"
type textarea "x"
type textarea "The classes already exist on the site, i provided to you so you ca"
type textarea "x"
type textarea "The classes already exist on the site, i provided to you so you can"
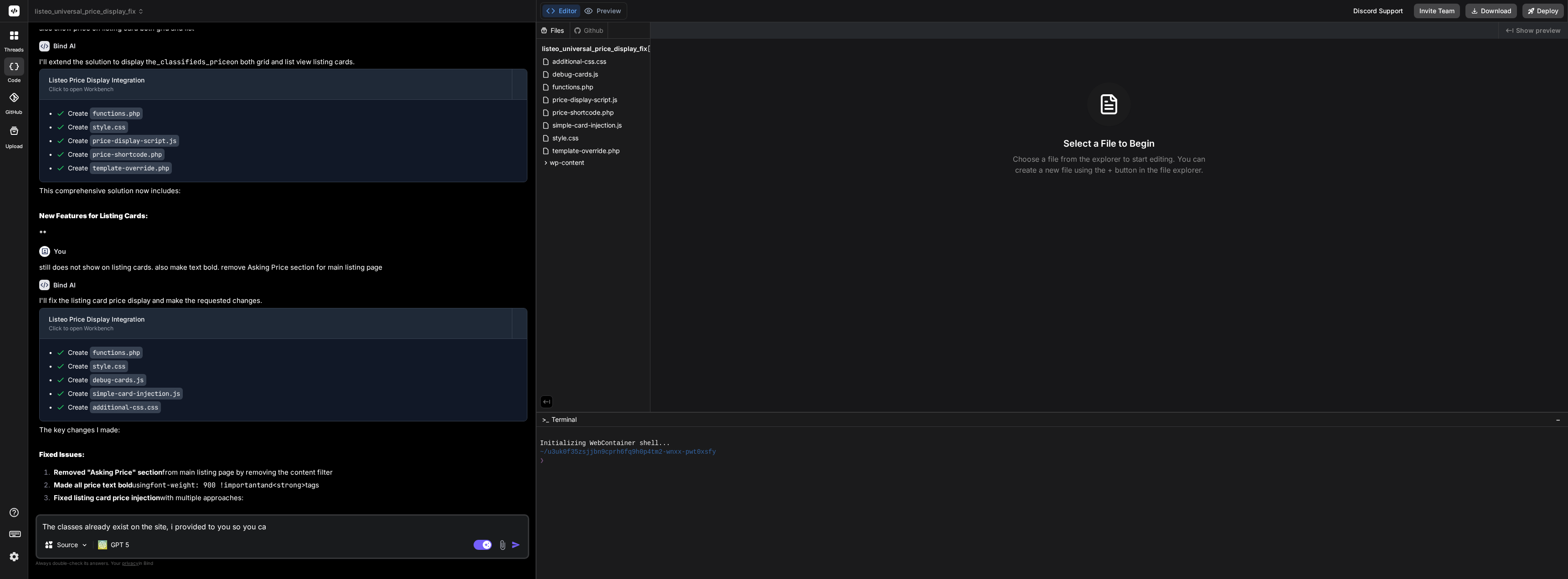
type textarea "x"
type textarea "The classes already exist on the site, i provided to you so you can"
type textarea "x"
type textarea "The classes already exist on the site, i provided to you so you can c"
type textarea "x"
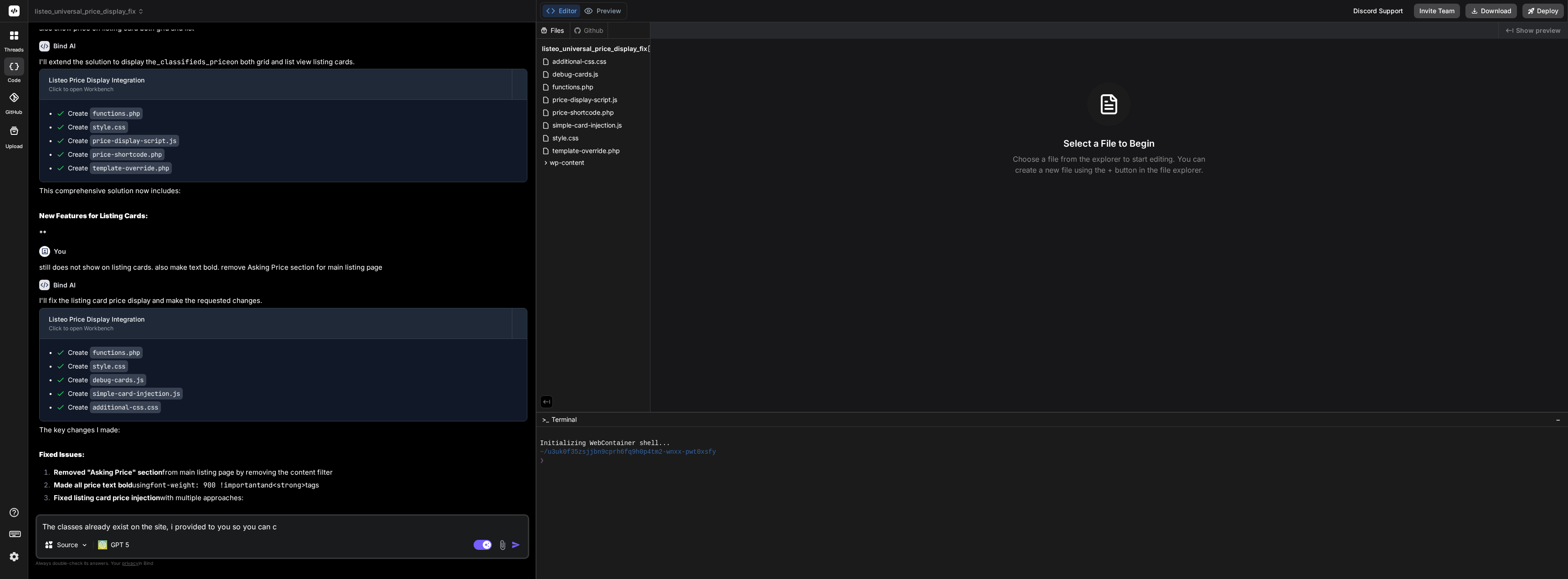
type textarea "The classes already exist on the site, i provided to you so you can co"
type textarea "x"
type textarea "The classes already exist on the site, i provided to you so you can con"
type textarea "x"
type textarea "The classes already exist on the site, i provided to you so you can cons"
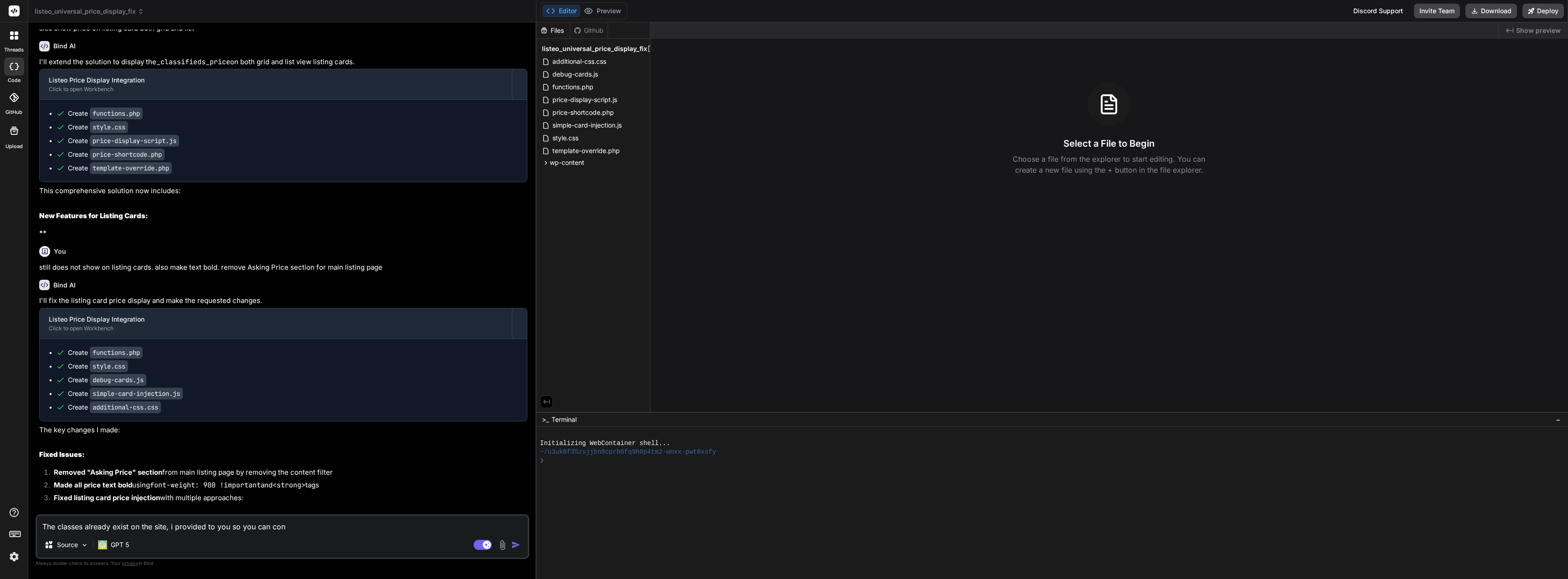
type textarea "x"
type textarea "The classes already exist on the site, i provided to you so you can consi"
type textarea "x"
type textarea "The classes already exist on the site, i provided to you so you can consid"
type textarea "x"
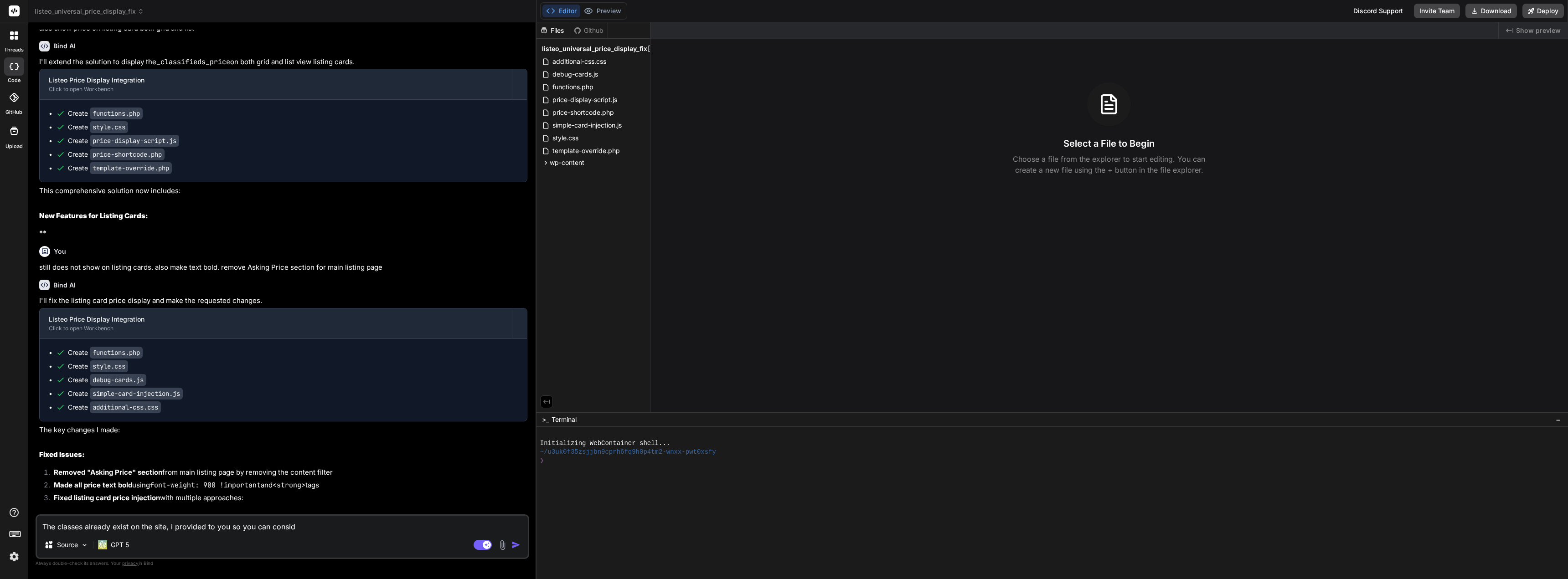
type textarea "The classes already exist on the site, i provided to you so you can conside"
type textarea "x"
type textarea "The classes already exist on the site, i provided to you so you can consider"
type textarea "x"
type textarea "The classes already exist on the site, i provided to you so you can consider"
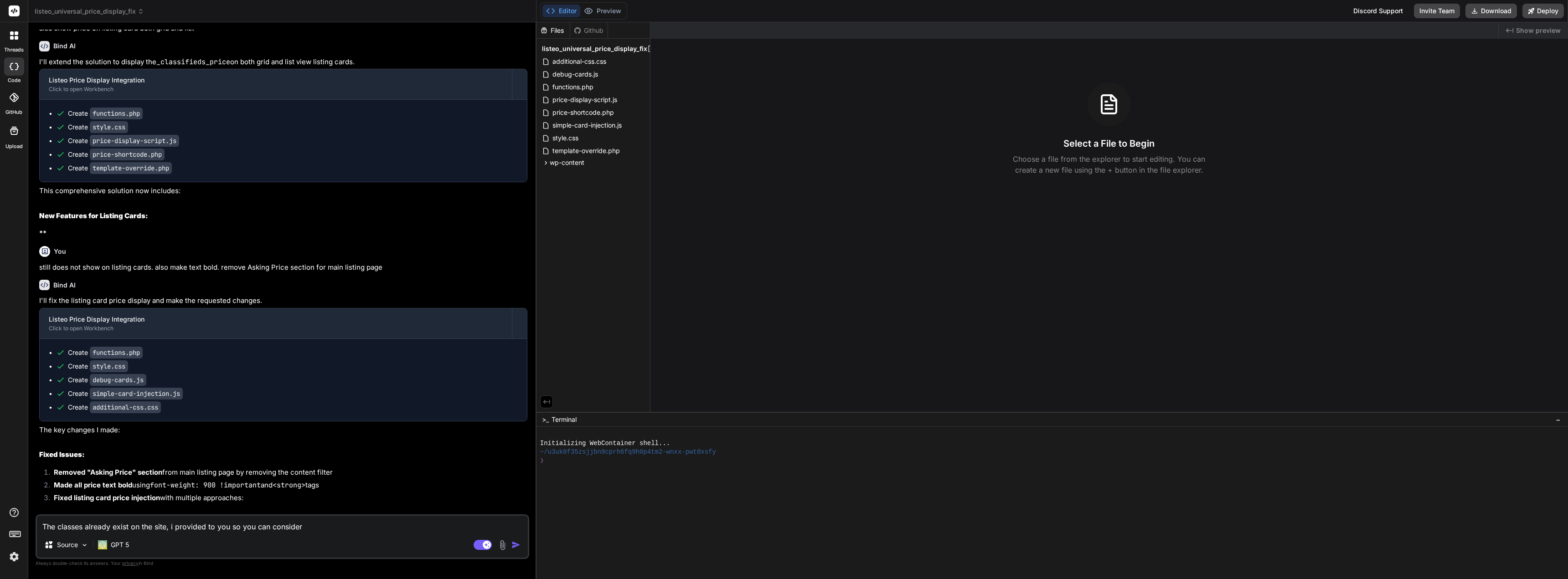
type textarea "x"
type textarea "The classes already exist on the site, i provided to you so you can consider"
type textarea "x"
type textarea "The classes already exist on the site, i provided to you so you can consider f"
type textarea "x"
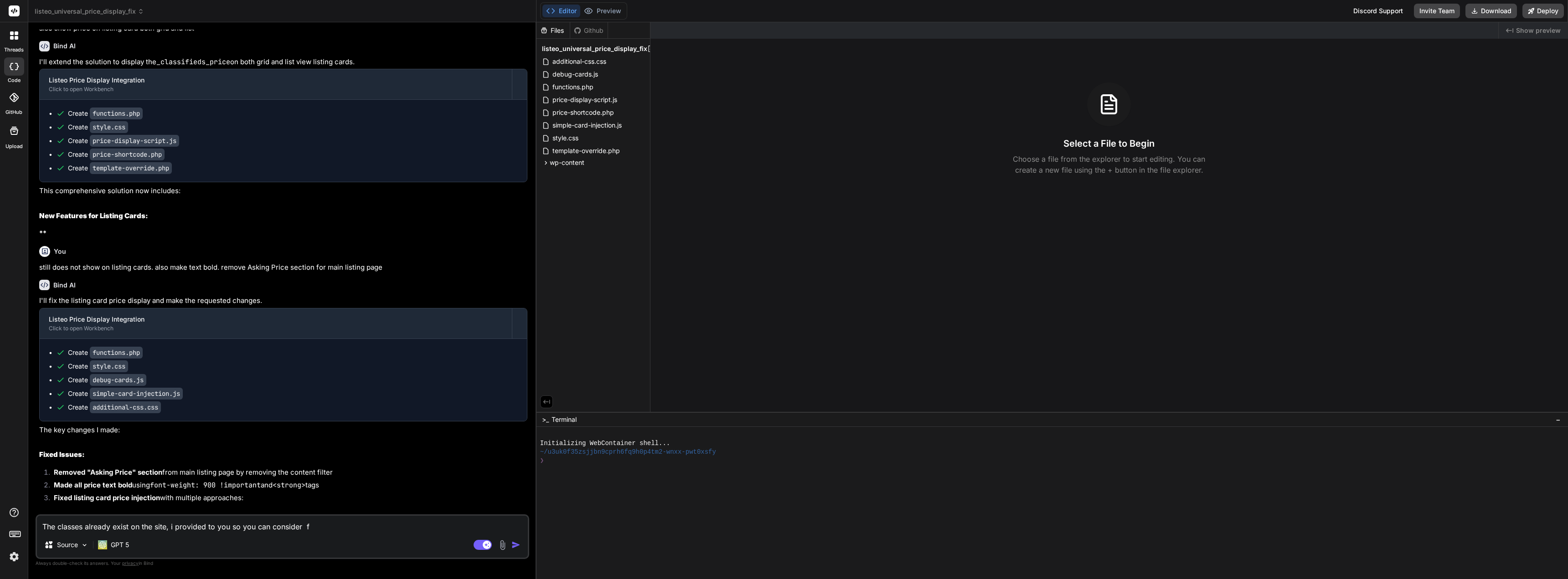
type textarea "The classes already exist on the site, i provided to you so you can consider fo"
type textarea "x"
type textarea "The classes already exist on the site, i provided to you so you can consider for"
type textarea "x"
type textarea "The classes already exist on the site, i provided to you so you can consider for"
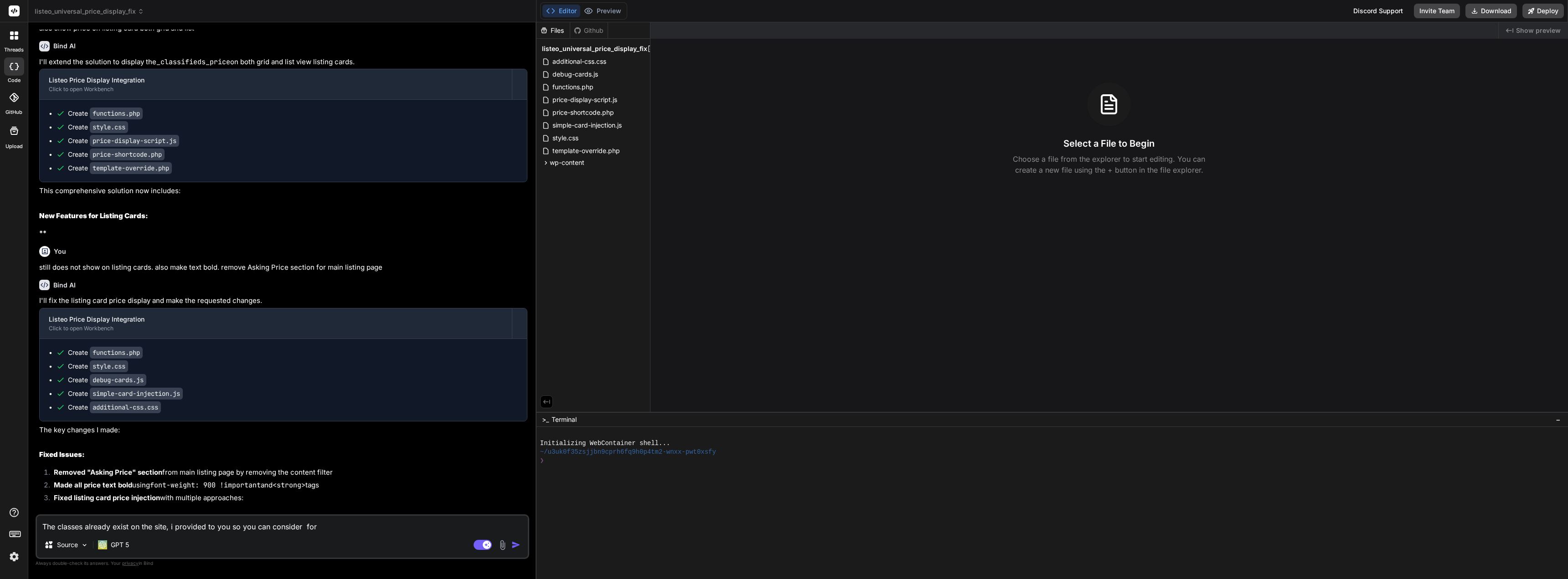
type textarea "x"
type textarea "The classes already exist on the site, i provided to you so you can consider fo…"
type textarea "x"
type textarea "The classes already exist on the site, i provided to you so you can consider fo…"
type textarea "x"
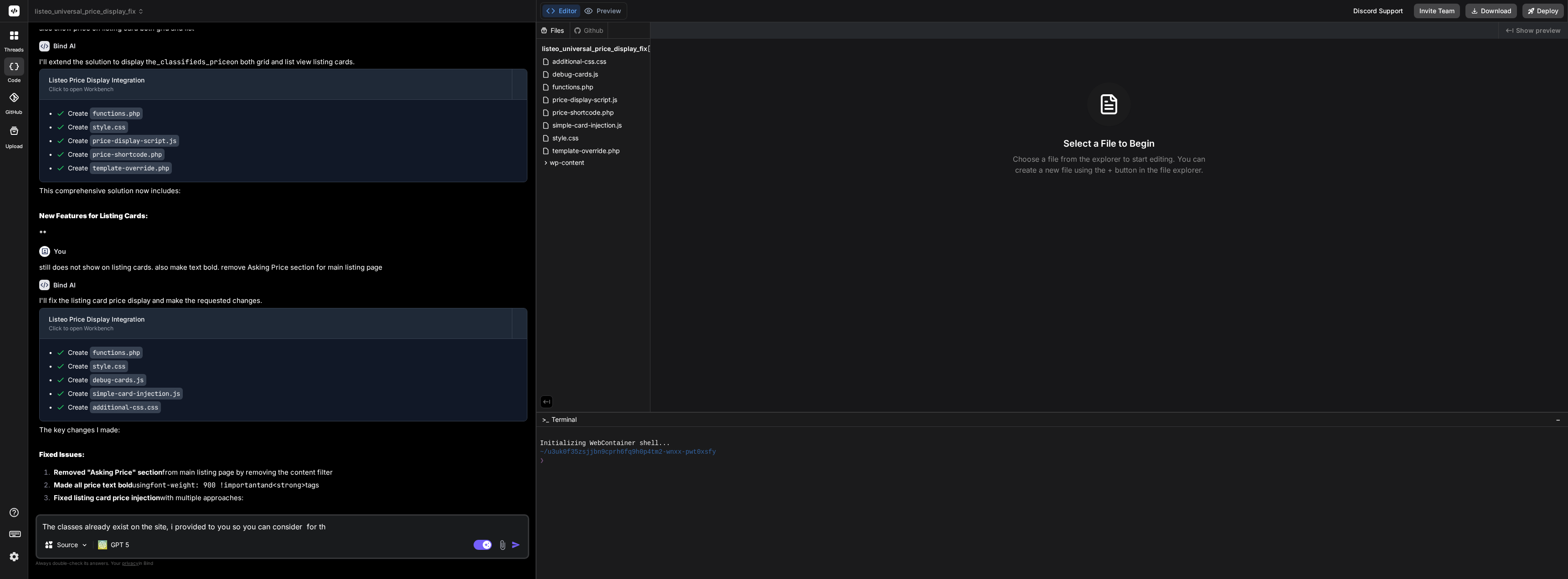
type textarea "The classes already exist on the site, i provided to you so you can consider fo…"
type textarea "x"
type textarea "The classes already exist on the site, i provided to you so you can consider fo…"
type textarea "x"
type textarea "The classes already exist on the site, i provided to you so you can consider fo…"
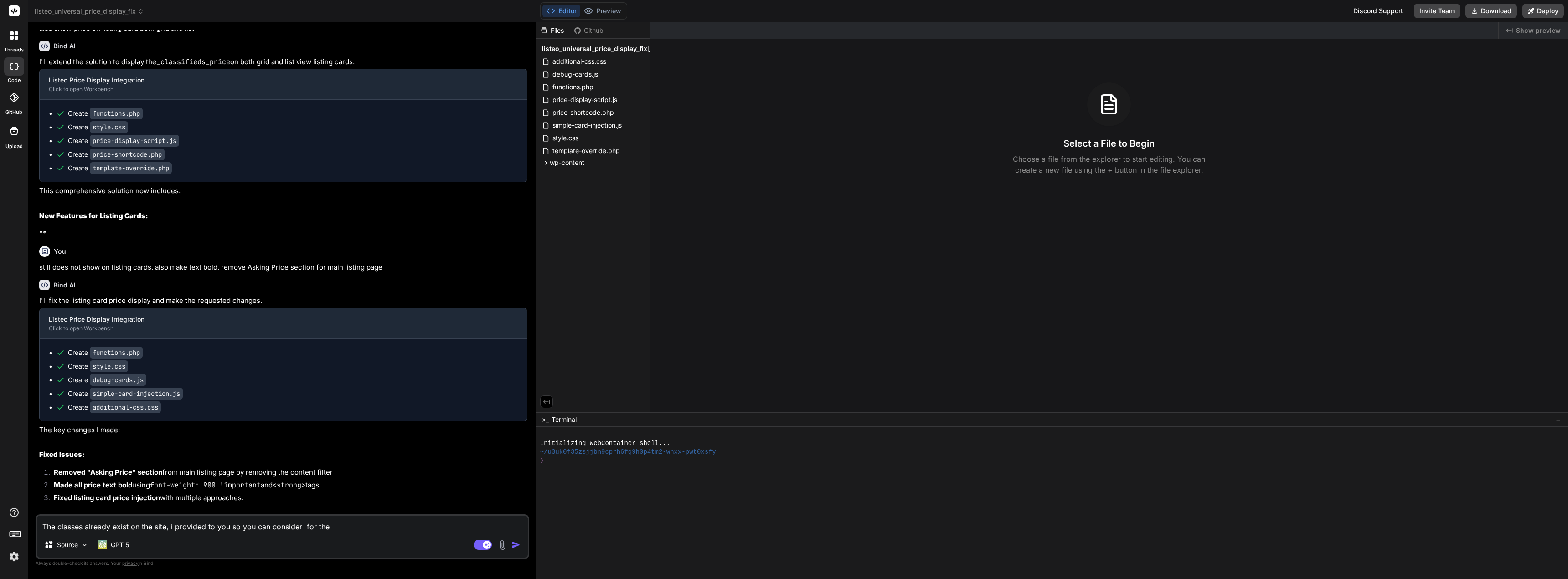
type textarea "x"
type textarea "The classes already exist on the site, i provided to you so you can consider fo…"
type textarea "x"
type textarea "The classes already exist on the site, i provided to you so you can consider fo…"
type textarea "x"
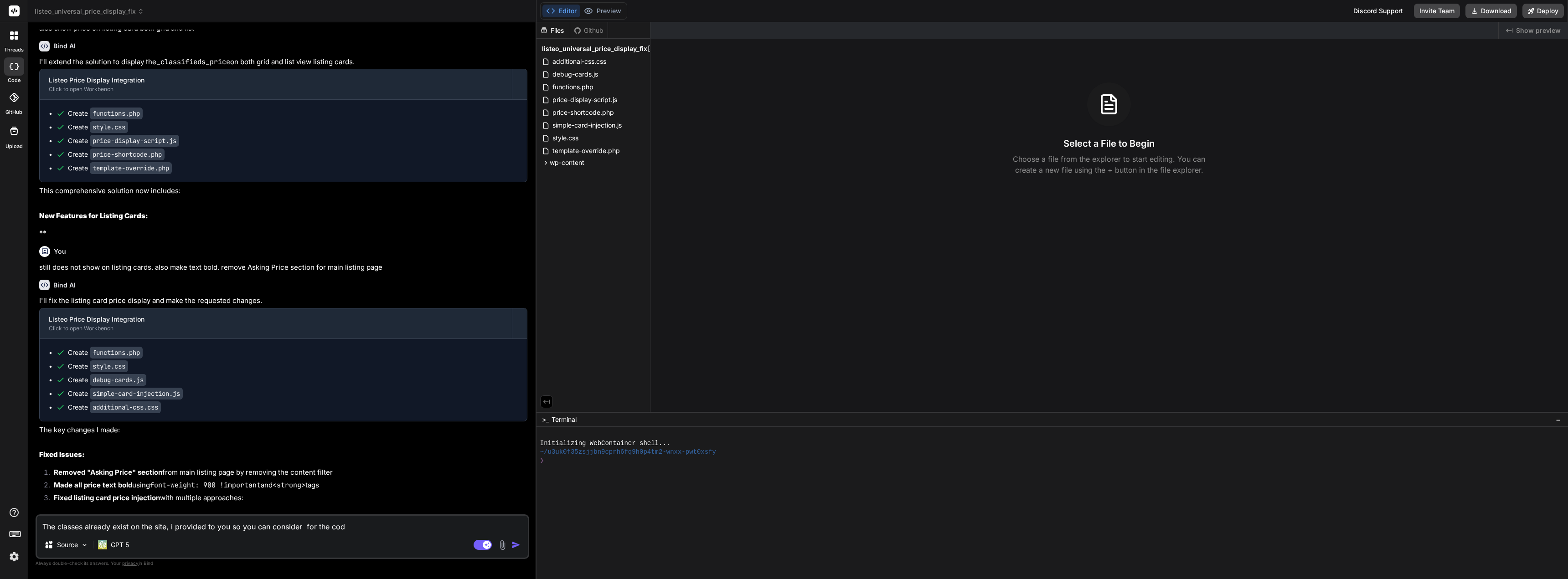
type textarea "The classes already exist on the site, i provided to you so you can consider fo…"
type textarea "x"
type textarea "The classes already exist on the site, i provided to you so you can consider fo…"
type textarea "x"
type textarea "The classes already exist on the site, i provided to you so you can consider fo…"
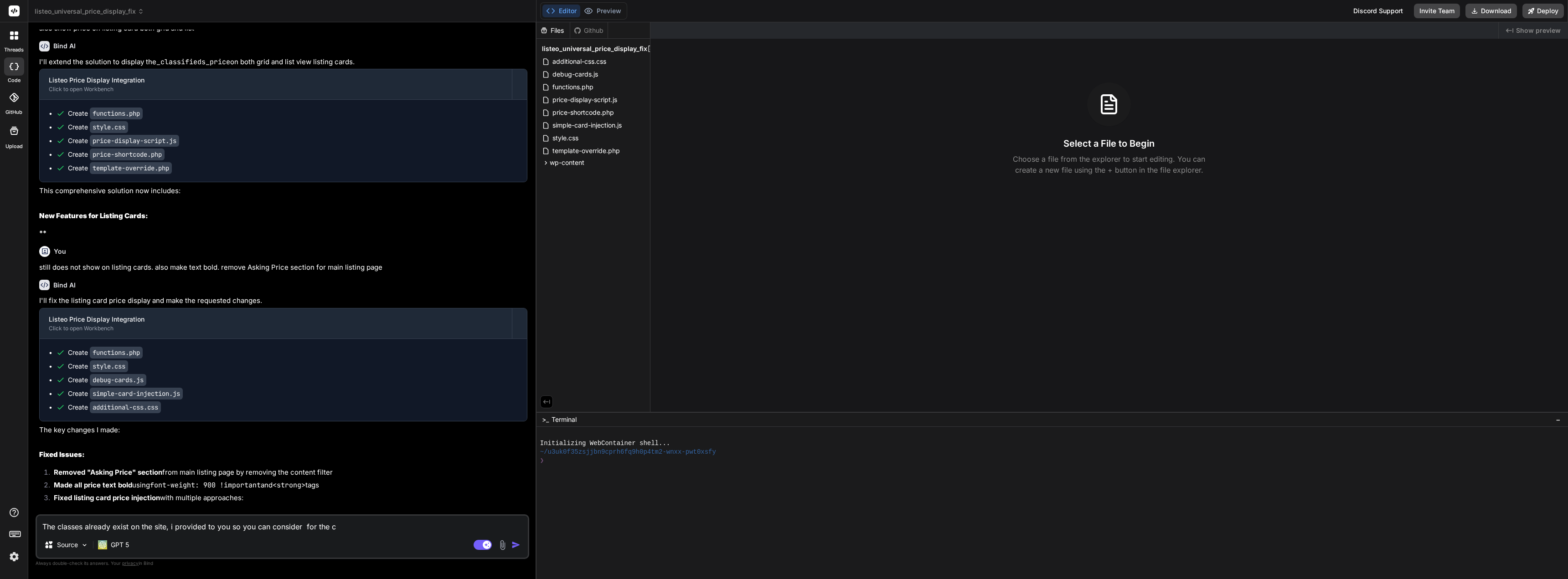
type textarea "x"
type textarea "The classes already exist on the site, i provided to you so you can consider fo…"
type textarea "x"
type textarea "The classes already exist on the site, i provided to you so you can consider fo…"
type textarea "x"
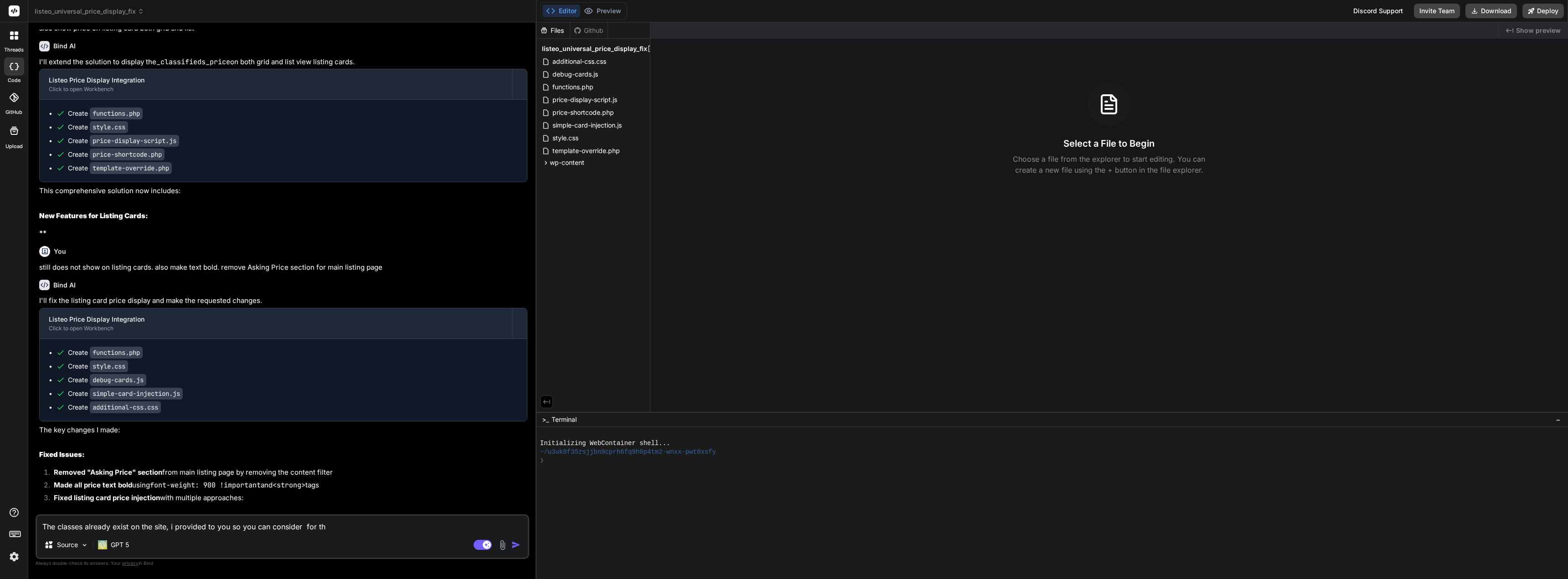
type textarea "The classes already exist on the site, i provided to you so you can consider fo…"
type textarea "x"
type textarea "The classes already exist on the site, i provided to you so you can consider for"
type textarea "x"
type textarea "The classes already exist on the site, i provided to you so you can consider for"
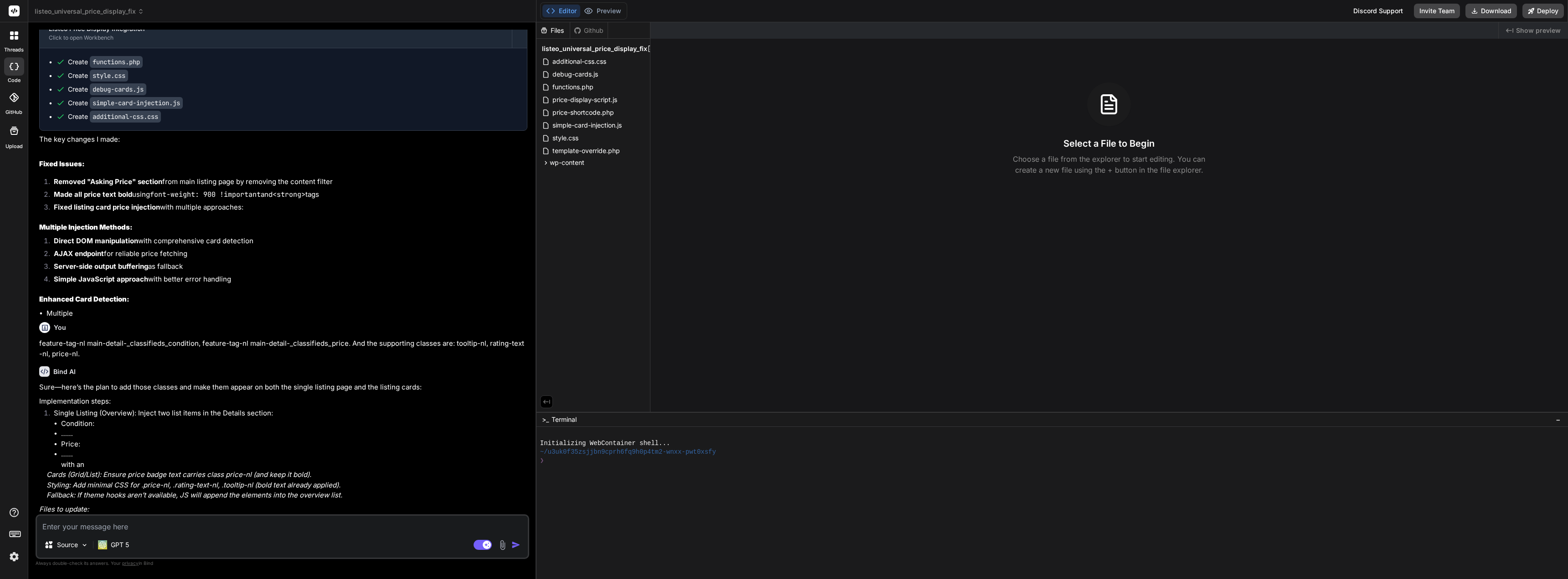
scroll to position [21188, 0]
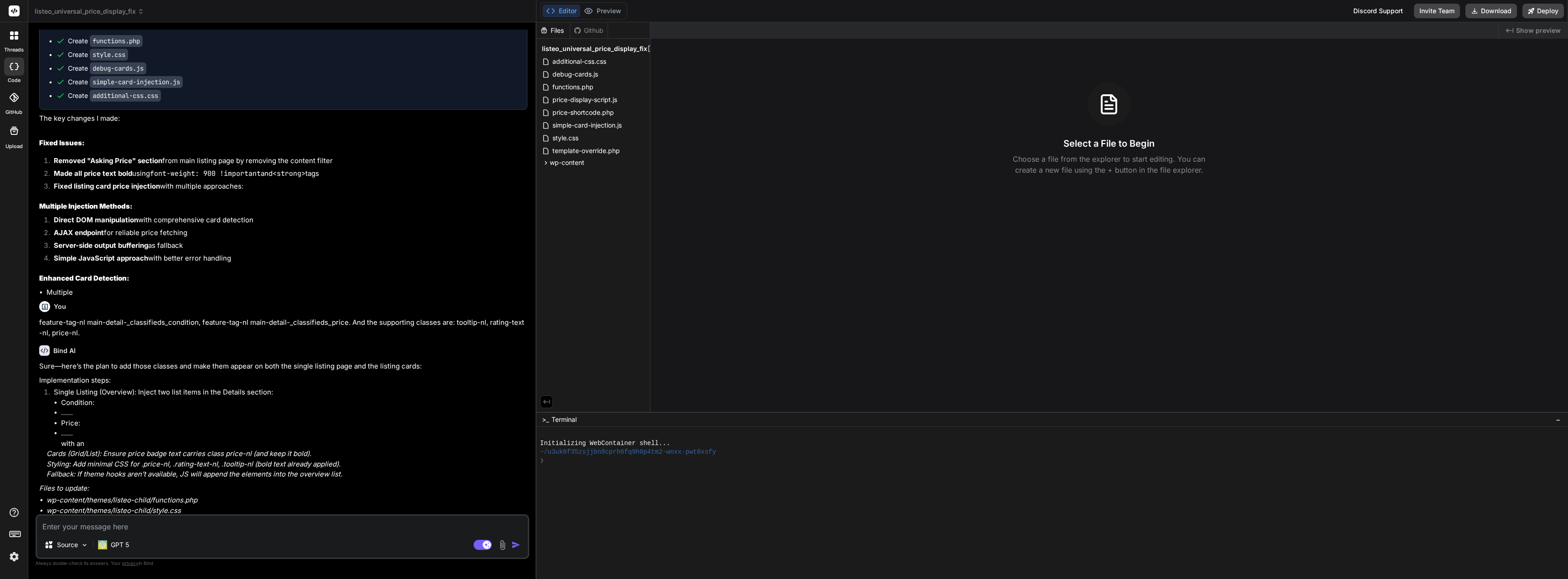
click at [224, 527] on textarea at bounding box center [282, 524] width 491 height 16
paste textarea "price-nl"
click at [517, 545] on img "button" at bounding box center [516, 544] width 9 height 9
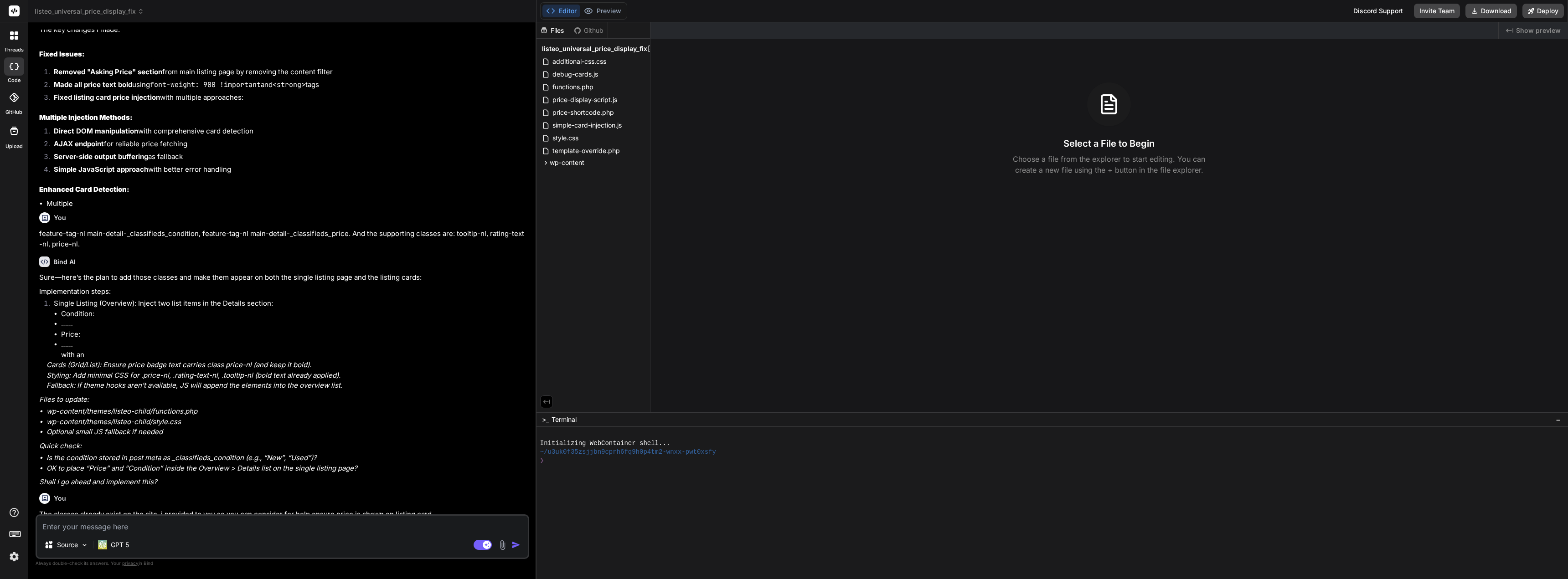
scroll to position [21283, 0]
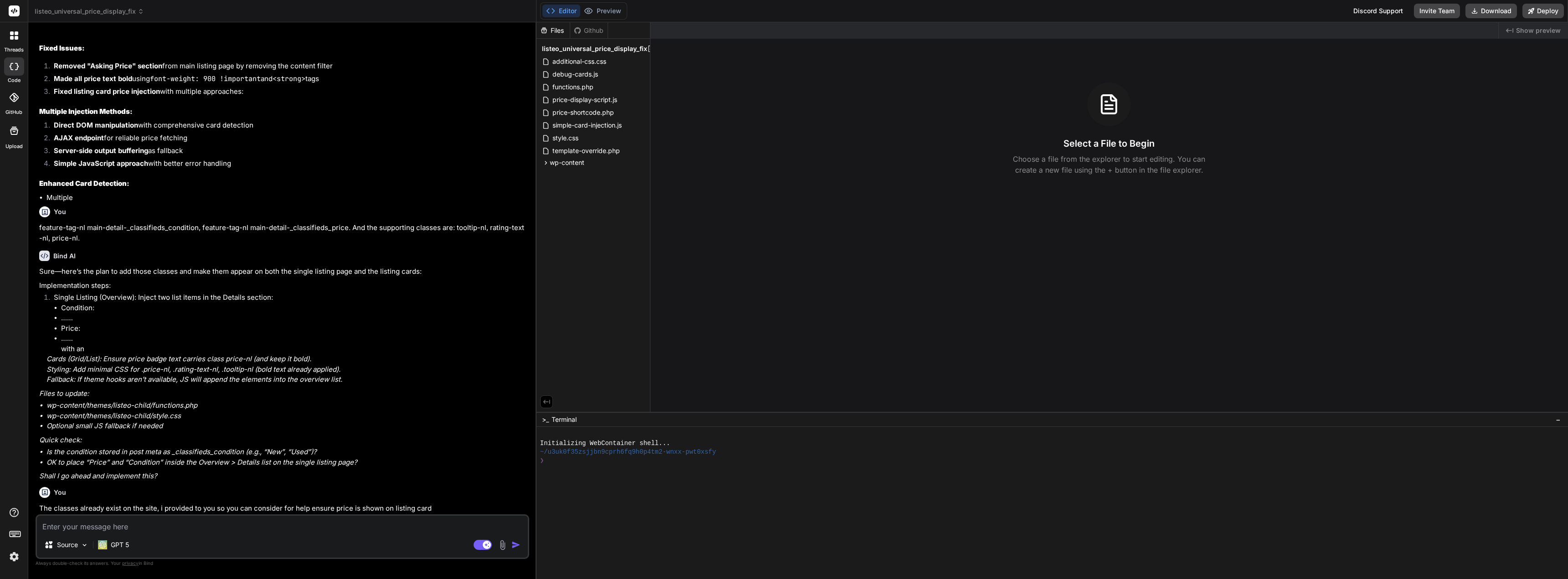
click at [275, 521] on textarea at bounding box center [282, 524] width 491 height 16
drag, startPoint x: 335, startPoint y: 389, endPoint x: 376, endPoint y: 387, distance: 41.0
copy li ".price-badge"
click at [131, 525] on textarea "and" at bounding box center [282, 524] width 491 height 16
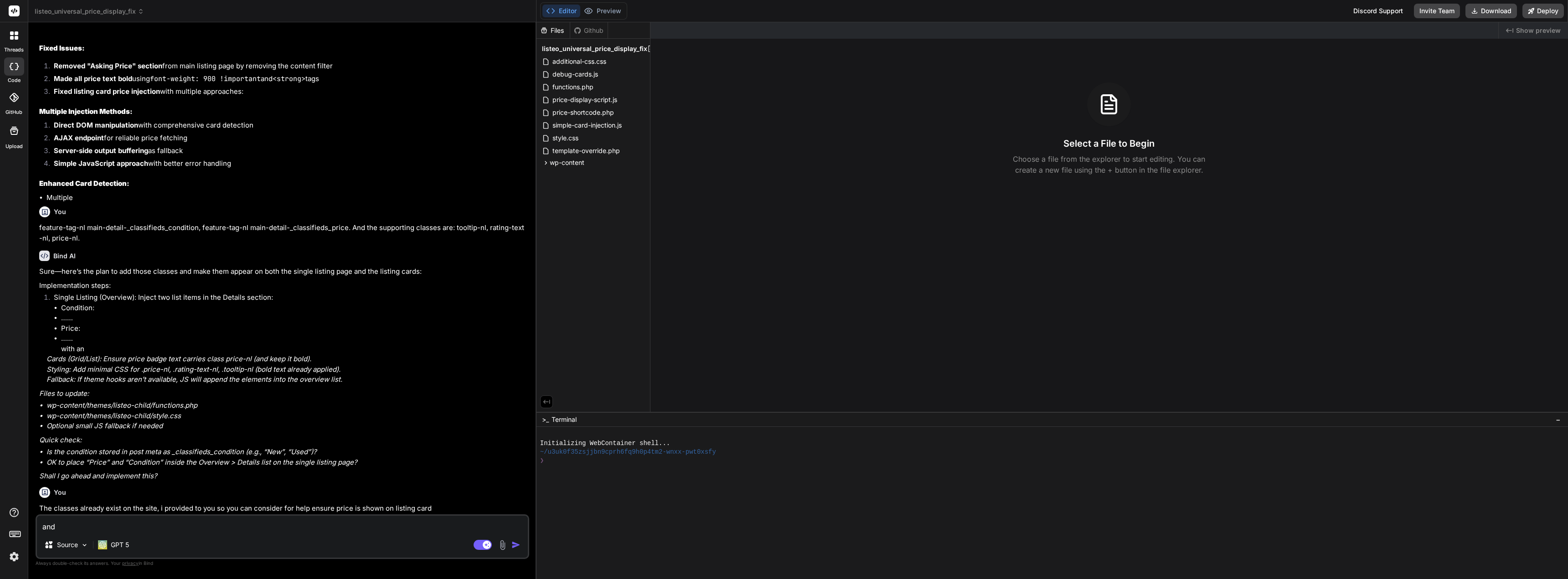
paste textarea ".price-badge"
click at [517, 544] on img "button" at bounding box center [516, 544] width 9 height 9
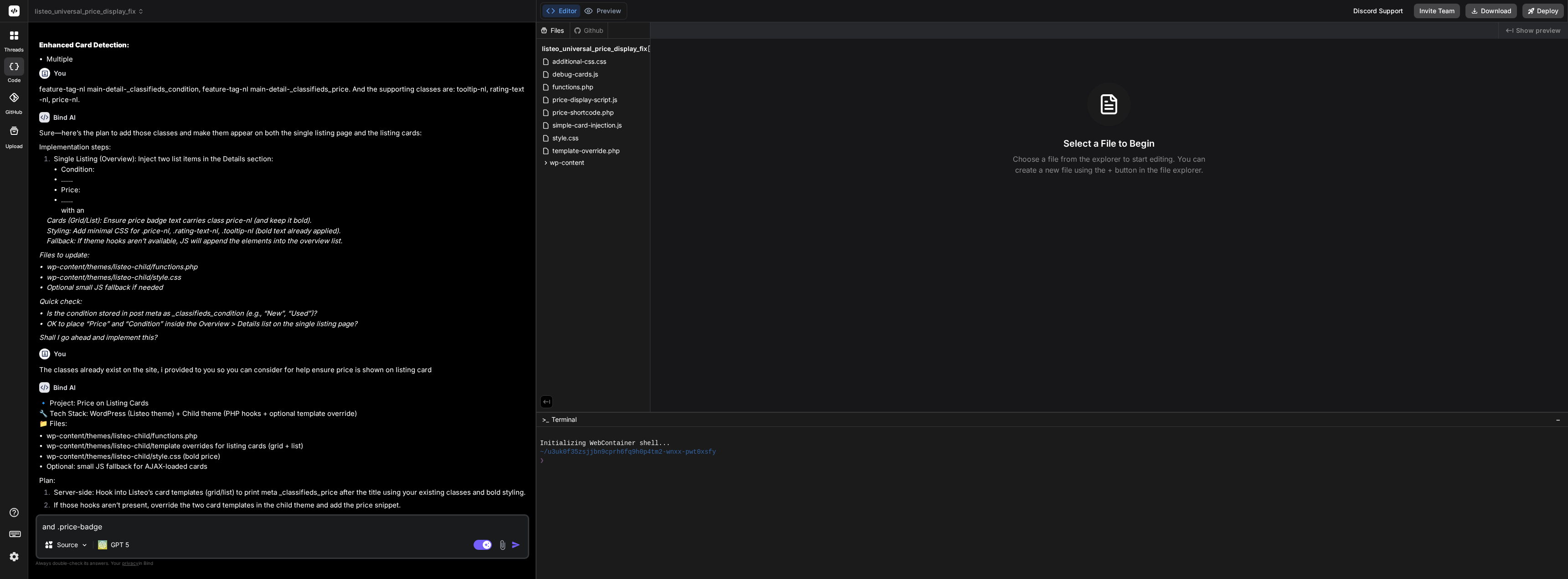
scroll to position [21422, 0]
drag, startPoint x: 492, startPoint y: 496, endPoint x: 511, endPoint y: 494, distance: 19.1
copy p "keep"
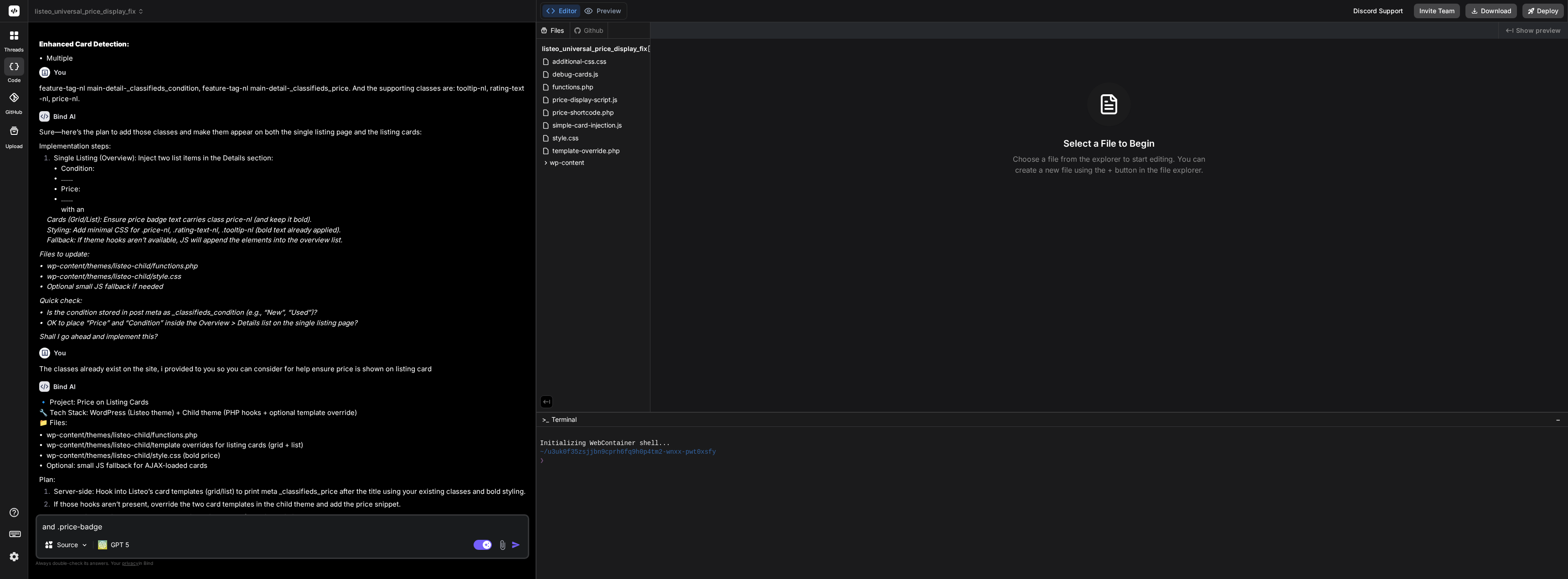
drag, startPoint x: 139, startPoint y: 530, endPoint x: 43, endPoint y: 529, distance: 96.0
click at [33, 529] on div "Bind AI Web Search Created with Pixso. Code Generator You Bind AI I found the i…" at bounding box center [282, 300] width 508 height 556
drag, startPoint x: 53, startPoint y: 507, endPoint x: 128, endPoint y: 505, distance: 75.0
copy p "the _classifieds_price id"
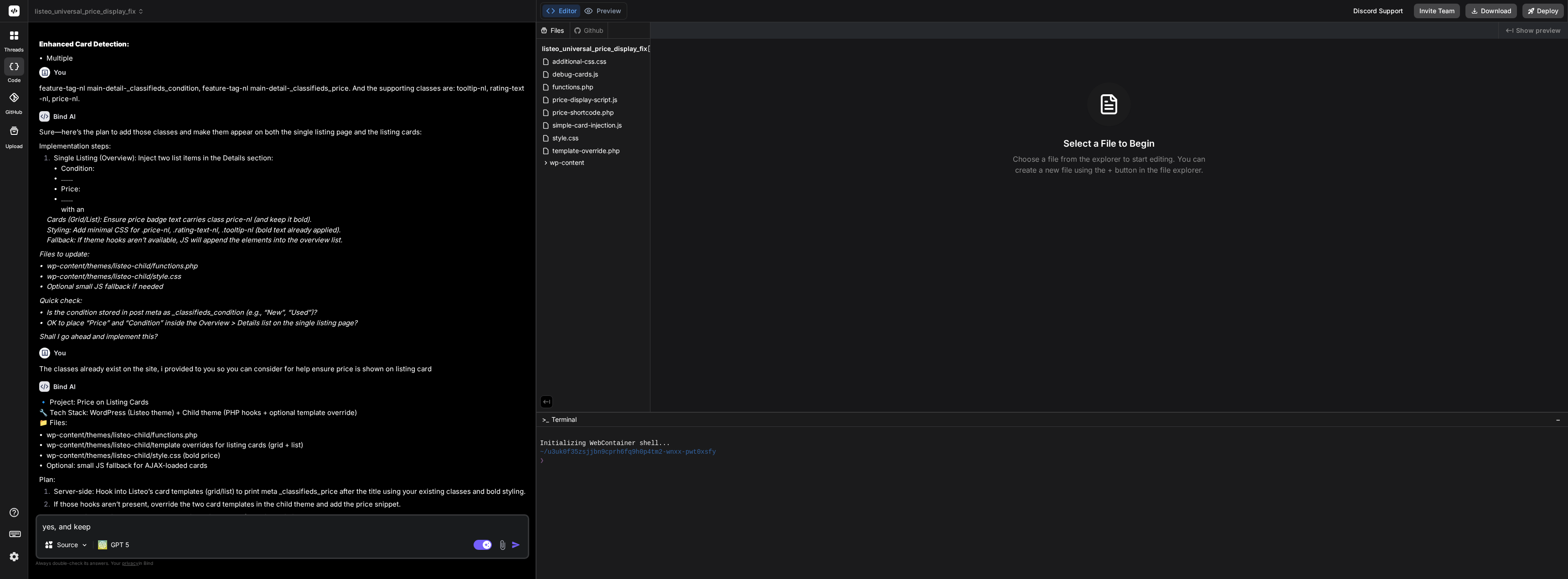
click at [125, 523] on textarea "yes, and keep" at bounding box center [282, 524] width 491 height 16
paste textarea "the _classifieds_price id"
click at [516, 543] on img "button" at bounding box center [516, 544] width 9 height 9
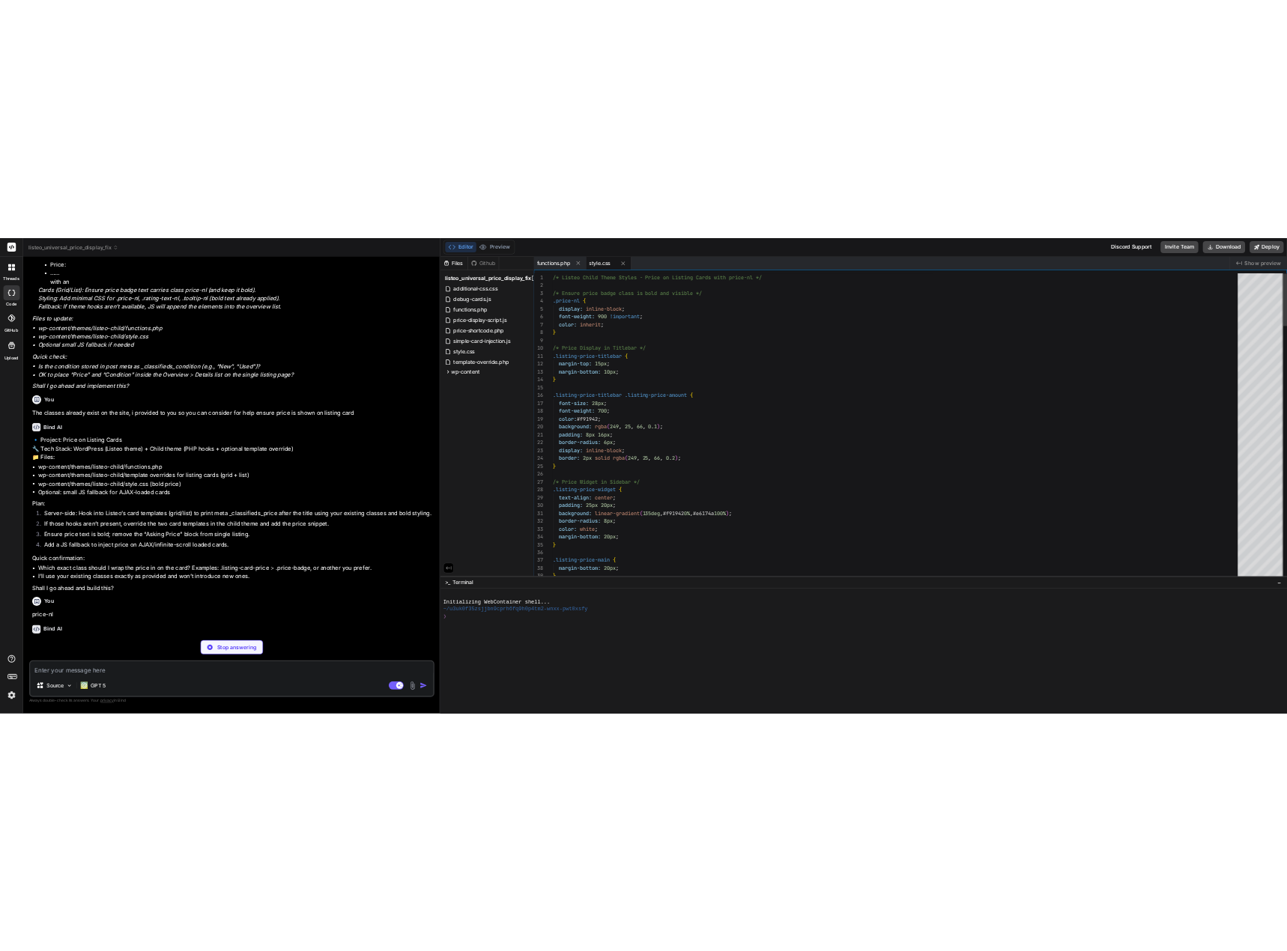
scroll to position [35450, 0]
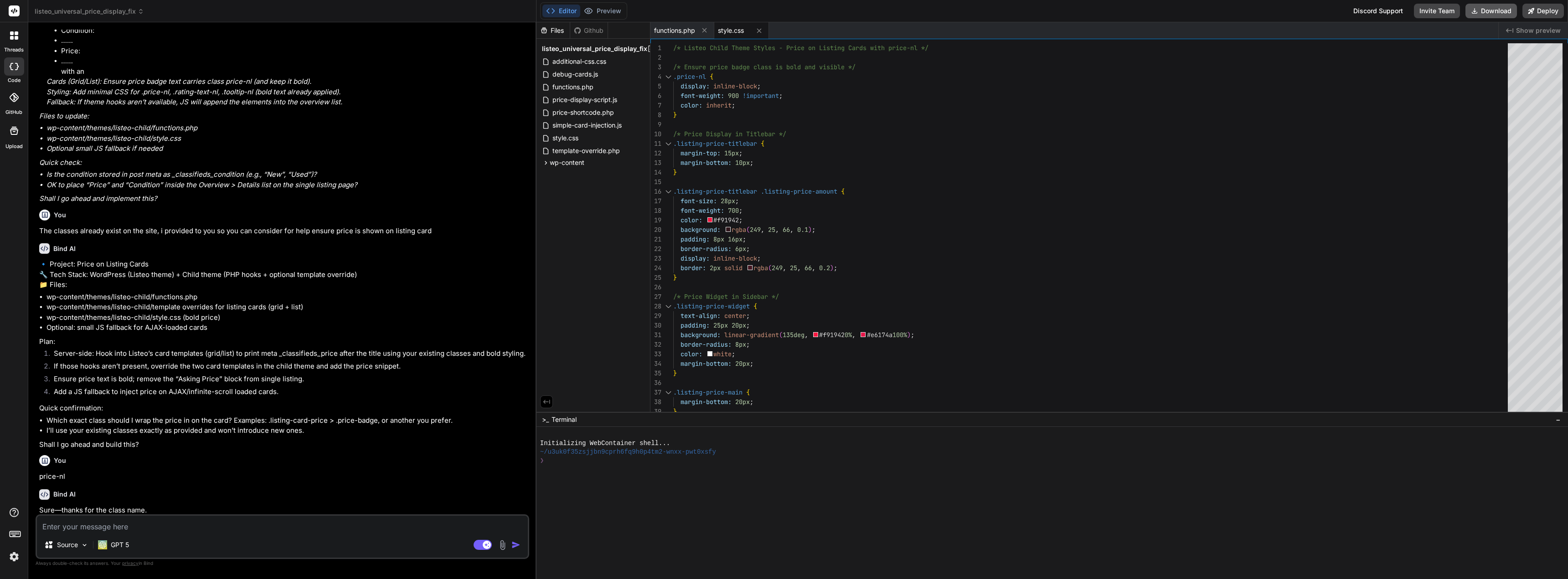
click at [1479, 8] on button "Download" at bounding box center [1491, 11] width 52 height 15
click at [1485, 9] on button "Download" at bounding box center [1491, 11] width 52 height 15
click at [229, 516] on textarea at bounding box center [282, 524] width 491 height 16
paste textarea "<!DOCTYPE html> <html lang="en-US"> <head> <meta charset="UTF-8"> <meta name="v…"
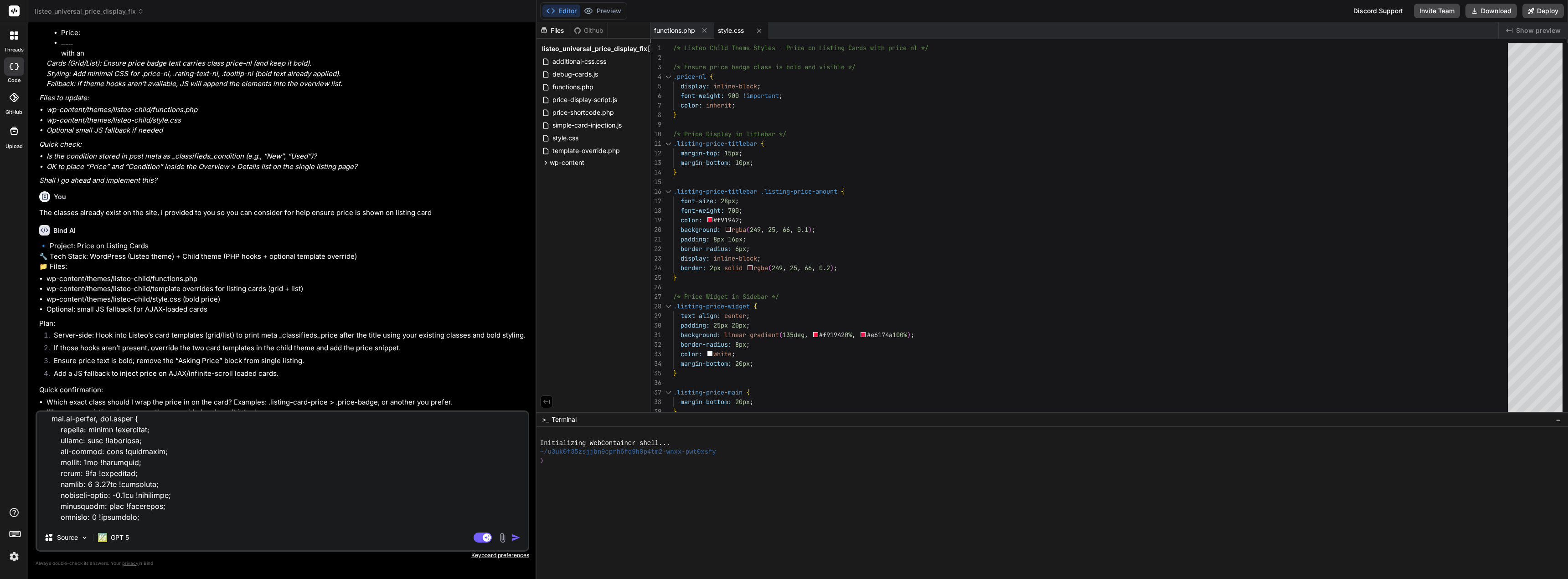
scroll to position [0, 0]
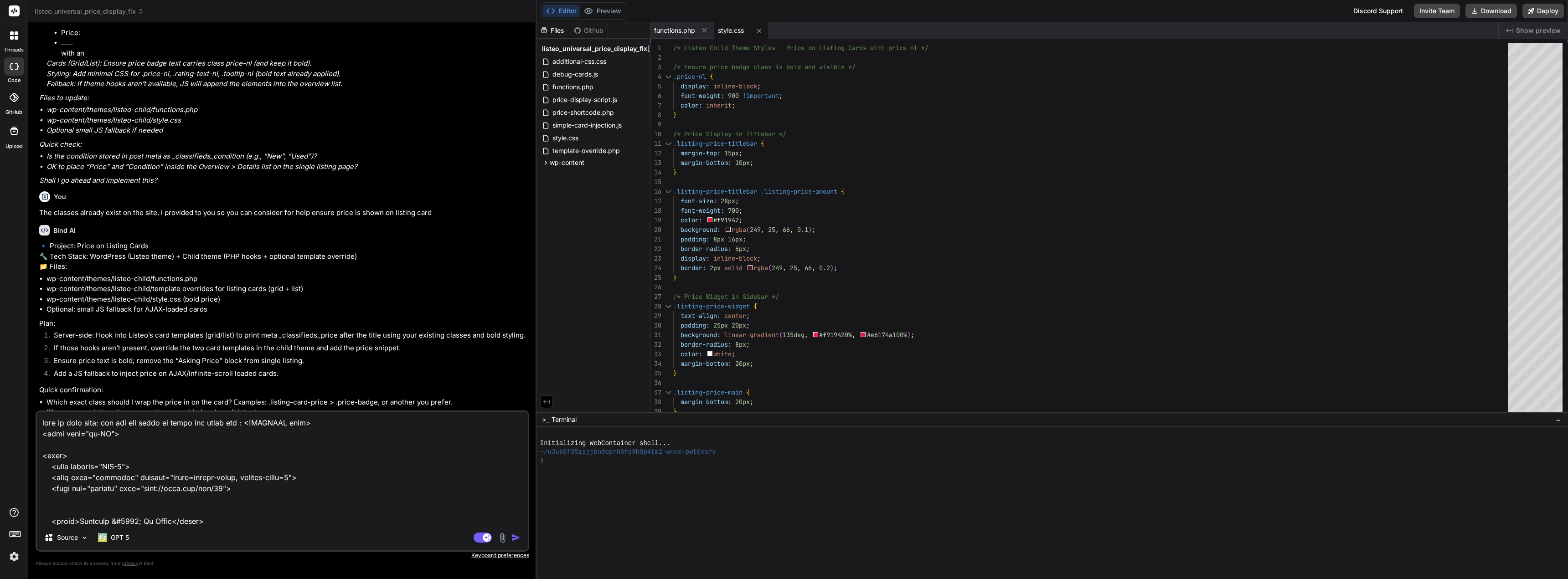
click at [239, 425] on textarea at bounding box center [282, 468] width 491 height 113
click at [236, 427] on textarea at bounding box center [282, 468] width 491 height 113
paste textarea "2022 Mercedes-Benz AMG GT"
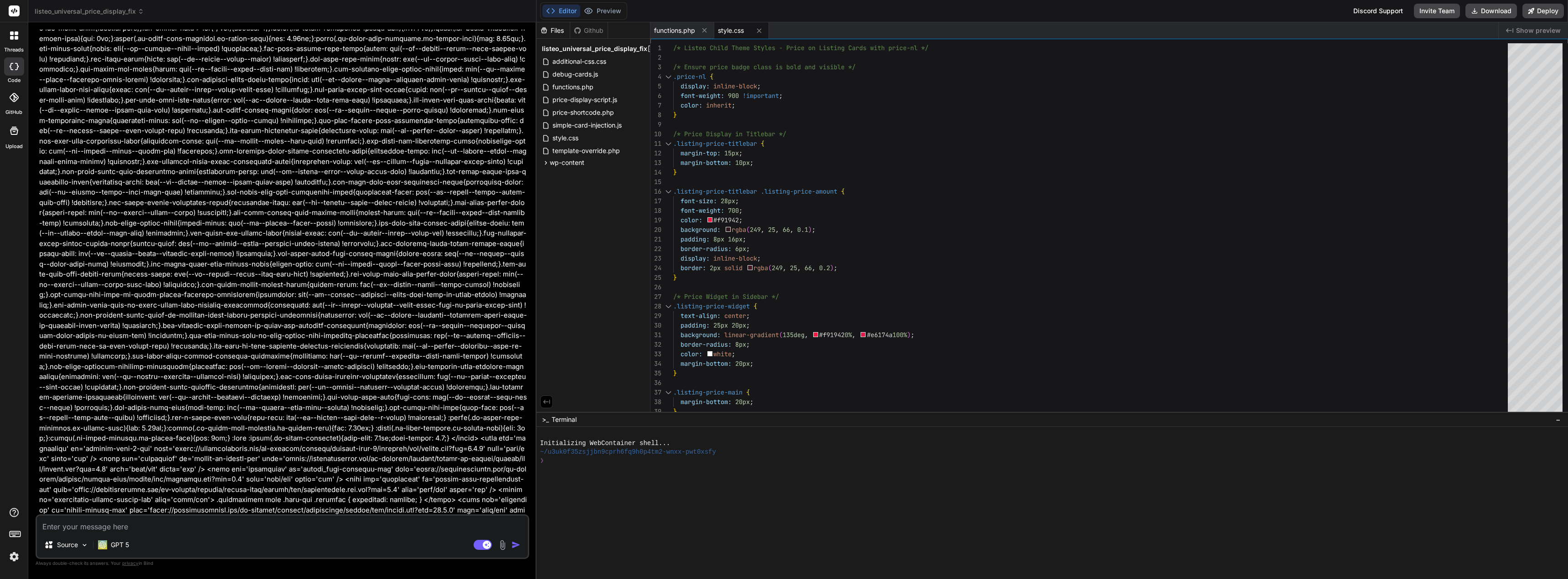
scroll to position [23001, 0]
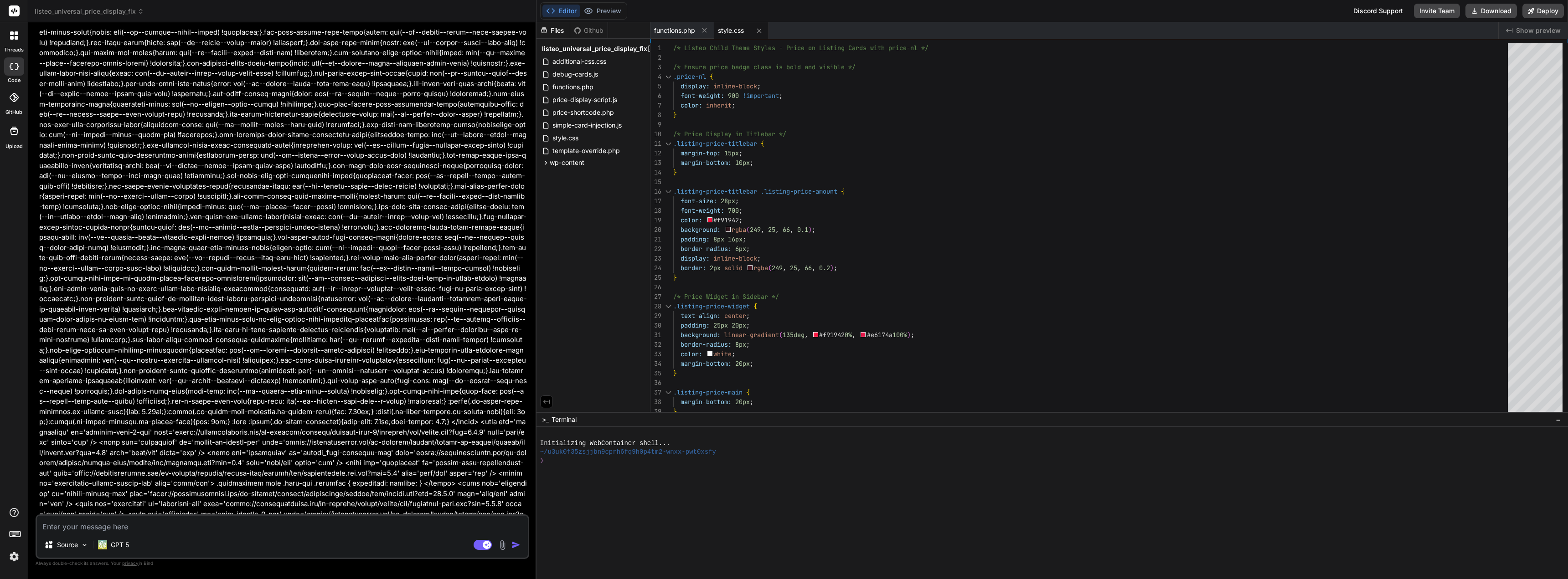
click at [515, 544] on img "button" at bounding box center [516, 544] width 9 height 9
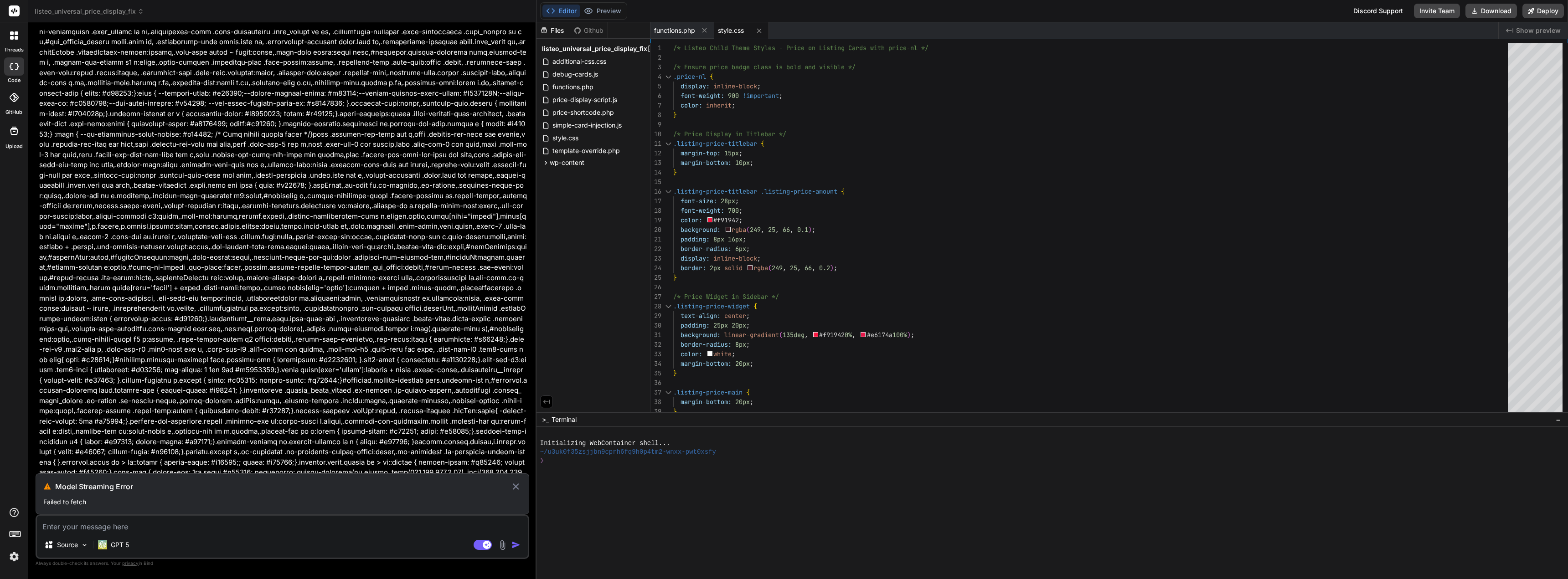
scroll to position [23941, 0]
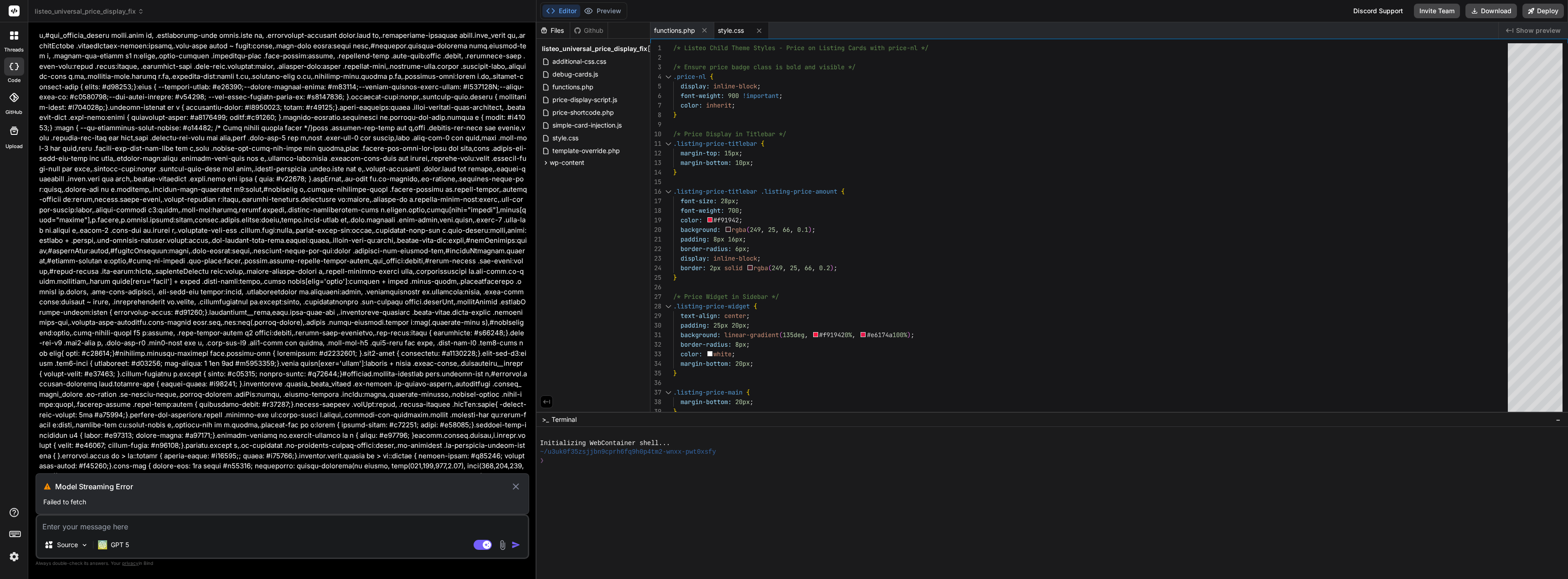
click at [514, 487] on icon at bounding box center [516, 487] width 10 height 11
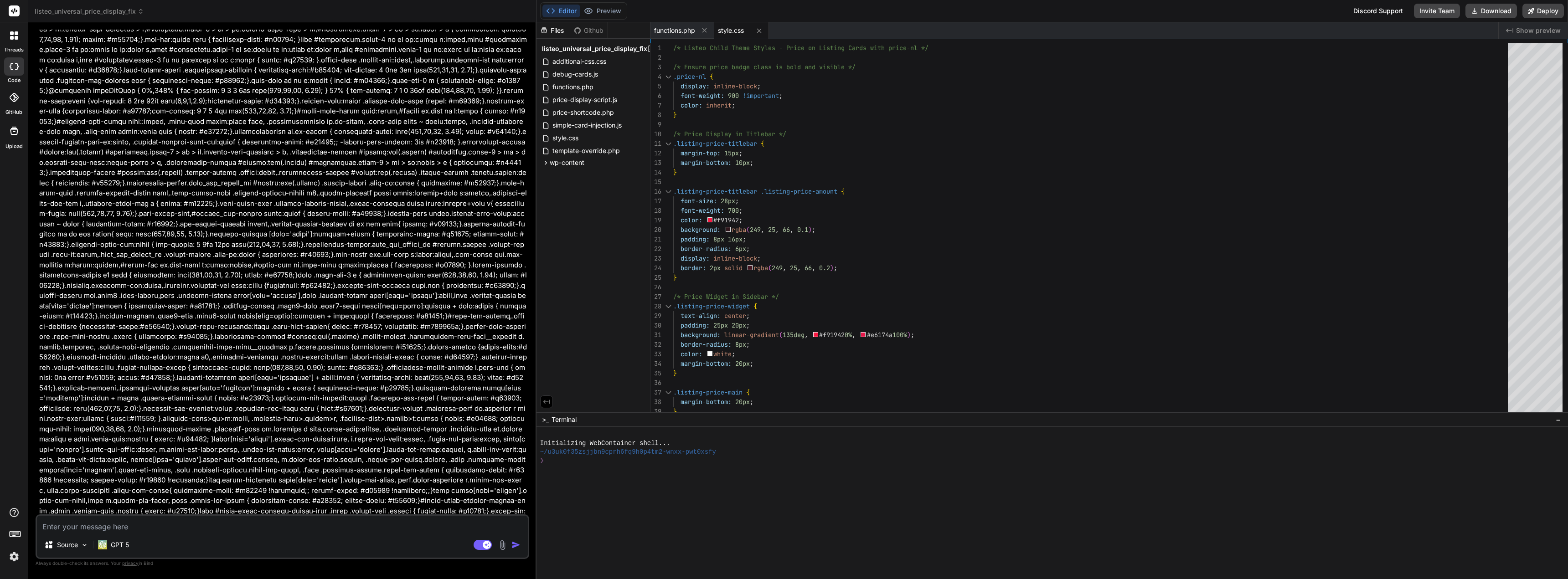
scroll to position [24624, 0]
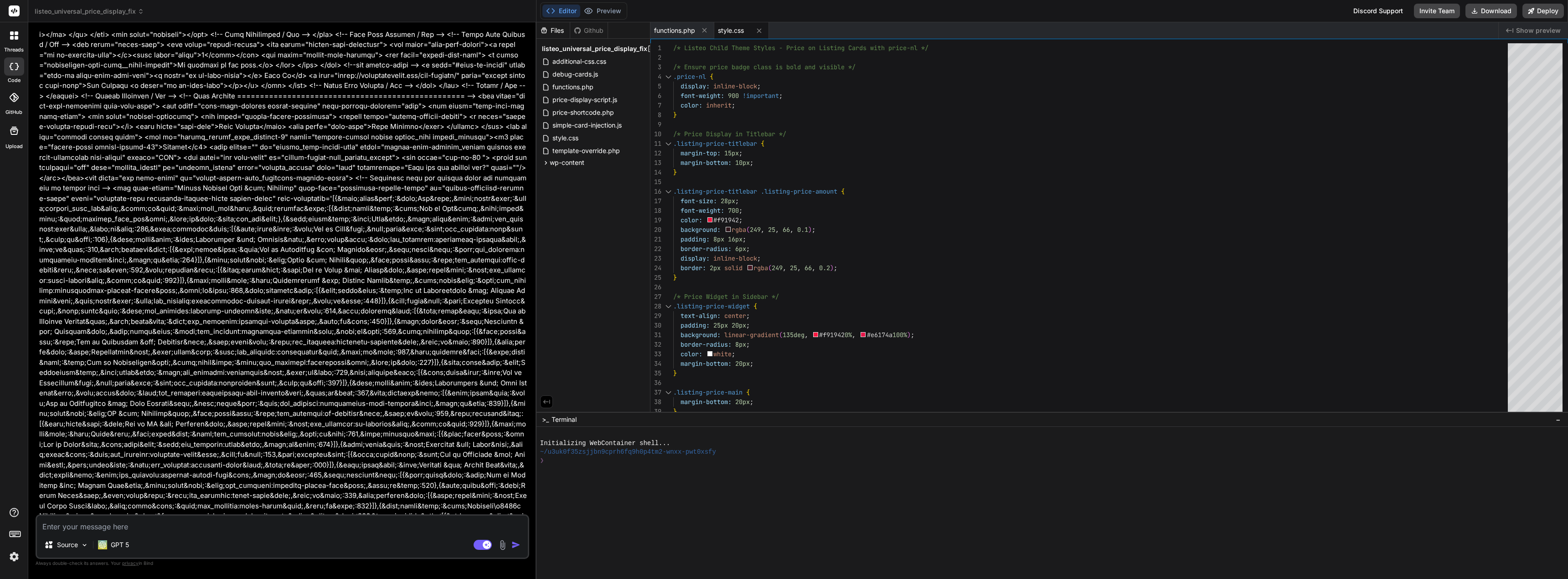
scroll to position [27585, 0]
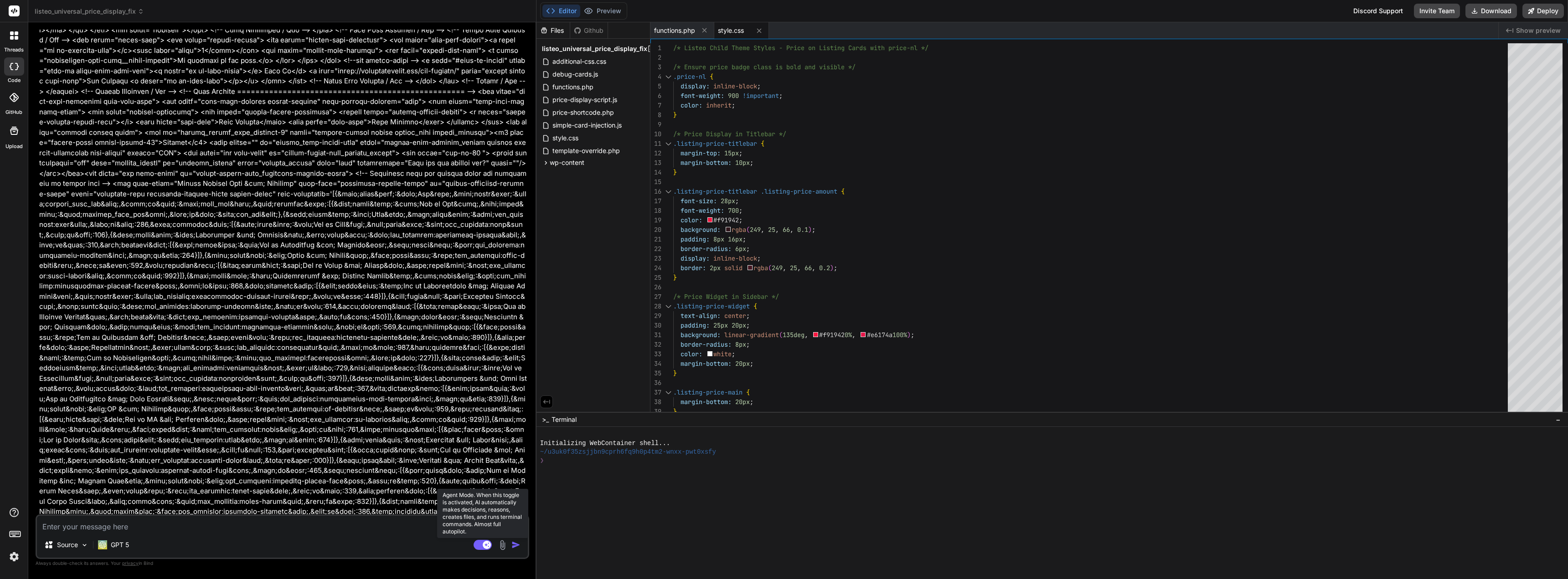
click at [477, 543] on rect at bounding box center [483, 544] width 18 height 10
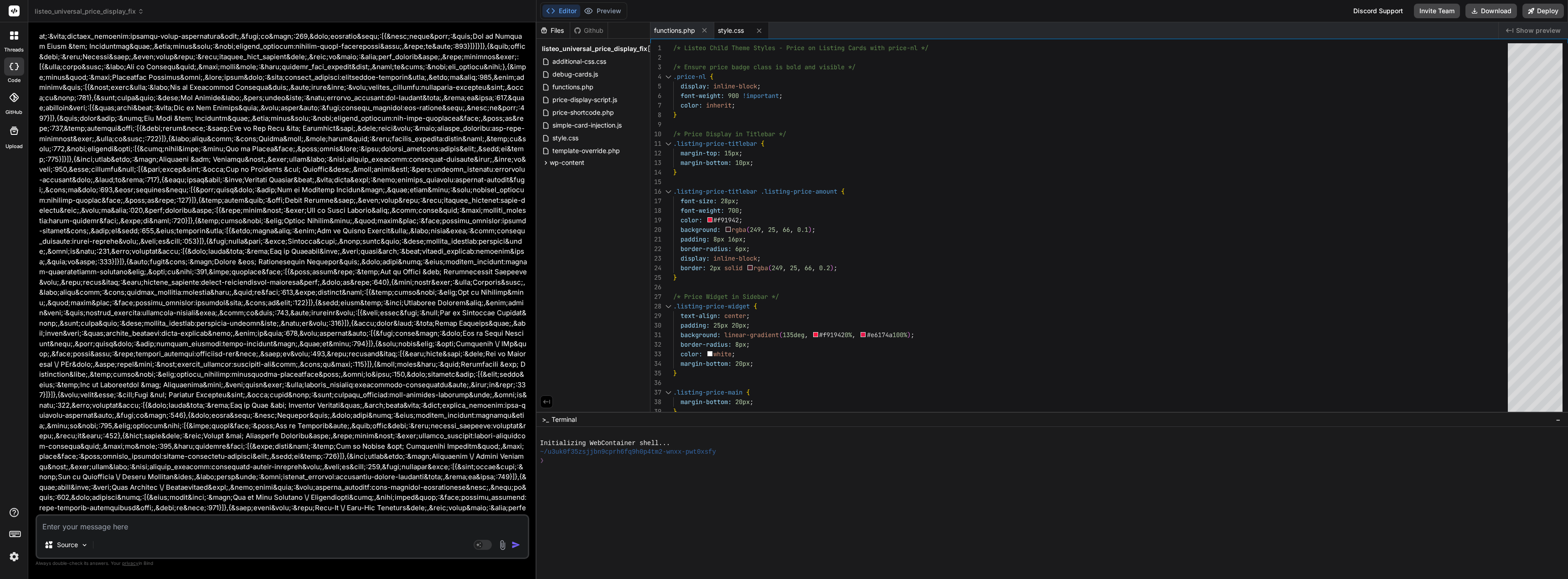
scroll to position [28769, 0]
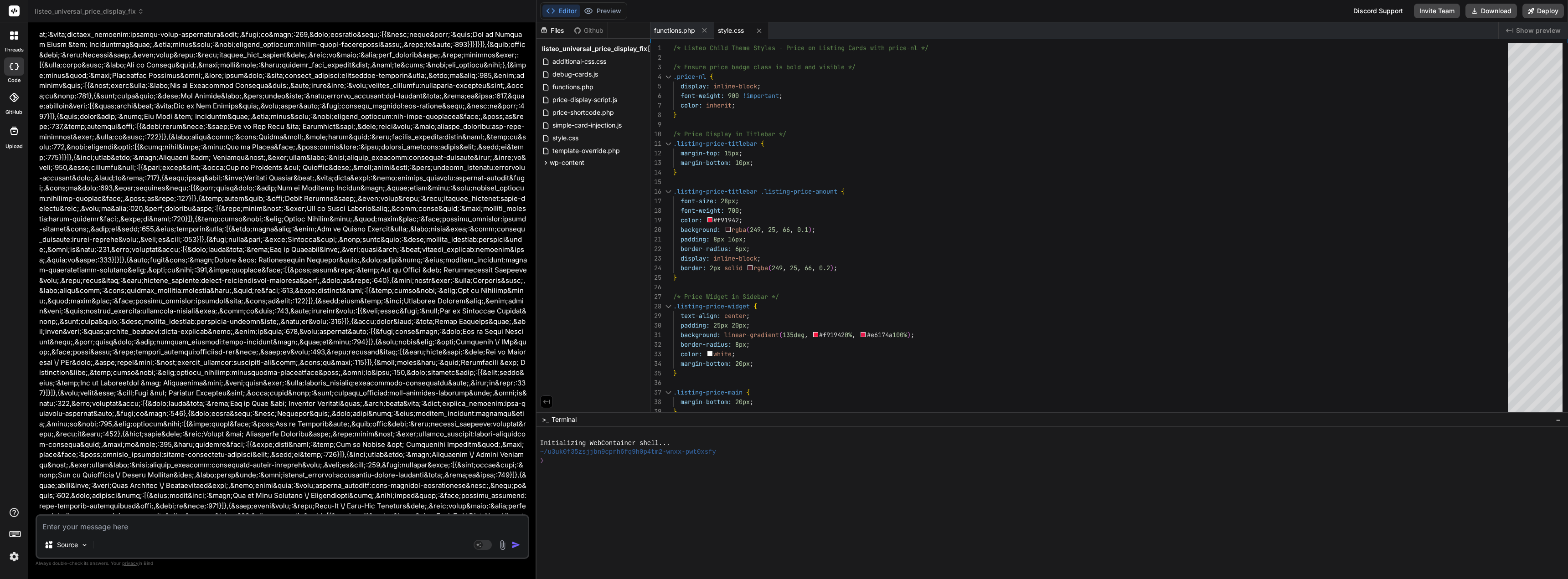
click at [256, 520] on textarea at bounding box center [282, 524] width 491 height 16
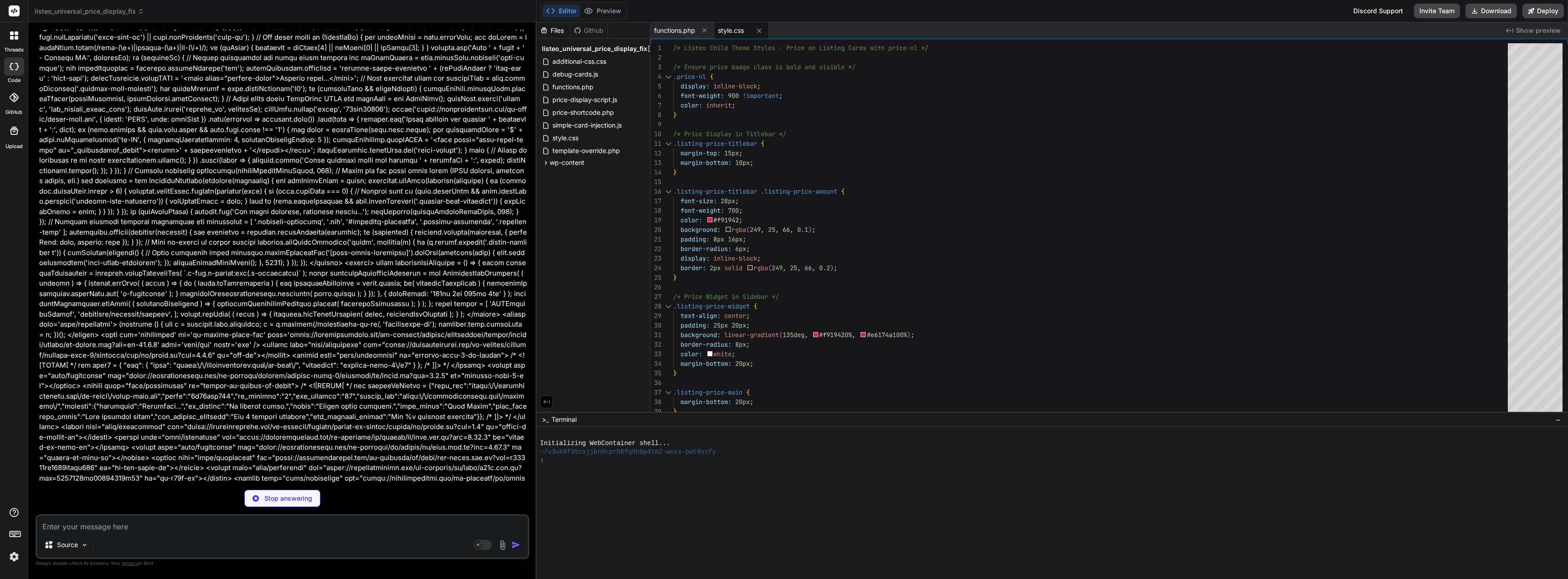
scroll to position [34107, 0]
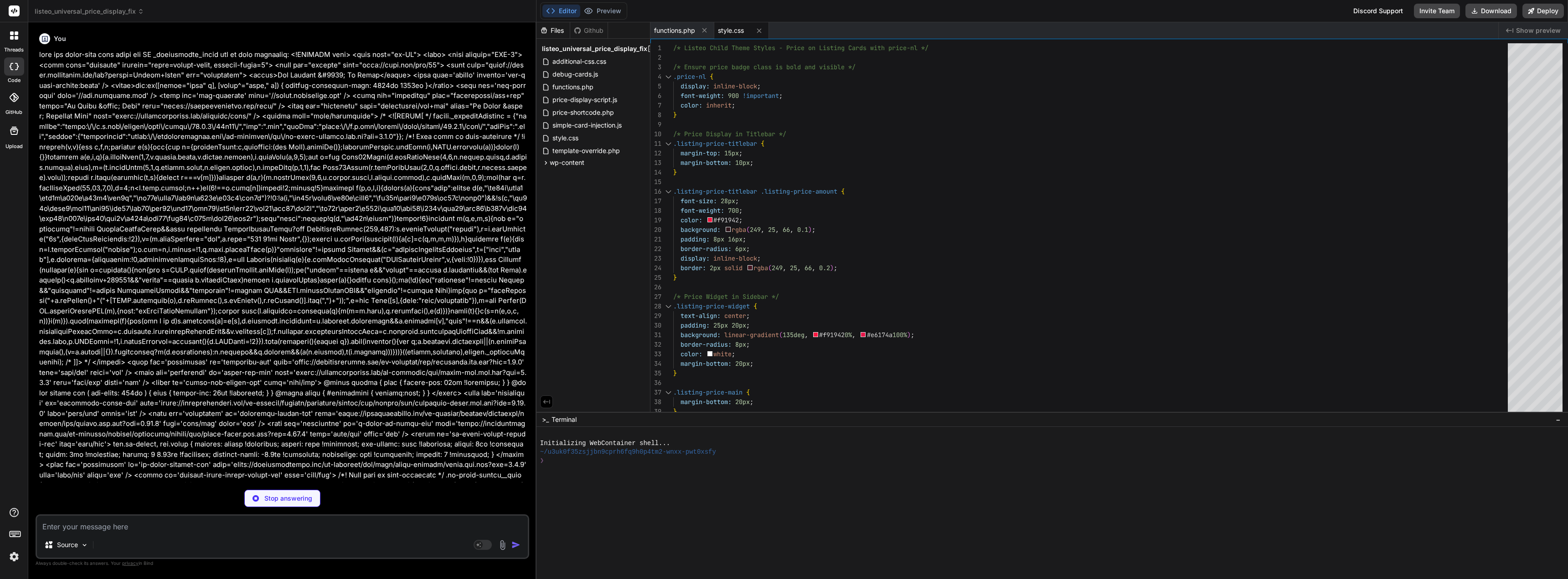
scroll to position [34107, 0]
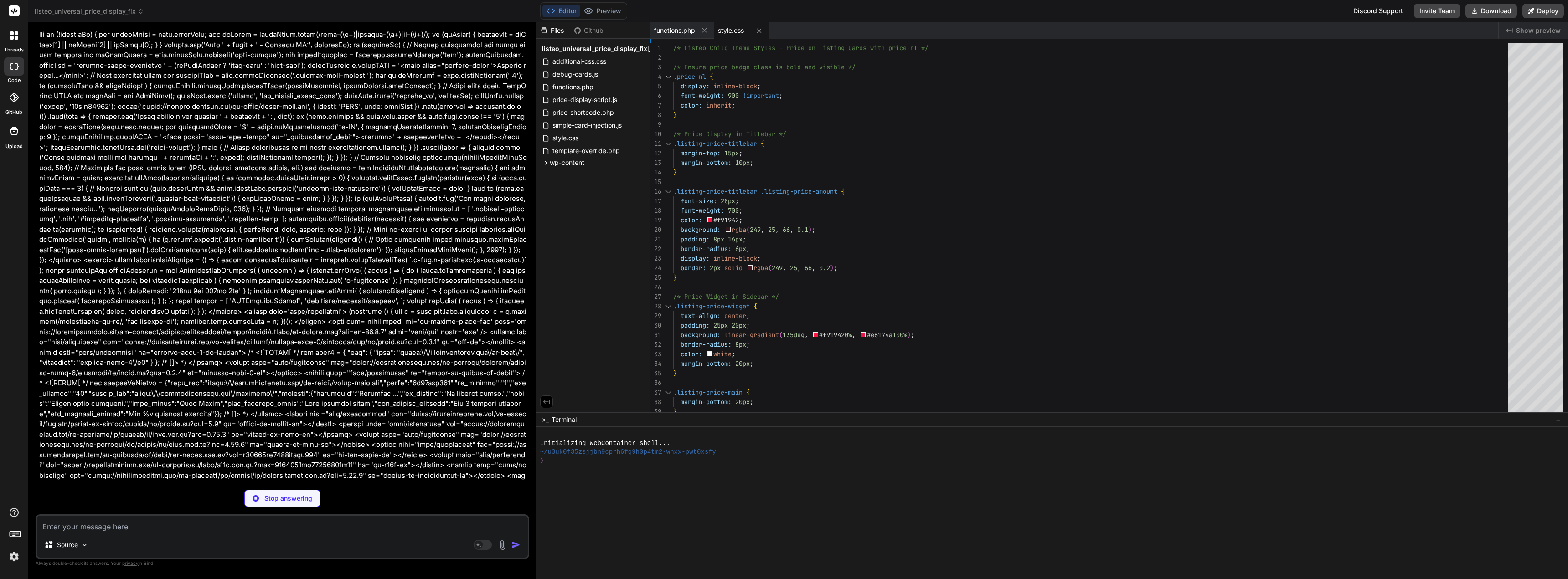
click at [125, 531] on textarea at bounding box center [282, 524] width 491 height 16
type textarea "x"
type textarea "console.log(' - Card HTML (first 200 chars):', card.outerHTML.substring(0, 200)…"
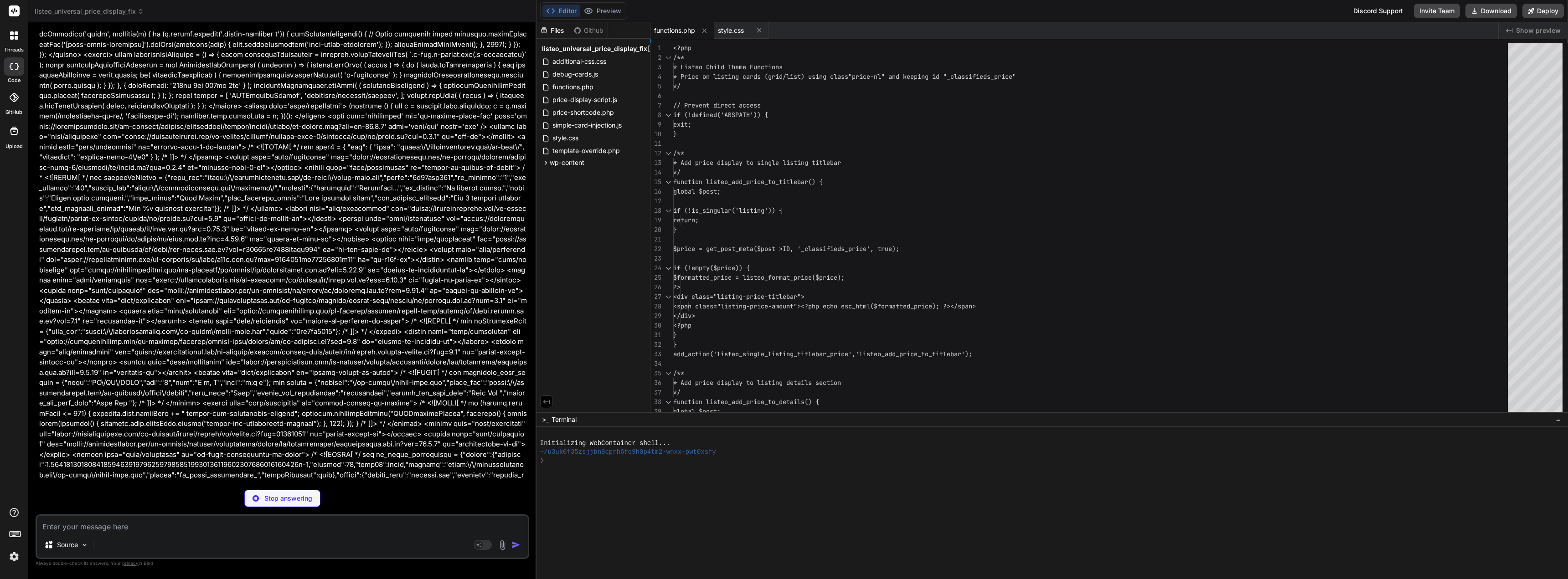
type textarea "x"
type textarea "$(document).on('listeoAjaxComplete', function() { setTimeout(function() { docum…"
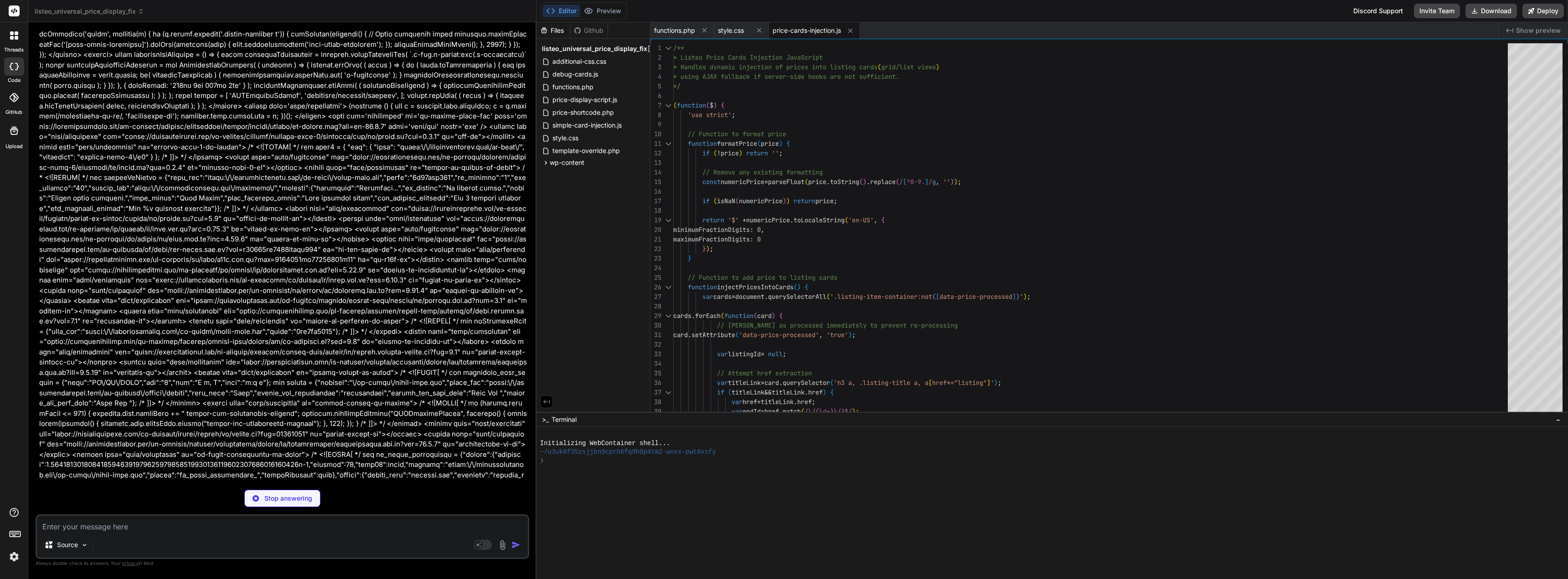
type textarea "x"
type textarea "}"
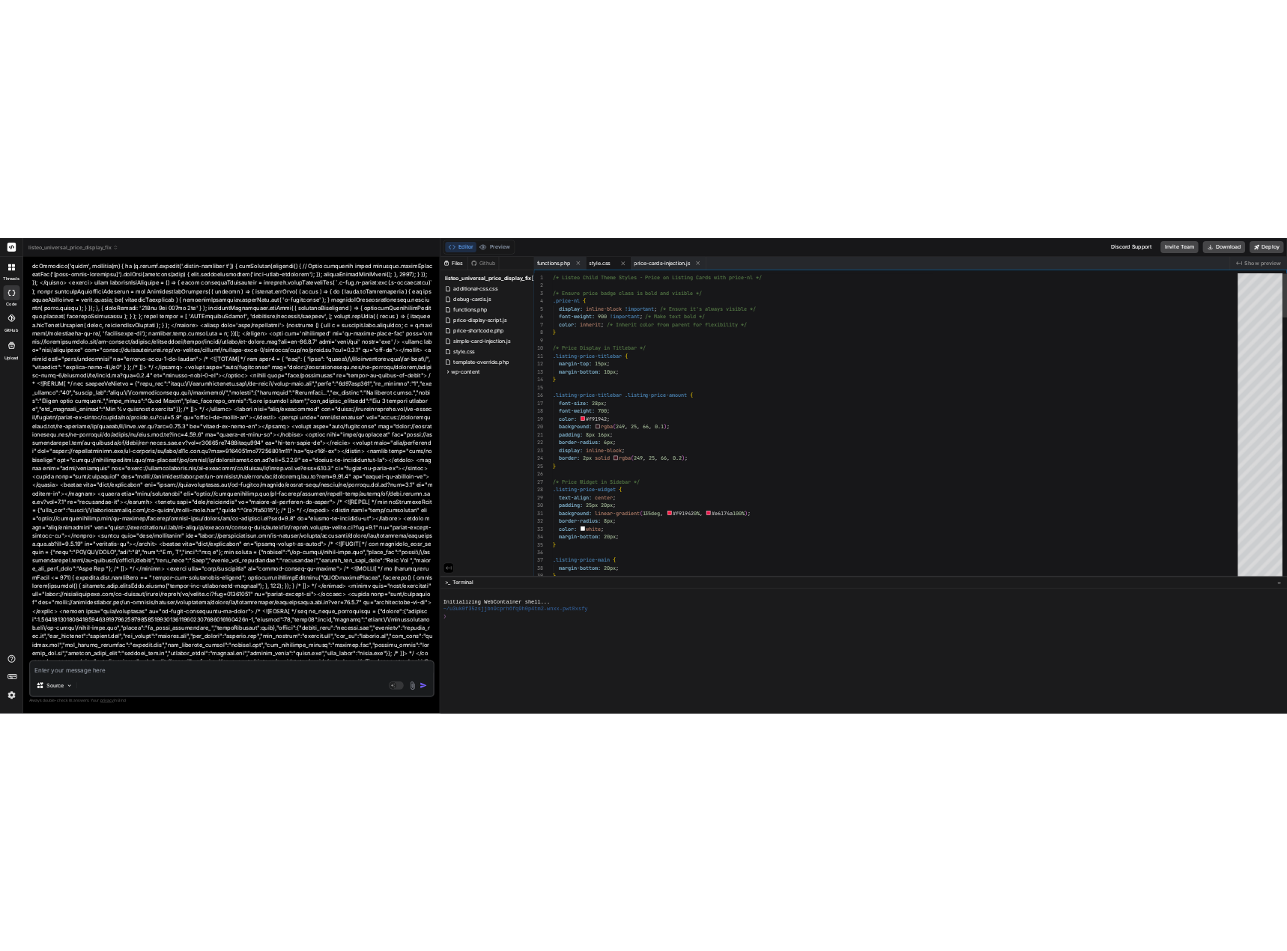
scroll to position [56410, 0]
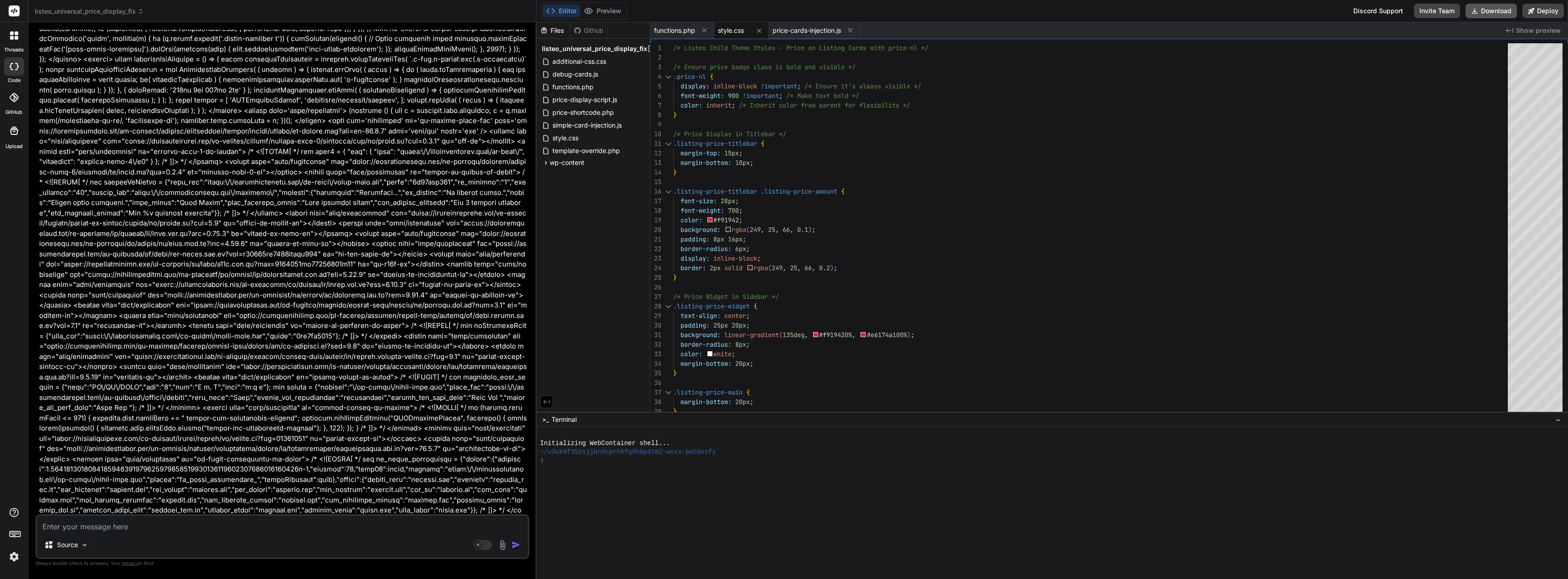
click at [1488, 10] on button "Download" at bounding box center [1491, 11] width 52 height 15
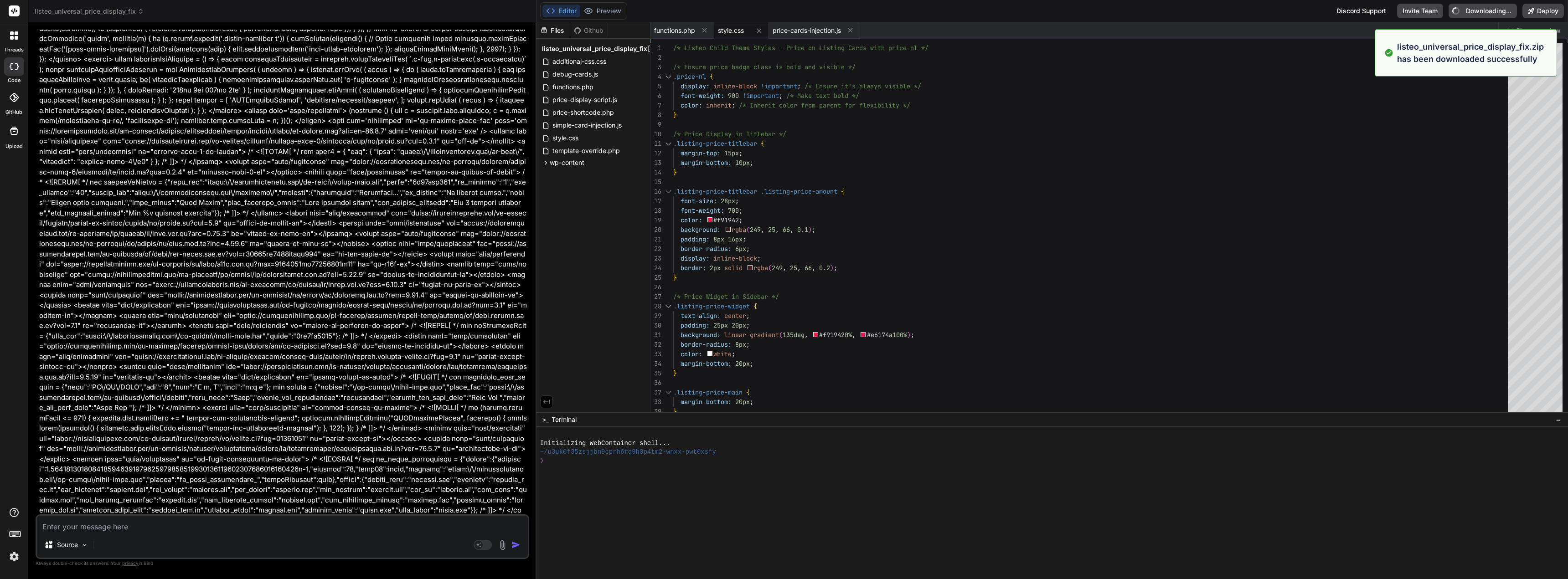
type textarea "x"
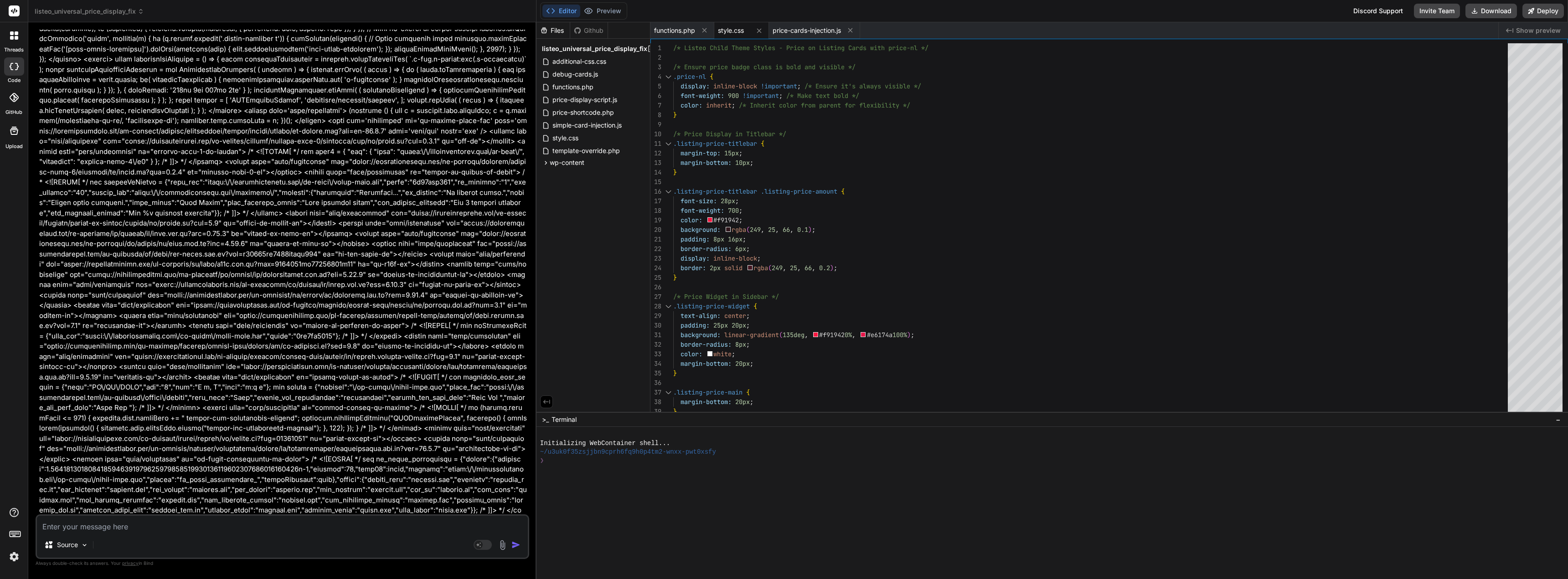
type textarea "} }"
type textarea "x"
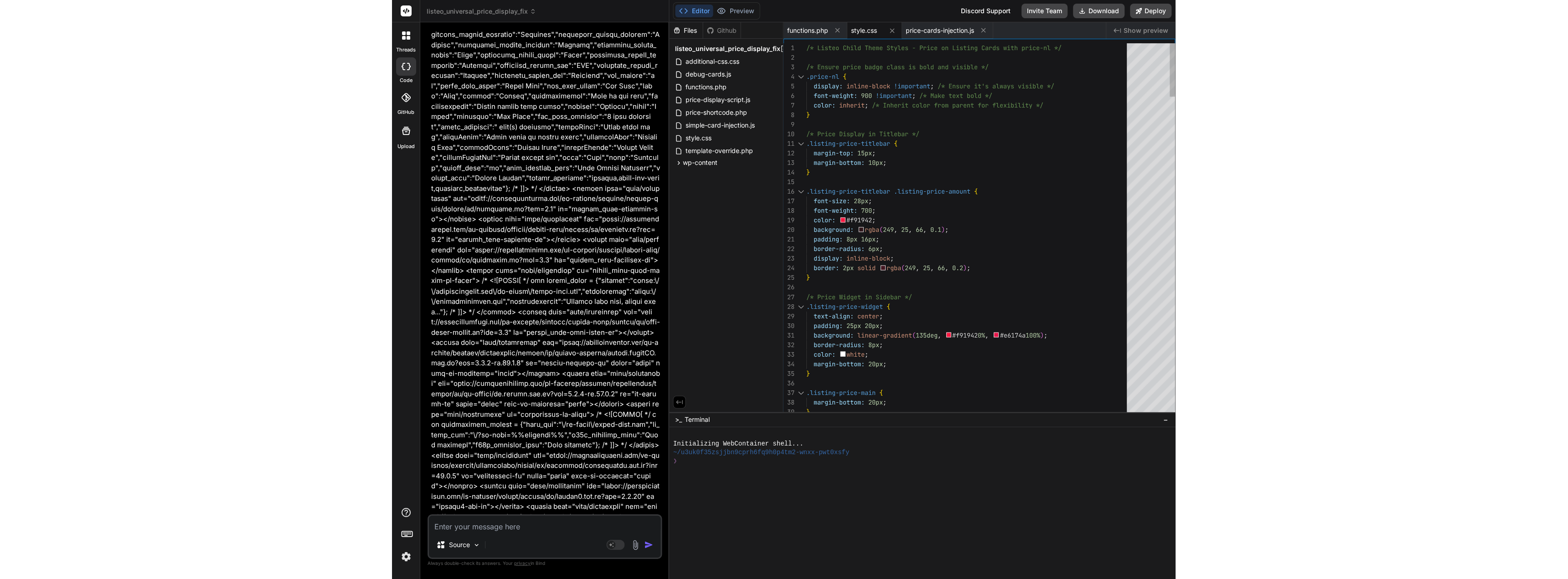
scroll to position [70921, 0]
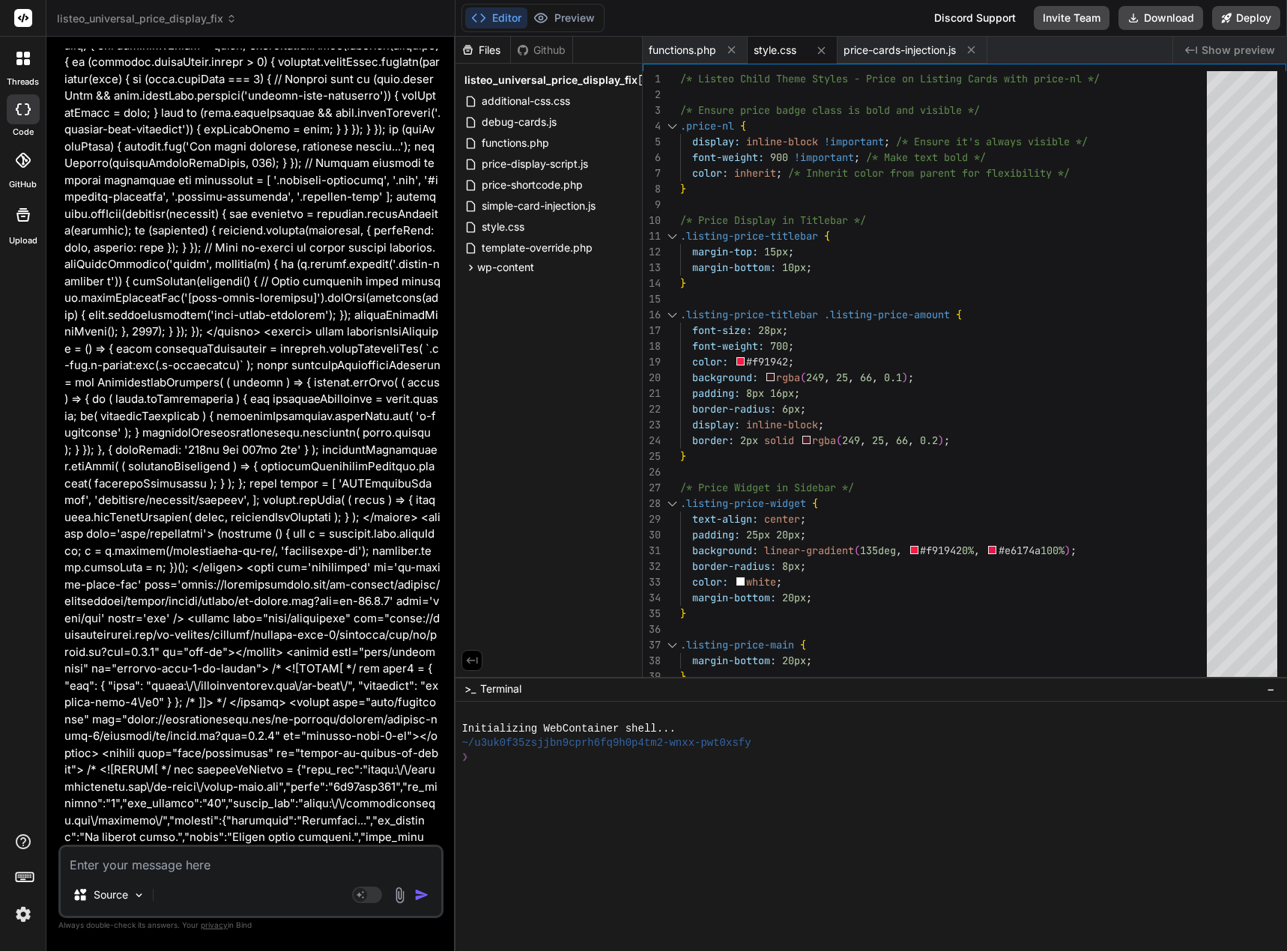
type textarea "}"
type textarea "x"
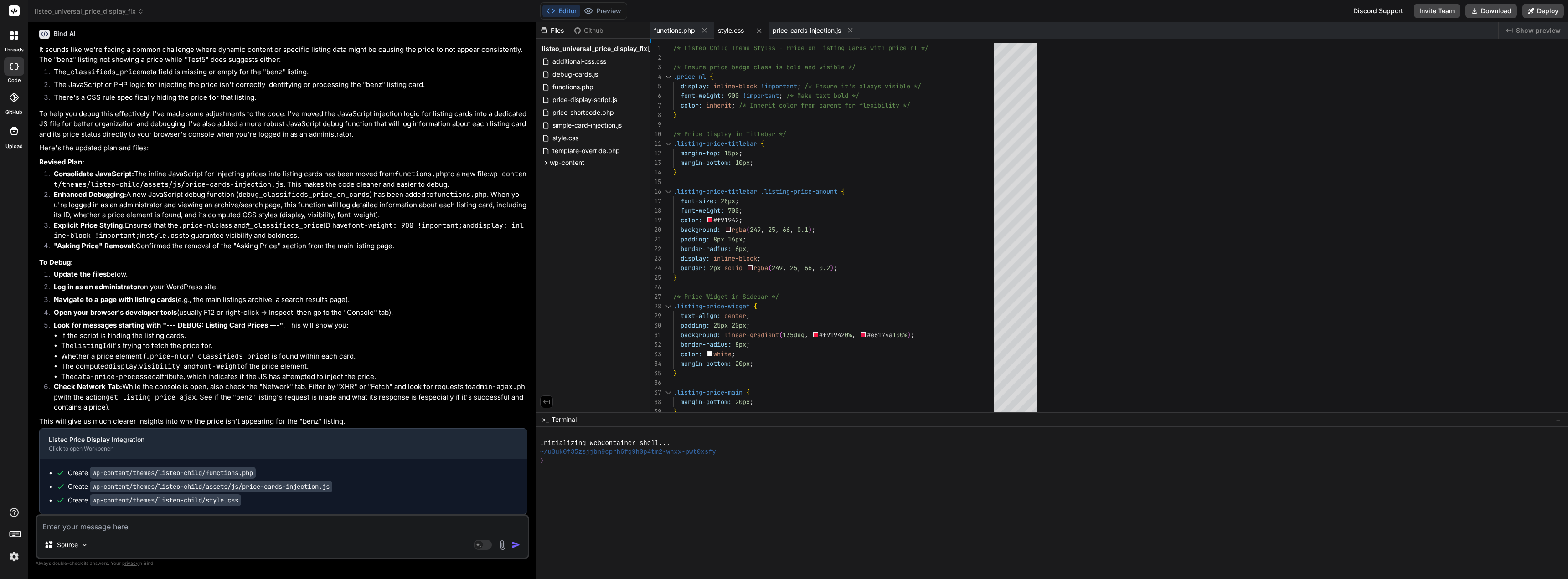
scroll to position [34308, 0]
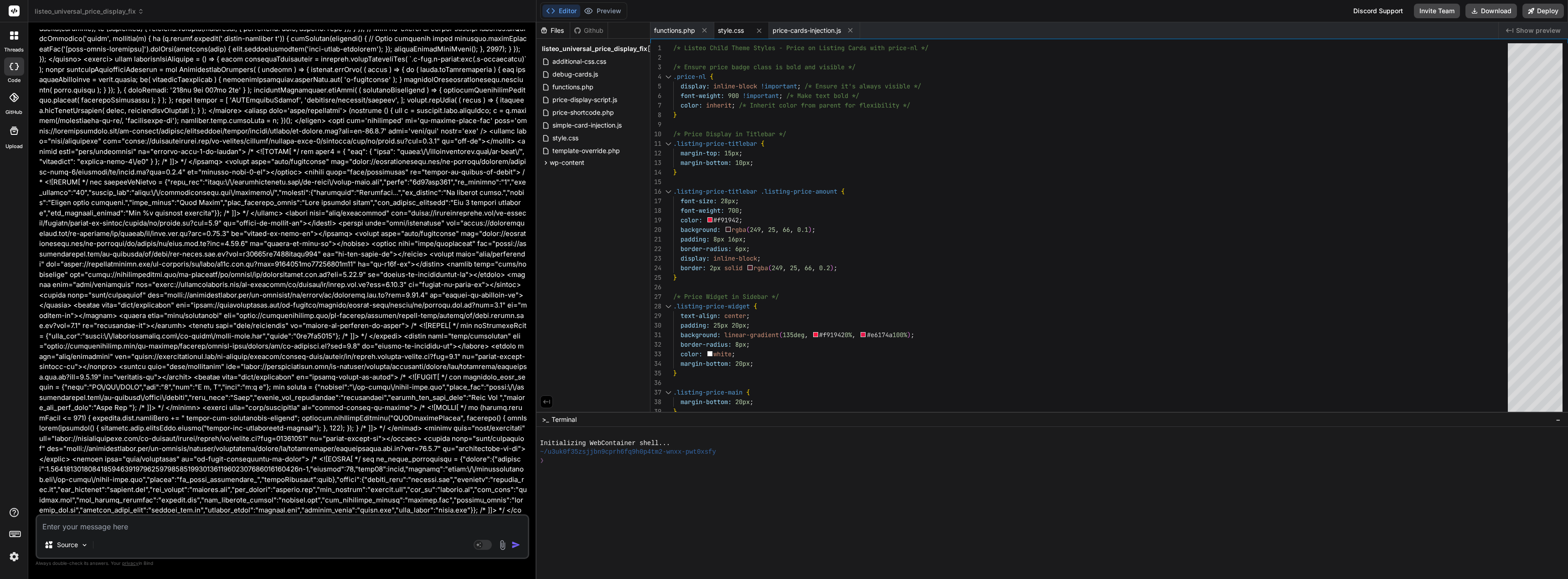
click at [223, 522] on textarea at bounding box center [282, 524] width 491 height 16
type textarea "i"
type textarea "x"
type textarea "i"
type textarea "x"
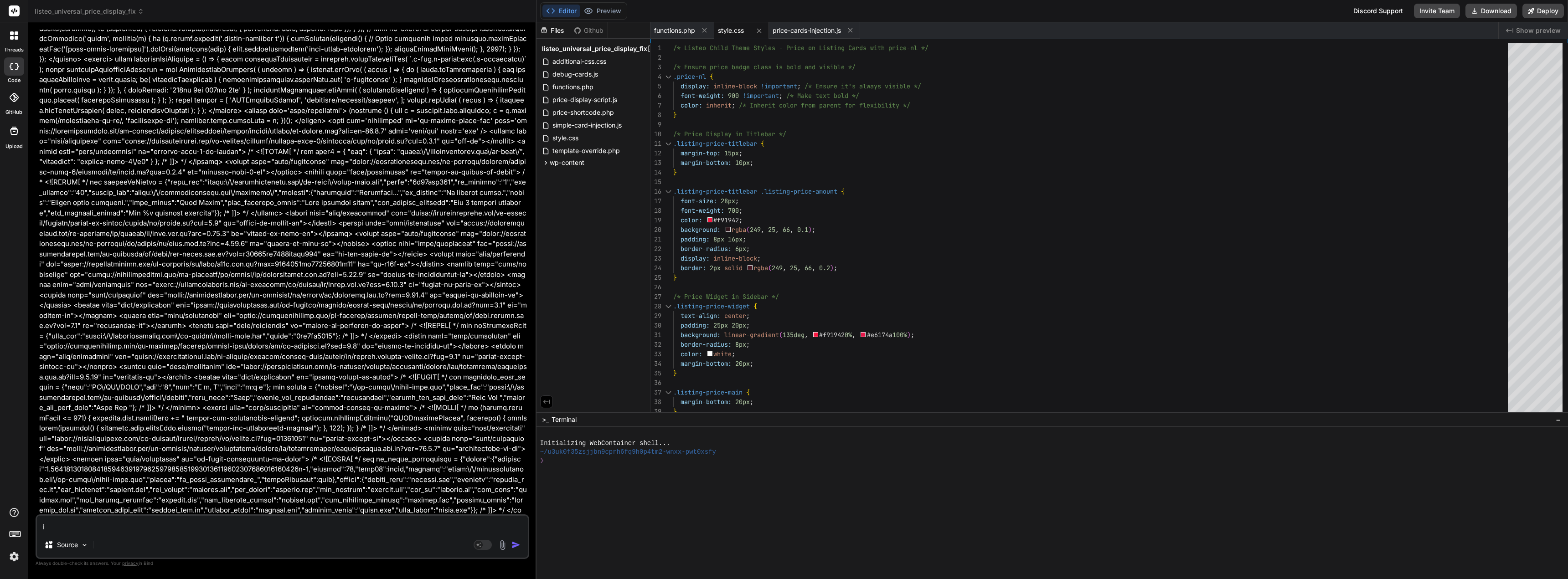
type textarea "i g"
type textarea "x"
type textarea "i gi"
type textarea "x"
type textarea "i giv"
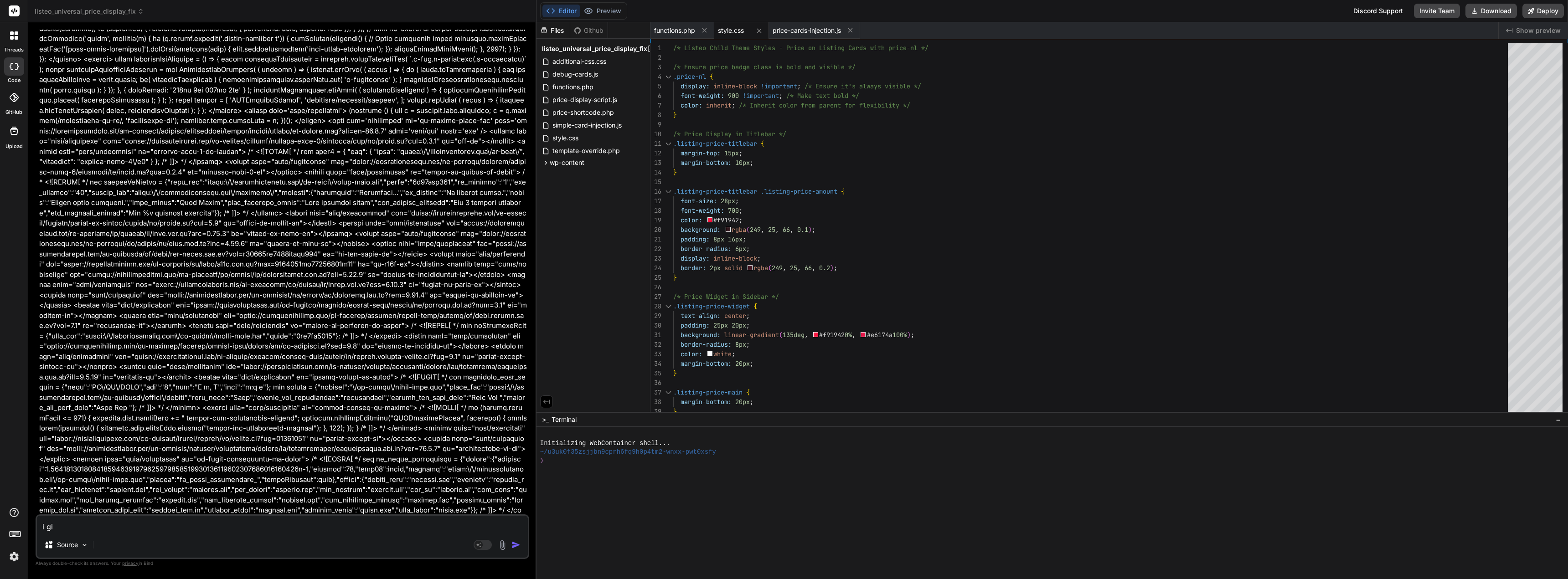
type textarea "x"
type textarea "i givc"
type textarea "x"
type textarea "i givce"
type textarea "x"
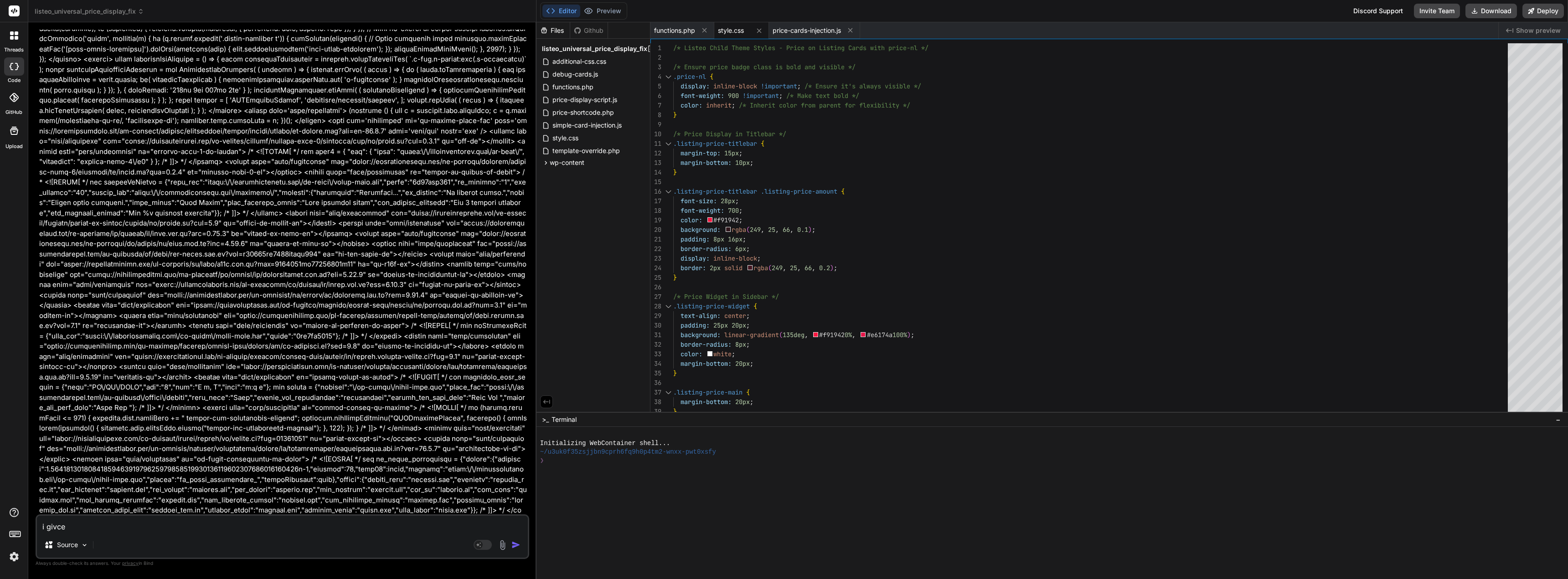
type textarea "i givc"
type textarea "x"
type textarea "i giv"
type textarea "x"
type textarea "i give"
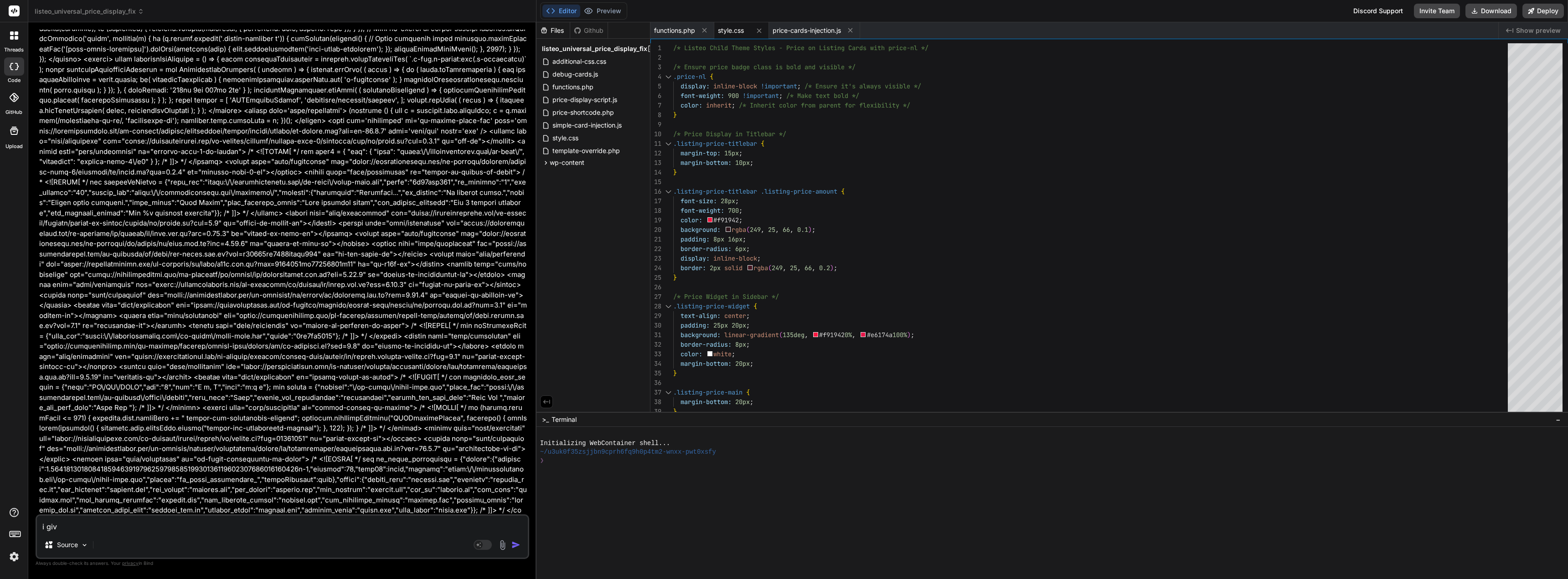
type textarea "x"
type textarea "i give"
type textarea "x"
type textarea "i give u"
type textarea "x"
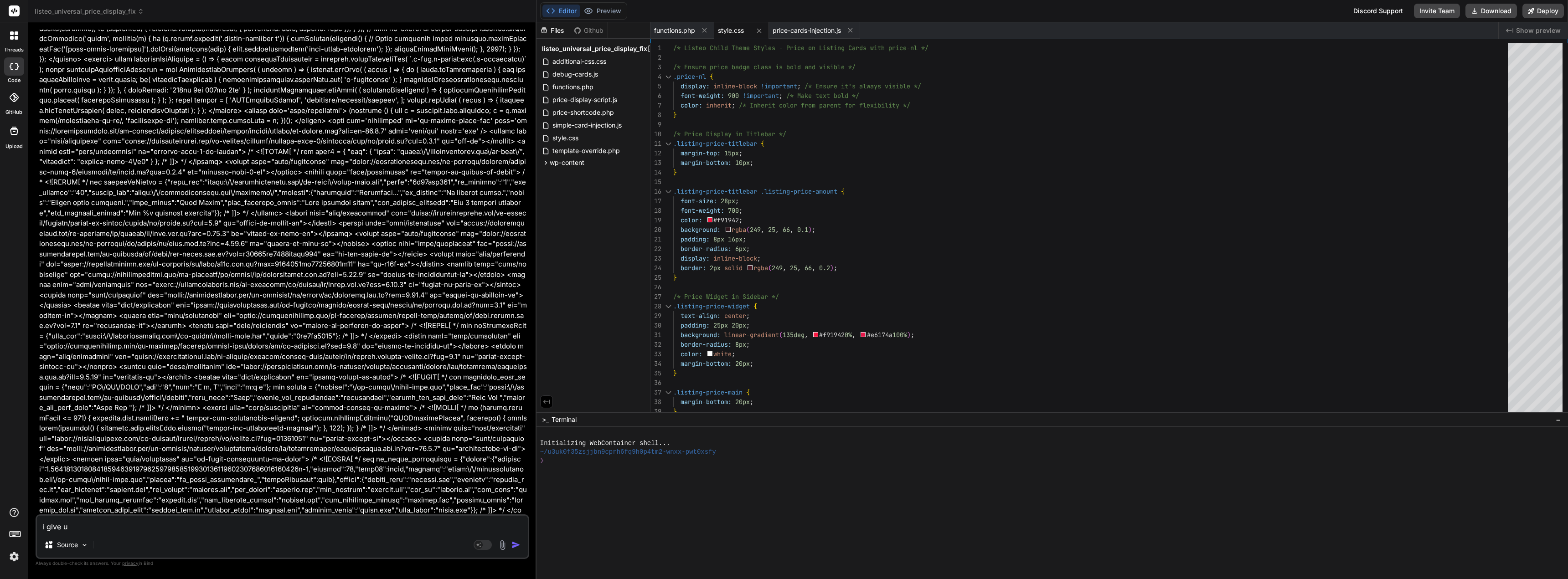
type textarea "i give up"
type textarea "x"
type textarea "i give up"
type textarea "x"
type textarea "i give up s"
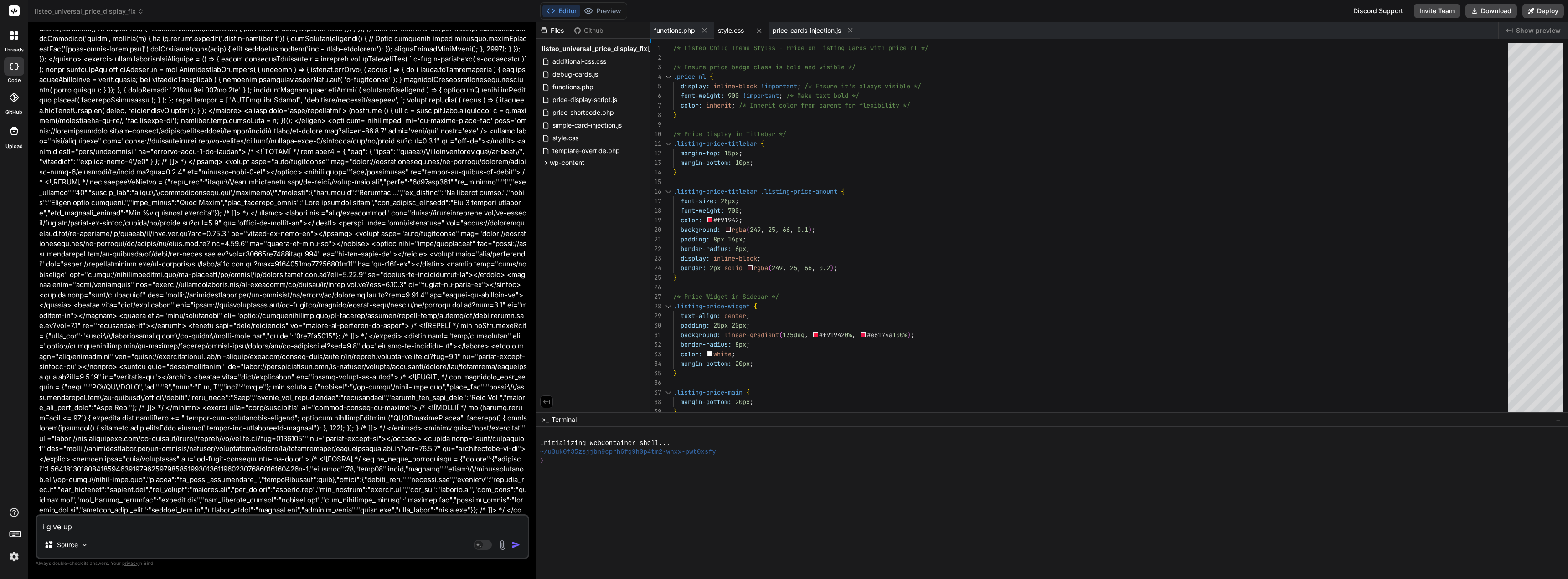
type textarea "x"
type textarea "i give up st"
type textarea "x"
type textarea "i give up sti"
type textarea "x"
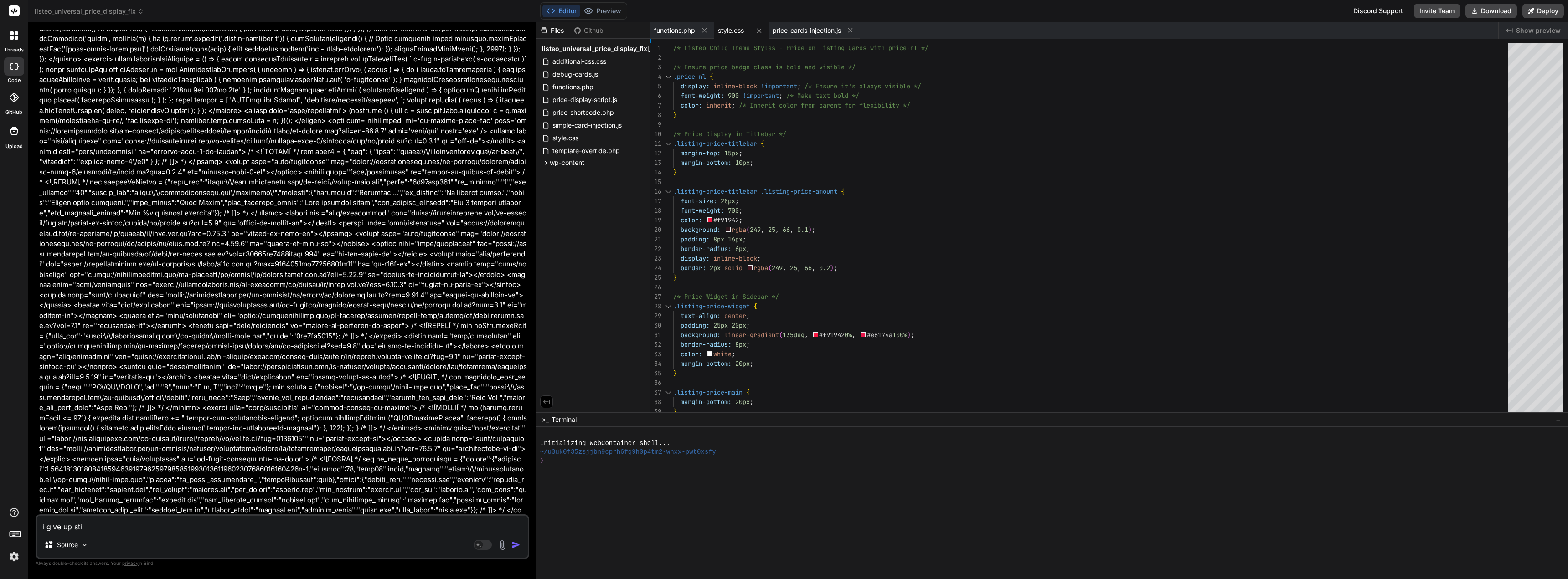
type textarea "i give up stil"
type textarea "x"
type textarea "i give up still"
type textarea "x"
type textarea "i give up still"
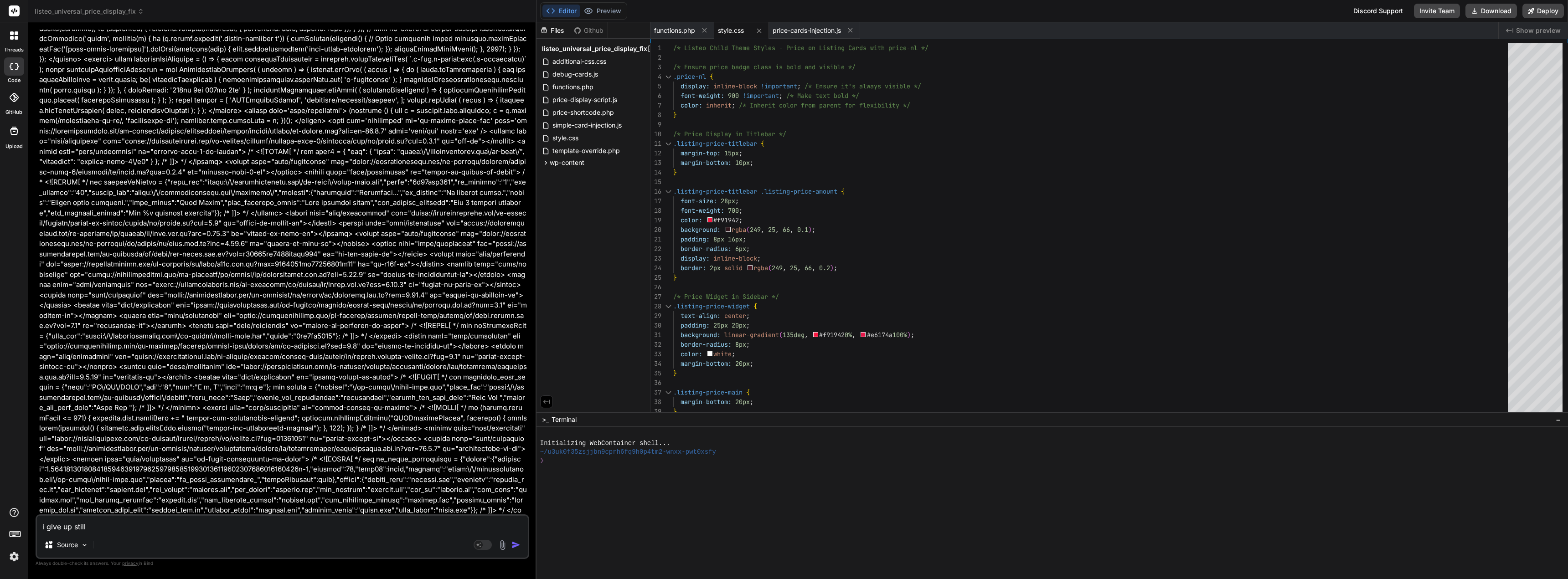
type textarea "x"
type textarea "i give up still n"
type textarea "x"
type textarea "i give up still no"
type textarea "x"
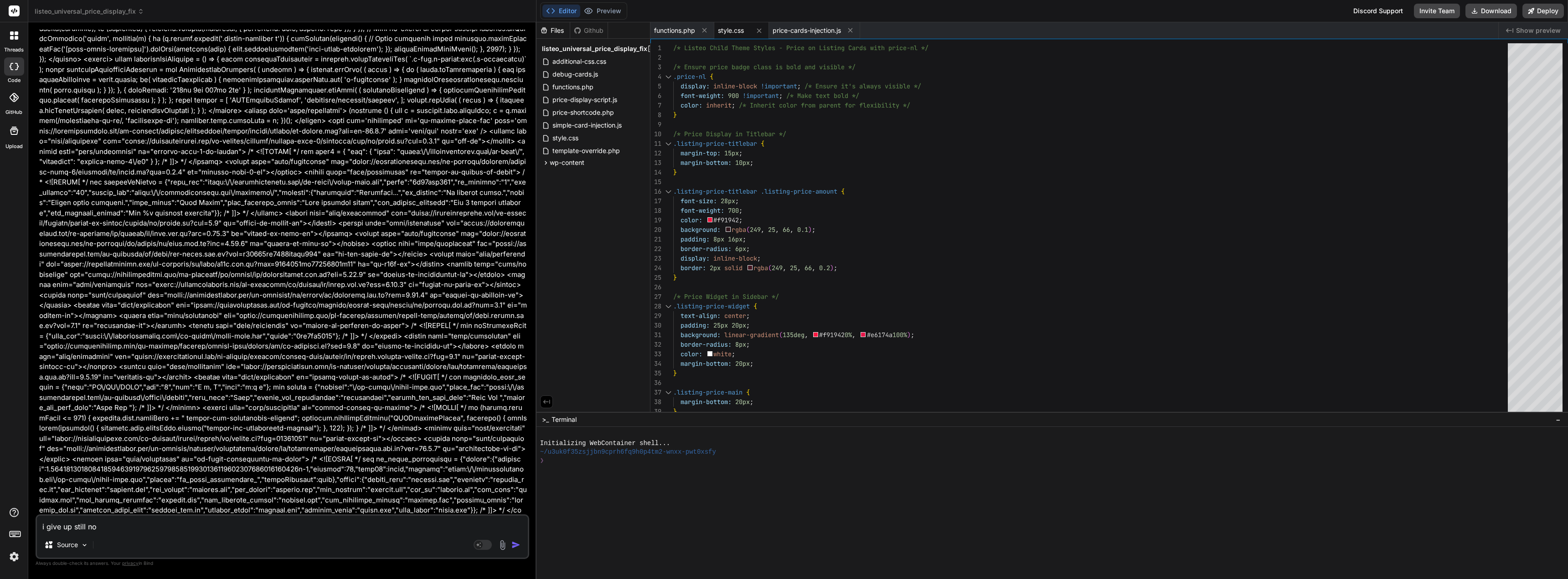
type textarea "i give up still not"
type textarea "x"
type textarea "i give up still not"
type textarea "x"
type textarea "i give up still not s"
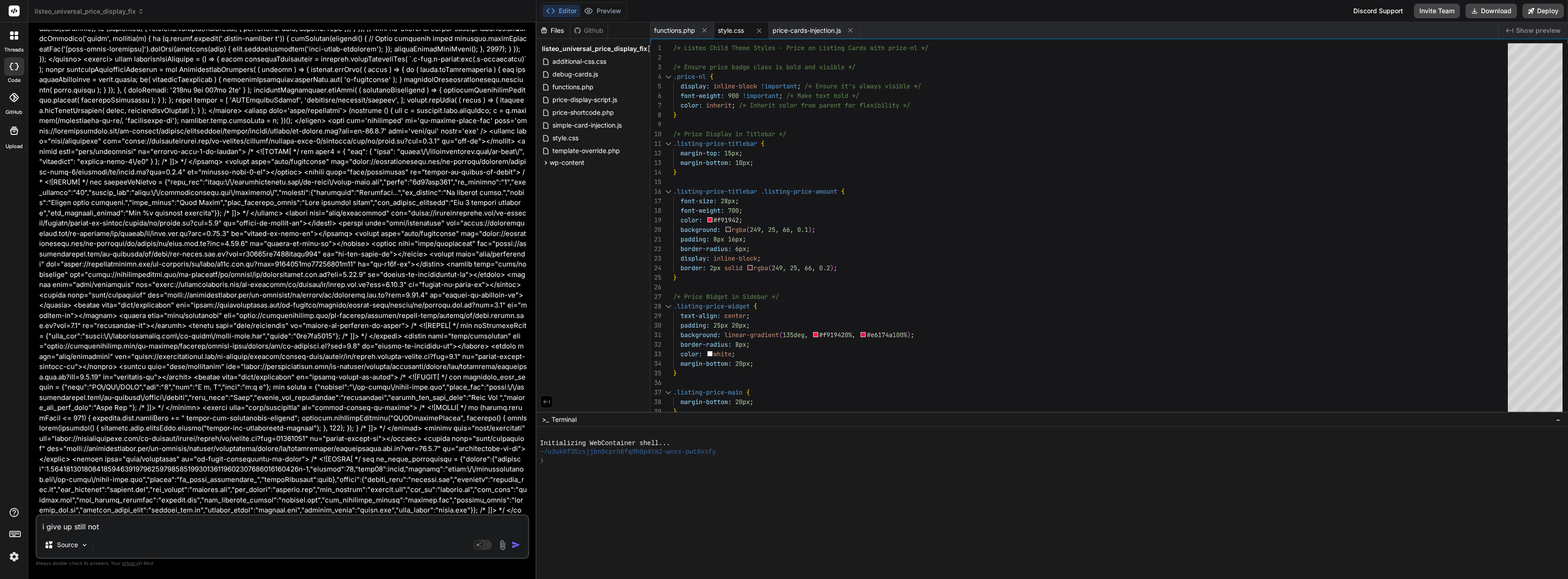
type textarea "x"
type textarea "i give up still not sh"
type textarea "x"
type textarea "i give up still not sho"
type textarea "x"
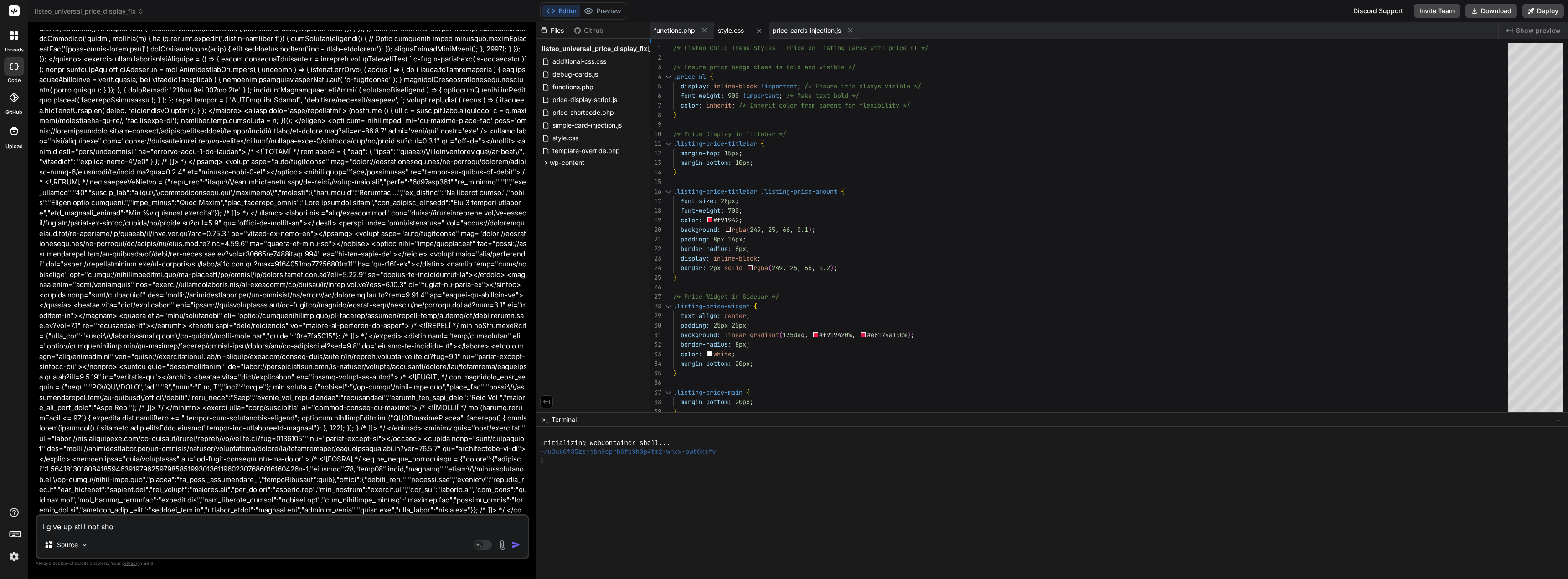
type textarea "i give up still not show"
type textarea "x"
type textarea "i give up still not showi"
type textarea "x"
type textarea "i give up still not showin"
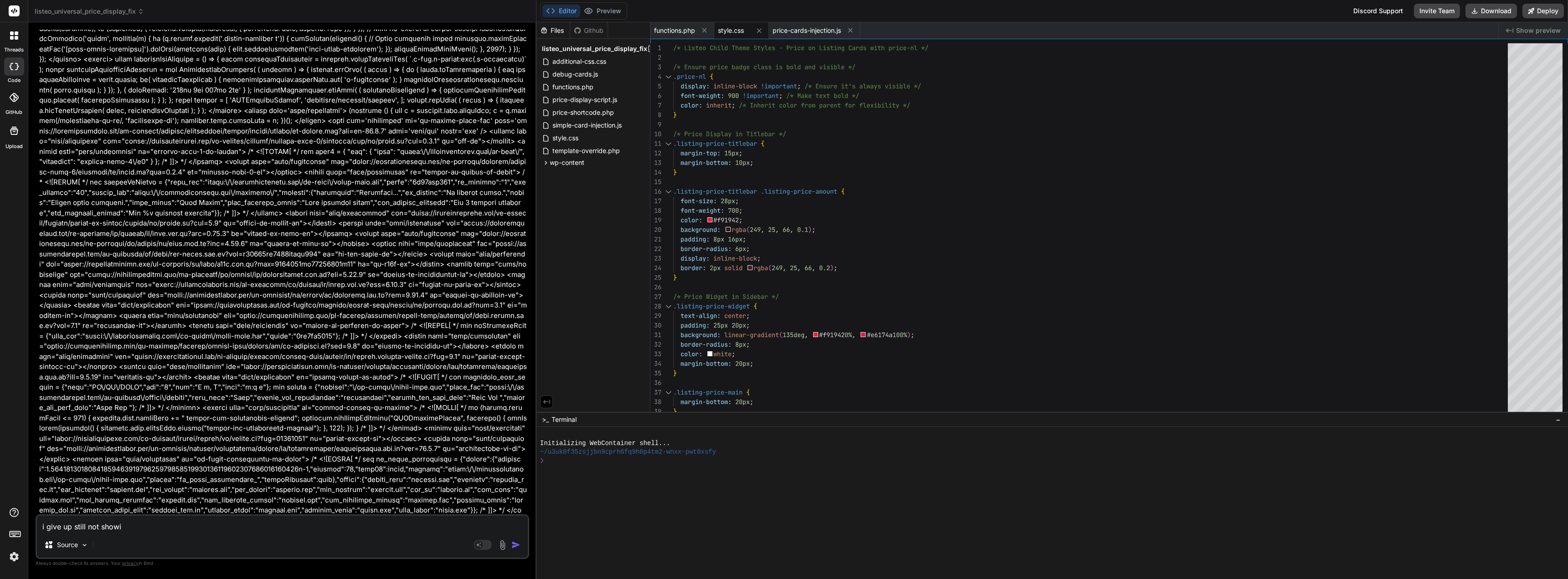
type textarea "x"
type textarea "i give up still not showing"
type textarea "x"
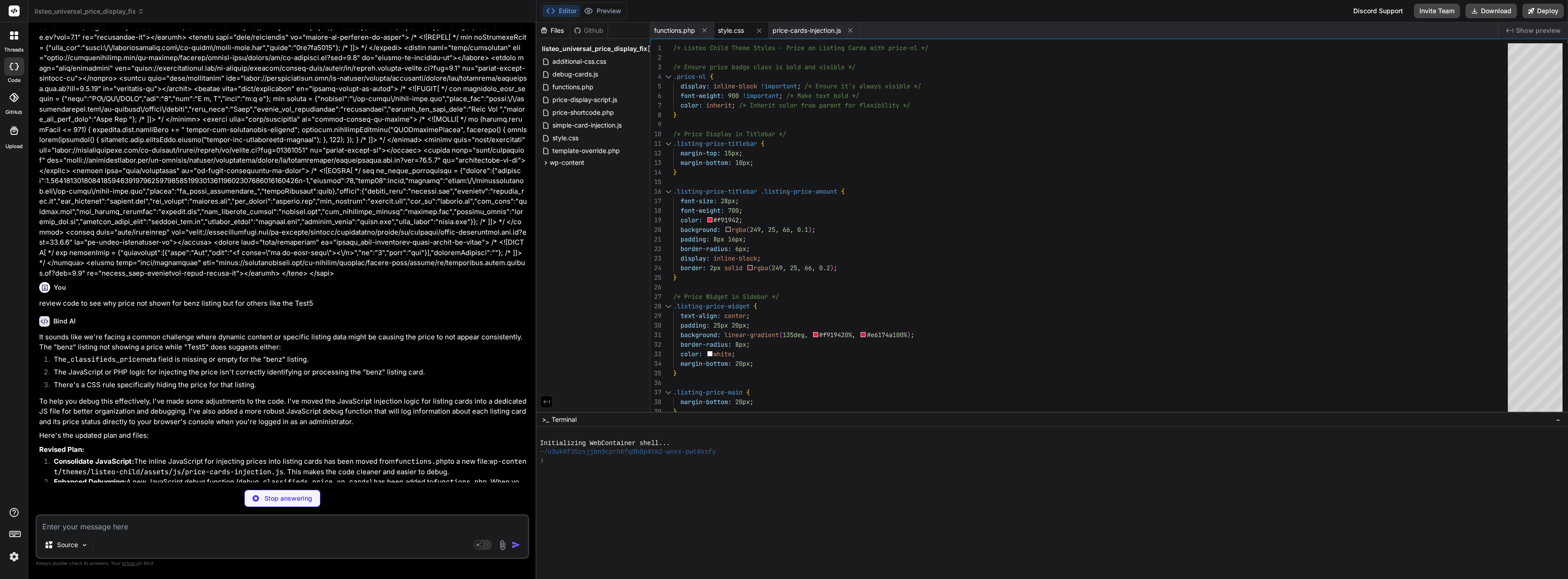
scroll to position [34631, 0]
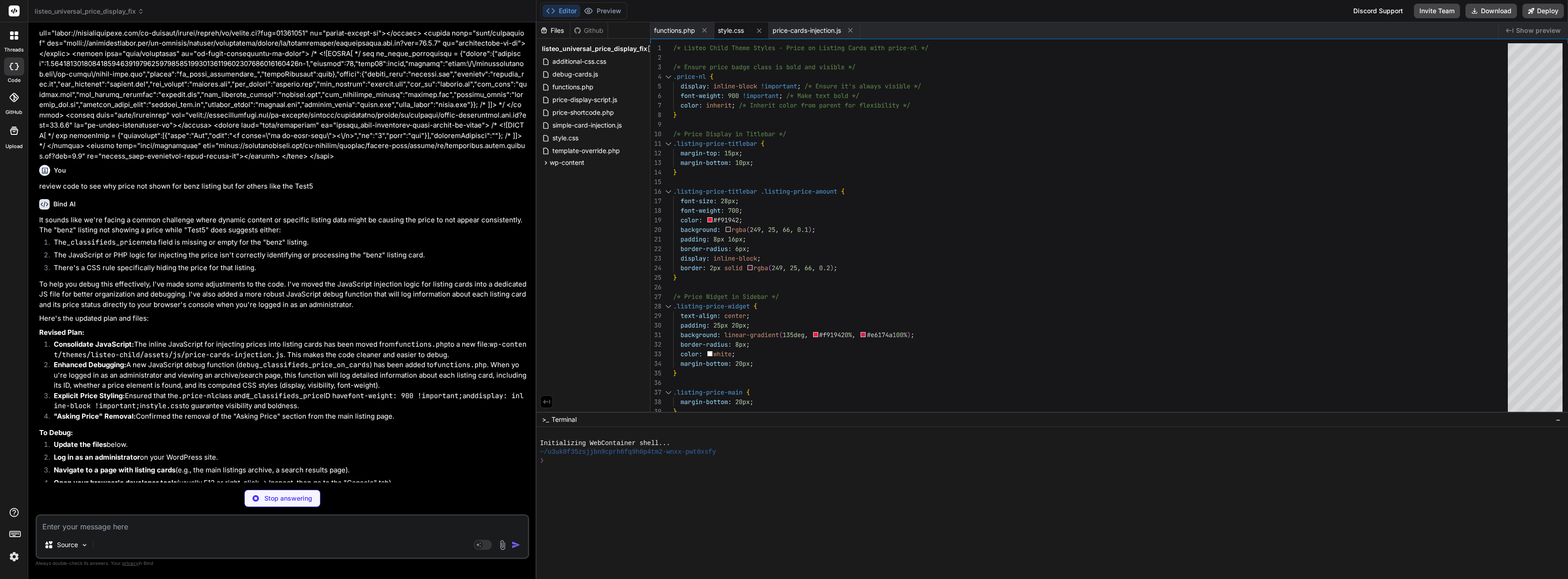
type textarea "x"
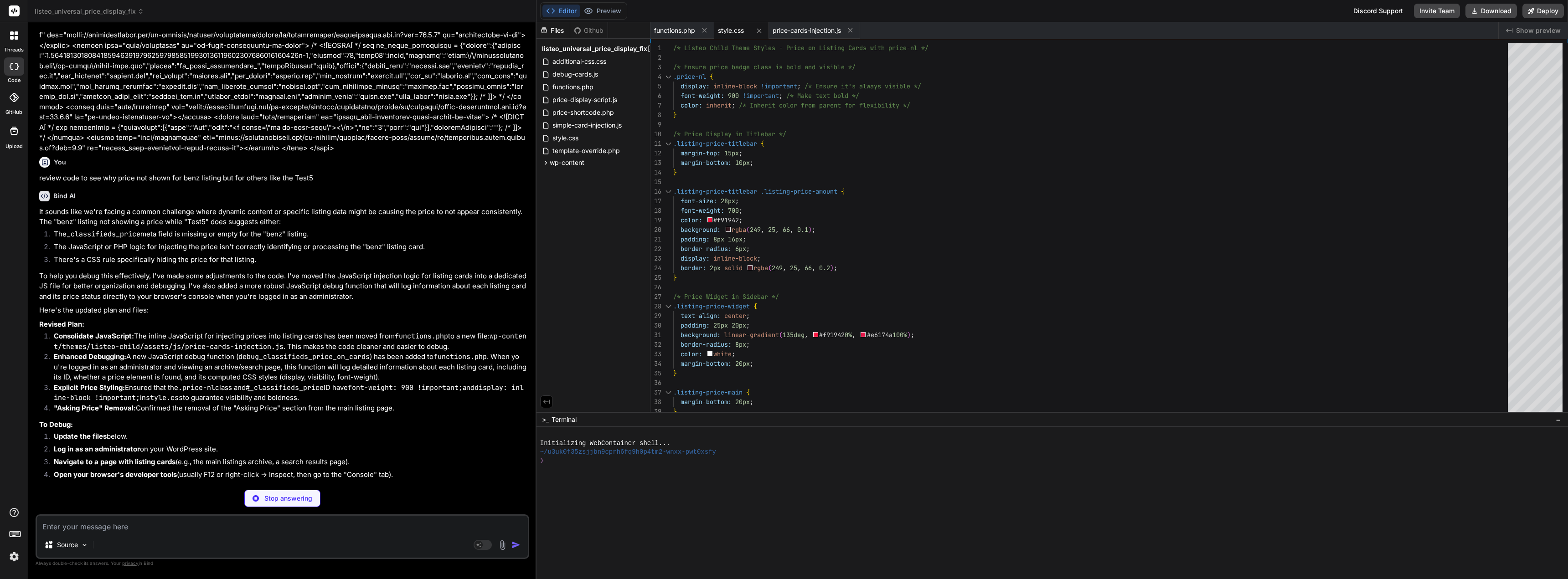
type textarea "}); console.log('--- END DEBUG ---'); }); </script> <?php } }"
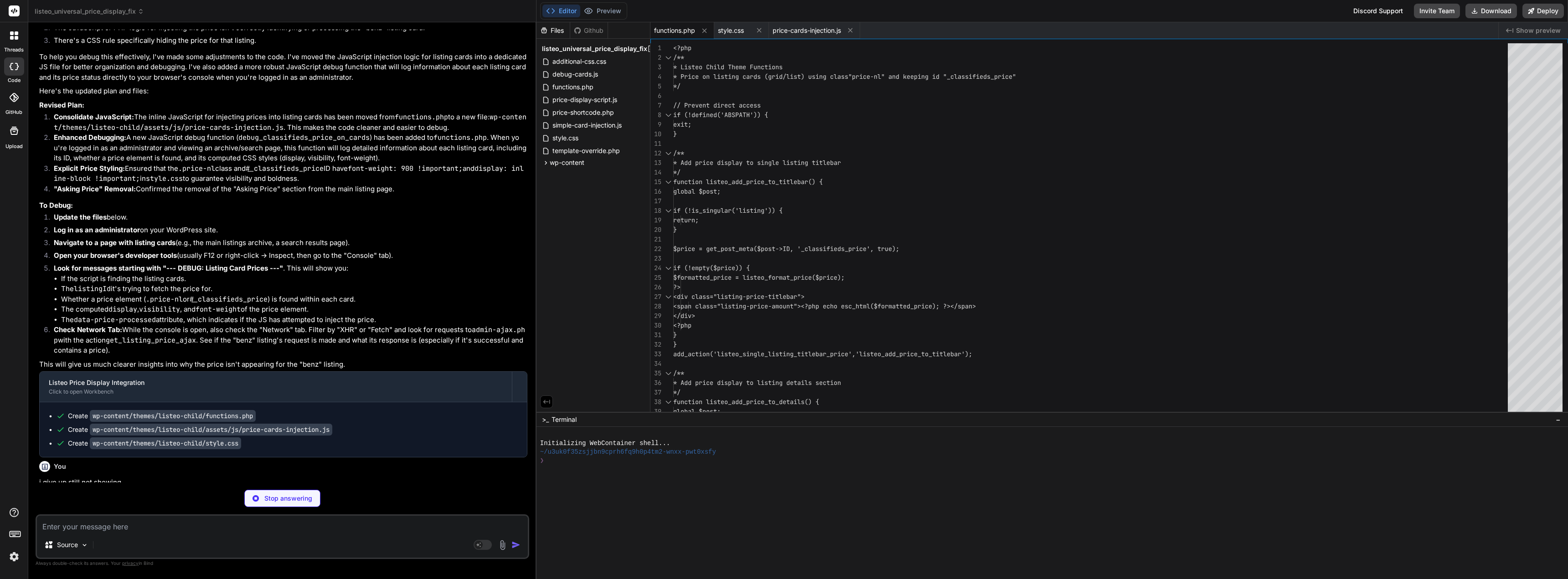
scroll to position [34953, 0]
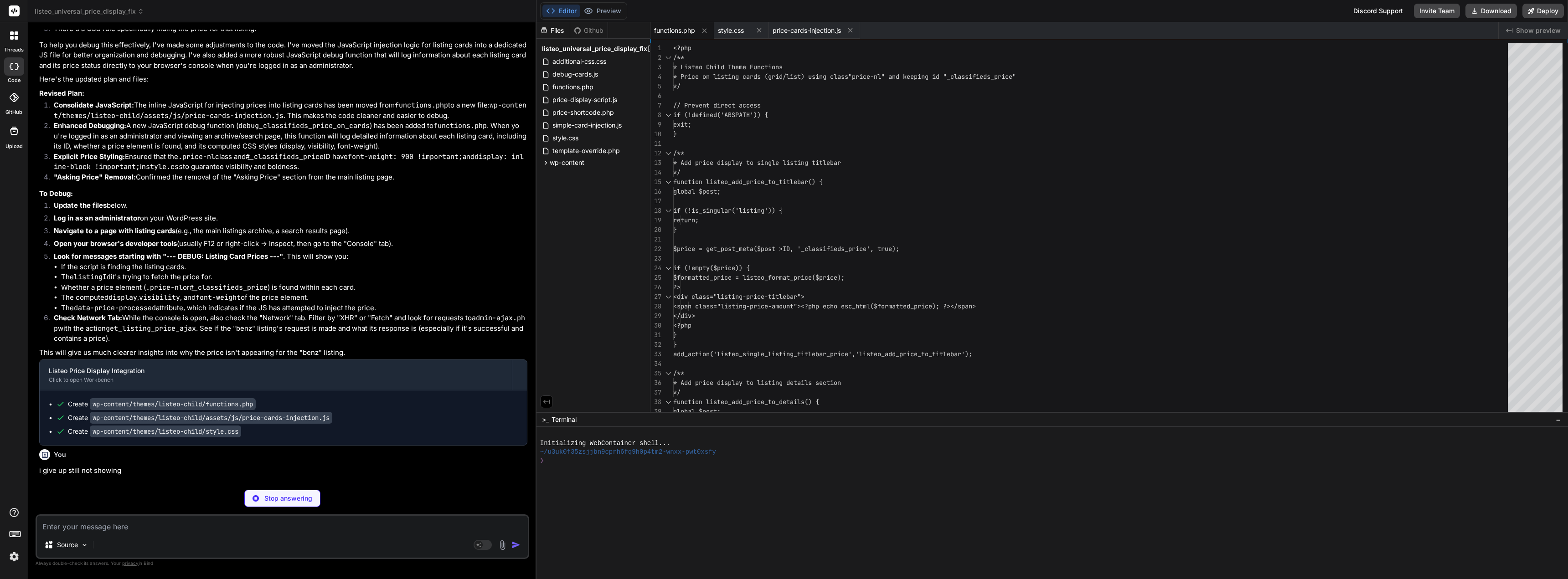
type textarea "x"
type textarea "injectPricesIntoCards(); }, 500); }); }); })(jQuery);"
type textarea "x"
type textarea "@media (max-width: 768px) { .price-value-overview { font-size: 32px; font-weigh…"
type textarea "x"
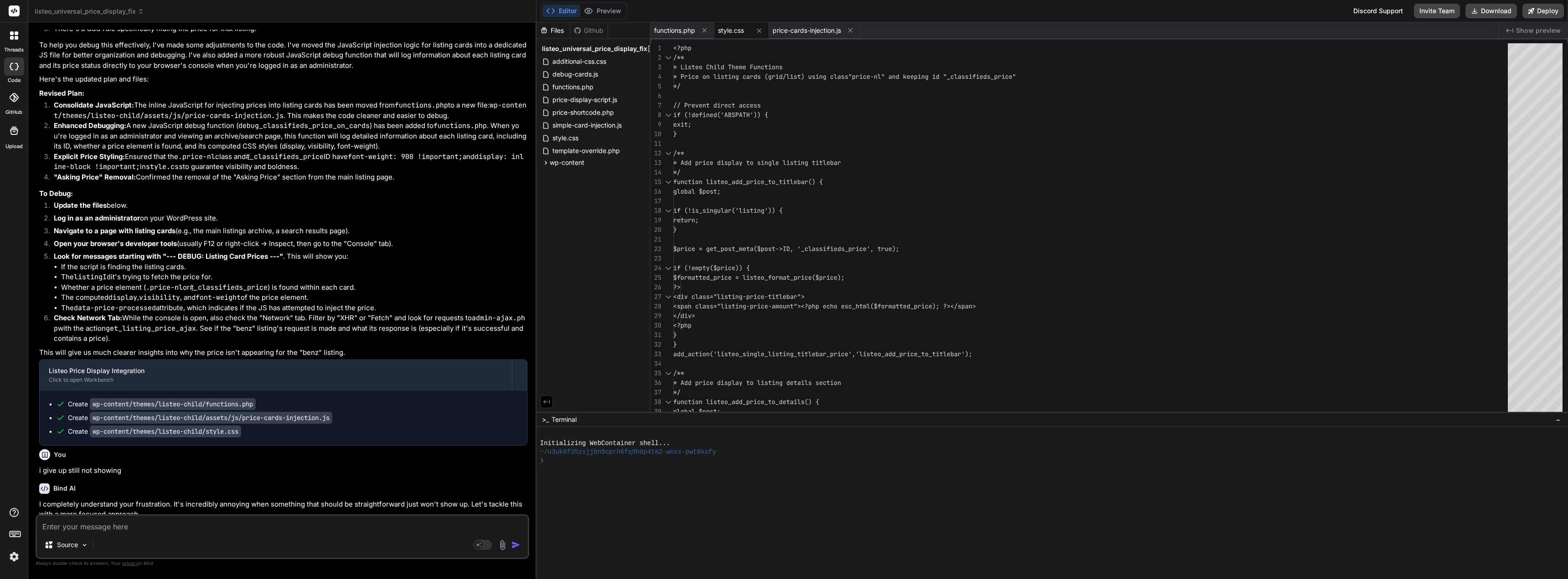
scroll to position [34935, 0]
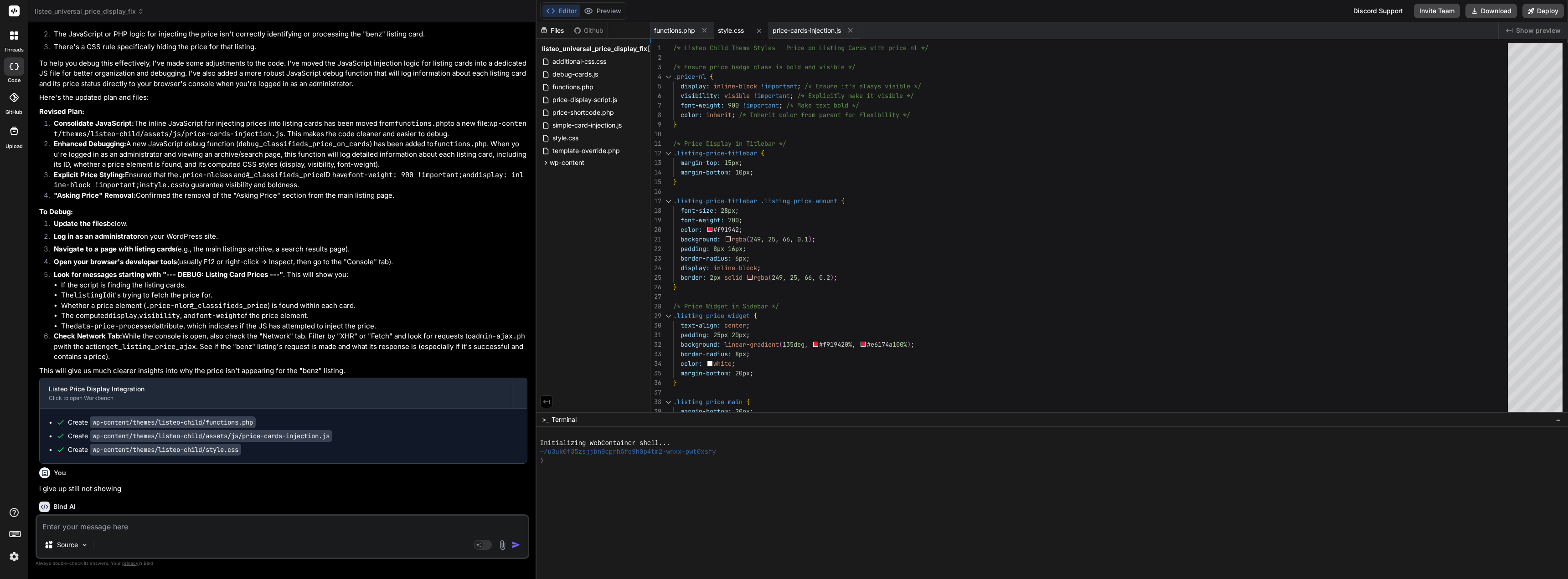
click at [212, 525] on textarea at bounding box center [282, 524] width 491 height 16
type textarea "t"
type textarea "x"
type textarea "th"
type textarea "x"
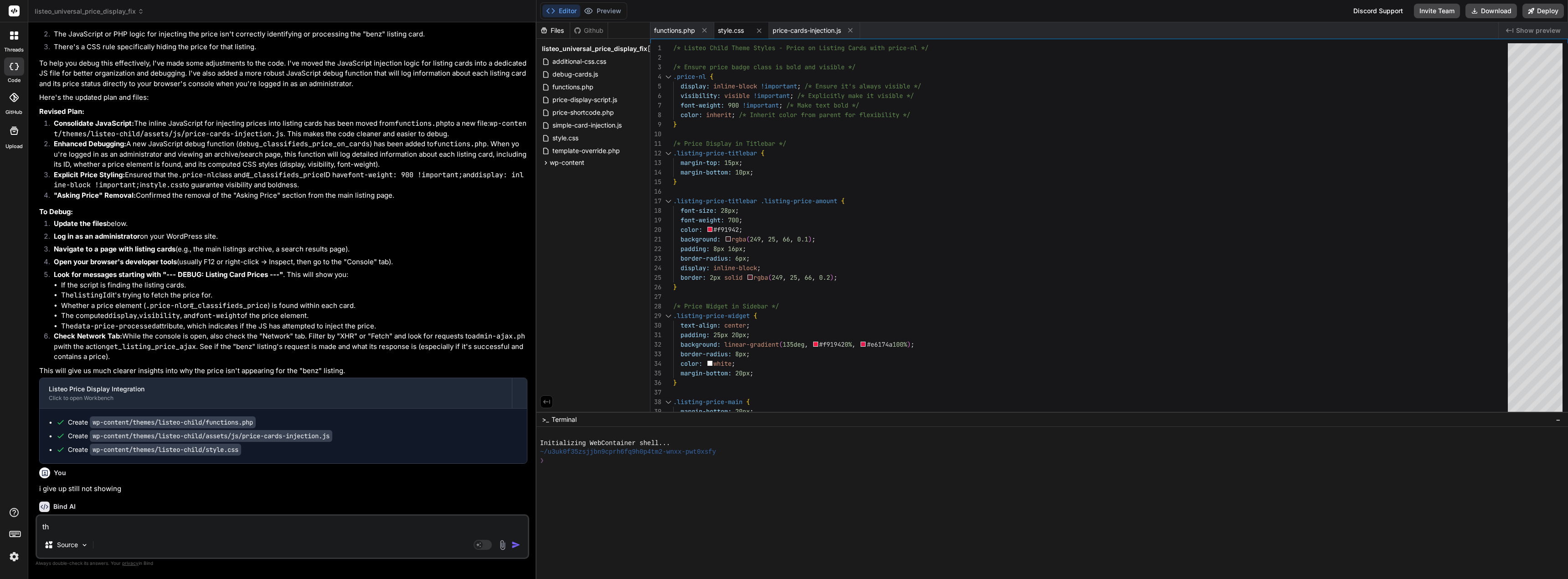
type textarea "thi"
type textarea "x"
type textarea "this"
type textarea "x"
type textarea "this"
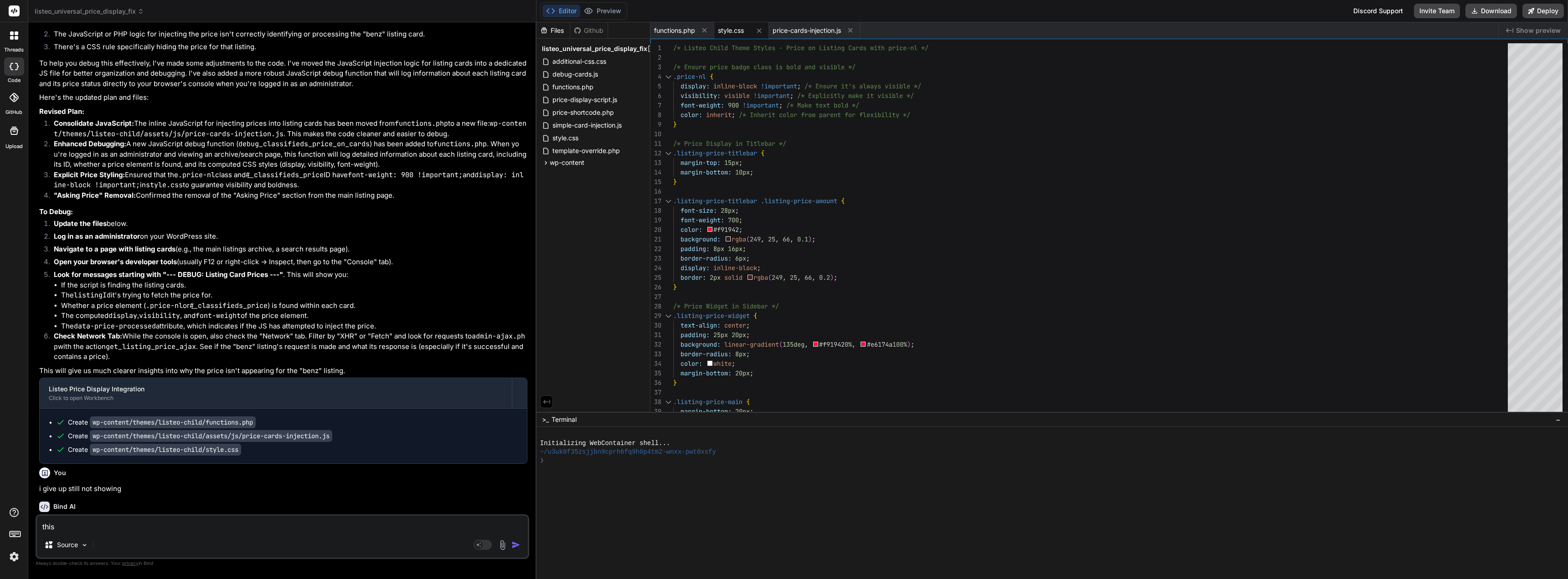
type textarea "x"
type textarea "this f"
type textarea "x"
type textarea "this fi"
type textarea "x"
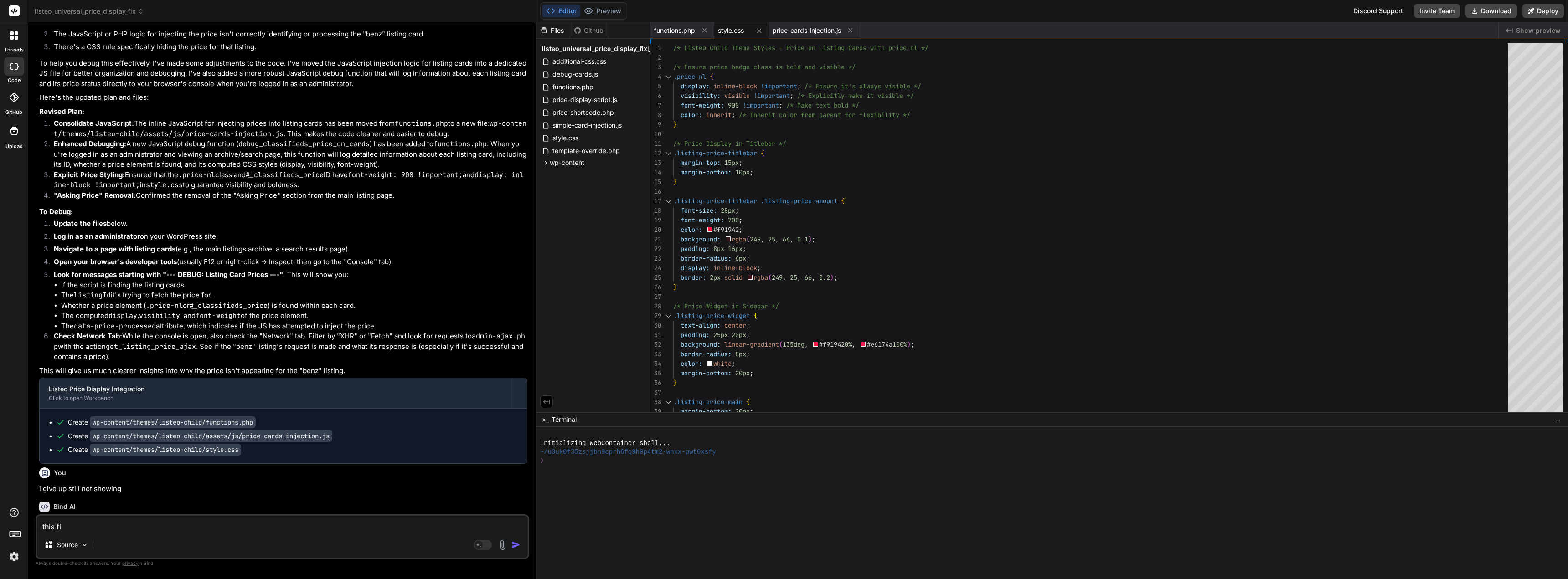
type textarea "this fix"
type textarea "x"
type textarea "this fix"
type textarea "x"
type textarea "this fix s"
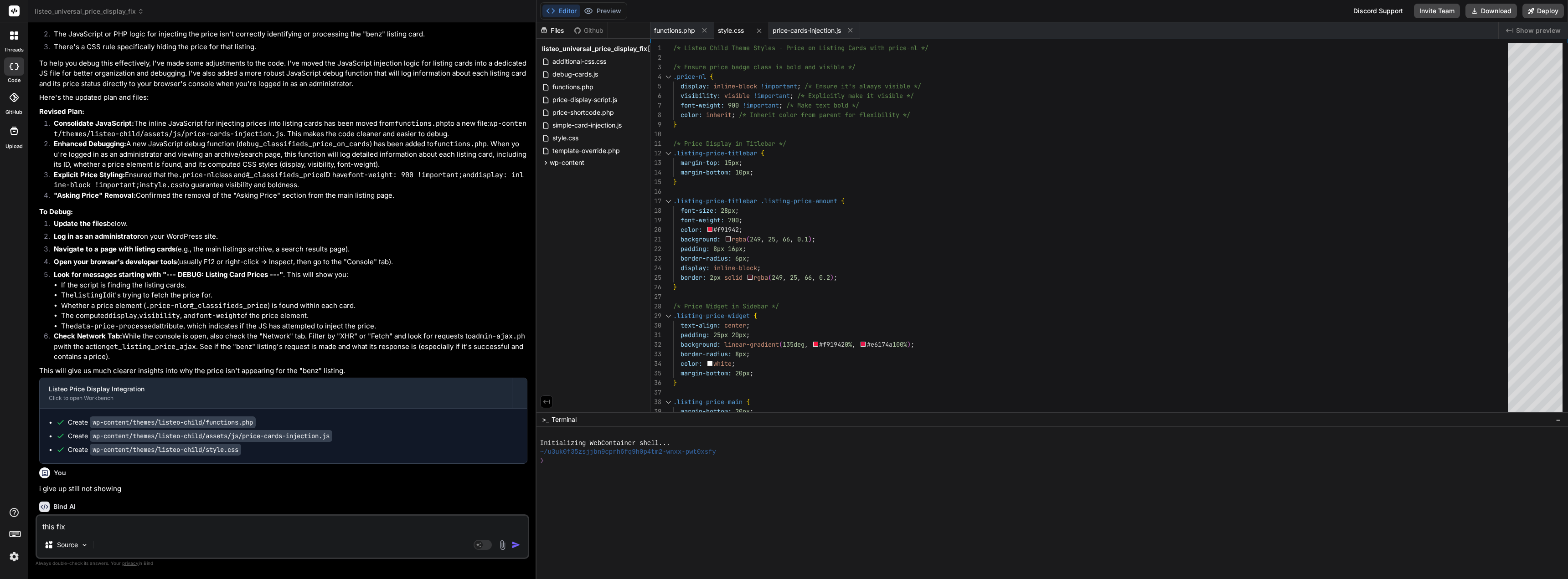
type textarea "x"
type textarea "this fix sh"
type textarea "x"
type textarea "this fix sho"
type textarea "x"
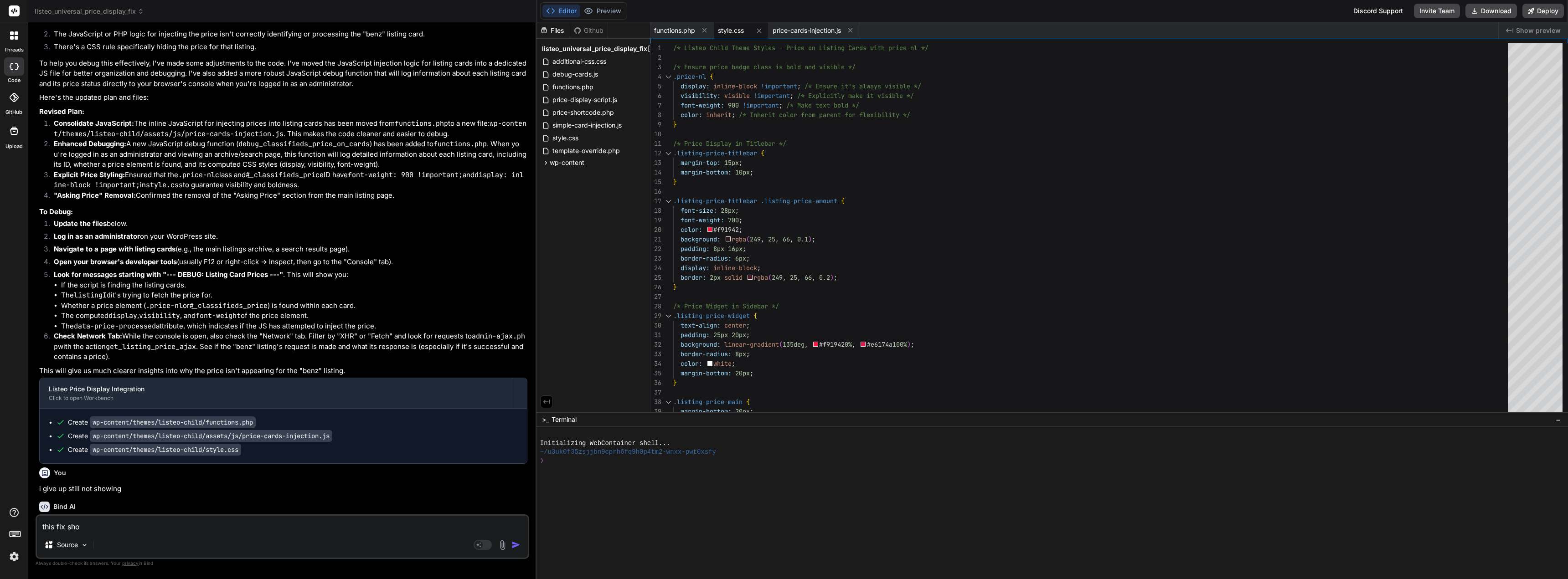
type textarea "this fix shou"
type textarea "x"
type textarea "this fix shoul"
type textarea "x"
type textarea "this fix should"
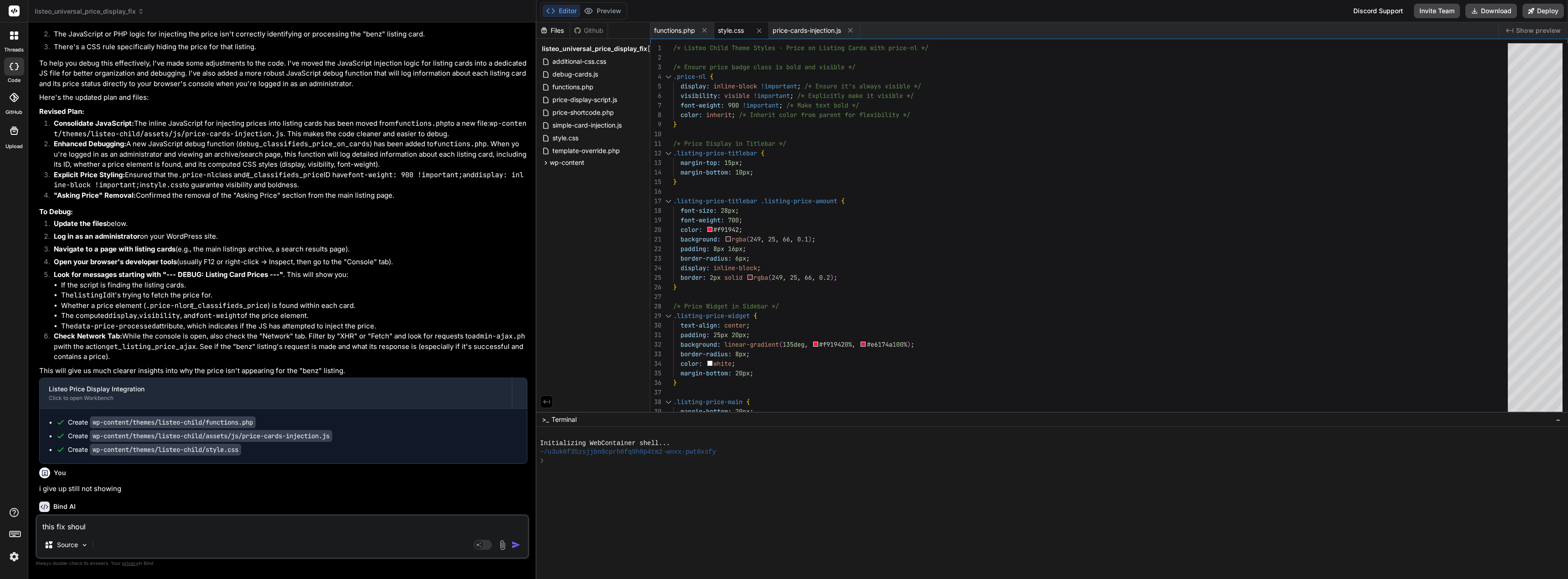
type textarea "x"
type textarea "this fix should"
type textarea "x"
type textarea "this fix should b"
type textarea "x"
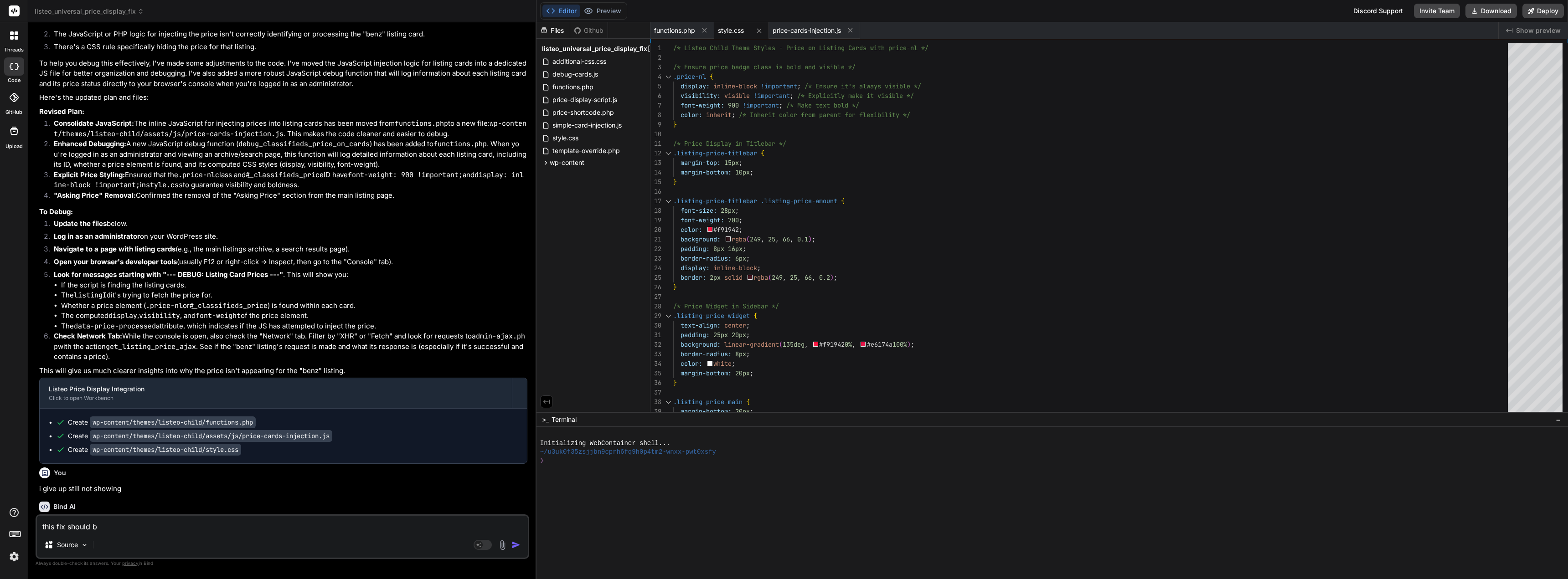
type textarea "this fix should be"
type textarea "x"
type textarea "this fix should be"
type textarea "x"
type textarea "this fix should be f"
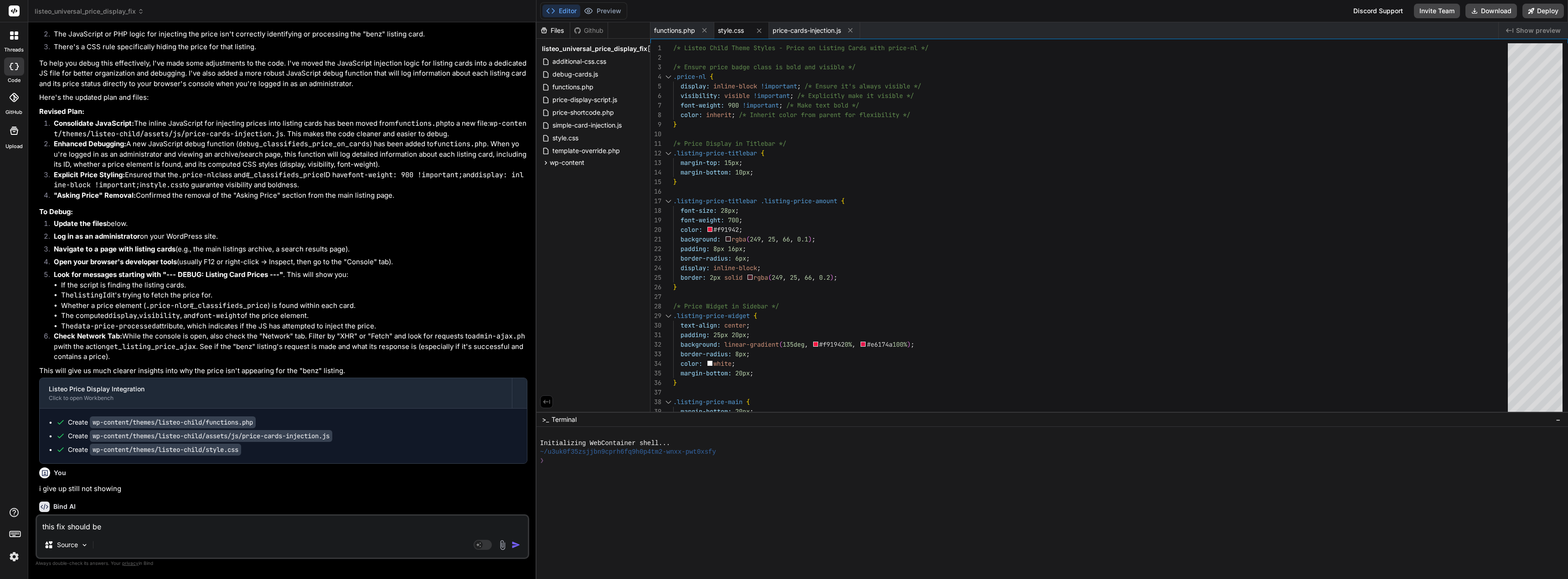
type textarea "x"
type textarea "this fix should be fo"
type textarea "x"
type textarea "this fix should be for"
type textarea "x"
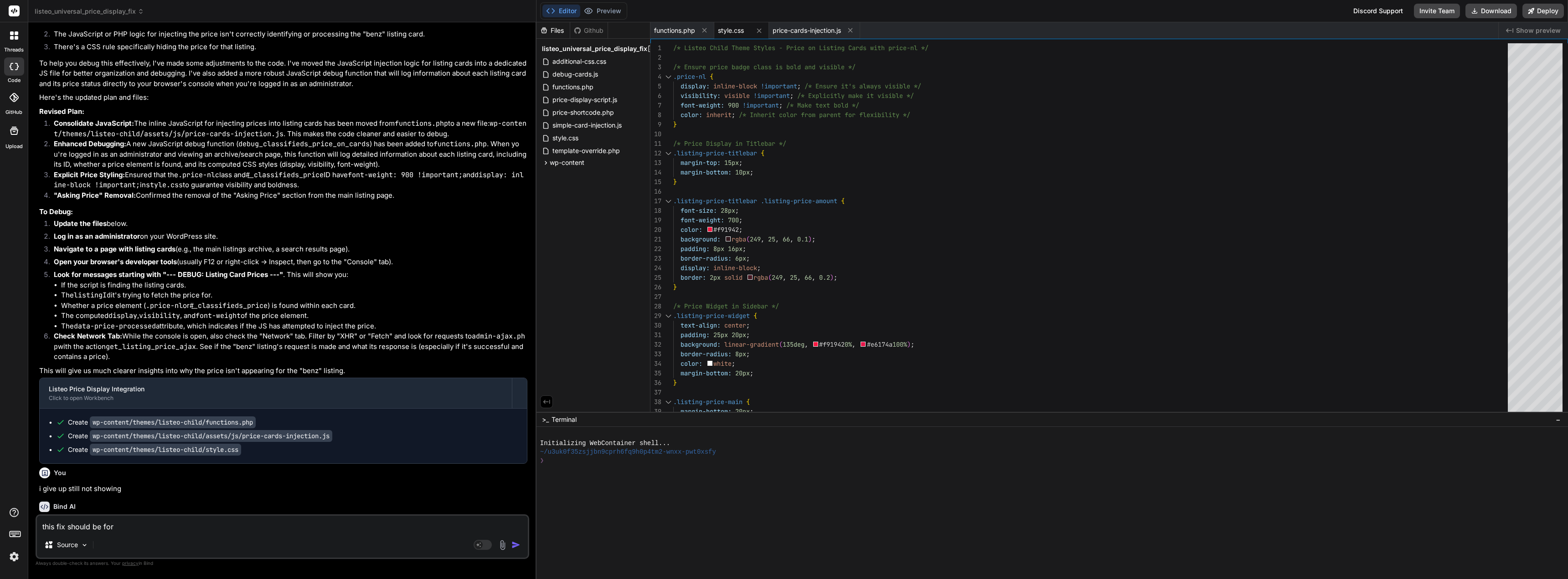
type textarea "this fix should be for"
type textarea "x"
type textarea "this fix should be for a"
type textarea "x"
type textarea "this fix should be for al"
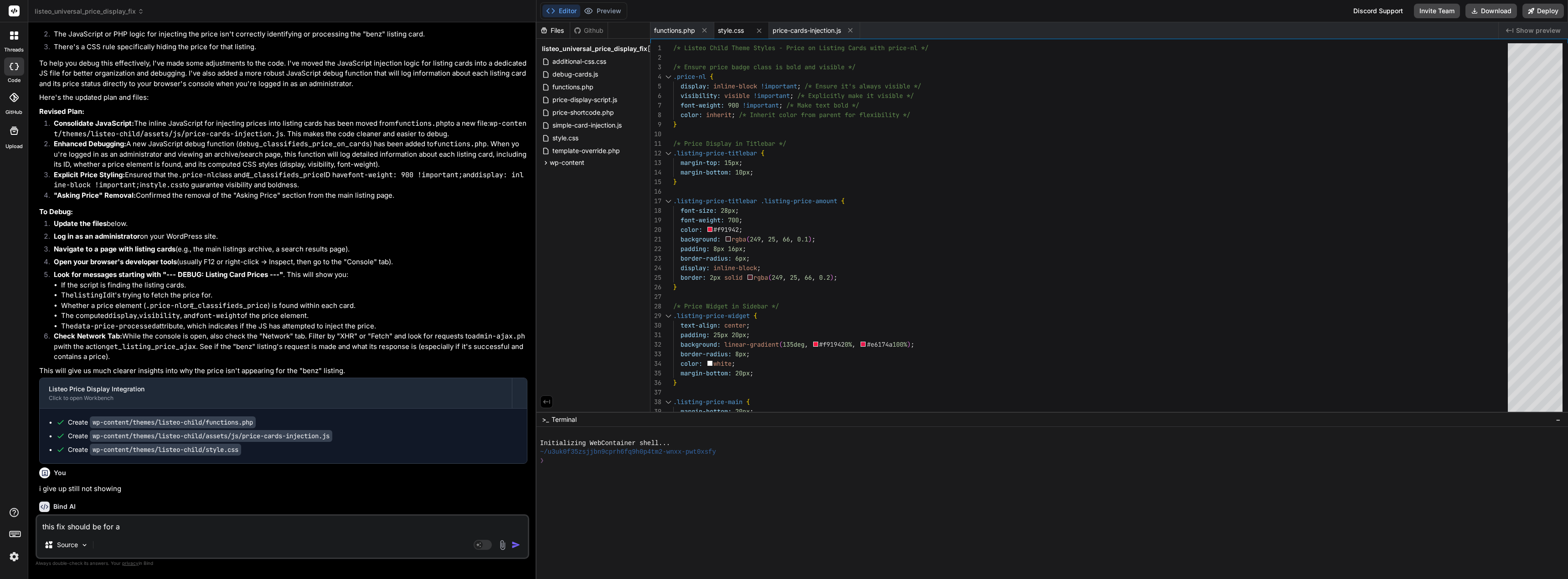
type textarea "x"
type textarea "this fix should be for all"
type textarea "x"
type textarea "this fix should be for all"
type textarea "x"
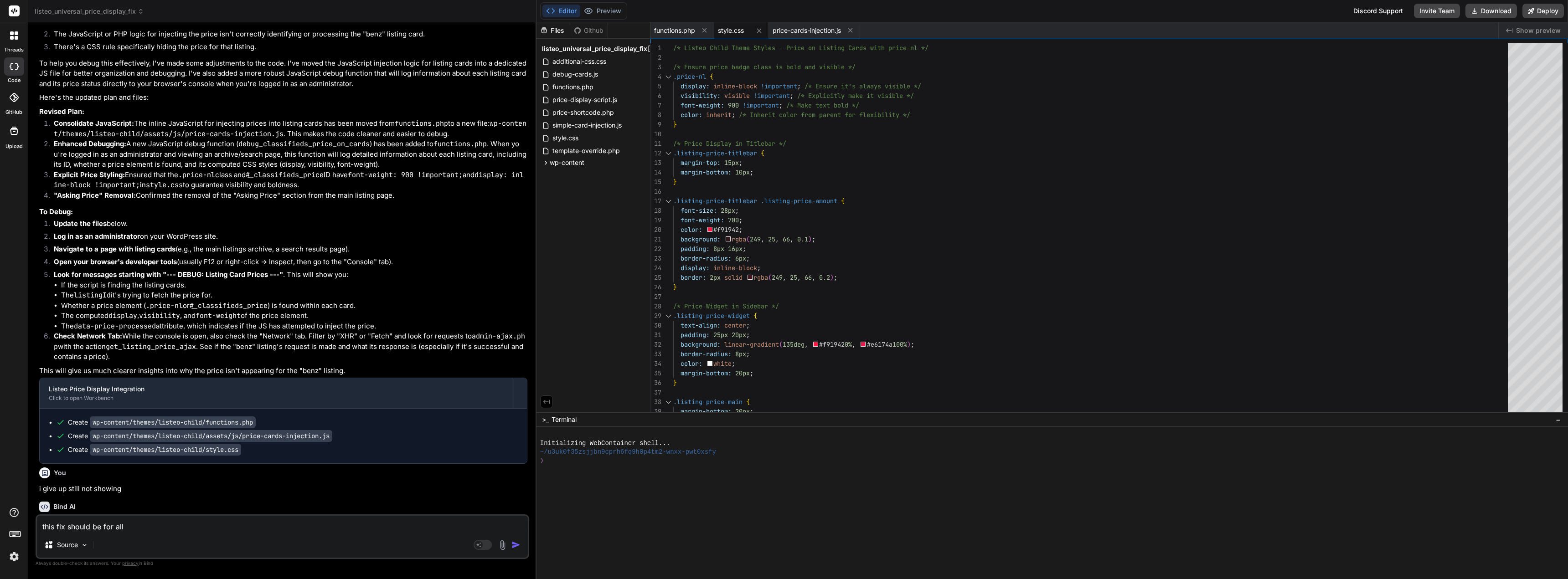
type textarea "this fix should be for all l"
type textarea "x"
type textarea "this fix should be for all li"
type textarea "x"
type textarea "this fix should be for all lis"
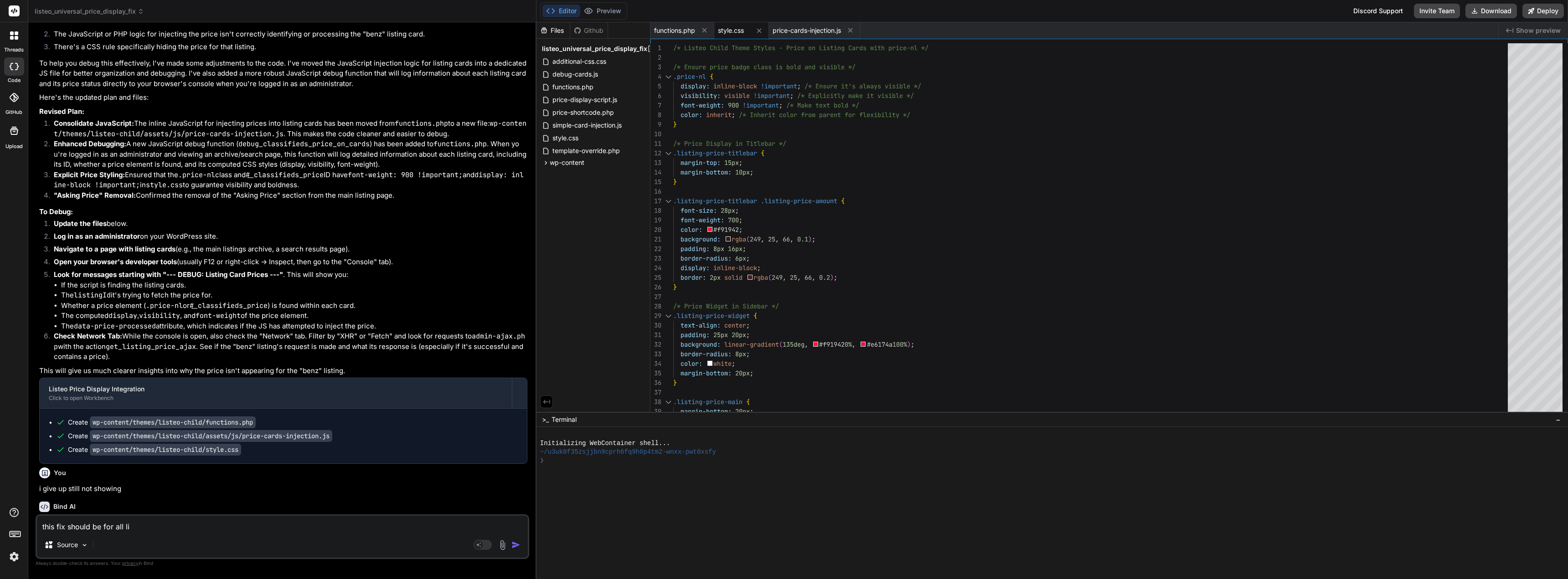
type textarea "x"
type textarea "this fix should be for all list"
type textarea "x"
type textarea "this fix should be for all listi"
type textarea "x"
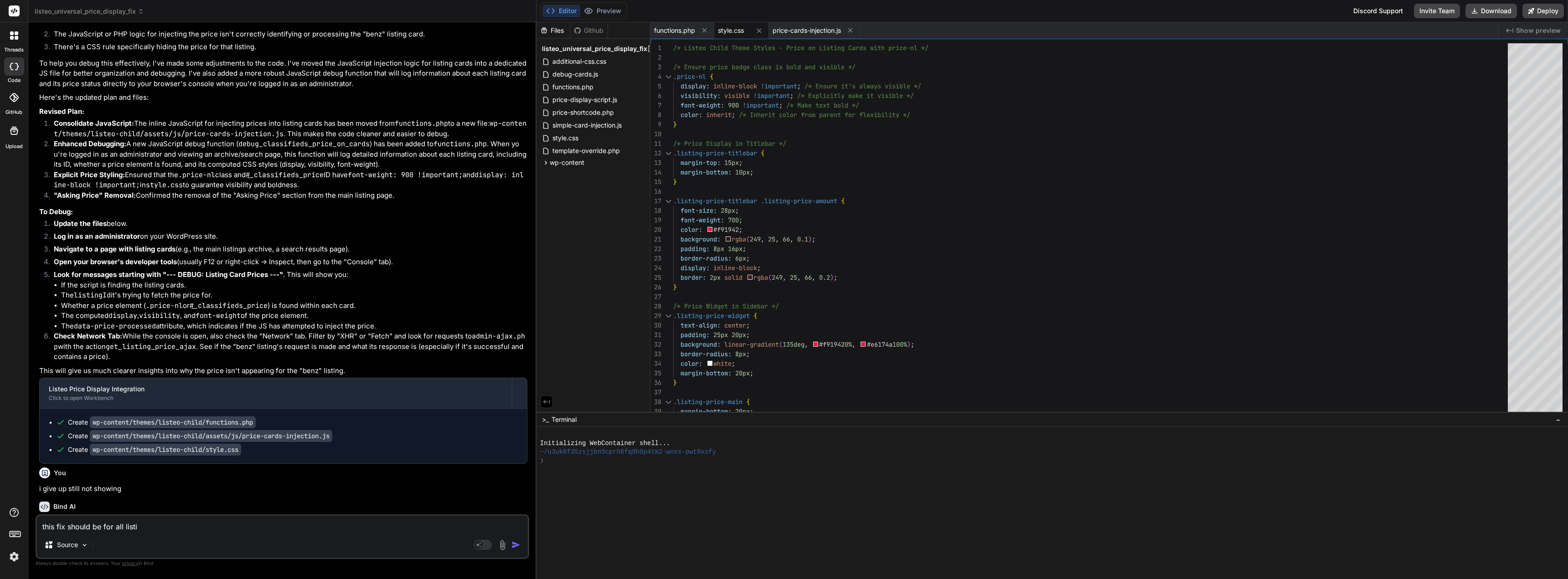
type textarea "this fix should be for all listin"
type textarea "x"
type textarea "this fix should be for all listing"
type textarea "x"
type textarea "this fix should be for all listings"
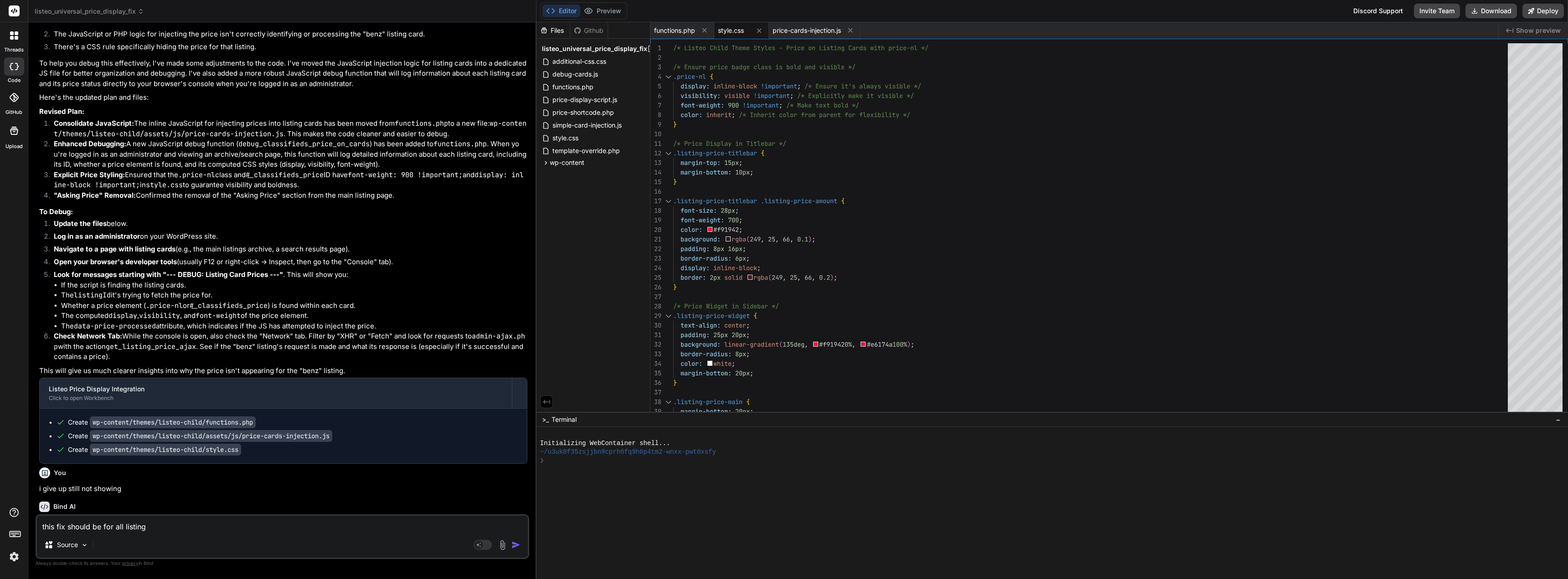
type textarea "x"
type textarea "this fix should be for all listings"
type textarea "x"
type textarea "this fix should be for all listings n"
type textarea "x"
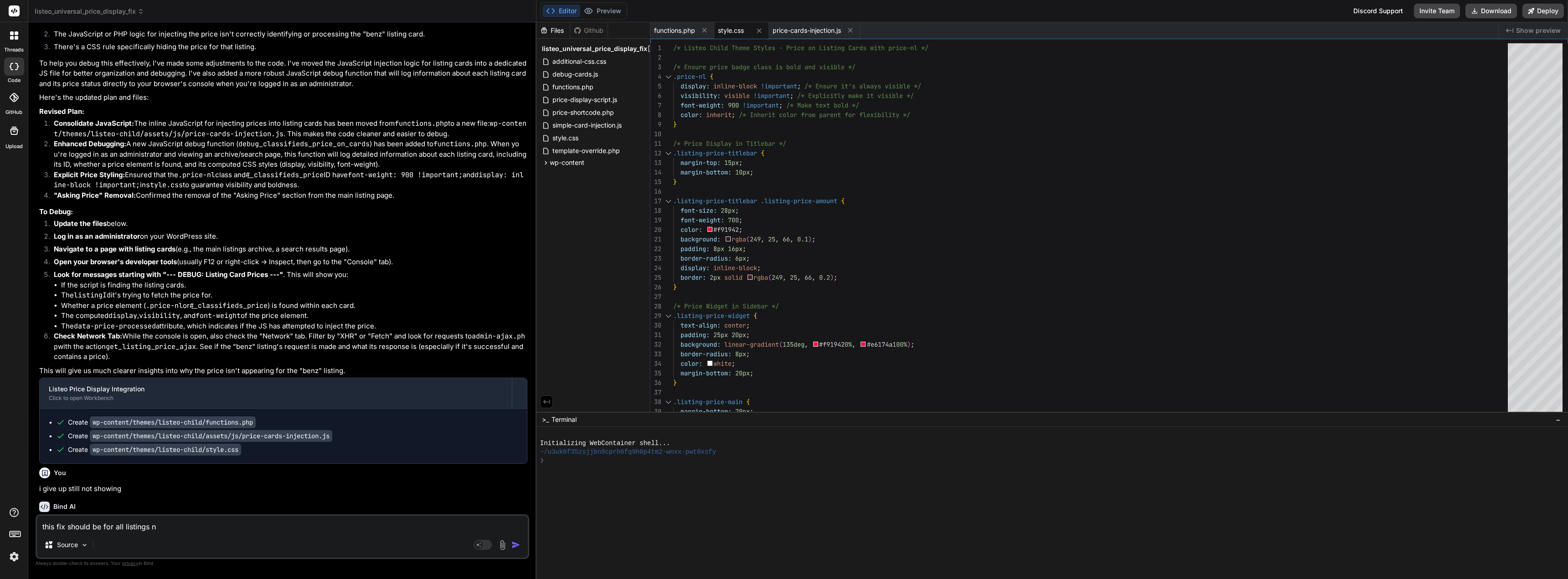
type textarea "this fix should be for all listings no"
type textarea "x"
type textarea "this fix should be for all listings not"
type textarea "x"
type textarea "this fix should be for all listings not"
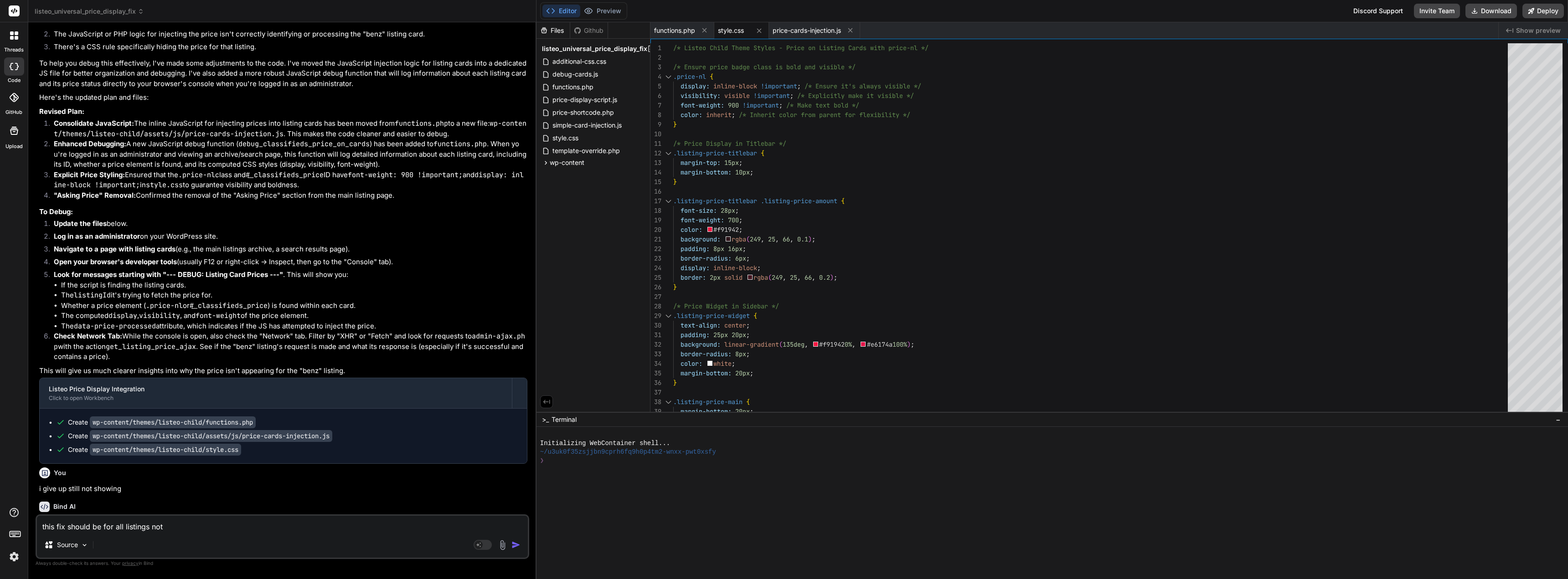
type textarea "x"
type textarea "this fix should be for all listings not j"
type textarea "x"
type textarea "this fix should be for all listings not ju"
type textarea "x"
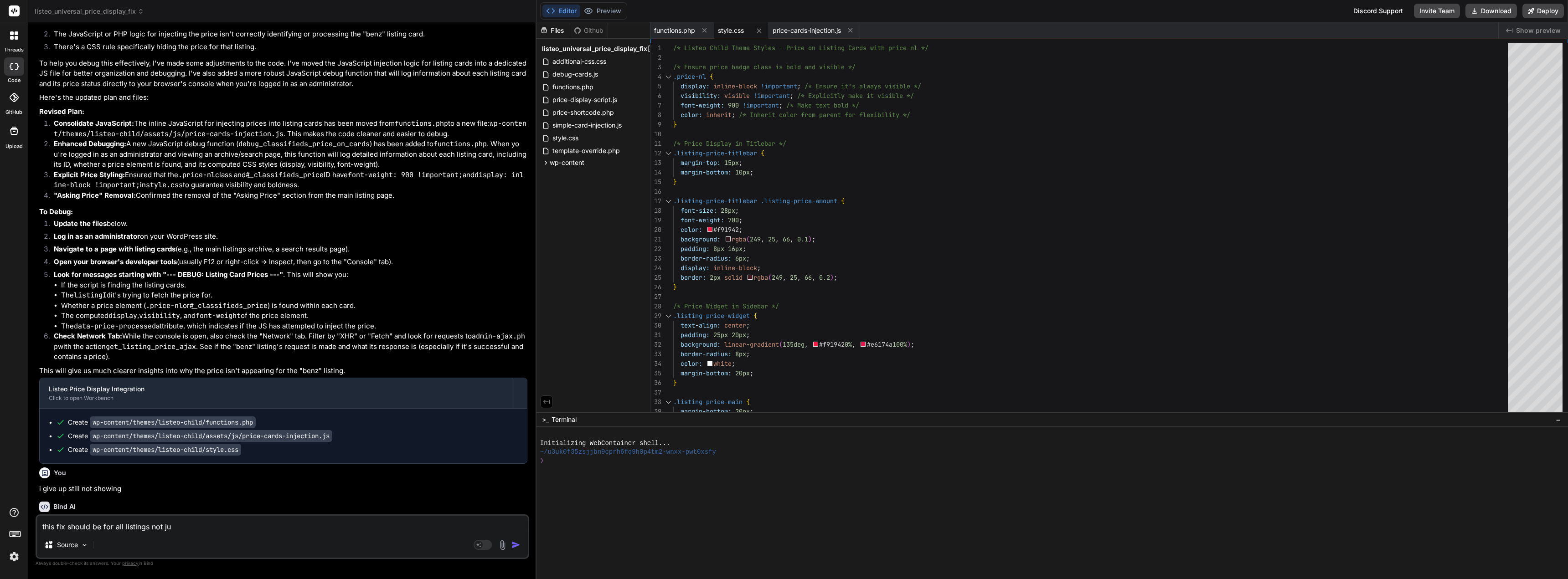
type textarea "this fix should be for all listings not jus"
type textarea "x"
type textarea "this fix should be for all listings not just"
type textarea "x"
type textarea "this fix should be for all listings not just"
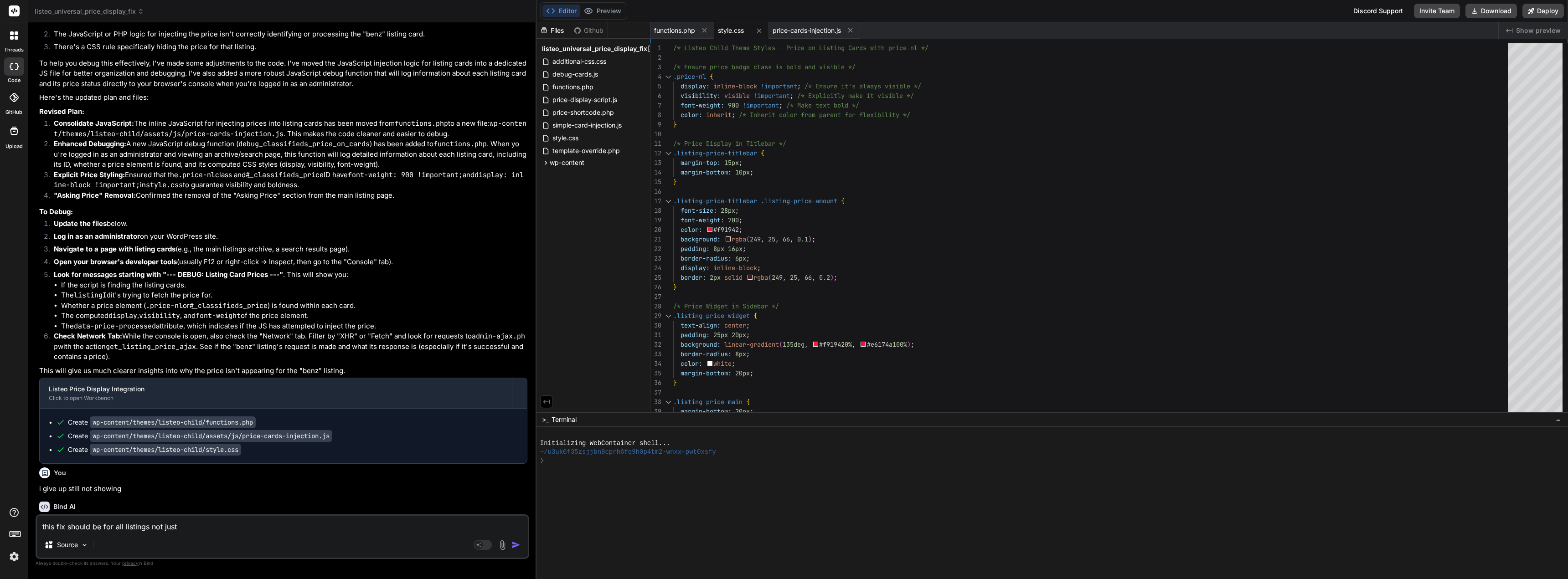
type textarea "x"
type textarea "this fix should be for all listings not just t"
type textarea "x"
type textarea "this fix should be for all listings not just th"
type textarea "x"
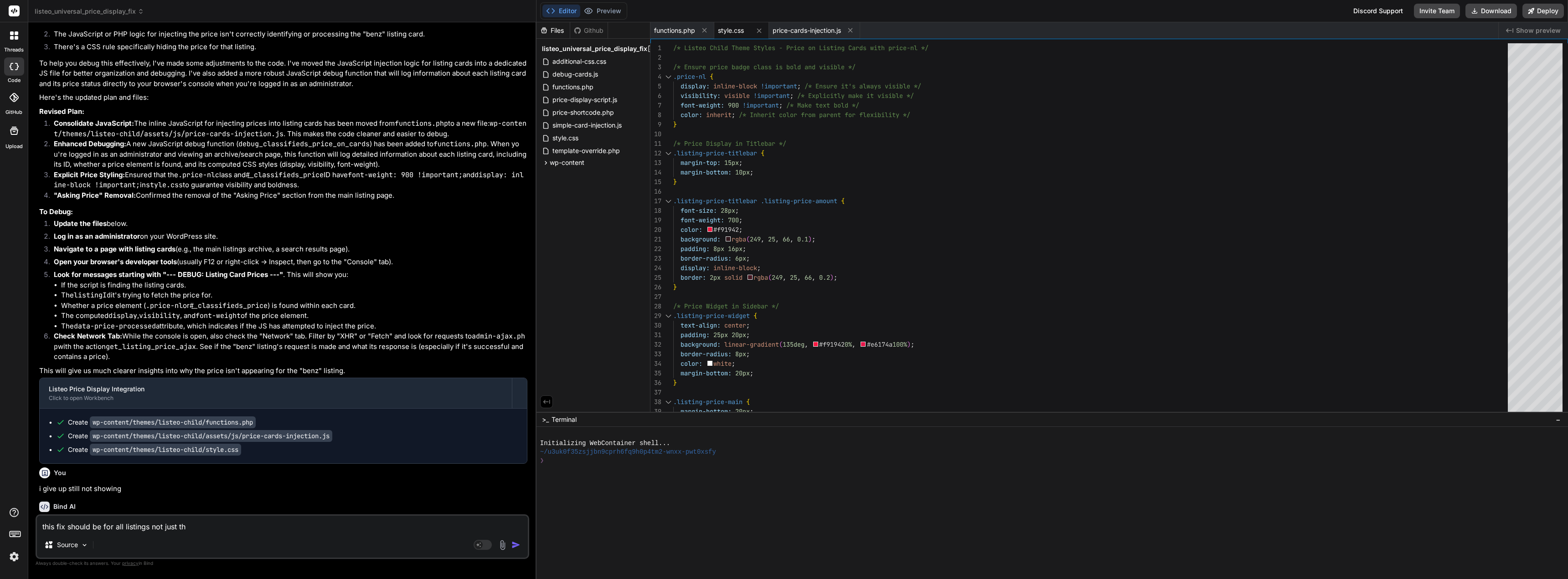
type textarea "this fix should be for all listings not just the"
type textarea "x"
type textarea "this fix should be for all listings not just the"
type textarea "x"
type textarea "this fix should be for all listings not just the b"
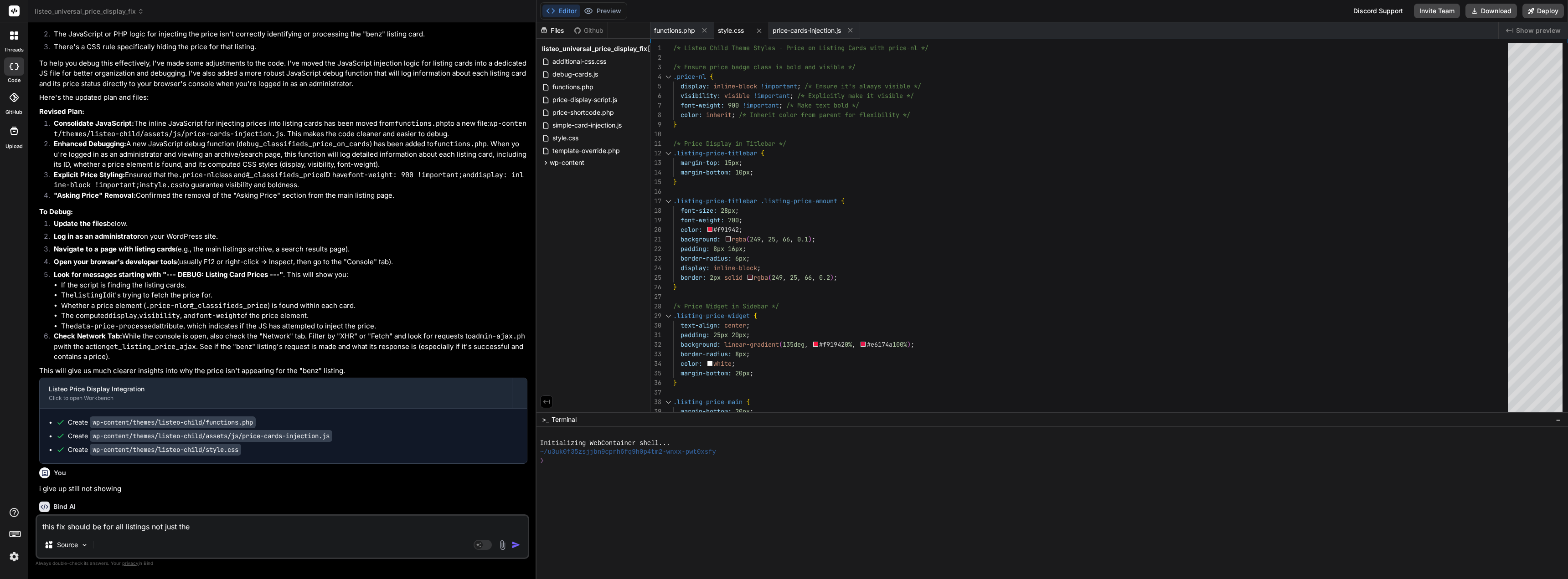
type textarea "x"
type textarea "this fix should be for all listings not just the be"
type textarea "x"
type textarea "this fix should be for all listings not just the ben"
type textarea "x"
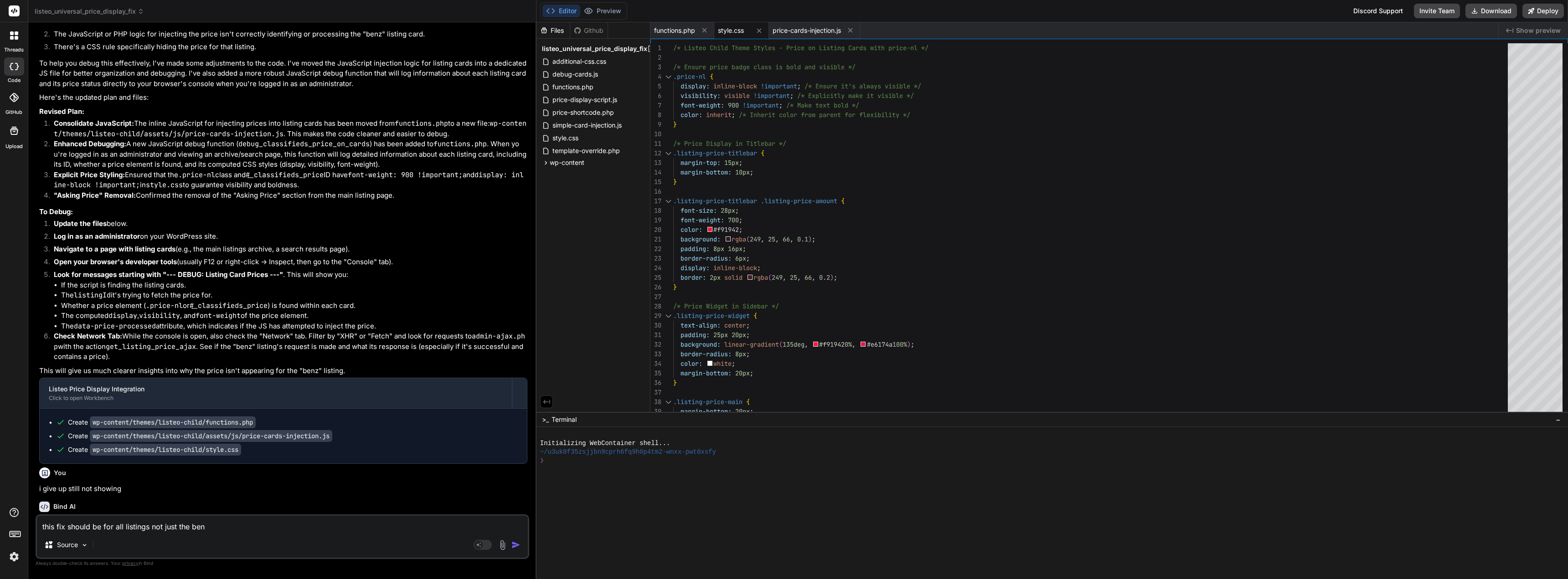
type textarea "this fix should be for all listings not just the benz"
type textarea "x"
type textarea "this fix should be for all listings not just the benz"
type textarea "x"
type textarea "this fix should be for all listings not just the benz l"
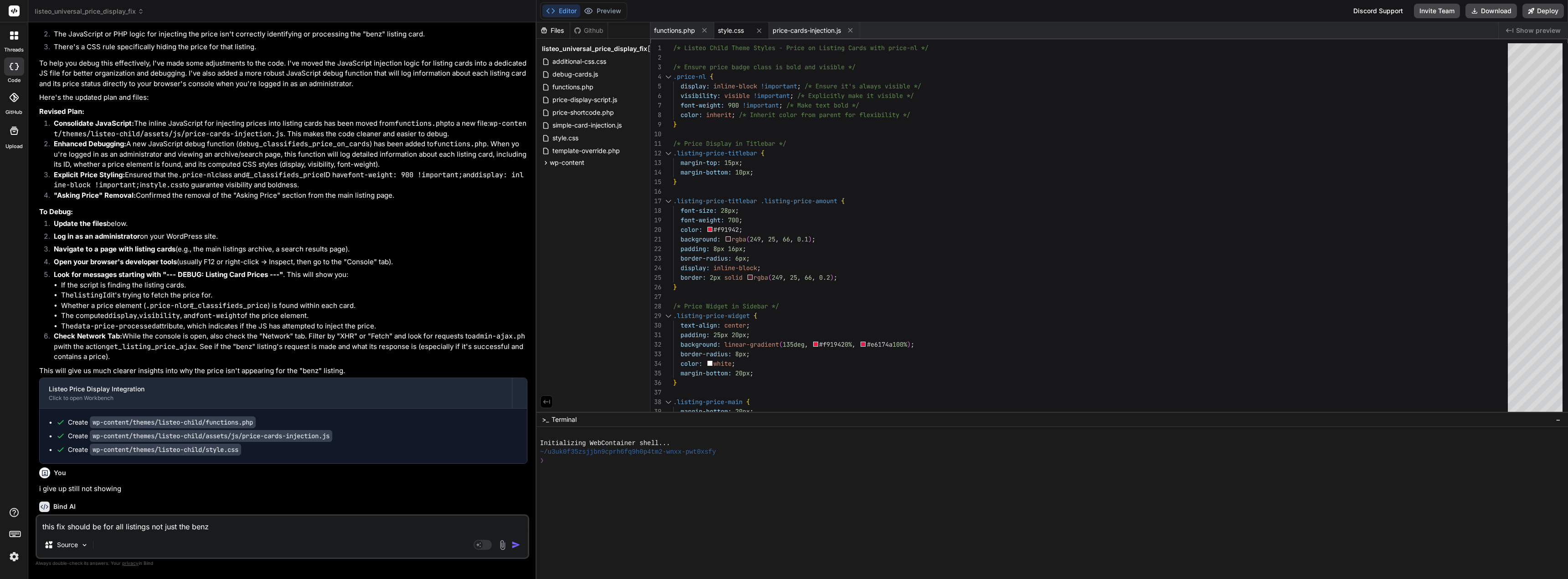
type textarea "x"
type textarea "this fix should be for all listings not just the benz li"
type textarea "x"
type textarea "this fix should be for all listings not just the benz lis"
type textarea "x"
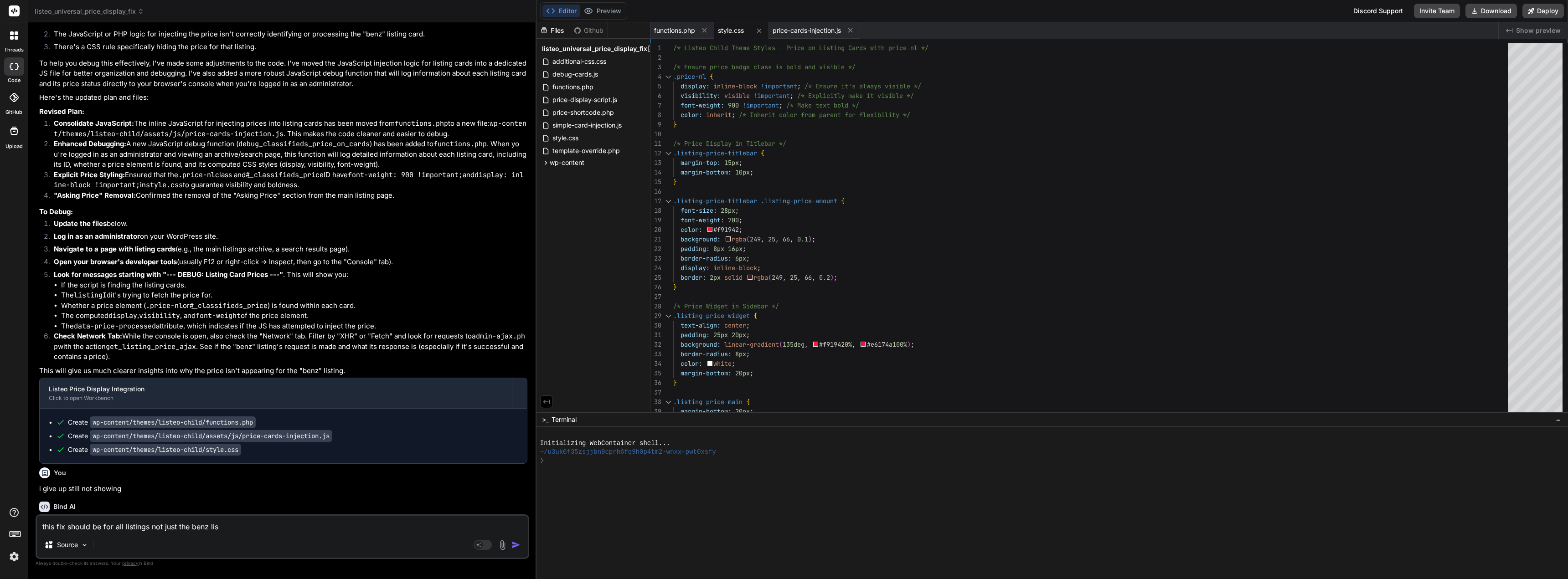
type textarea "this fix should be for all listings not just the benz list"
type textarea "x"
type textarea "this fix should be for all listings not just the benz listi"
type textarea "x"
type textarea "this fix should be for all listings not just the benz listin"
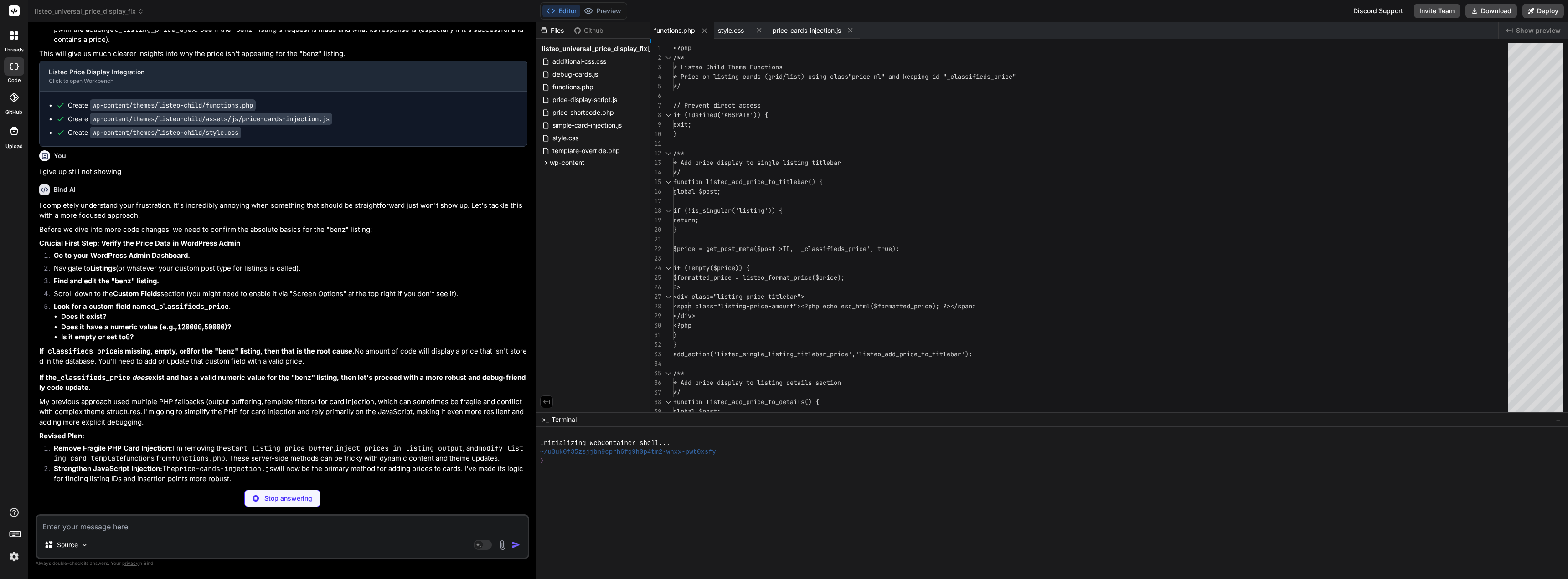
scroll to position [35257, 0]
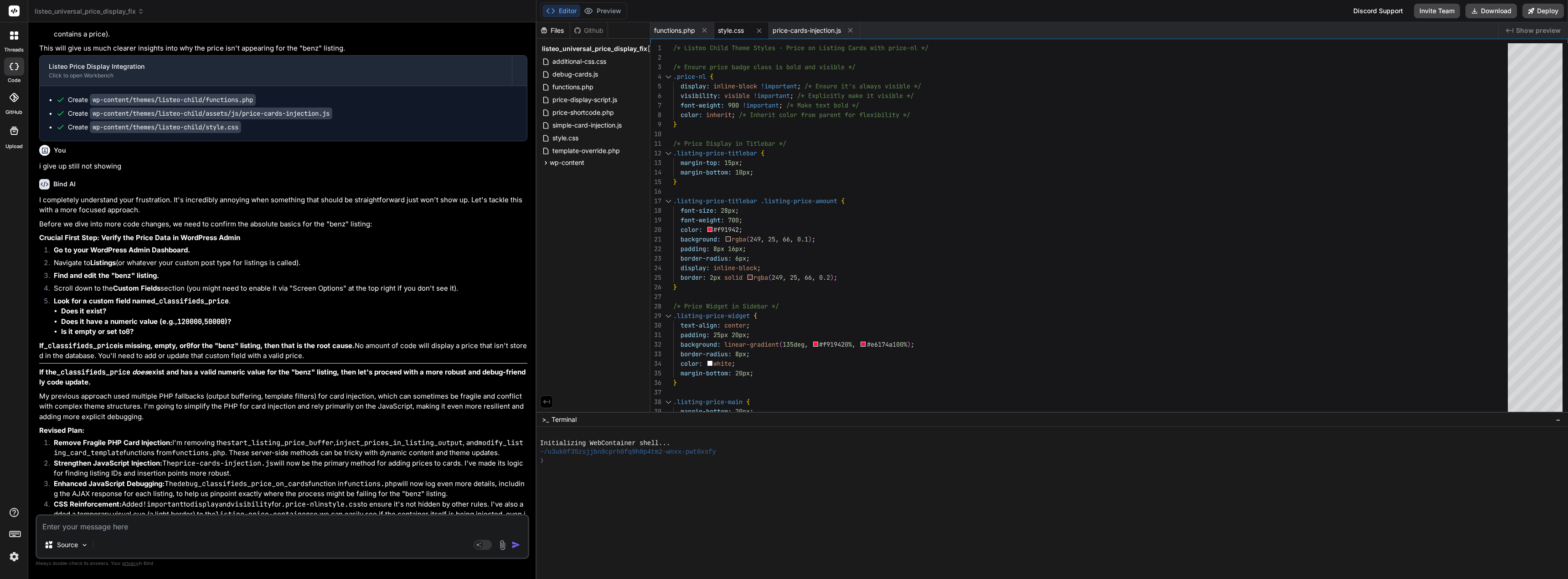
click at [209, 530] on textarea at bounding box center [282, 524] width 491 height 16
paste textarea "<div class="col-md-4 form-field-_classifieds_price-container form-field-contain…"
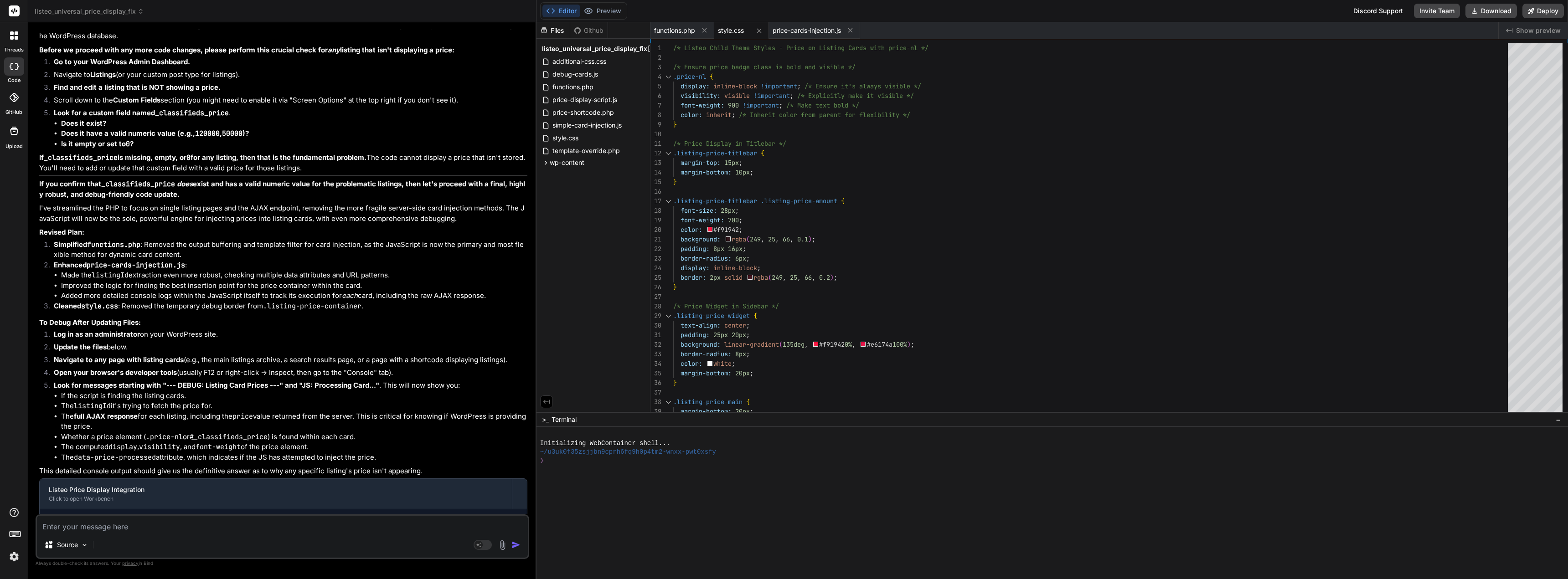
scroll to position [36106, 0]
